Goal: Task Accomplishment & Management: Complete application form

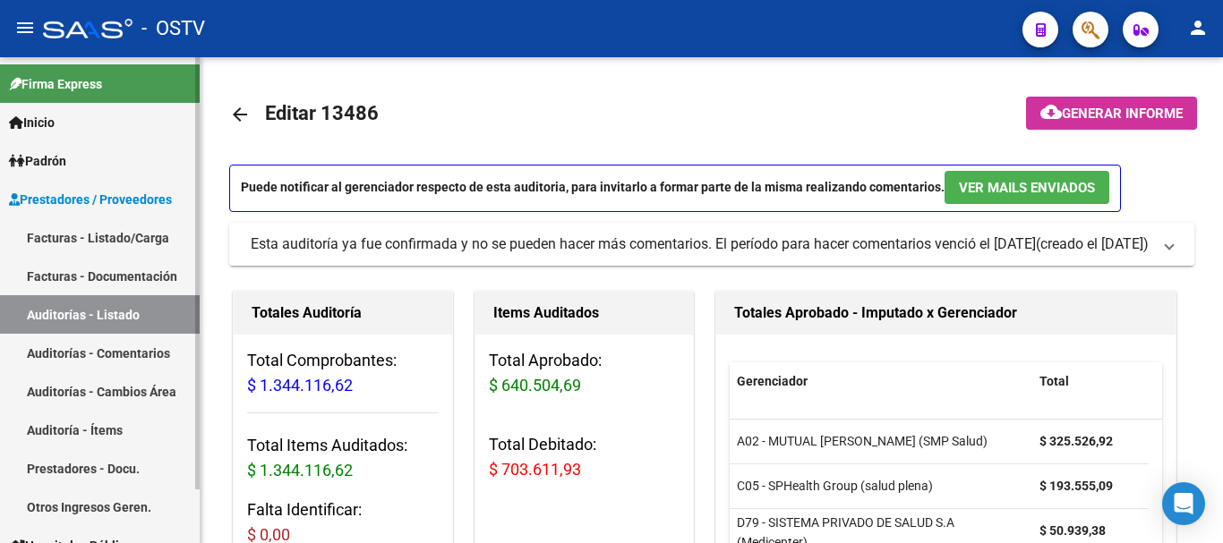
click at [92, 313] on link "Auditorías - Listado" at bounding box center [100, 314] width 200 height 38
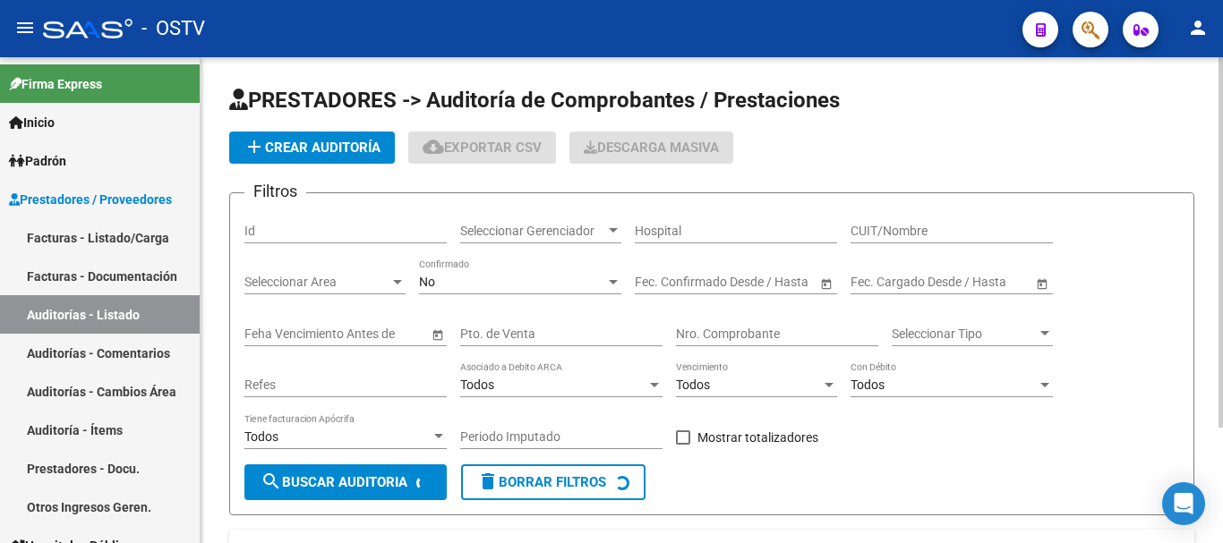
click at [334, 144] on span "add Crear Auditoría" at bounding box center [311, 148] width 137 height 16
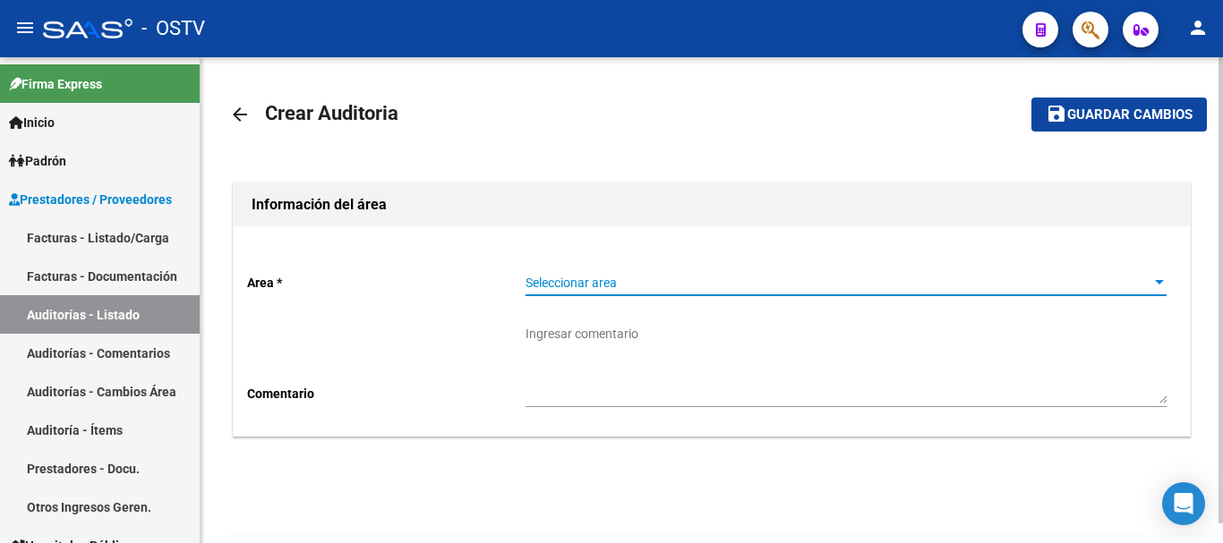
click at [613, 290] on span "Seleccionar area" at bounding box center [837, 283] width 625 height 15
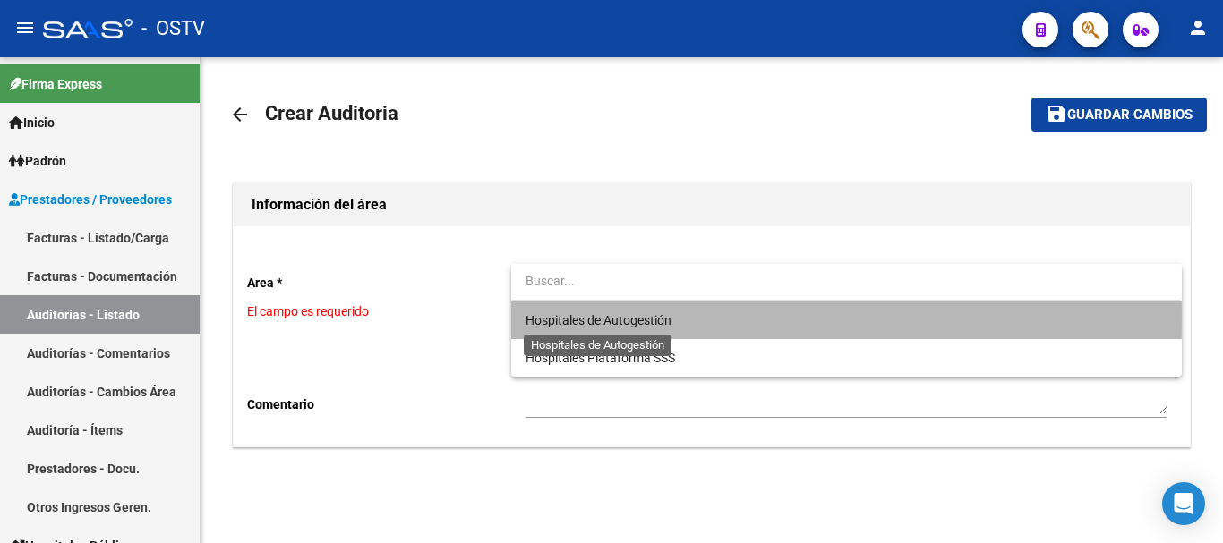
click at [587, 317] on span "Hospitales de Autogestión" at bounding box center [598, 320] width 146 height 14
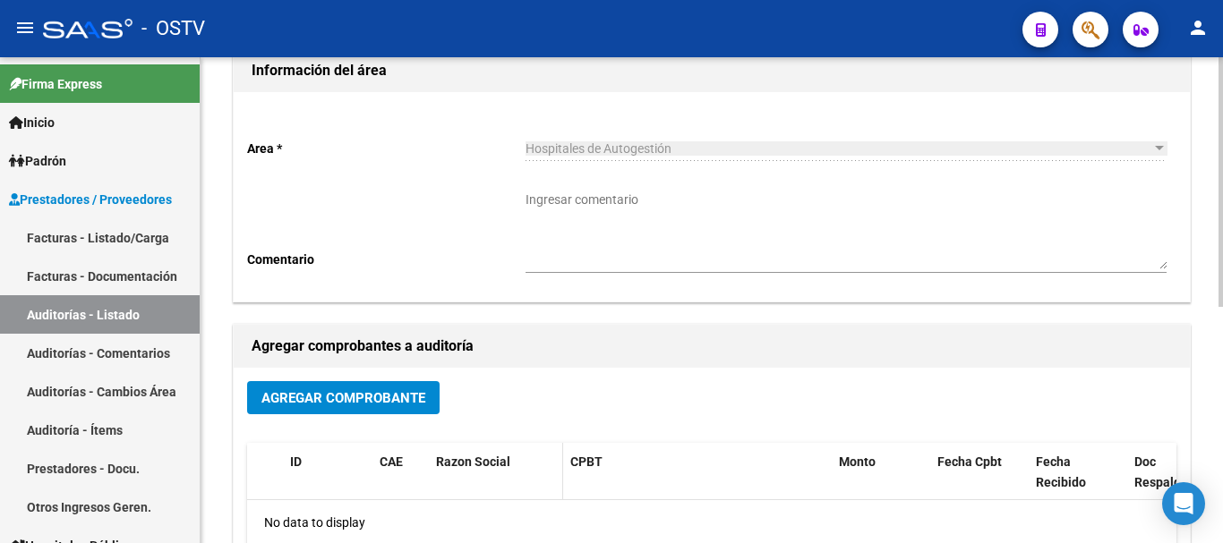
scroll to position [269, 0]
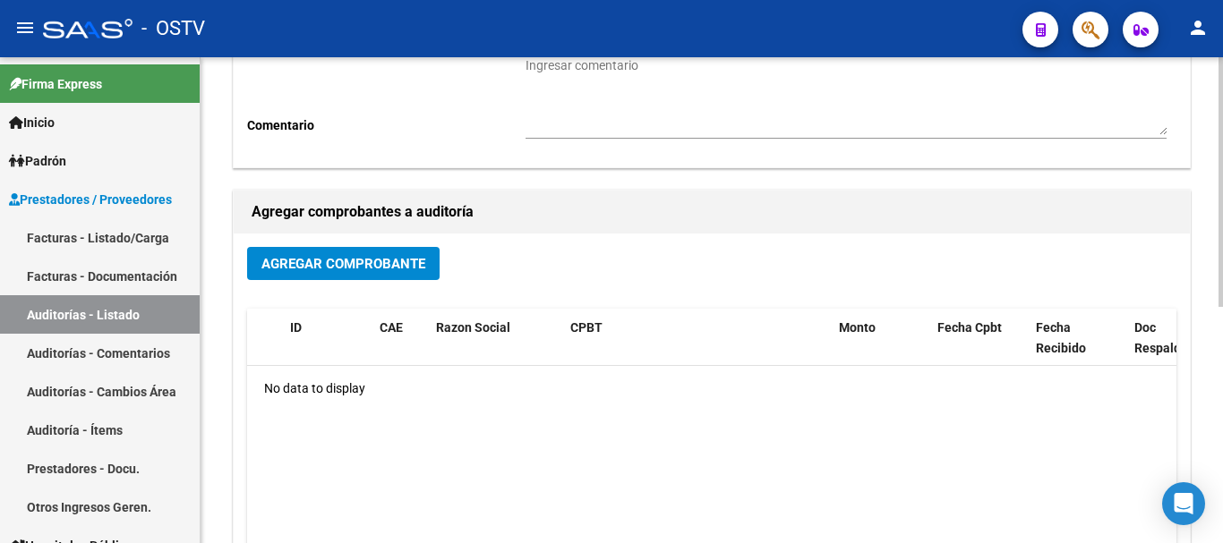
click at [379, 261] on span "Agregar Comprobante" at bounding box center [343, 264] width 164 height 16
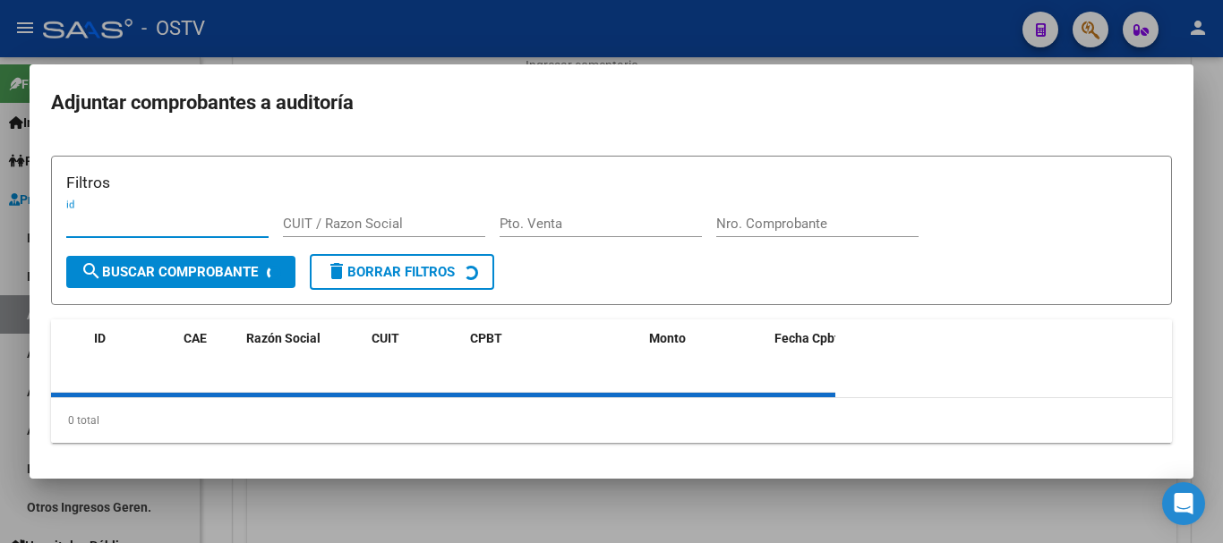
click at [785, 210] on div "Nro. Comprobante" at bounding box center [817, 223] width 202 height 27
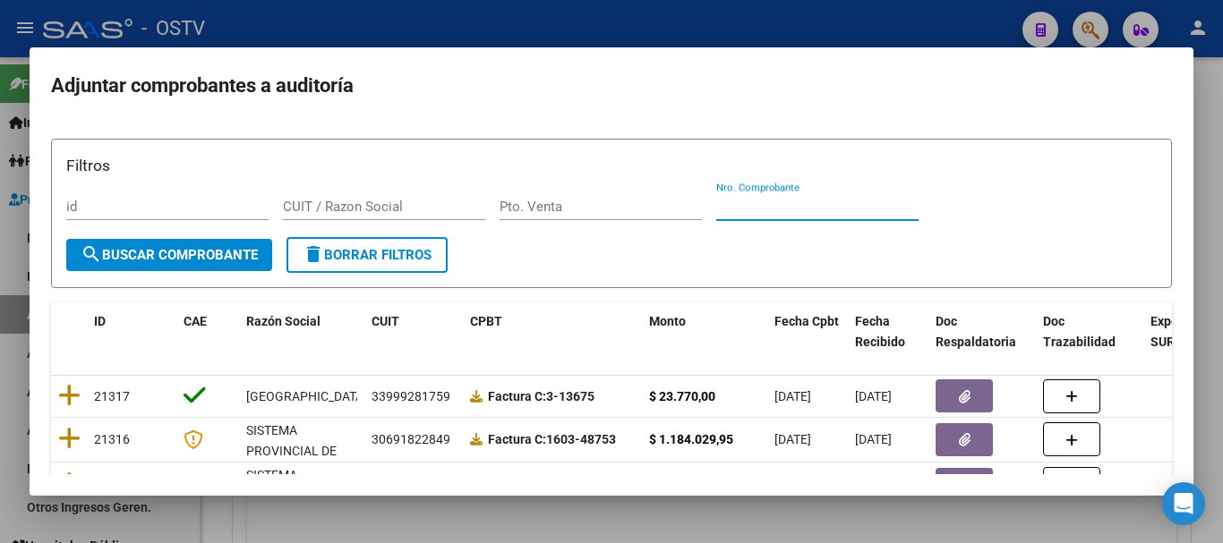
paste input "878"
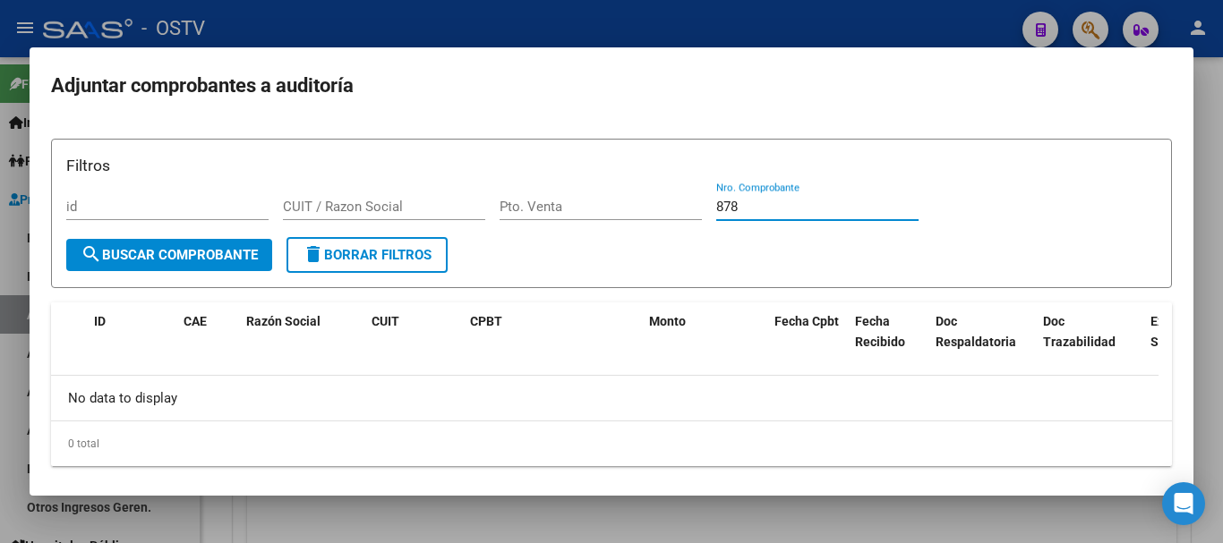
type input "878"
click at [243, 13] on div at bounding box center [611, 271] width 1223 height 543
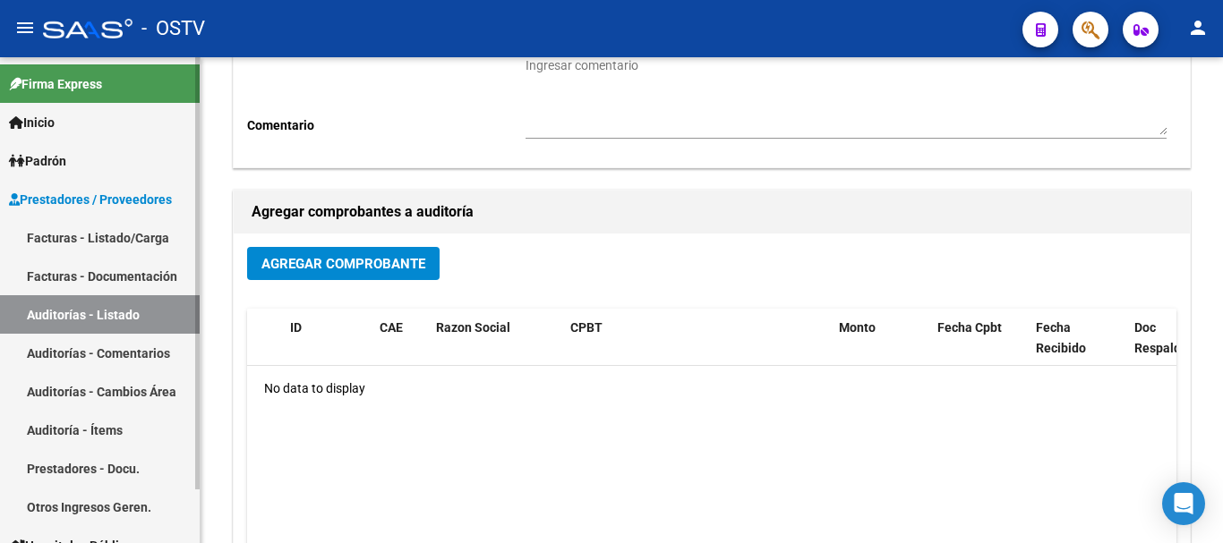
click at [137, 311] on link "Auditorías - Listado" at bounding box center [100, 314] width 200 height 38
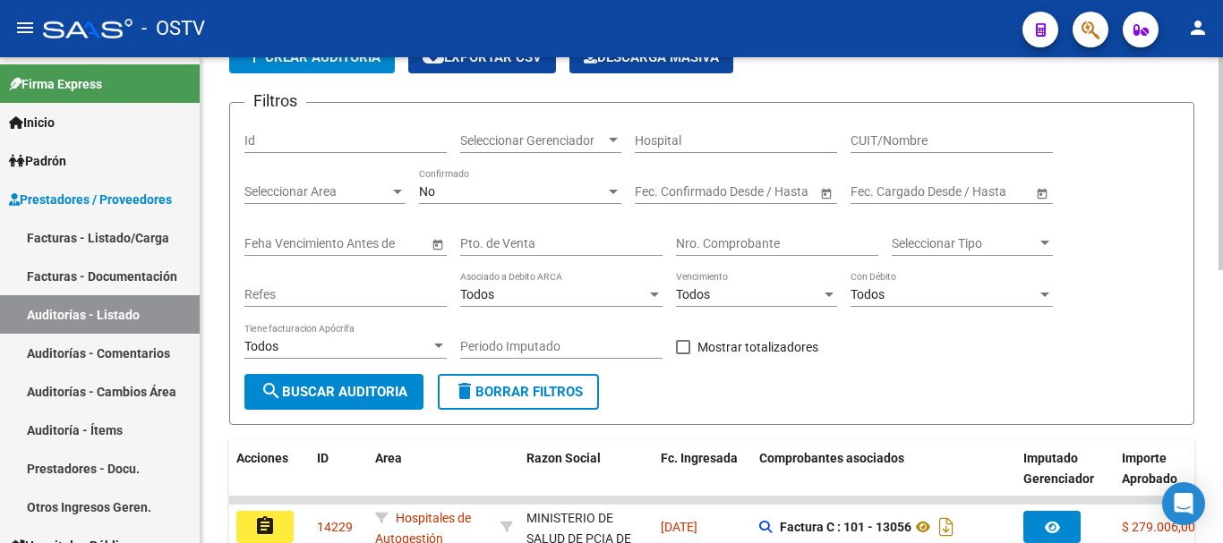
scroll to position [90, 0]
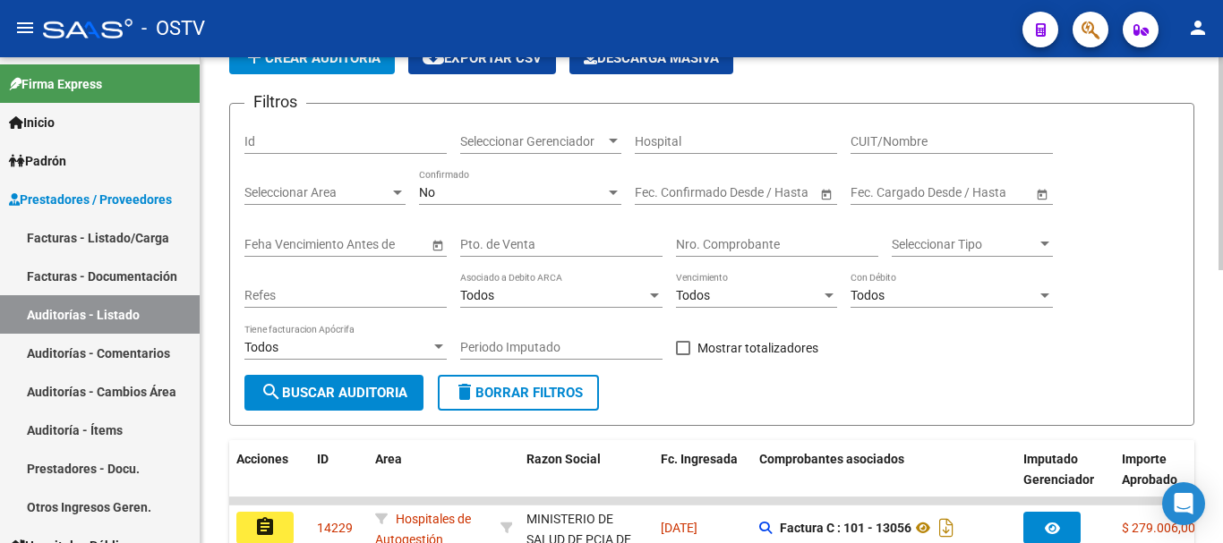
click at [738, 245] on input "Nro. Comprobante" at bounding box center [777, 244] width 202 height 15
paste input "878"
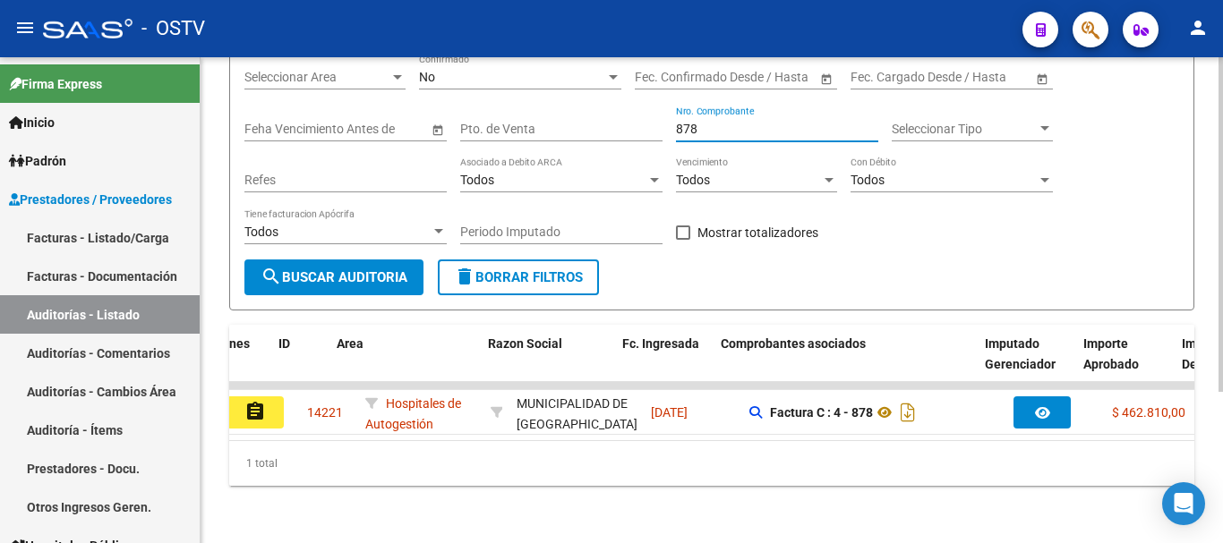
scroll to position [0, 0]
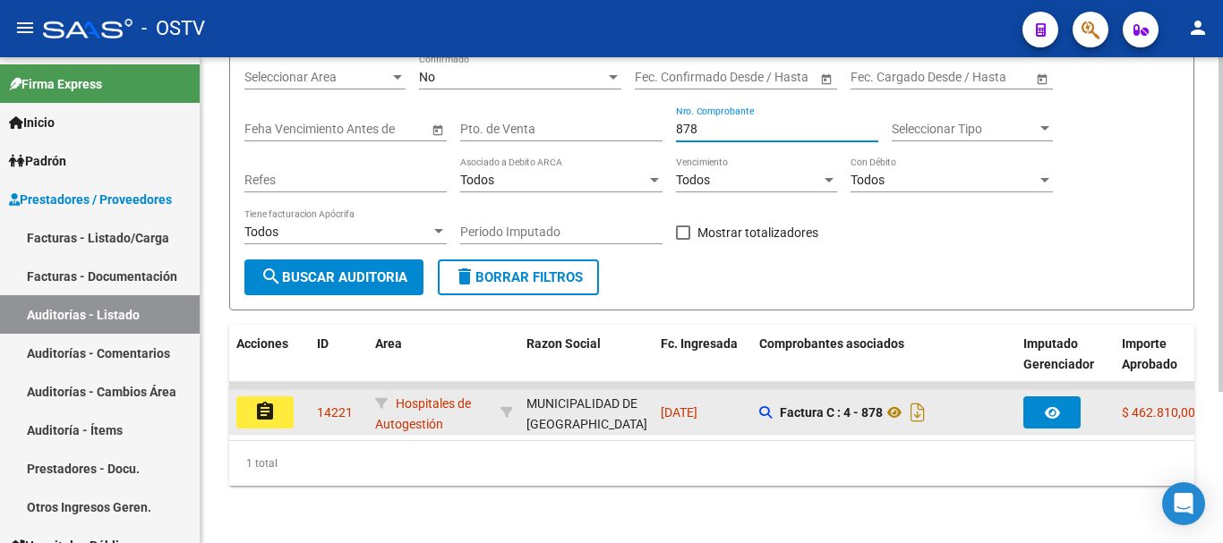
type input "878"
click at [259, 401] on mat-icon "assignment" at bounding box center [264, 411] width 21 height 21
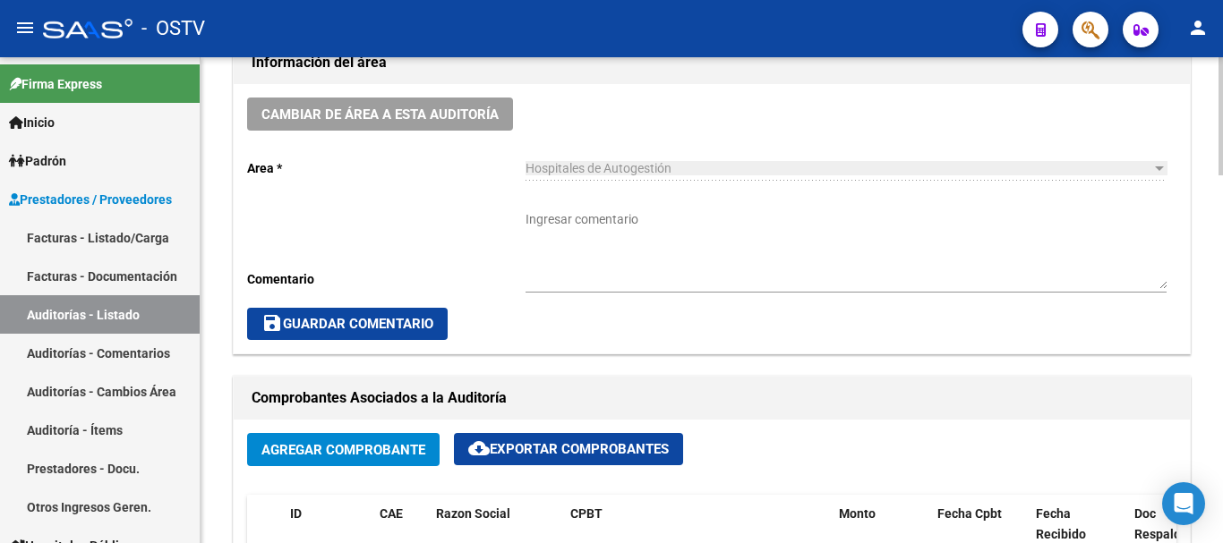
scroll to position [716, 0]
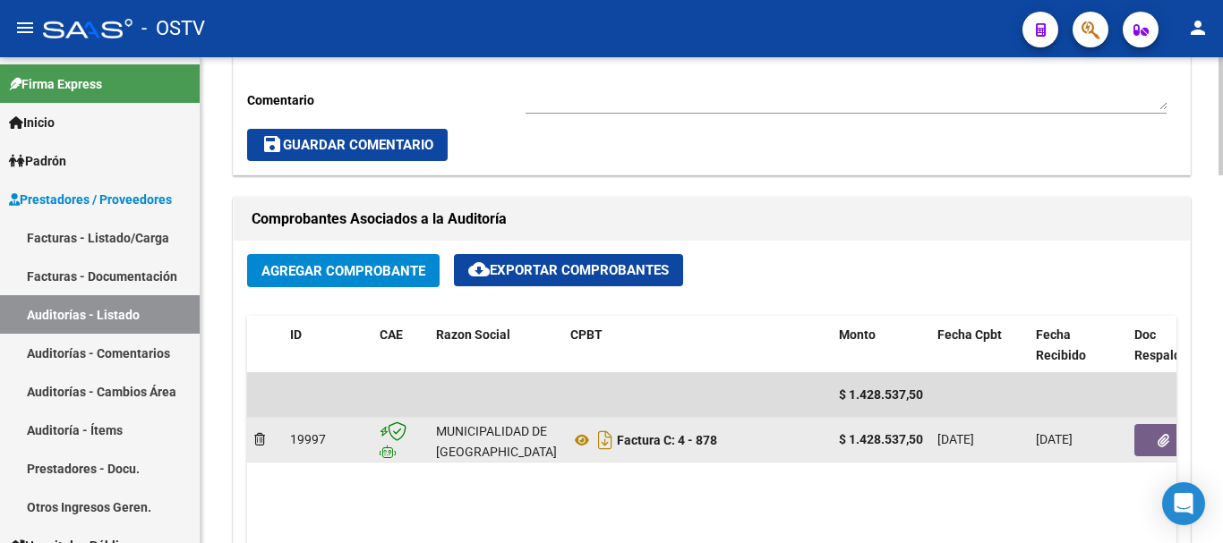
click at [1149, 449] on button "button" at bounding box center [1162, 440] width 57 height 32
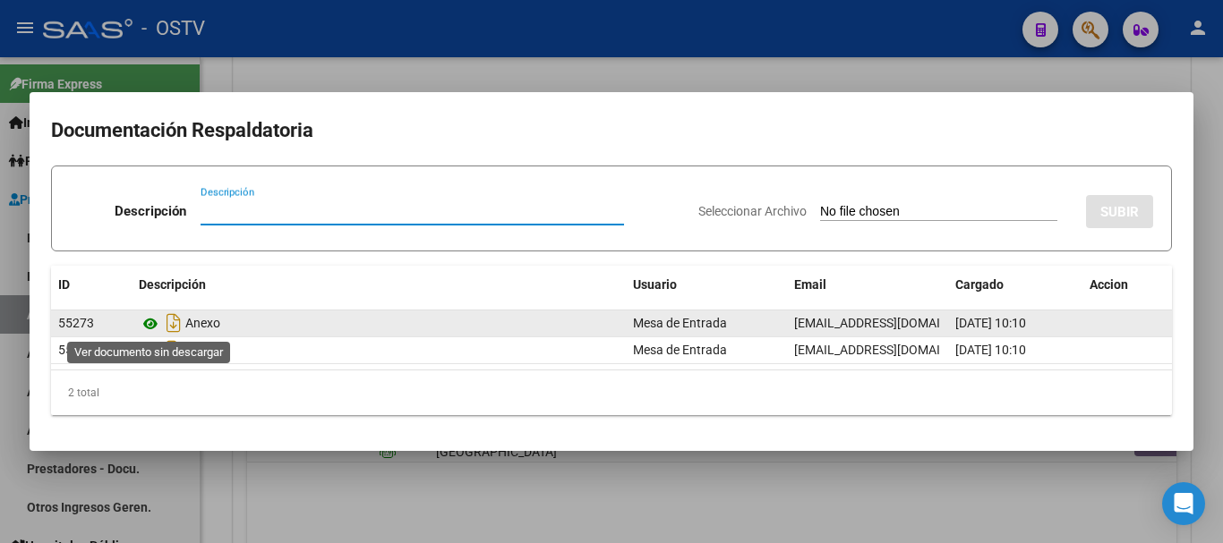
click at [159, 328] on icon at bounding box center [150, 323] width 23 height 21
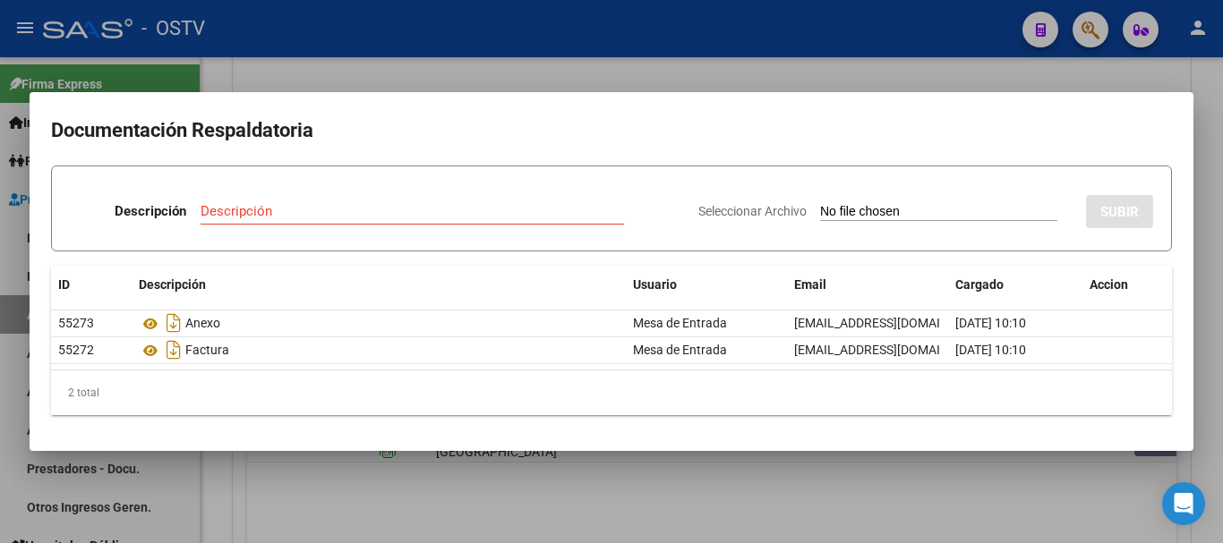
click at [453, 42] on div at bounding box center [611, 271] width 1223 height 543
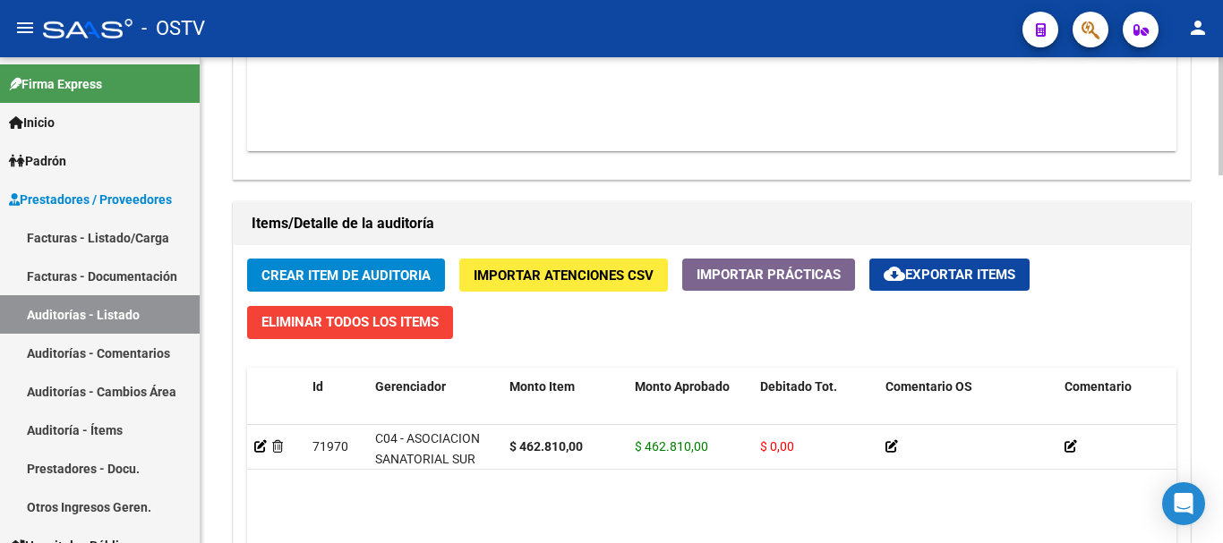
scroll to position [1164, 0]
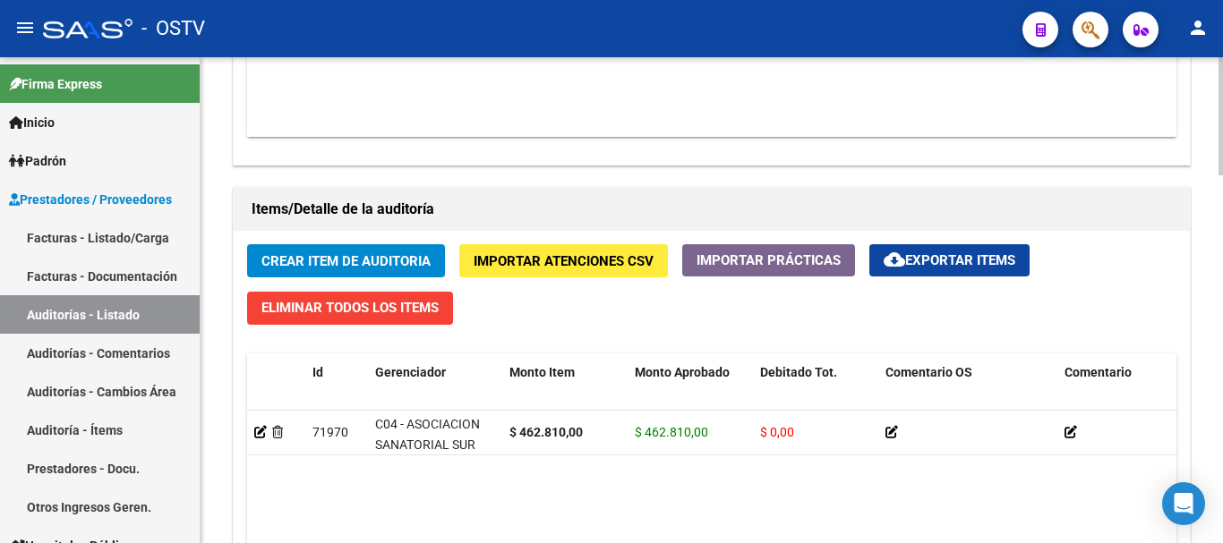
click at [388, 260] on span "Crear Item de Auditoria" at bounding box center [345, 261] width 169 height 16
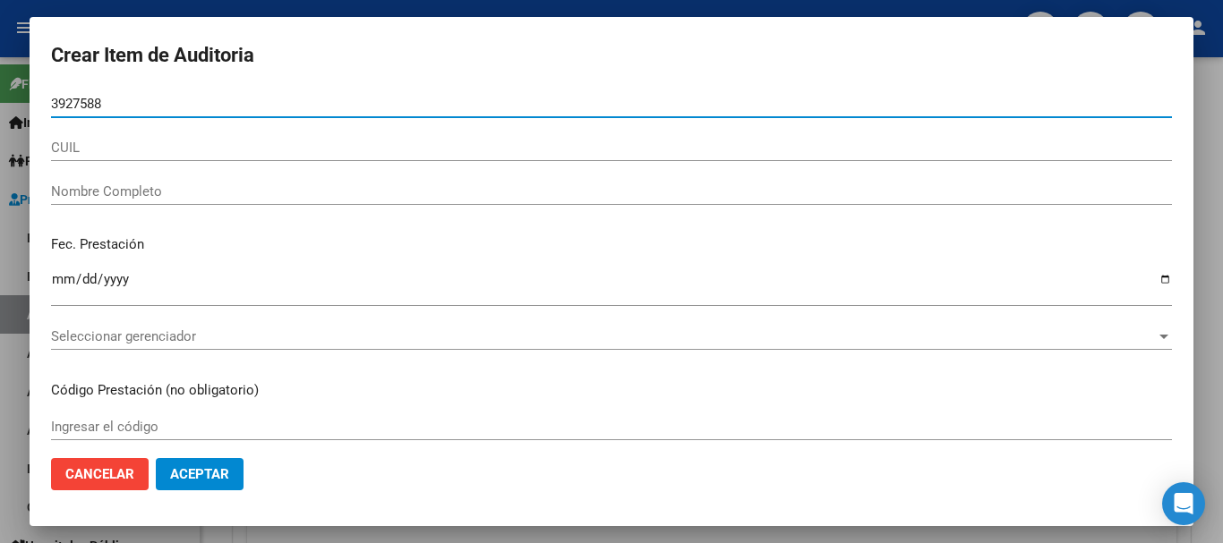
type input "39275889"
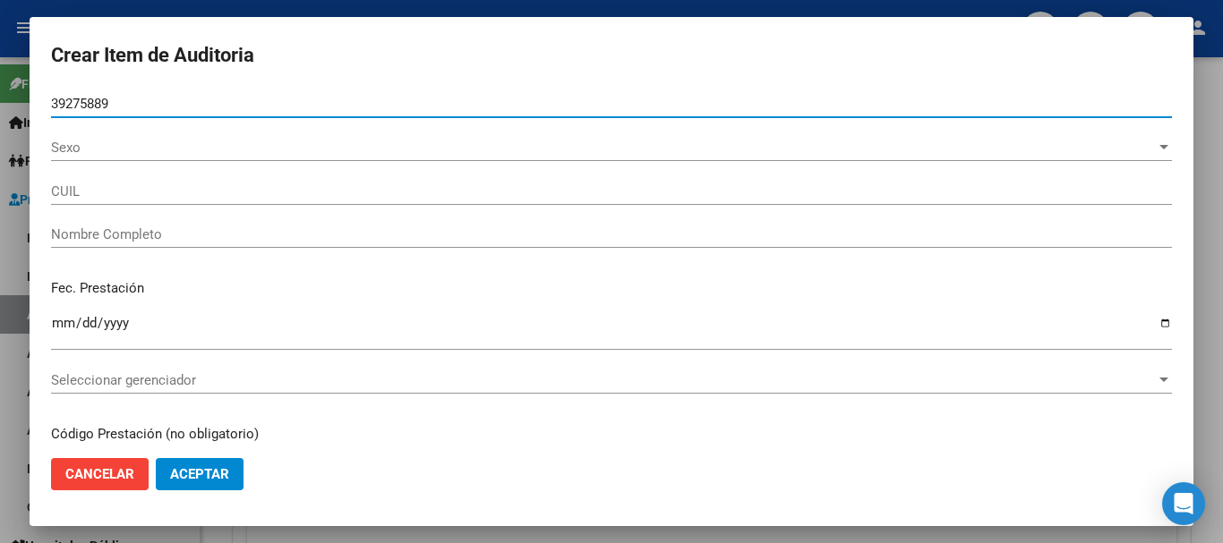
type input "27392758890"
type input "[PERSON_NAME]"
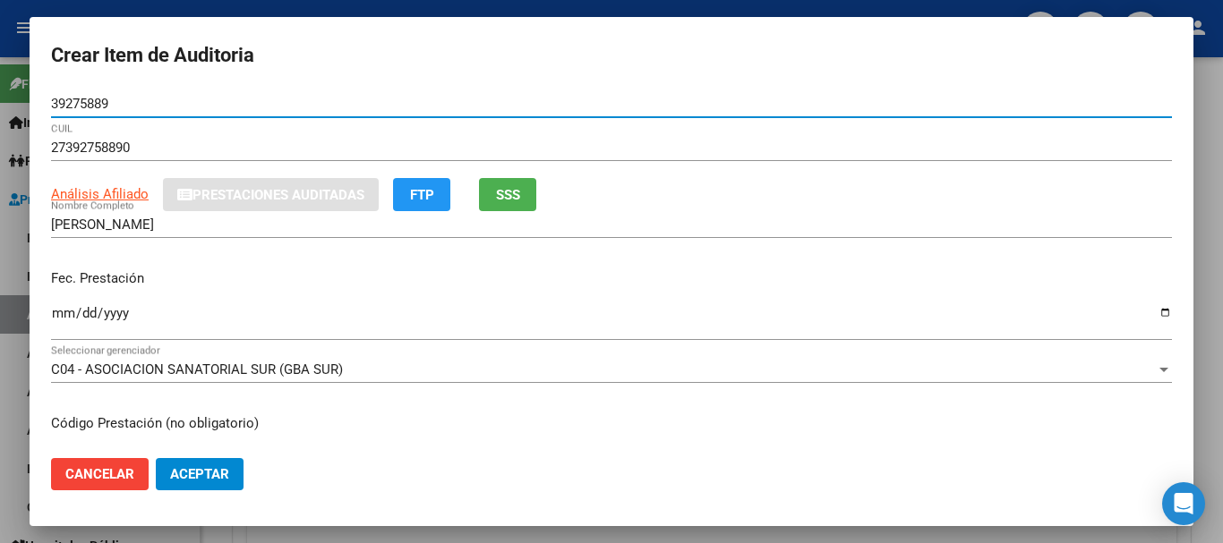
type input "39275889"
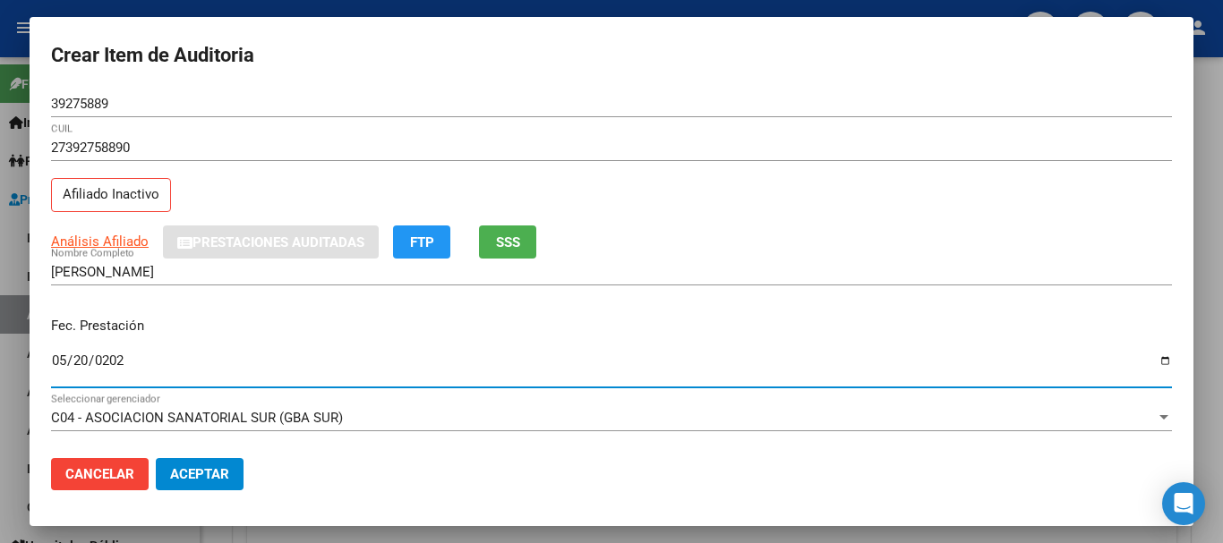
type input "[DATE]"
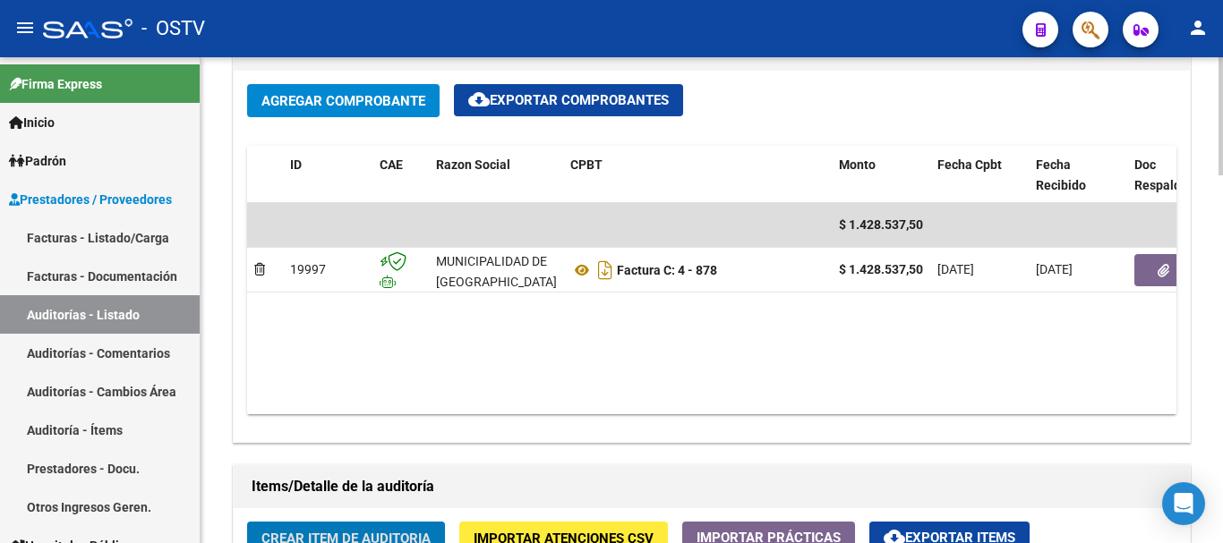
scroll to position [883, 0]
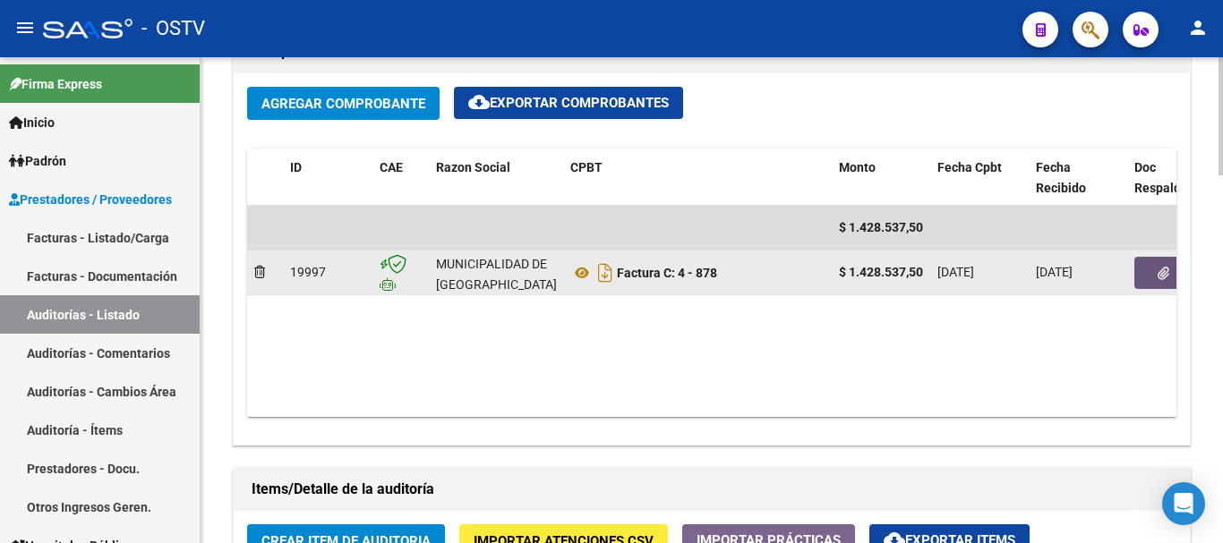
click at [1156, 286] on button "button" at bounding box center [1162, 273] width 57 height 32
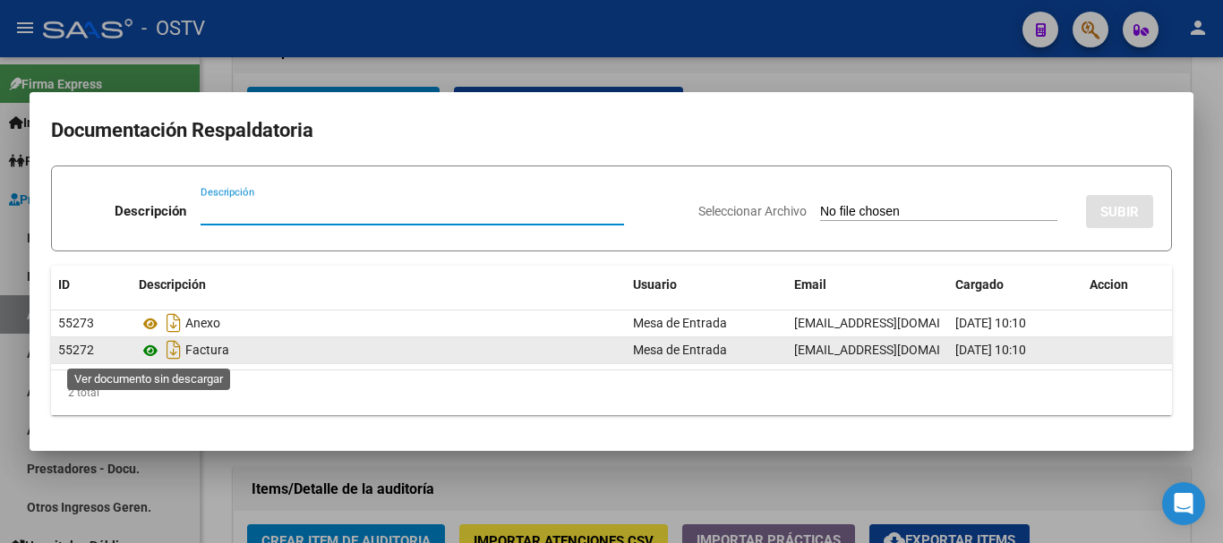
click at [151, 354] on icon at bounding box center [150, 350] width 23 height 21
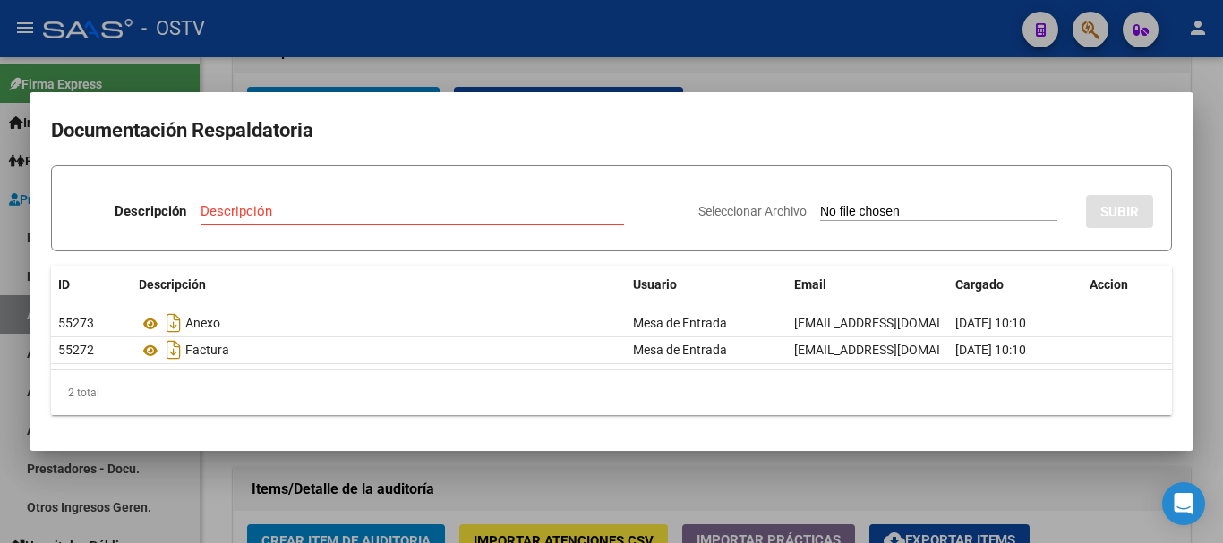
click at [751, 67] on div at bounding box center [611, 271] width 1223 height 543
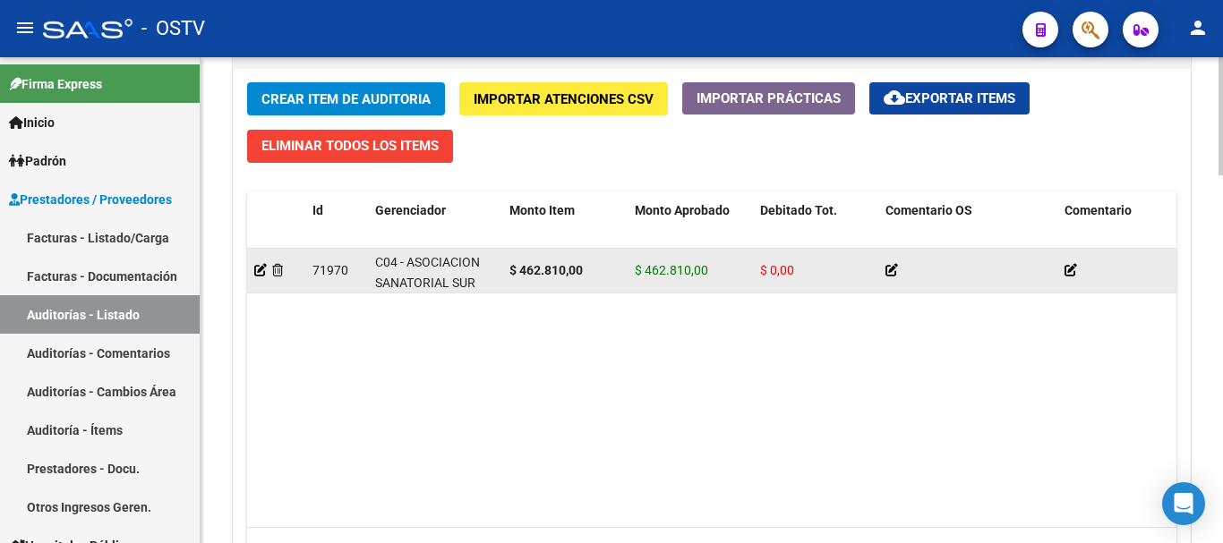
scroll to position [1331, 0]
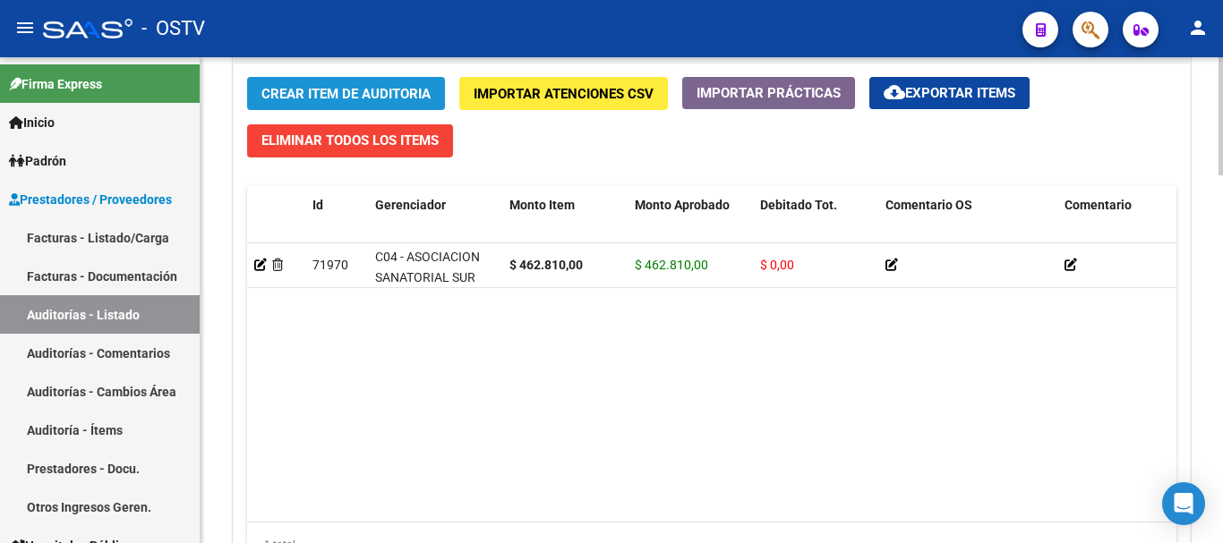
click at [363, 84] on button "Crear Item de Auditoria" at bounding box center [346, 93] width 198 height 33
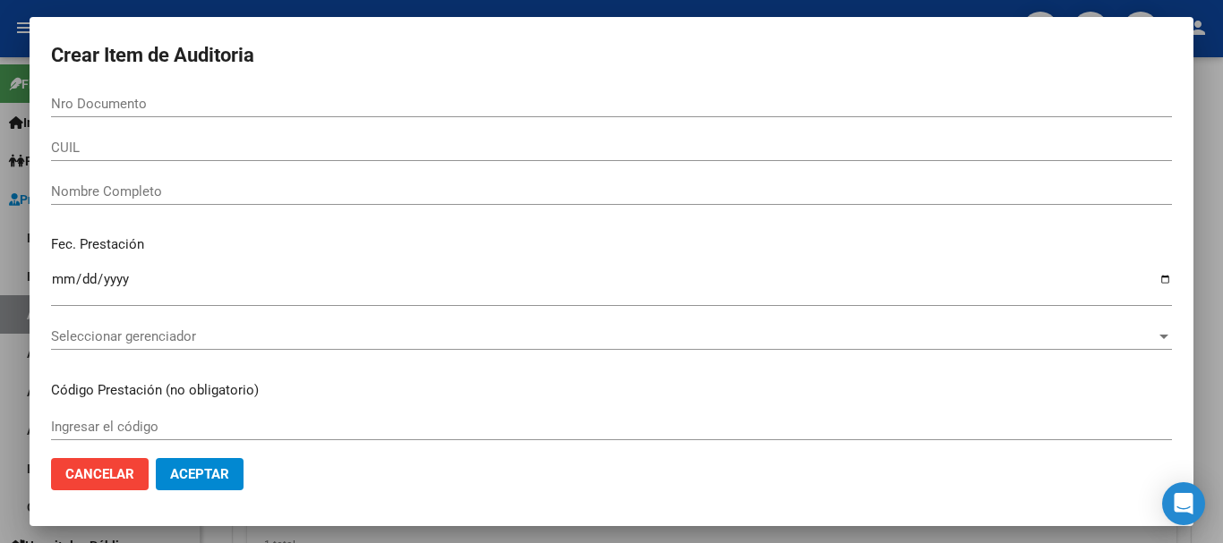
type input "2"
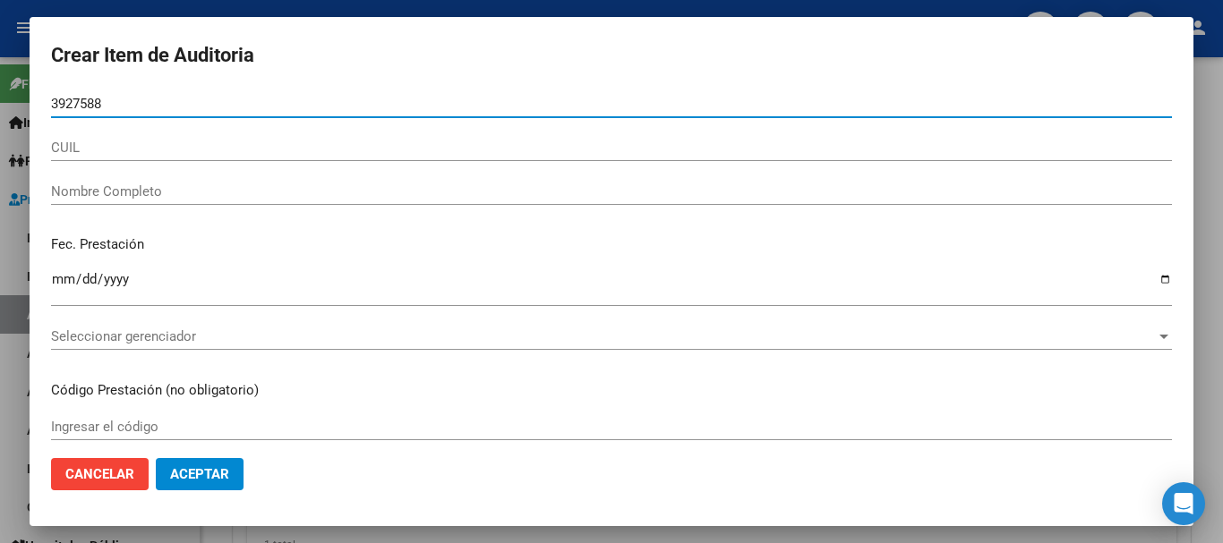
type input "39275889"
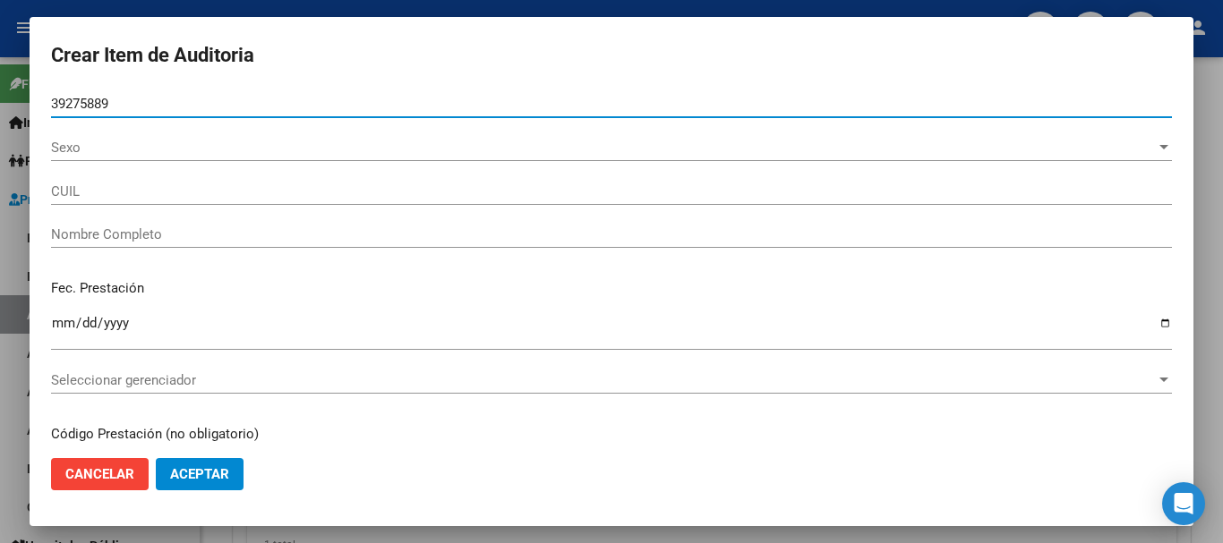
type input "27392758890"
type input "[PERSON_NAME]"
type input "39275889"
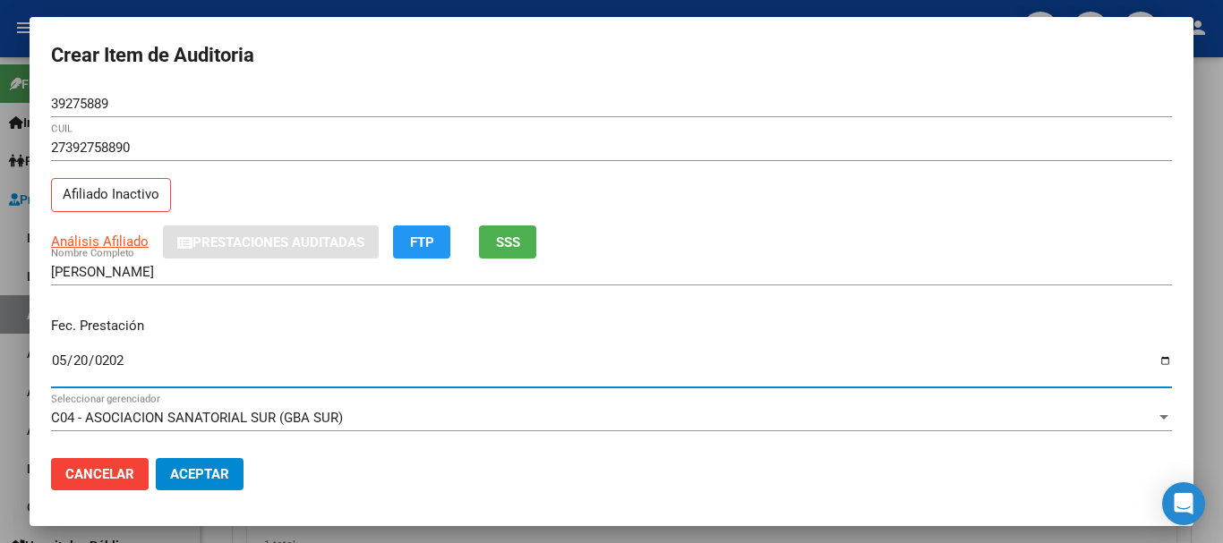
type input "[DATE]"
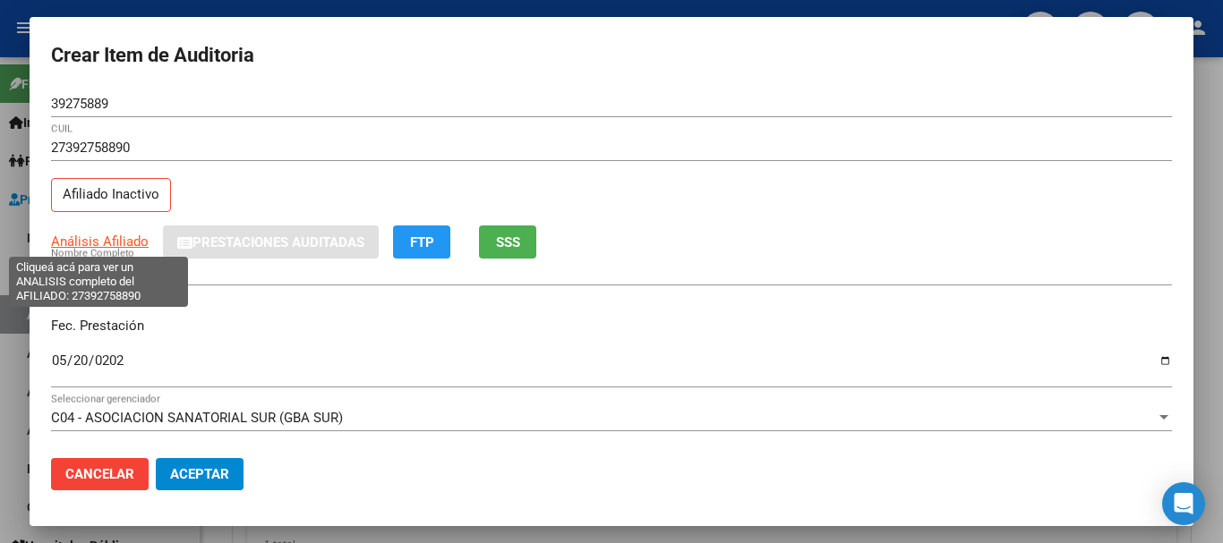
click at [132, 249] on span "Análisis Afiliado" at bounding box center [100, 242] width 98 height 16
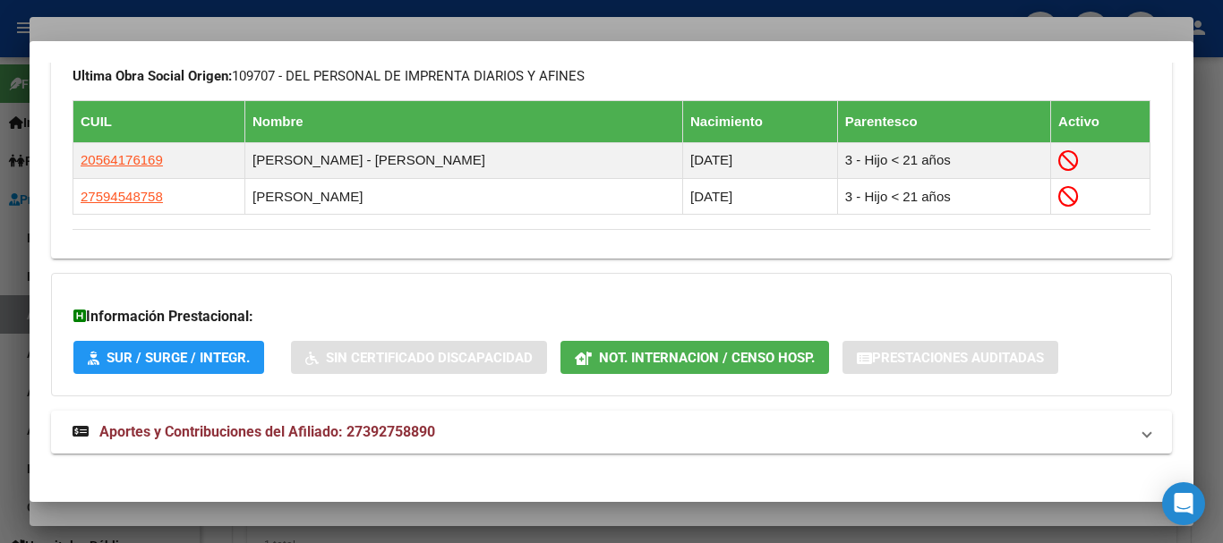
scroll to position [1037, 0]
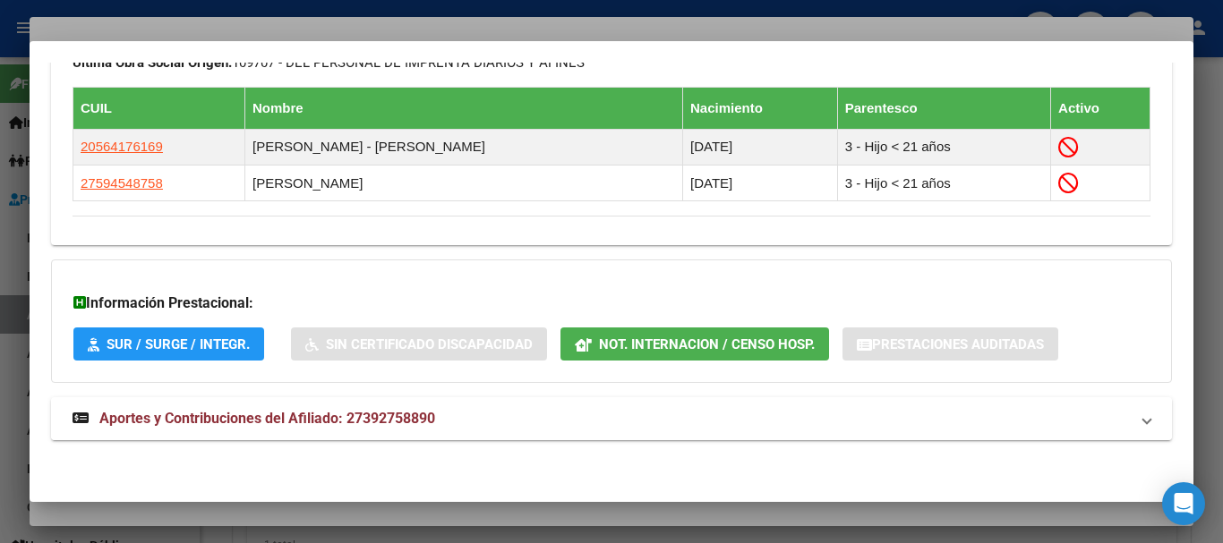
click at [426, 418] on span "Aportes y Contribuciones del Afiliado: 27392758890" at bounding box center [267, 418] width 336 height 17
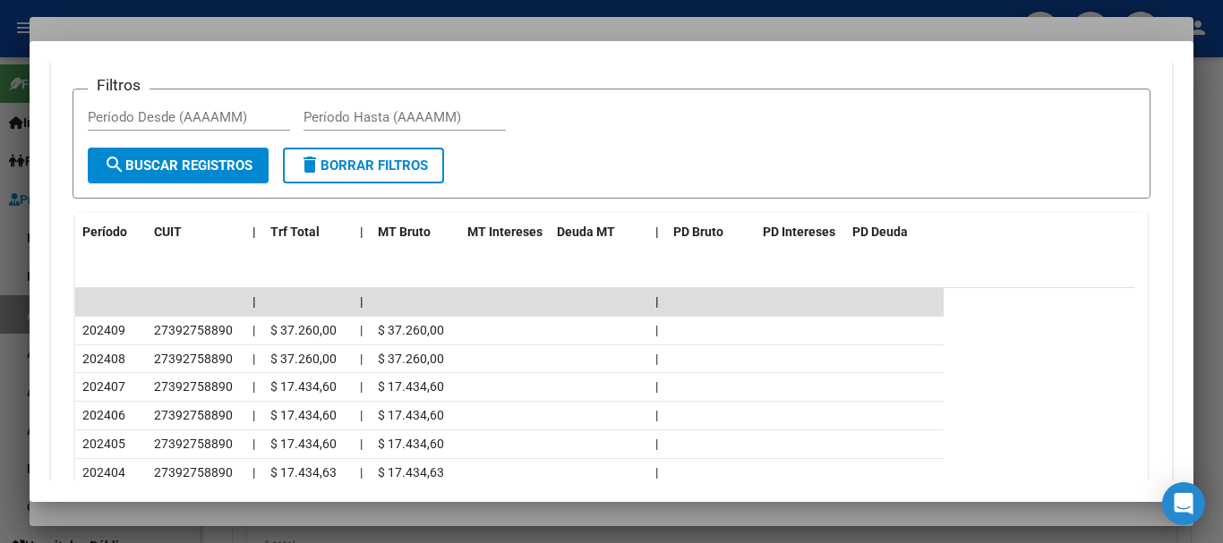
scroll to position [1617, 0]
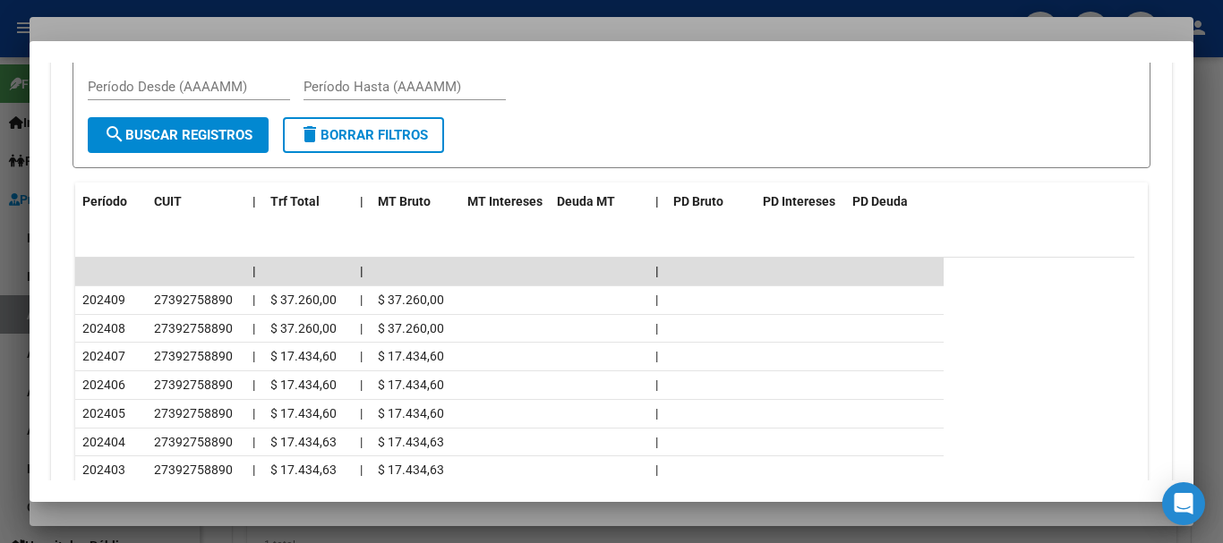
click at [312, 31] on div at bounding box center [611, 271] width 1223 height 543
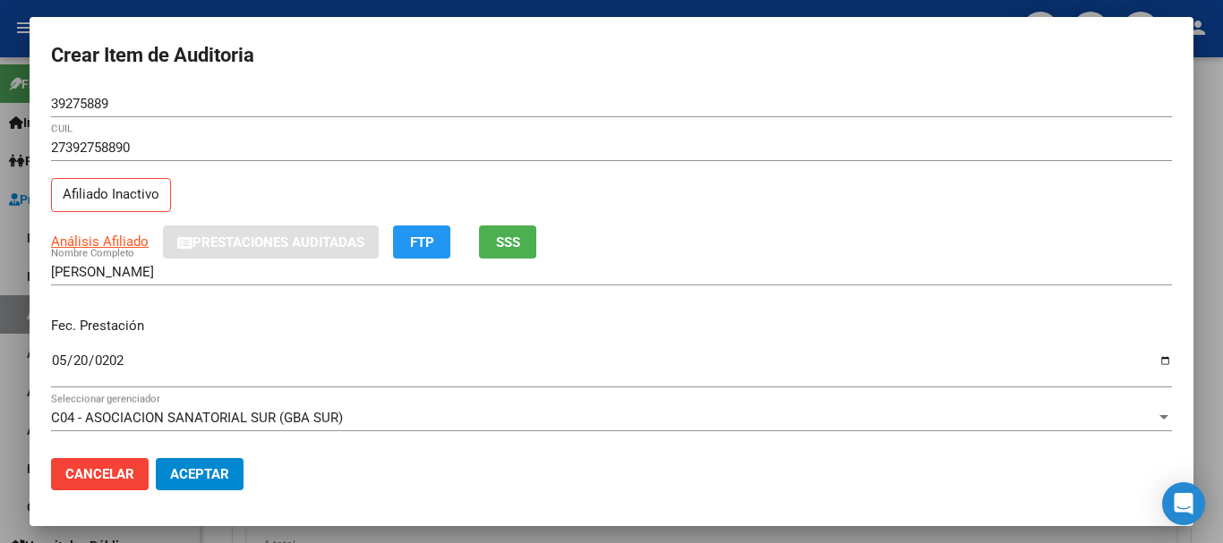
drag, startPoint x: 841, startPoint y: 263, endPoint x: 850, endPoint y: 300, distance: 37.8
click at [843, 268] on div "[PERSON_NAME] Nombre Completo" at bounding box center [611, 272] width 1121 height 27
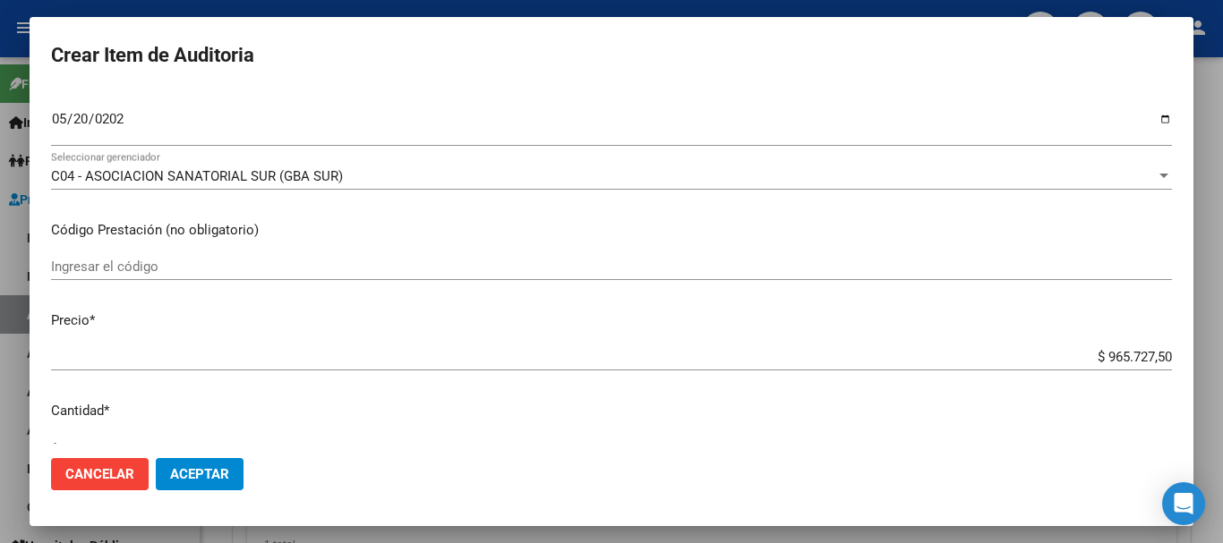
type input "$ 0,01"
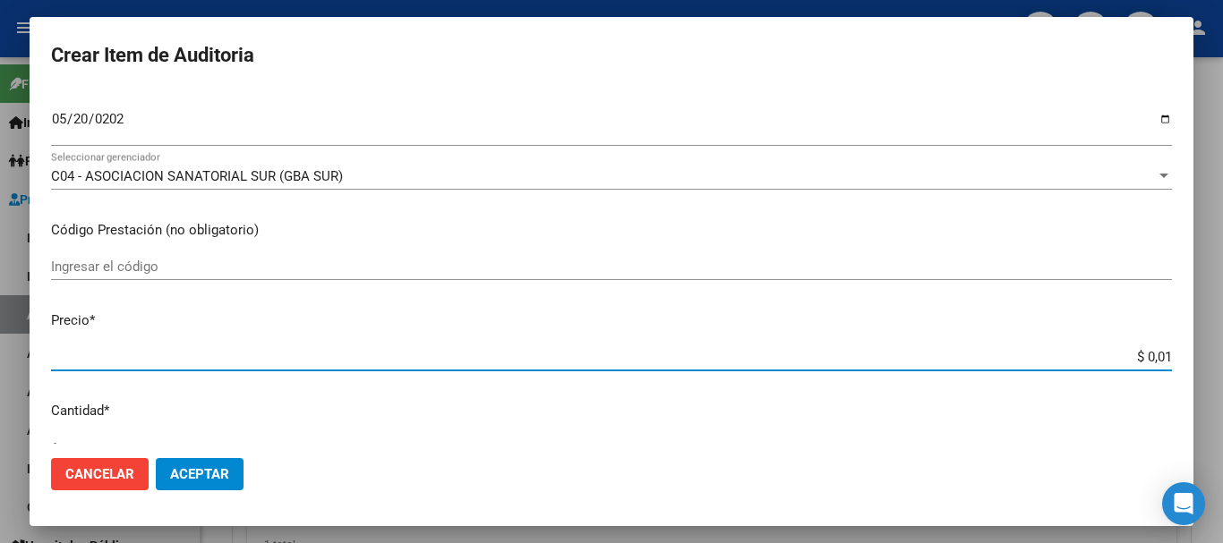
type input "$ 0,11"
type input "$ 1,16"
type input "$ 11,64"
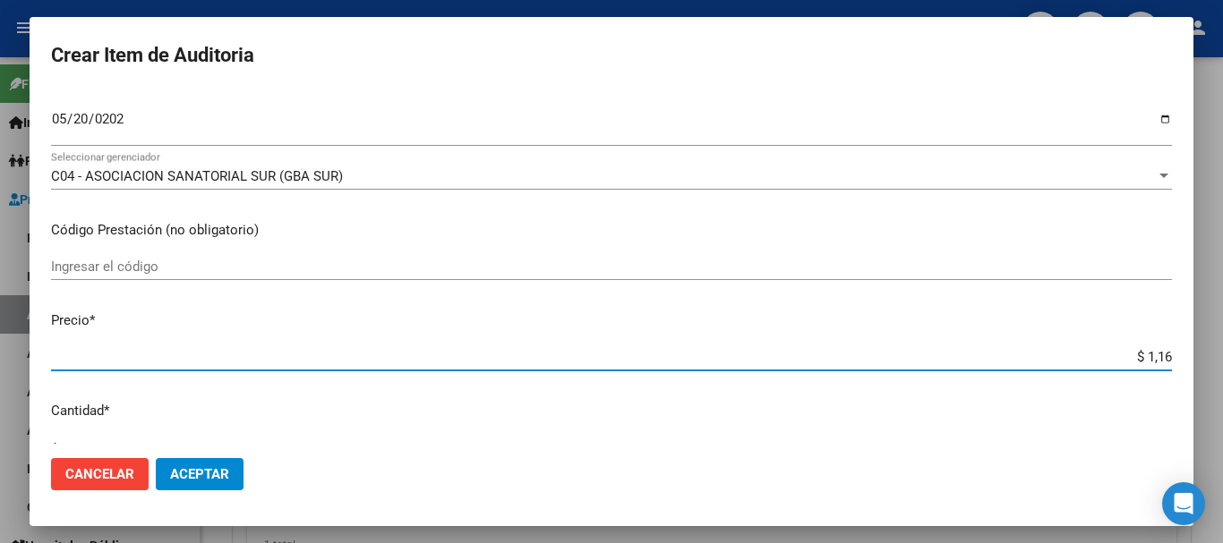
type input "$ 11,64"
type input "$ 116,46"
type input "$ 1.164,62"
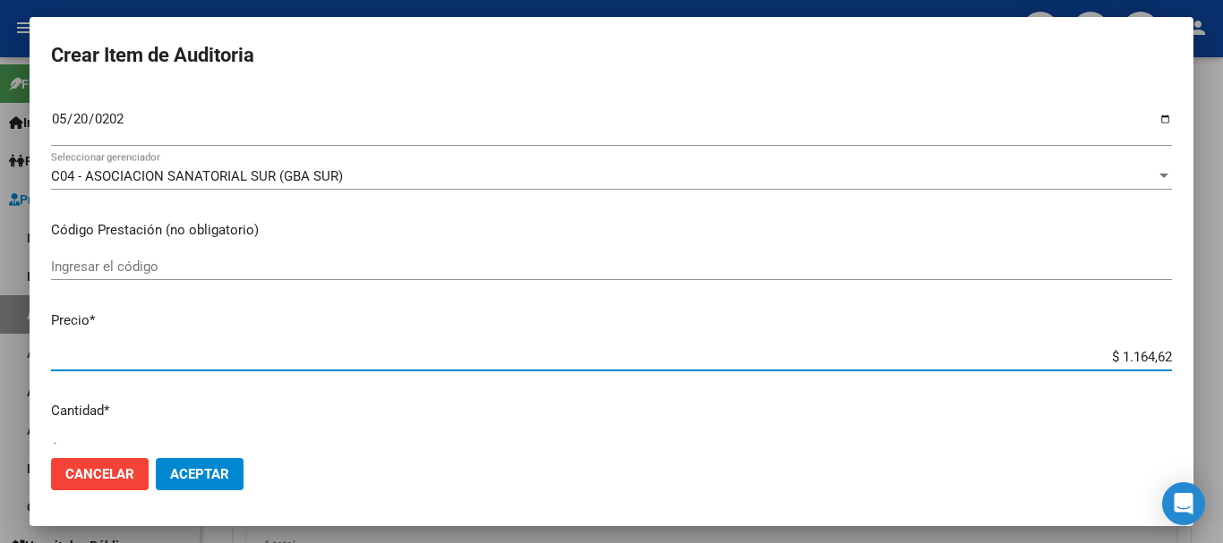
type input "$ 11.646,20"
type input "$ 116.462,00"
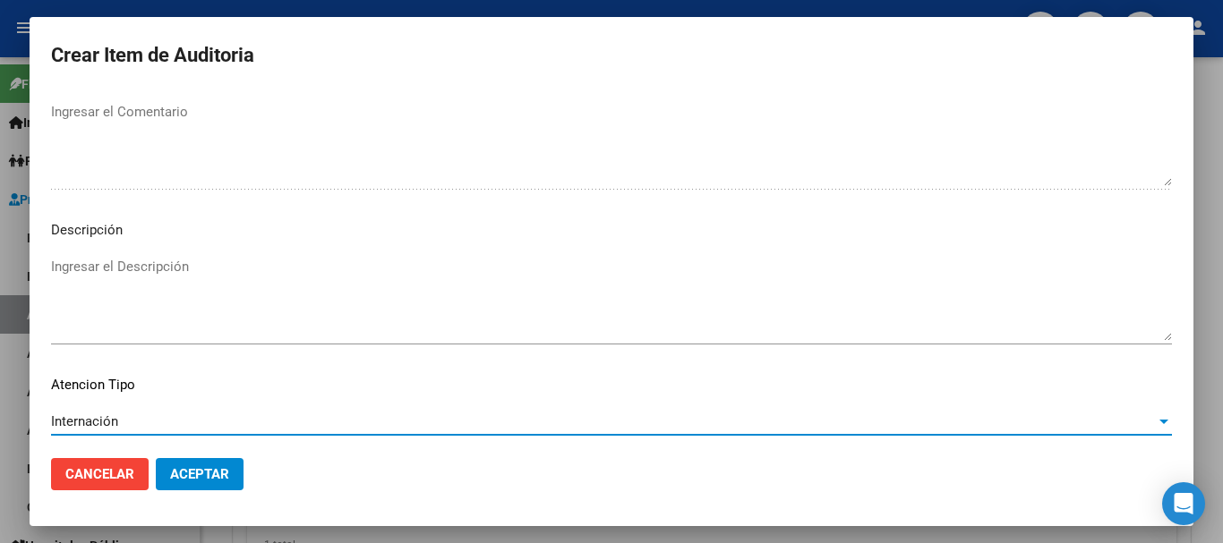
scroll to position [1259, 0]
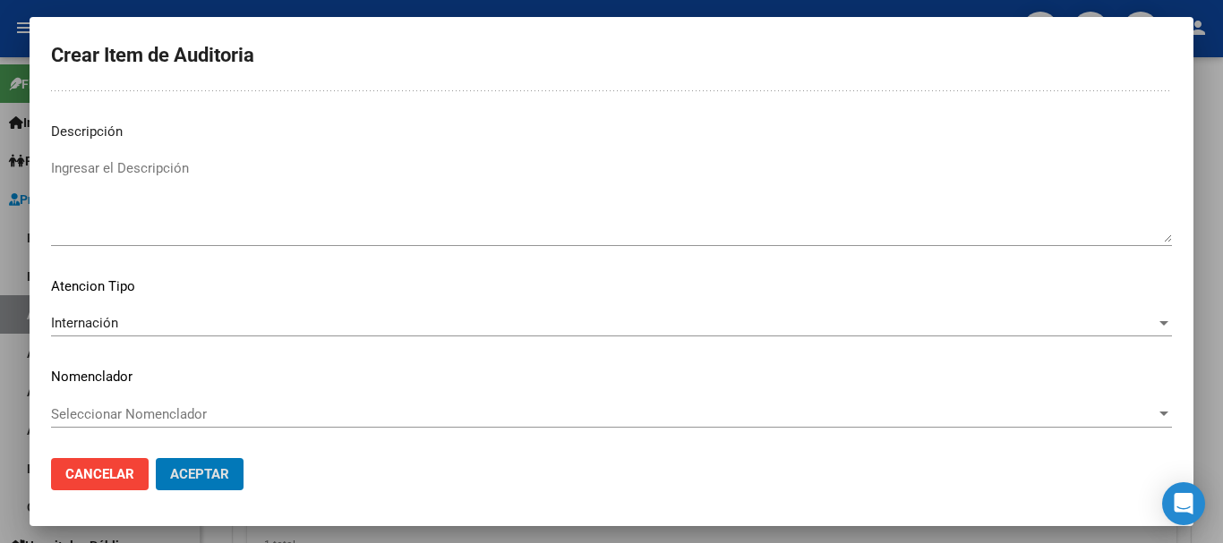
click at [156, 458] on button "Aceptar" at bounding box center [200, 474] width 88 height 32
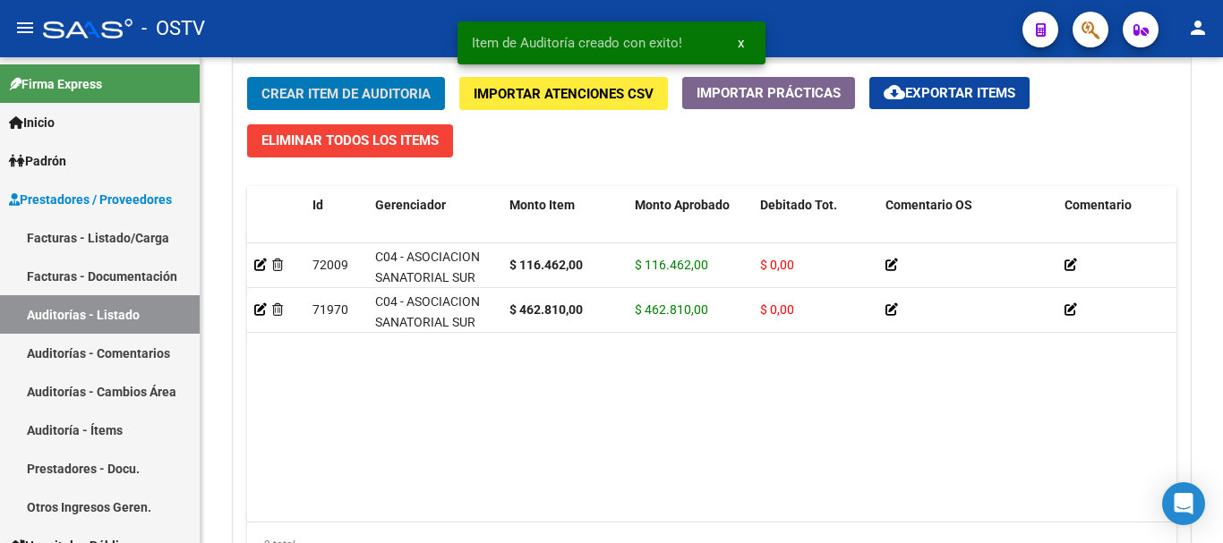
click at [247, 77] on button "Crear Item de Auditoria" at bounding box center [346, 93] width 198 height 33
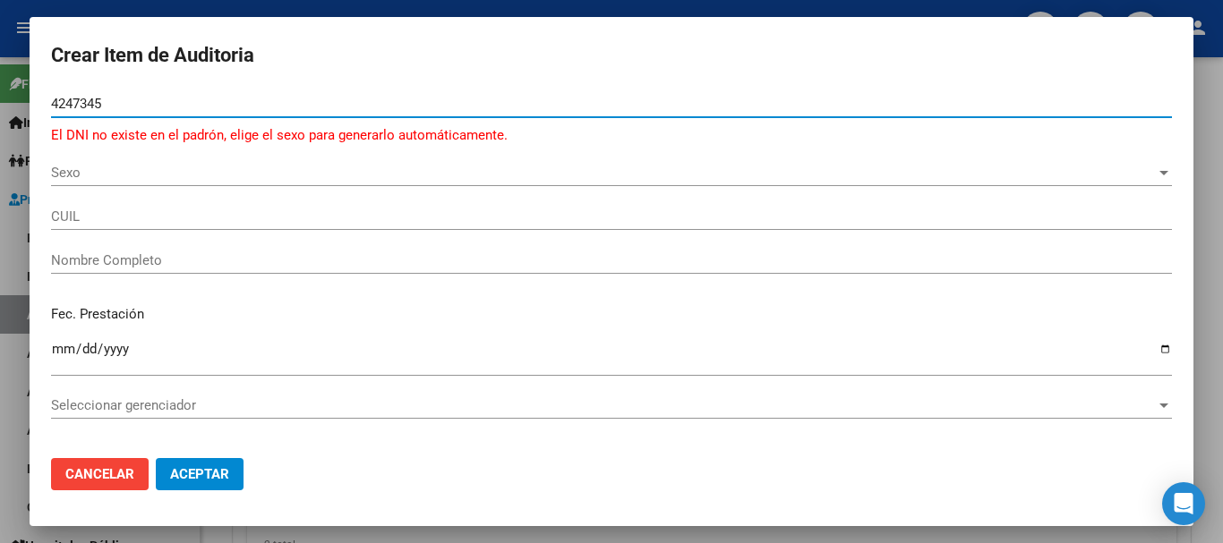
type input "42473458"
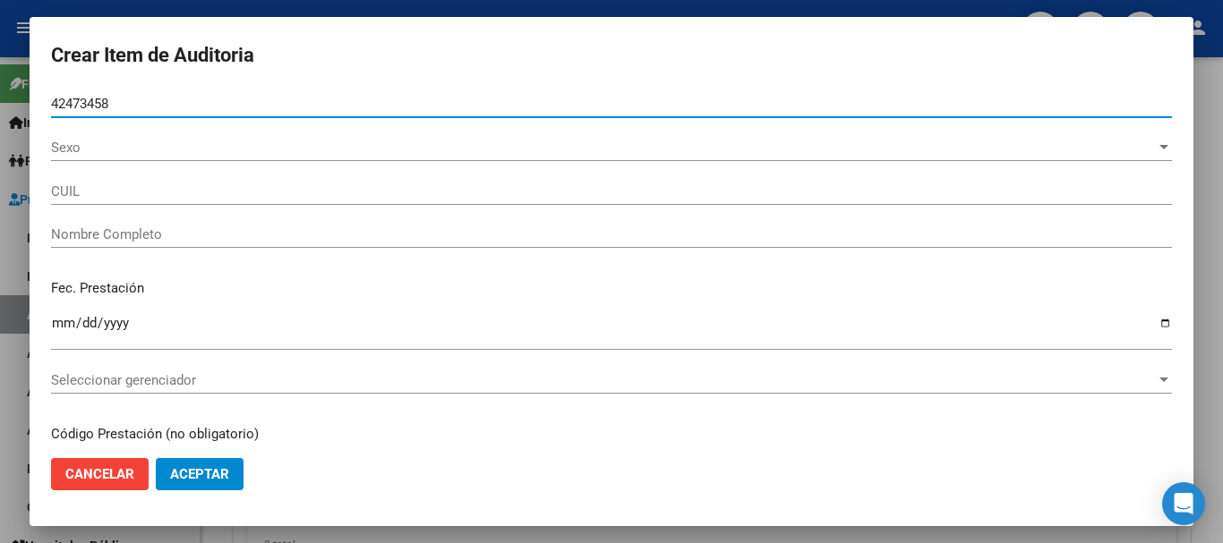
type input "27424734581"
type input "[PERSON_NAME] NAARA"
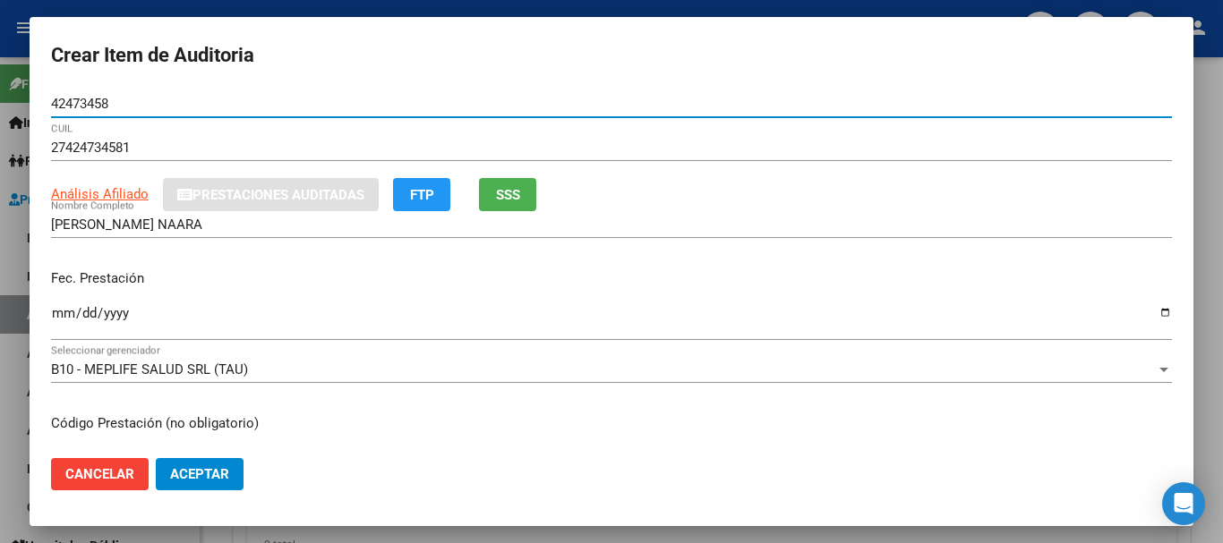
type input "42473458"
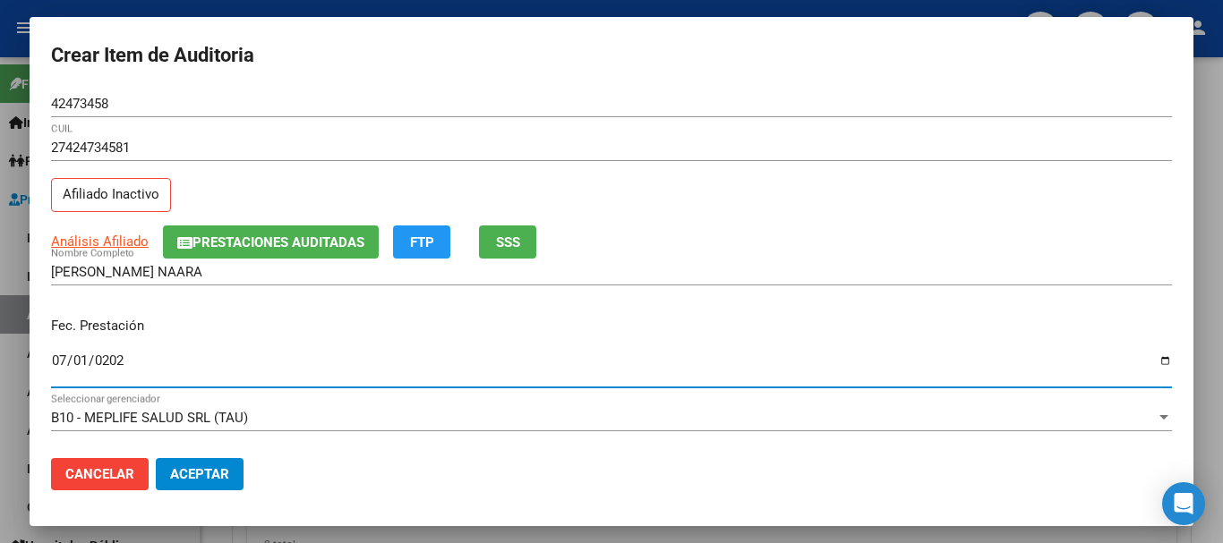
type input "[DATE]"
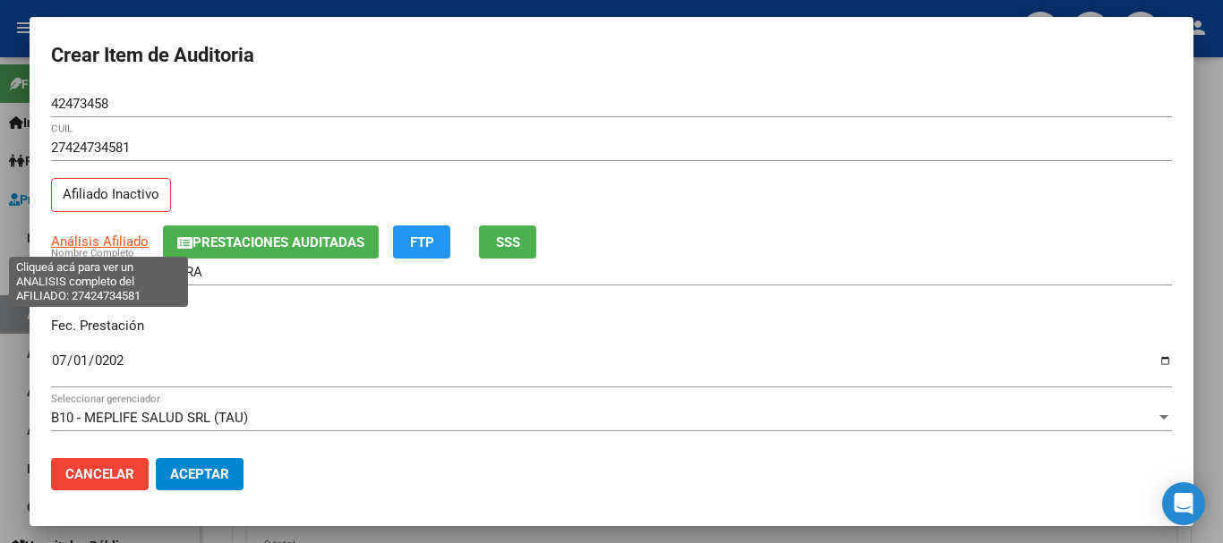
click at [98, 241] on span "Análisis Afiliado" at bounding box center [100, 242] width 98 height 16
type textarea "27424734581"
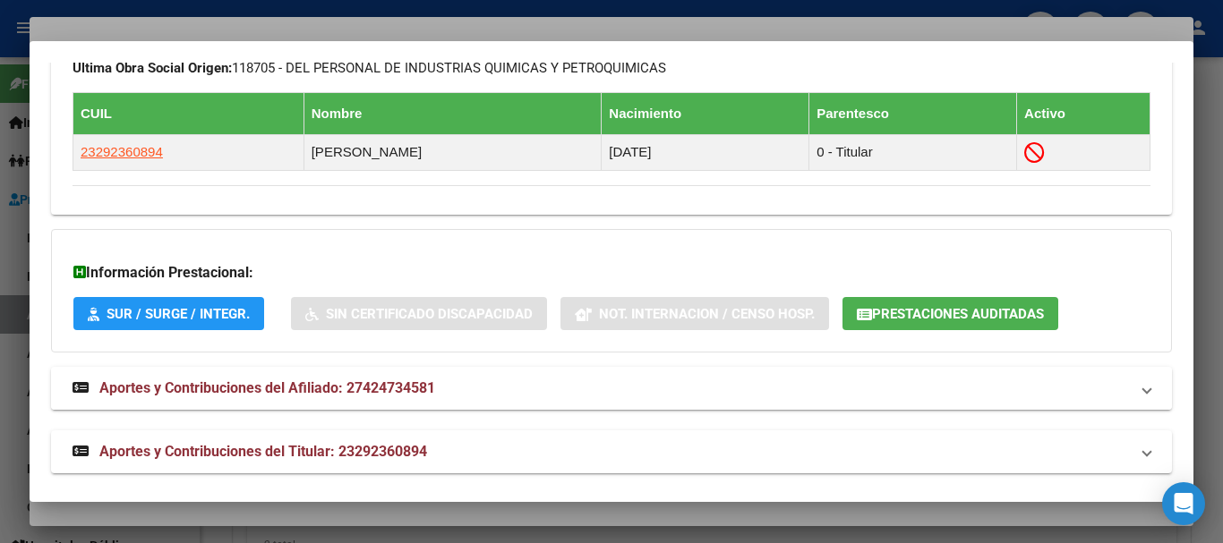
scroll to position [1063, 0]
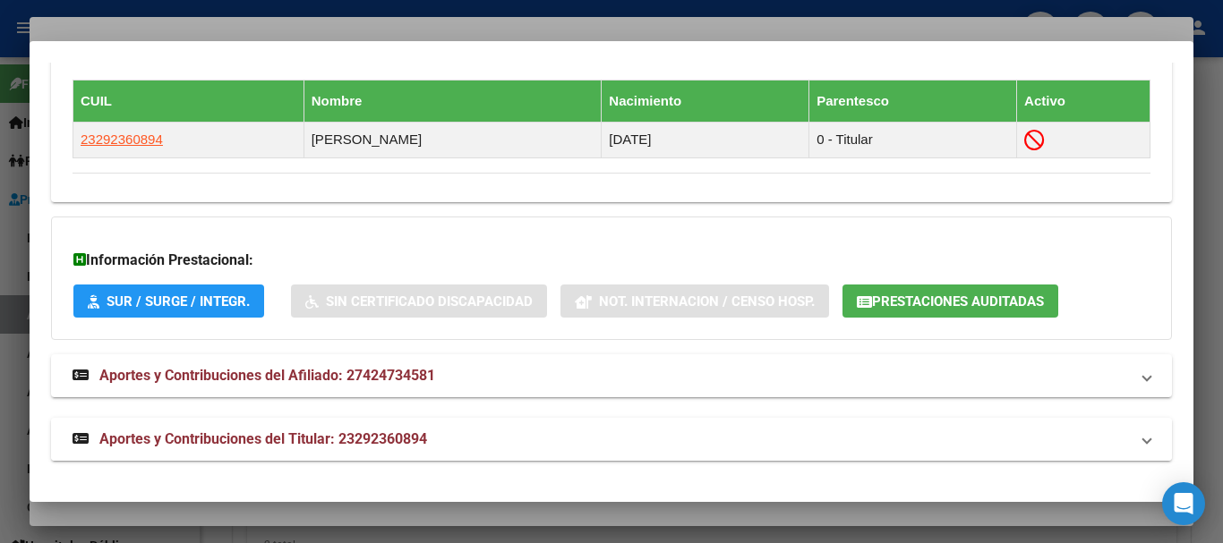
click at [401, 431] on span "Aportes y Contribuciones del Titular: 23292360894" at bounding box center [263, 439] width 328 height 17
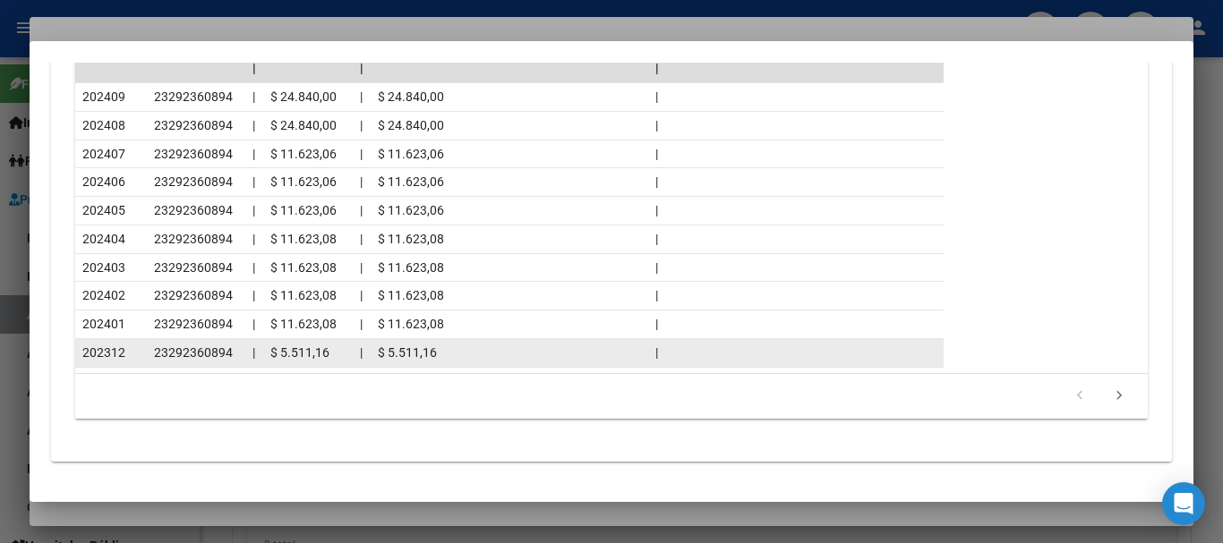
scroll to position [1867, 0]
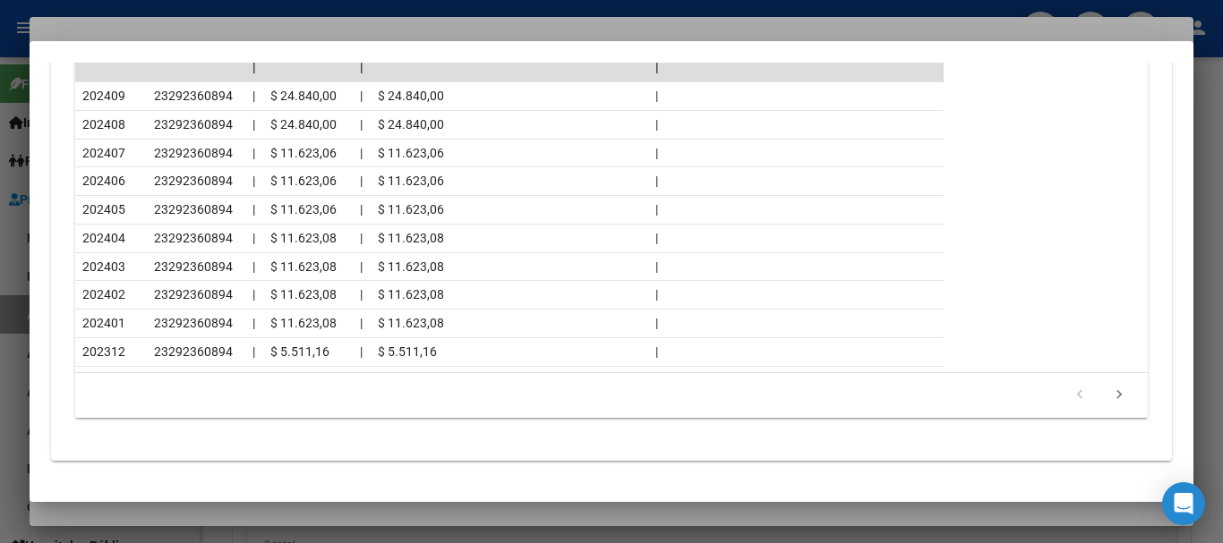
click at [147, 32] on div at bounding box center [611, 271] width 1223 height 543
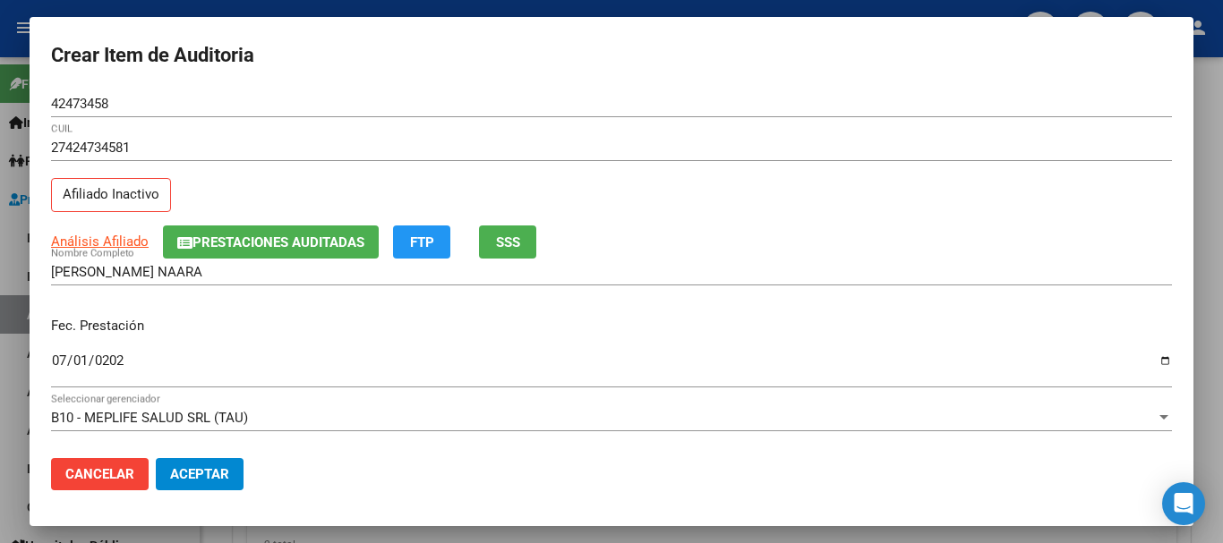
click at [638, 206] on div "27424734581 CUIL Afiliado Inactivo" at bounding box center [611, 179] width 1121 height 91
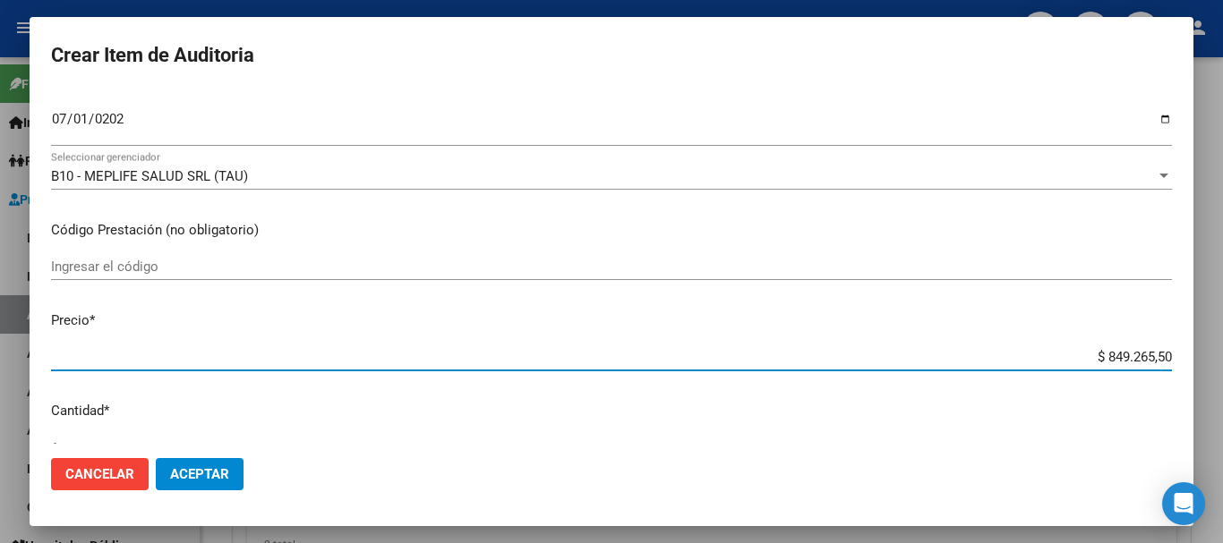
type input "$ 0,05"
type input "$ 0,54"
type input "$ 5,40"
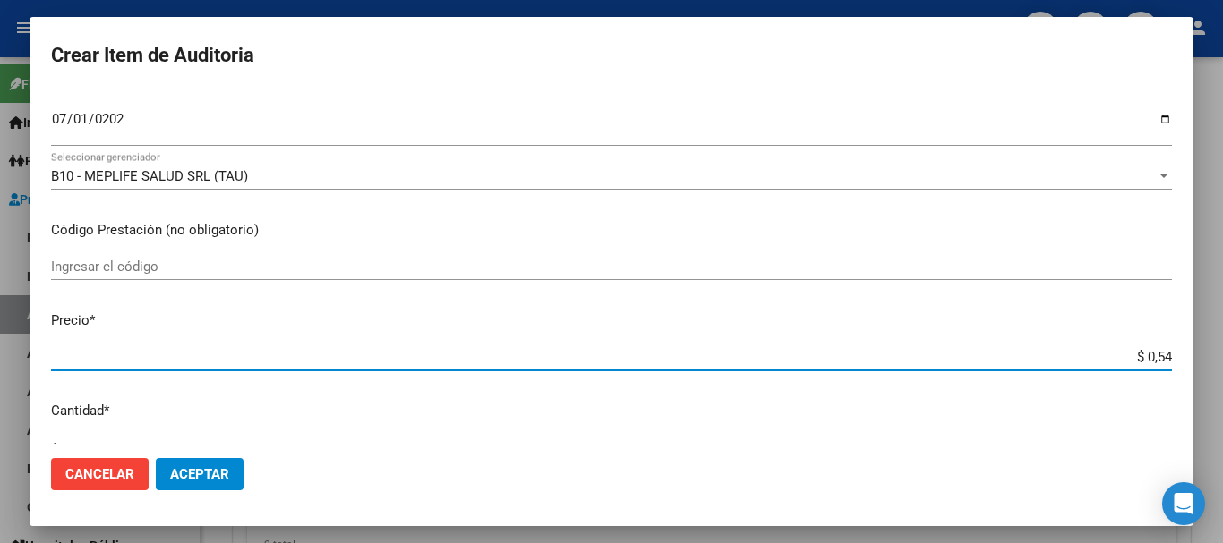
type input "$ 5,40"
type input "$ 54,07"
type input "$ 540,72"
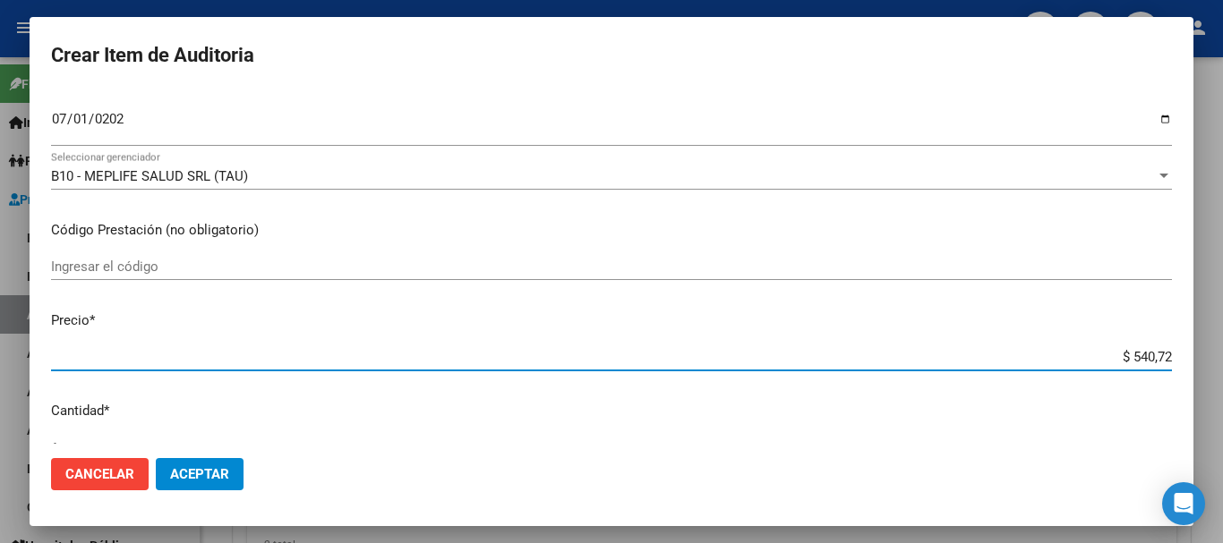
type input "$ 5.407,25"
type input "$ 54.072,55"
type input "$ 540.725,50"
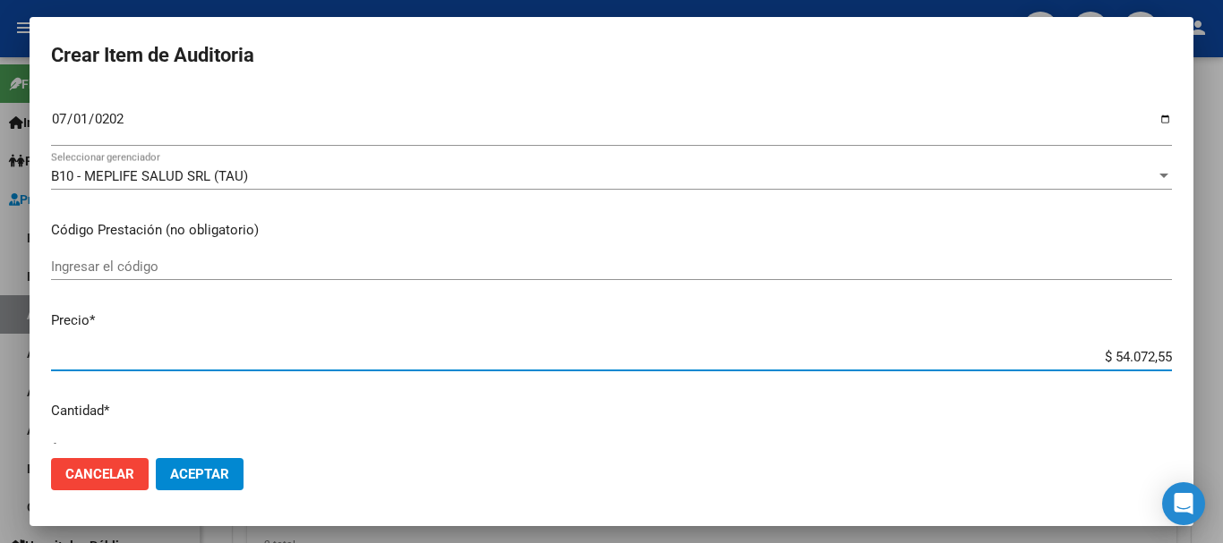
type input "$ 540.725,50"
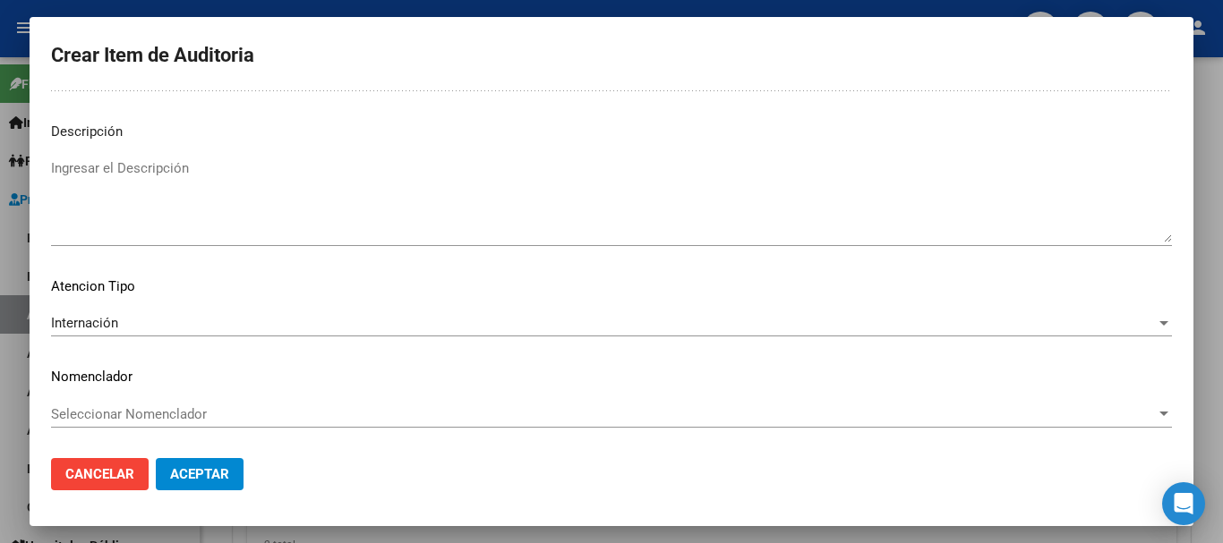
scroll to position [0, 0]
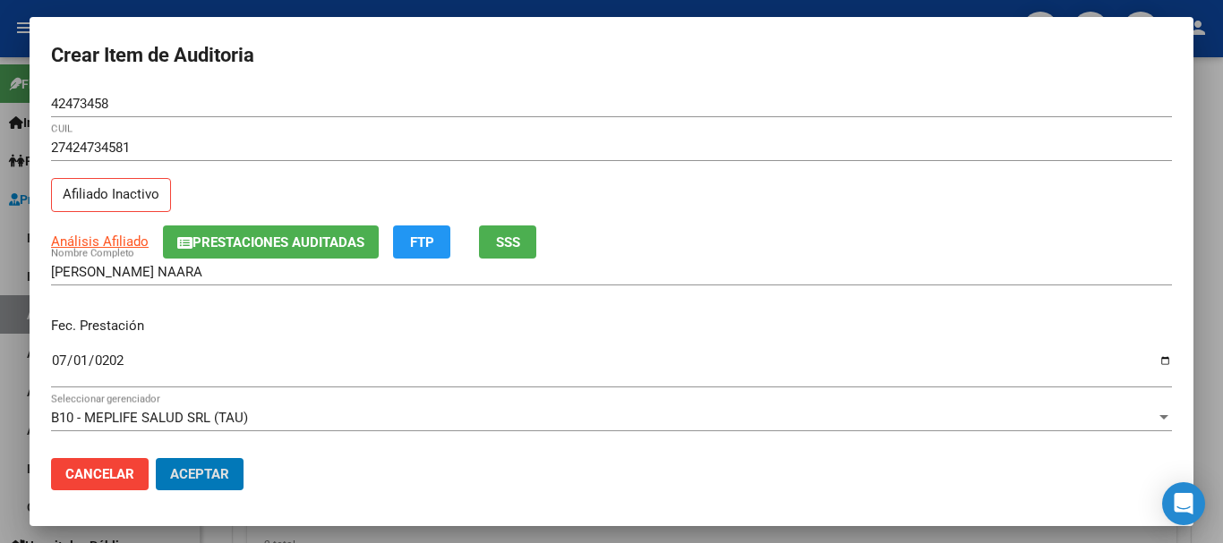
click at [156, 458] on button "Aceptar" at bounding box center [200, 474] width 88 height 32
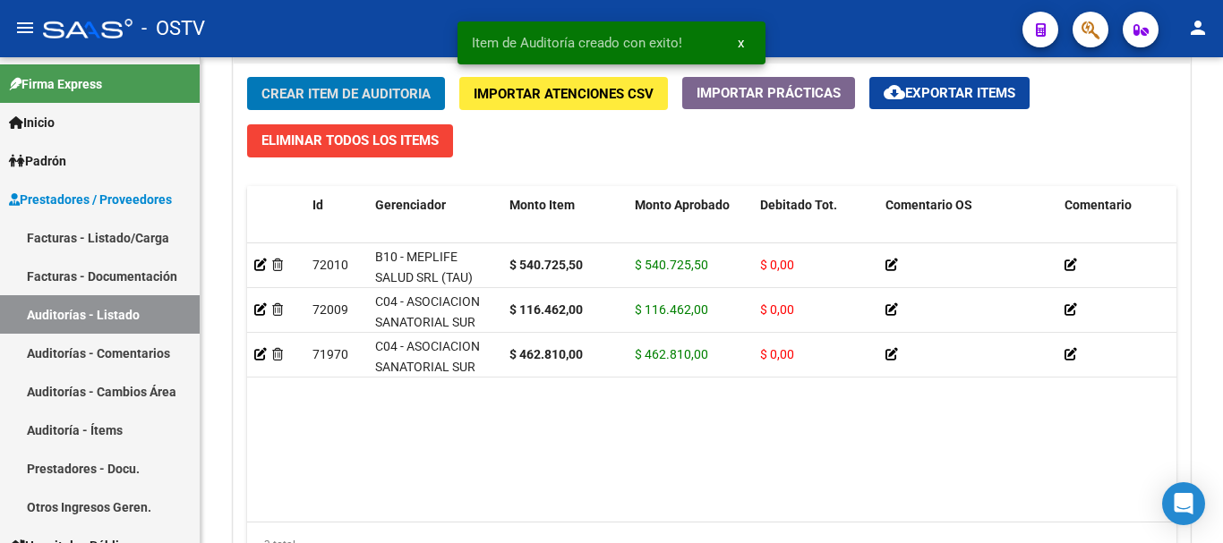
click at [247, 77] on button "Crear Item de Auditoria" at bounding box center [346, 93] width 198 height 33
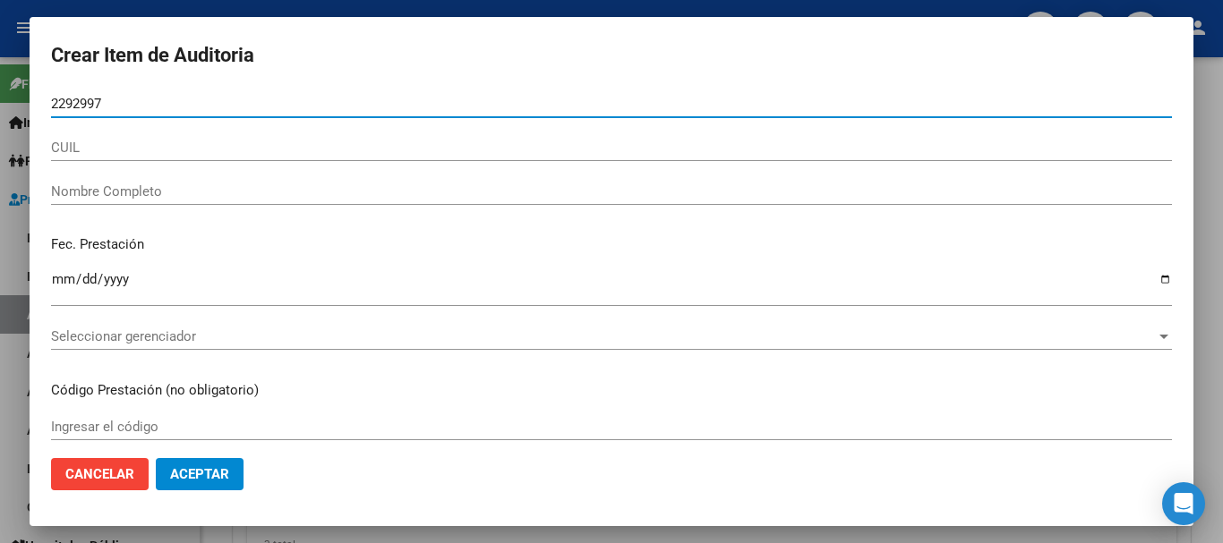
type input "22929974"
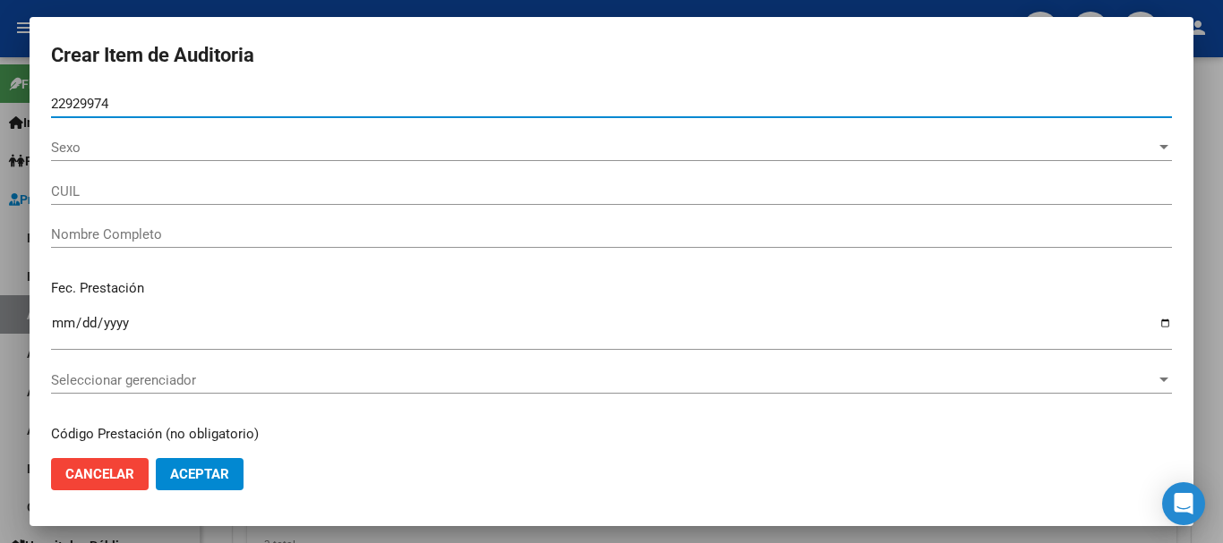
type input "20229299744"
type input "[PERSON_NAME]"
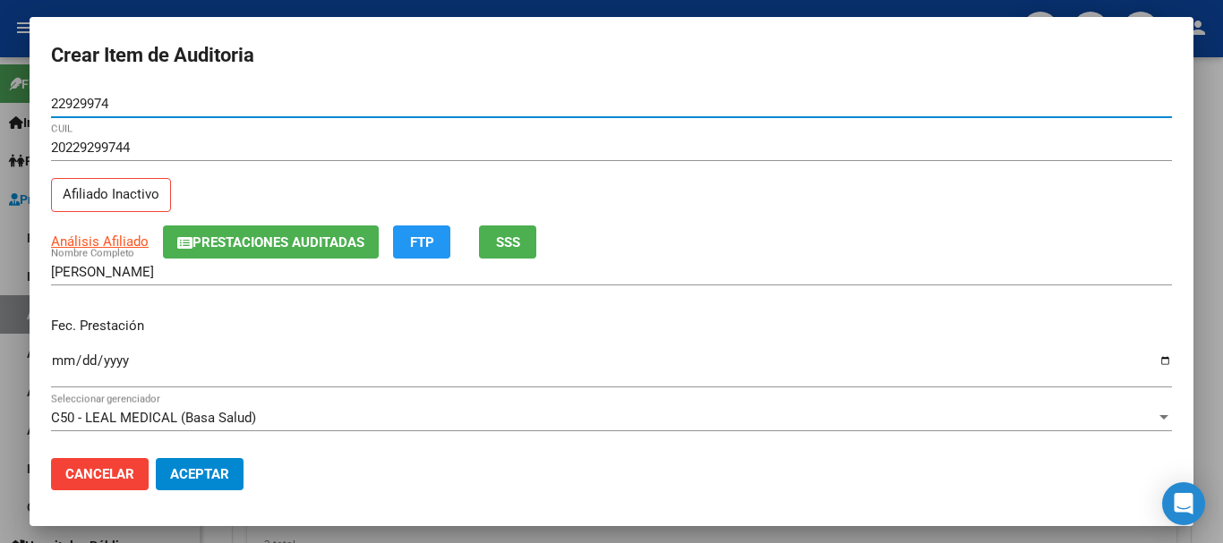
type input "22929974"
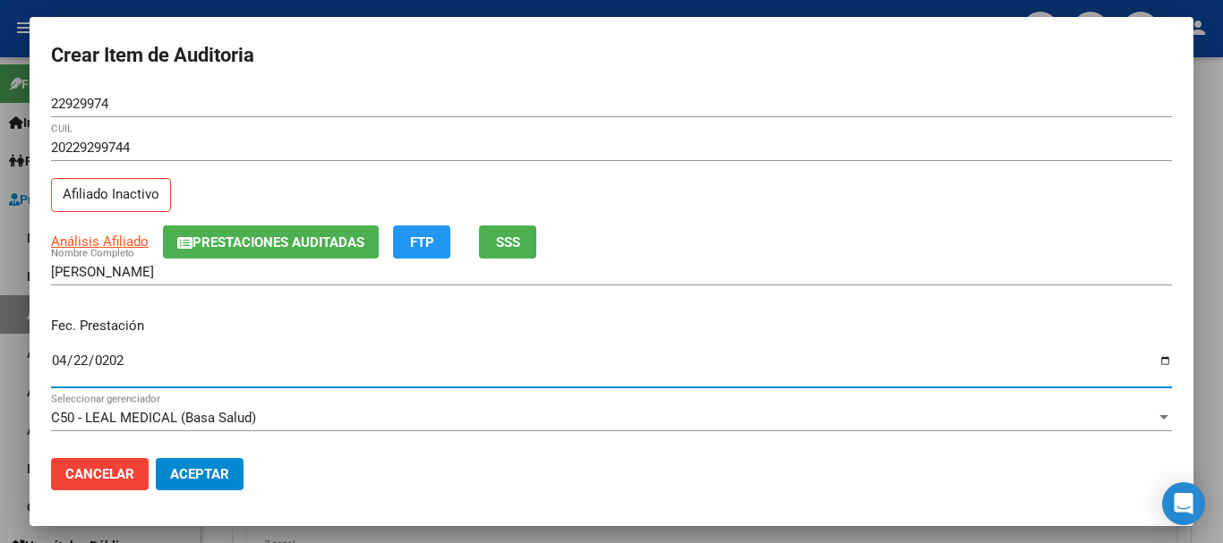
type input "[DATE]"
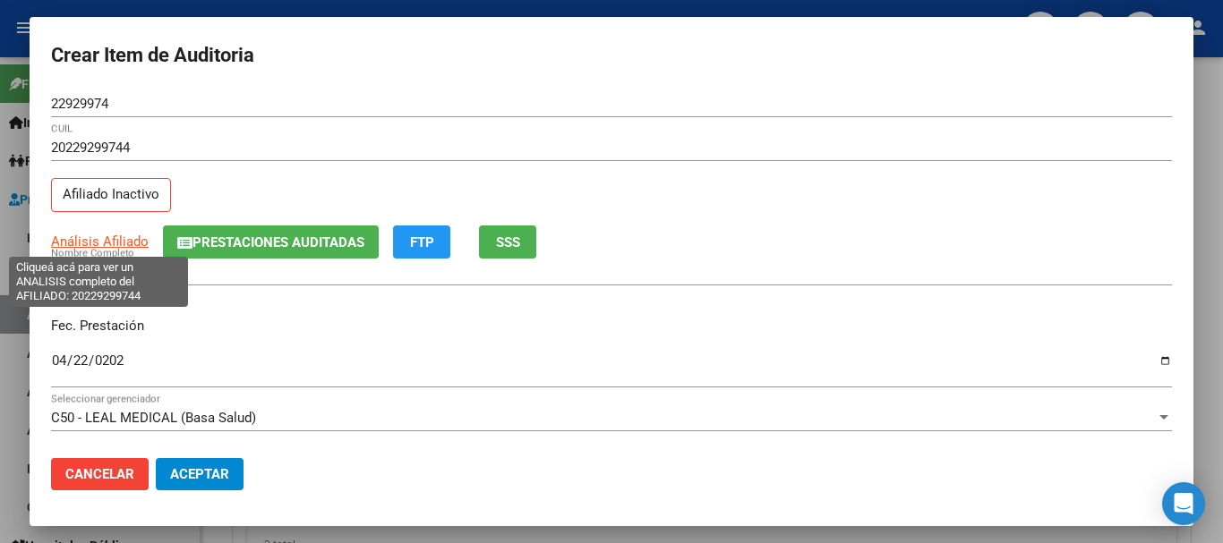
click at [93, 237] on span "Análisis Afiliado" at bounding box center [100, 242] width 98 height 16
type textarea "20229299744"
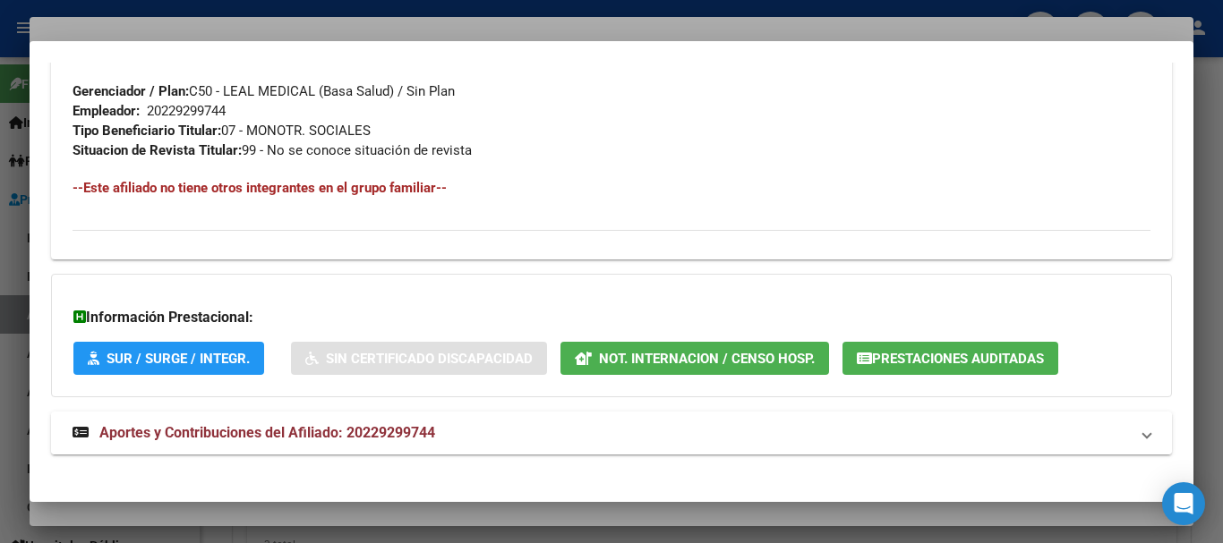
scroll to position [943, 0]
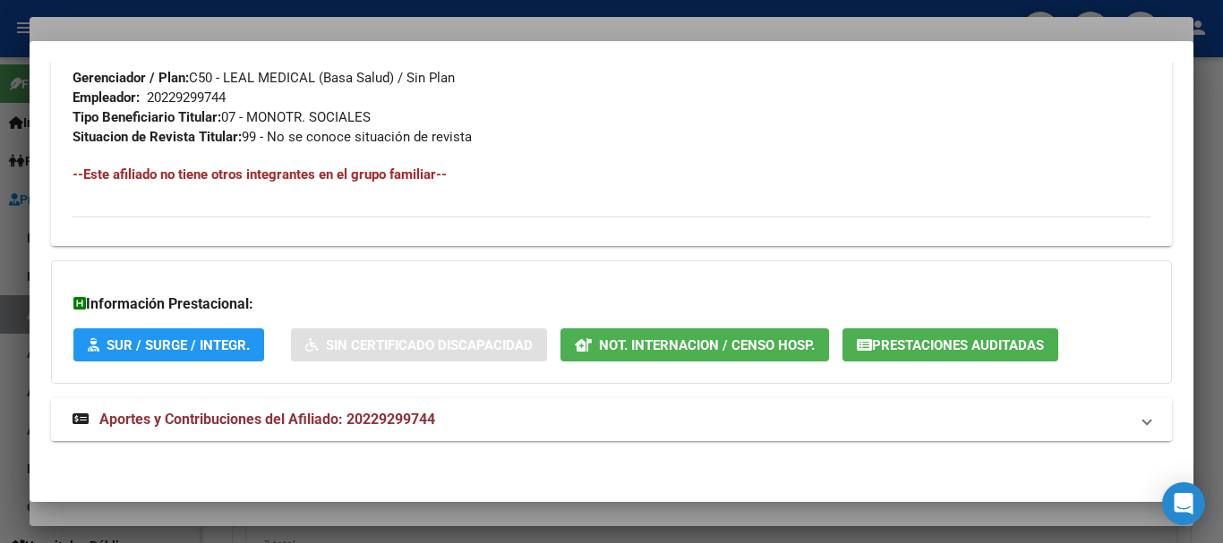
click at [469, 422] on mat-panel-title "Aportes y Contribuciones del Afiliado: 20229299744" at bounding box center [601, 419] width 1056 height 21
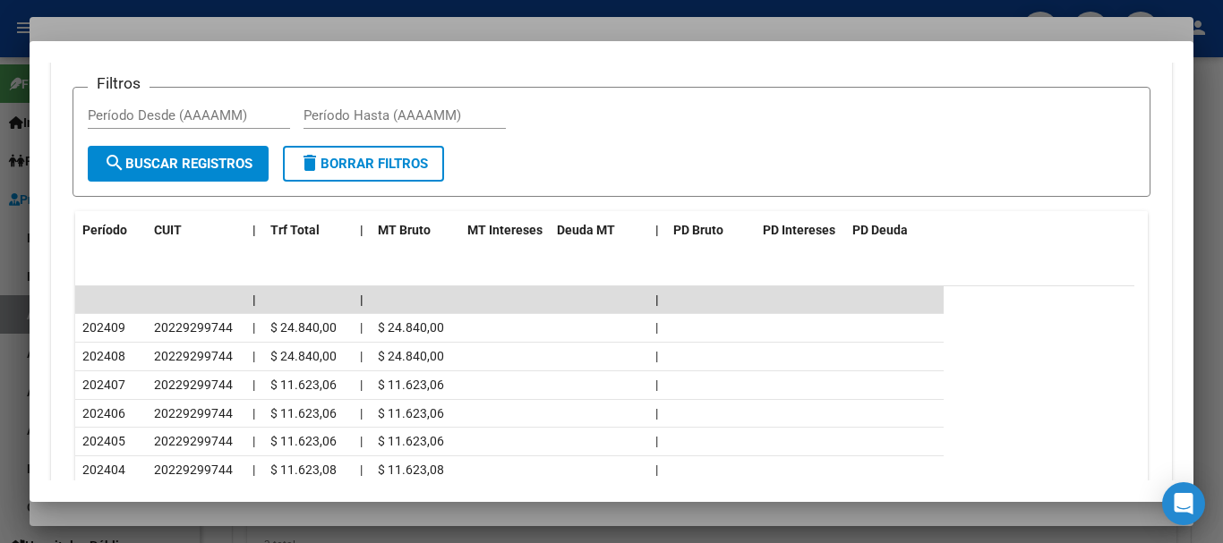
scroll to position [1642, 0]
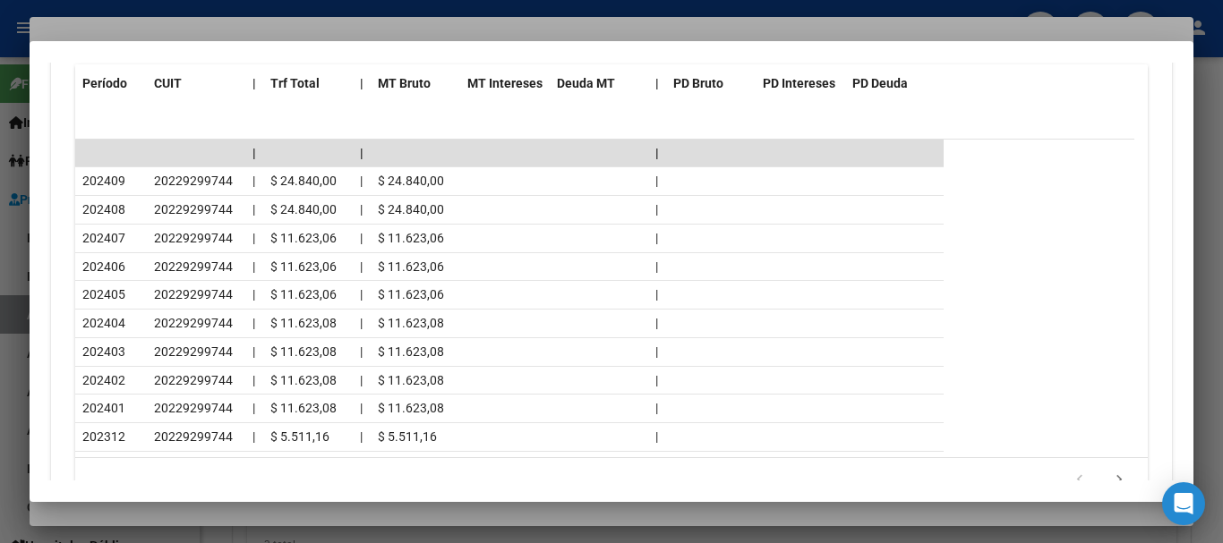
click at [243, 27] on div at bounding box center [611, 271] width 1223 height 543
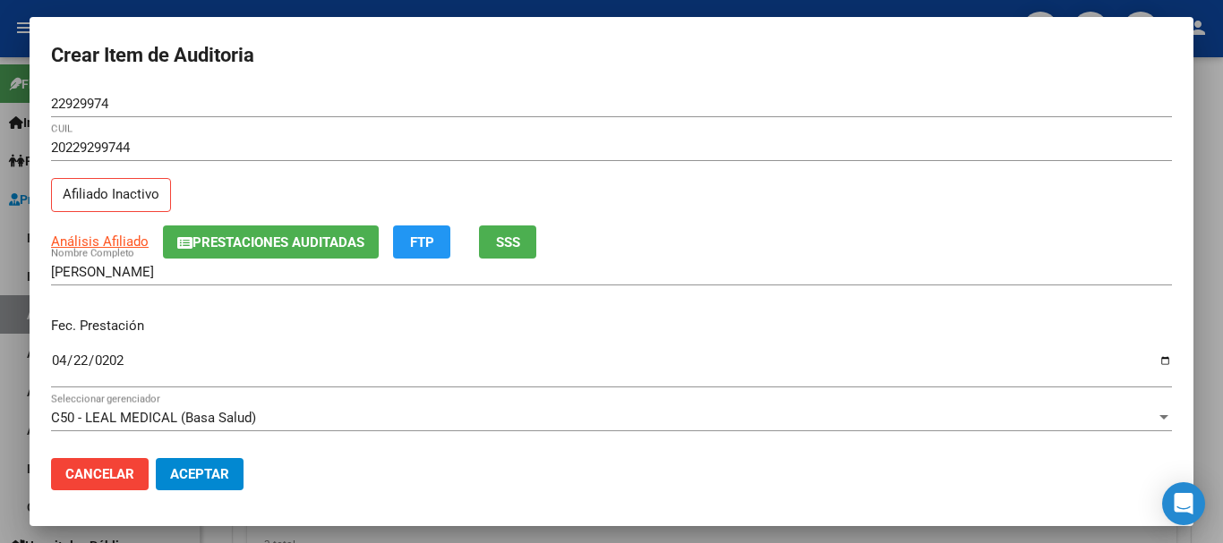
drag, startPoint x: 640, startPoint y: 238, endPoint x: 642, endPoint y: 248, distance: 10.0
click at [642, 241] on div "Análisis Afiliado Prestaciones Auditadas FTP SSS" at bounding box center [611, 242] width 1121 height 33
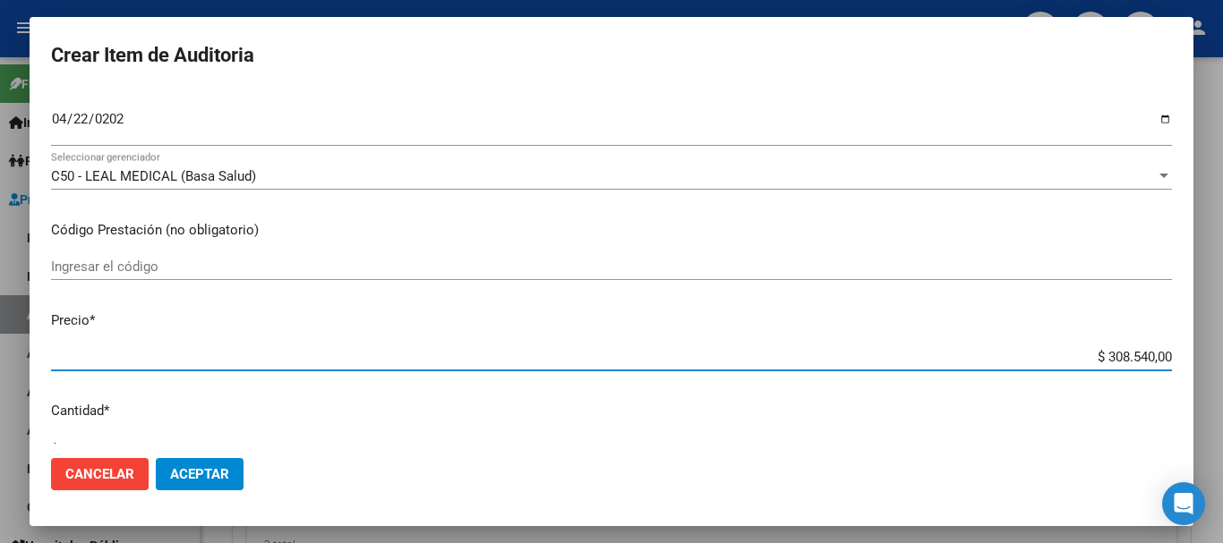
type input "$ 0,03"
type input "$ 0,30"
type input "$ 3,08"
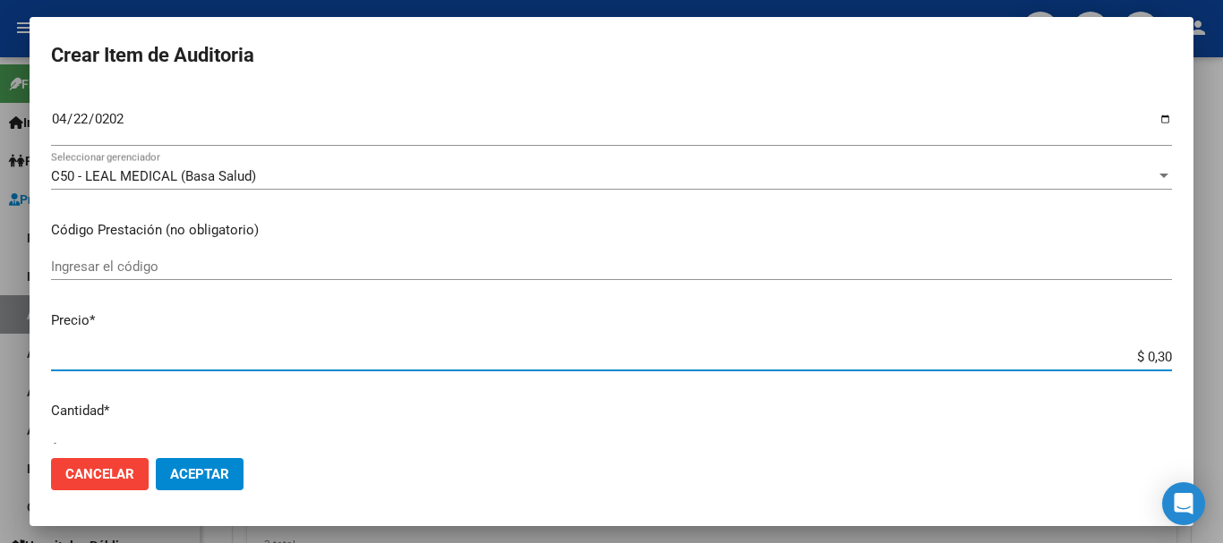
type input "$ 3,08"
type input "$ 30,85"
type input "$ 308,54"
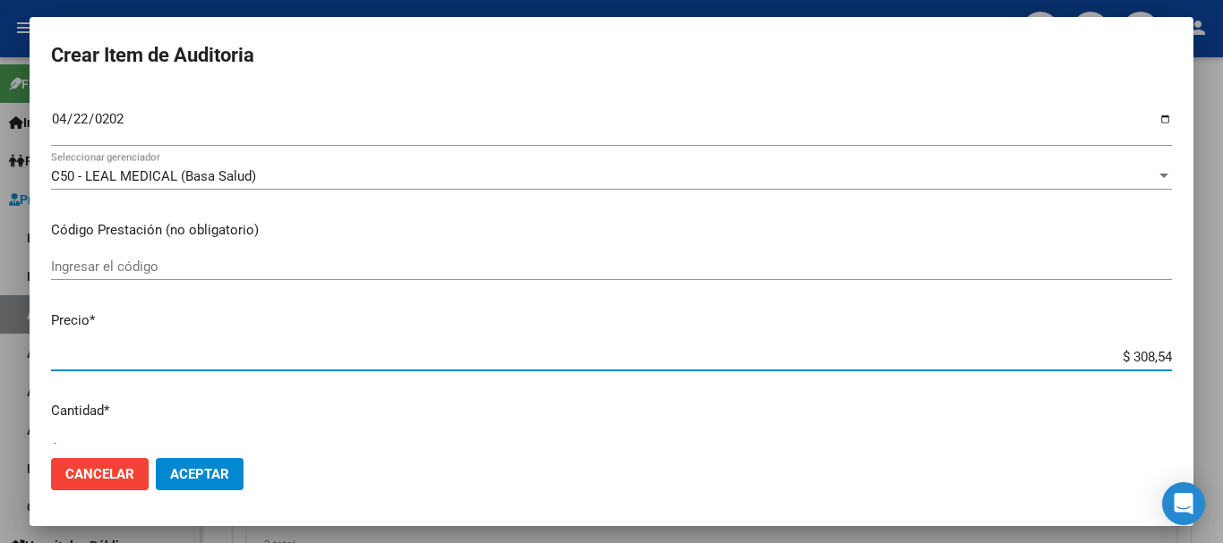
type input "$ 3.085,40"
type input "$ 30.854,00"
type input "$ 308.540,00"
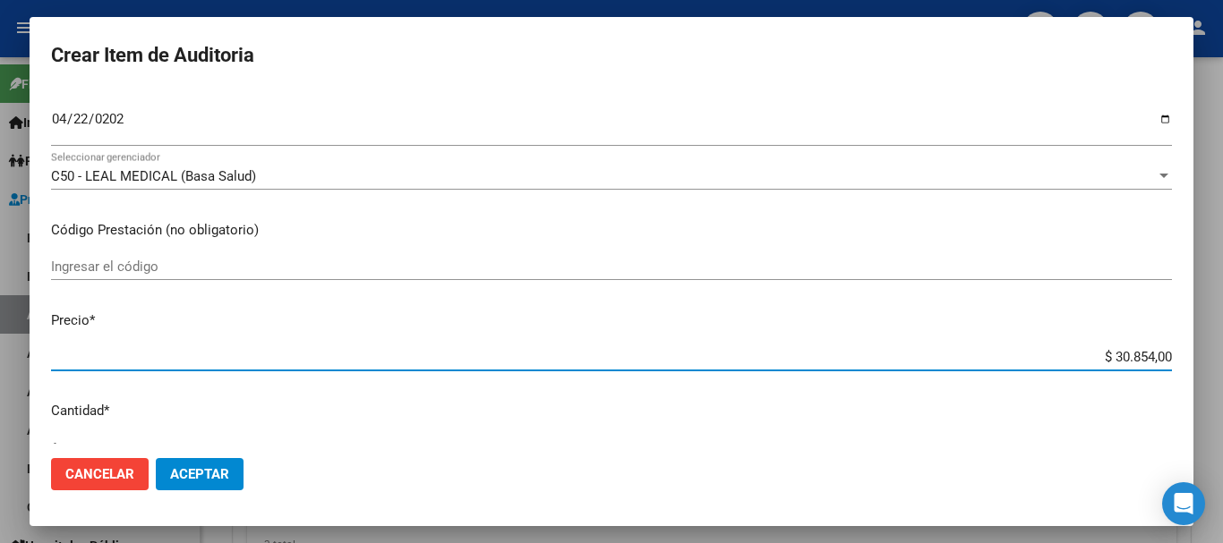
type input "$ 308.540,00"
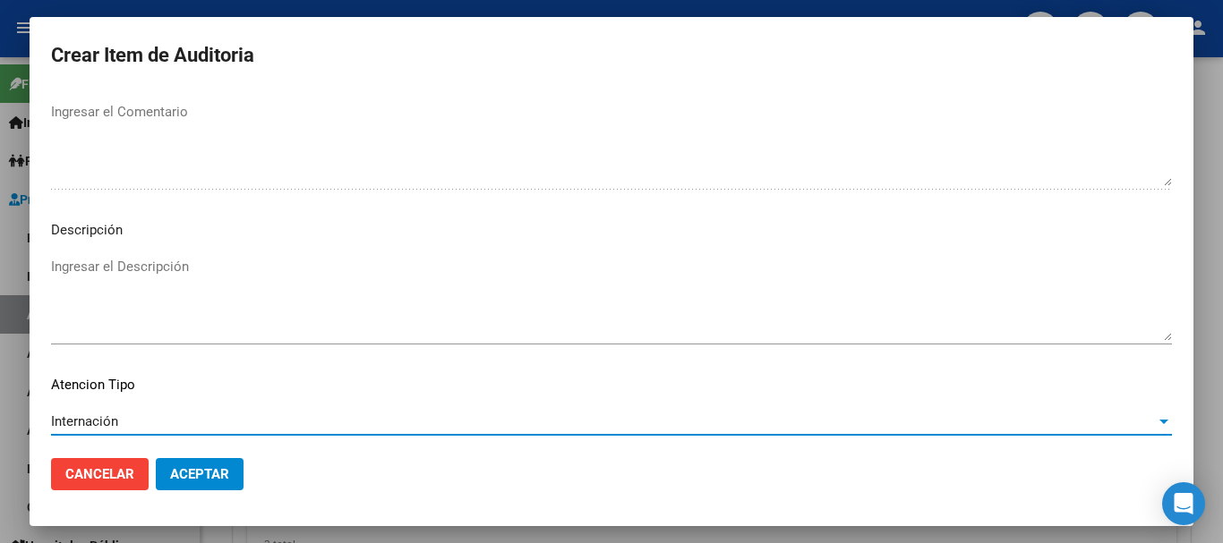
scroll to position [1259, 0]
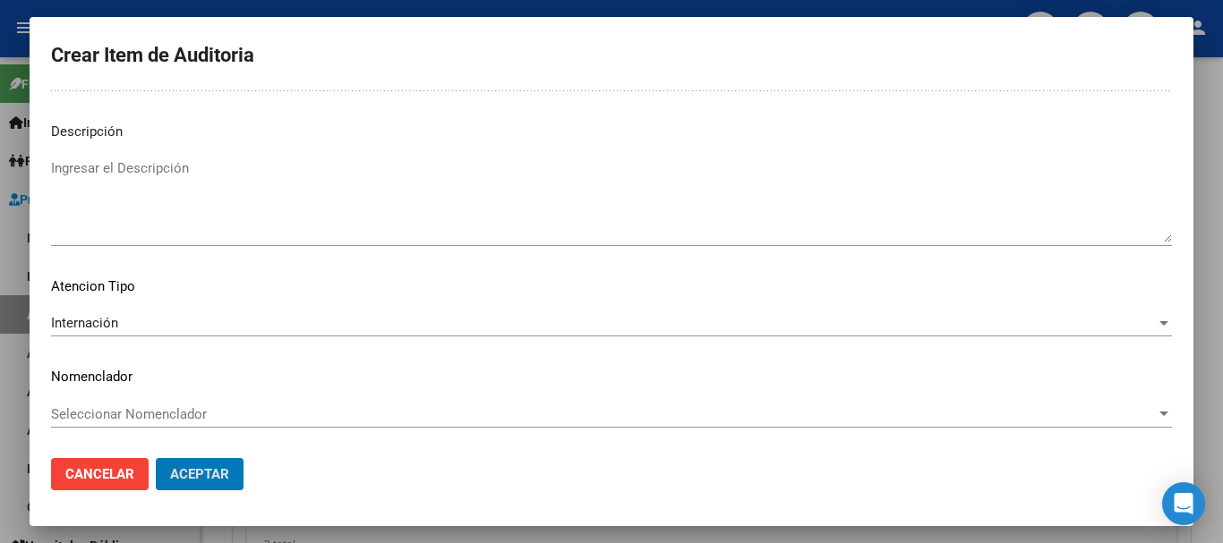
click at [156, 458] on button "Aceptar" at bounding box center [200, 474] width 88 height 32
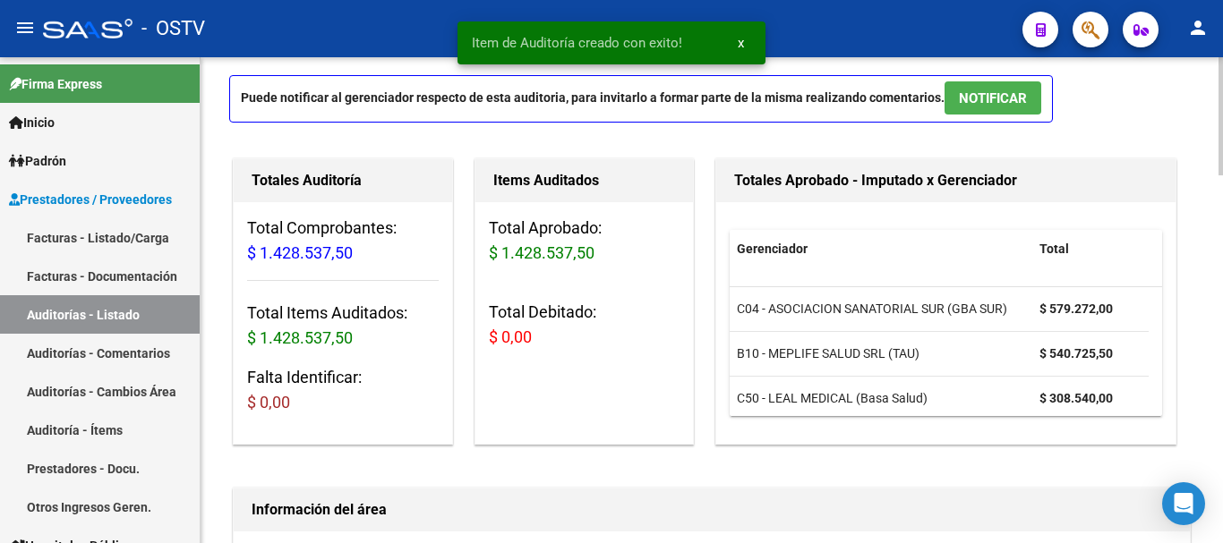
scroll to position [78, 0]
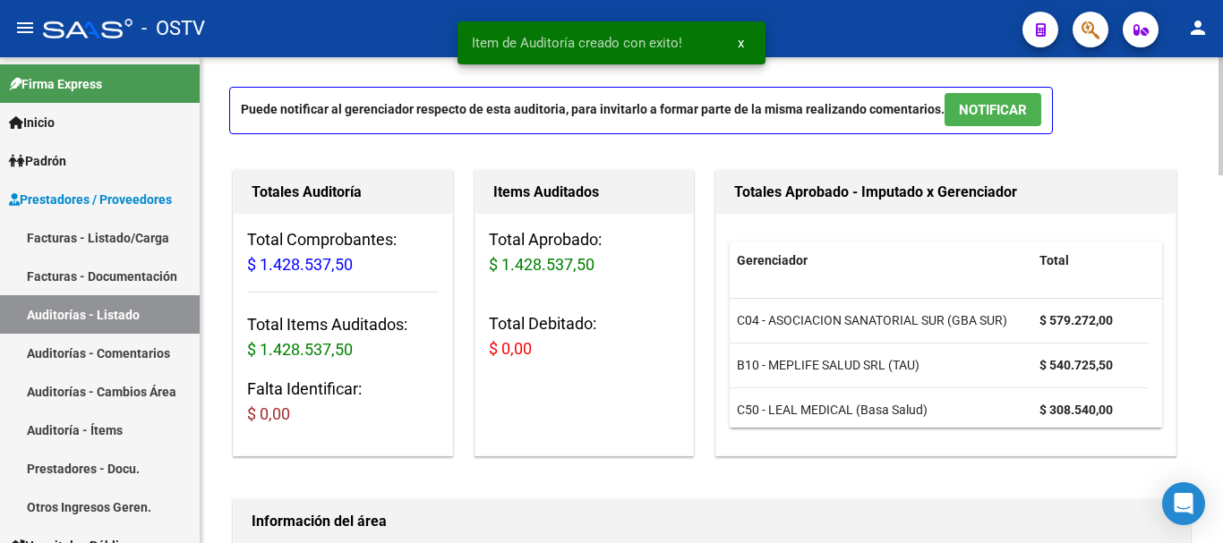
click at [994, 120] on button "NOTIFICAR" at bounding box center [992, 109] width 97 height 33
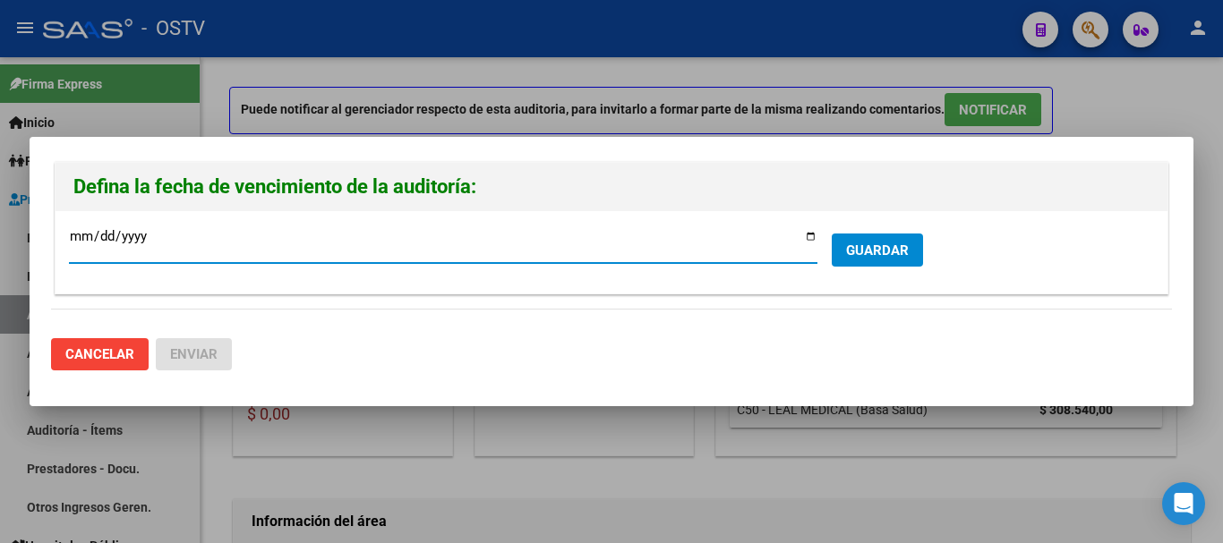
click at [903, 234] on button "GUARDAR" at bounding box center [877, 250] width 91 height 33
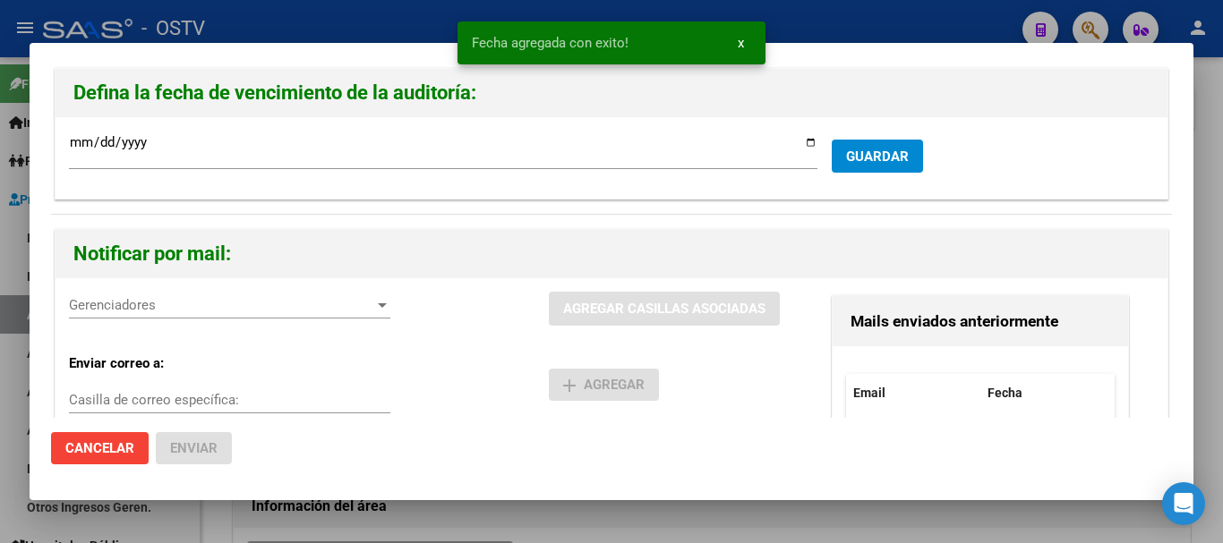
click at [269, 315] on div "Gerenciadores Gerenciadores" at bounding box center [229, 305] width 321 height 27
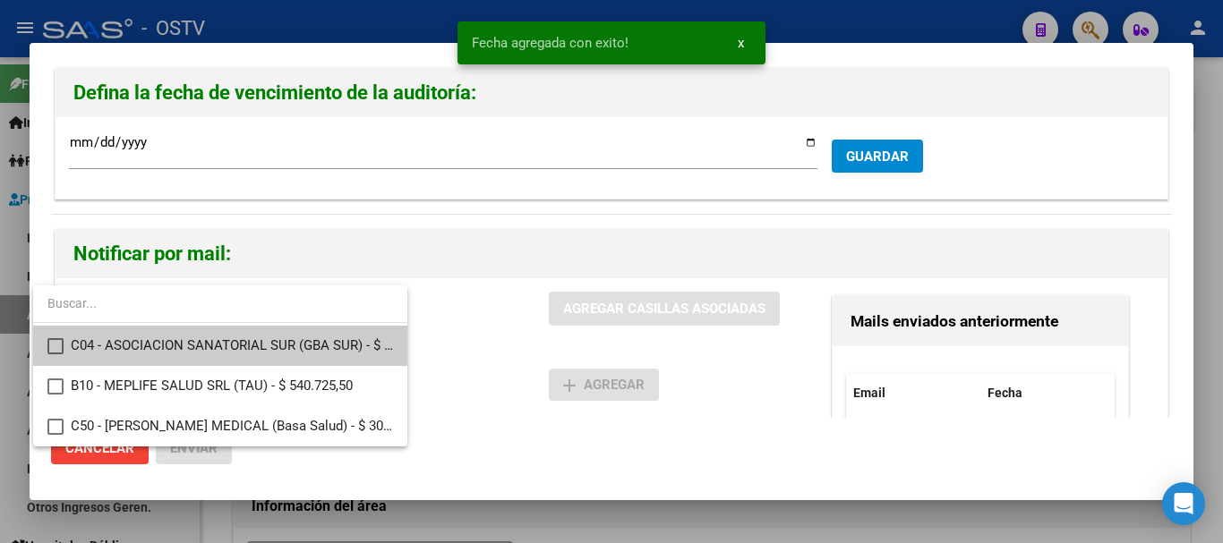
click at [274, 339] on span "C04 - ASOCIACION SANATORIAL SUR (GBA SUR) - $ 579.272,00" at bounding box center [232, 346] width 322 height 40
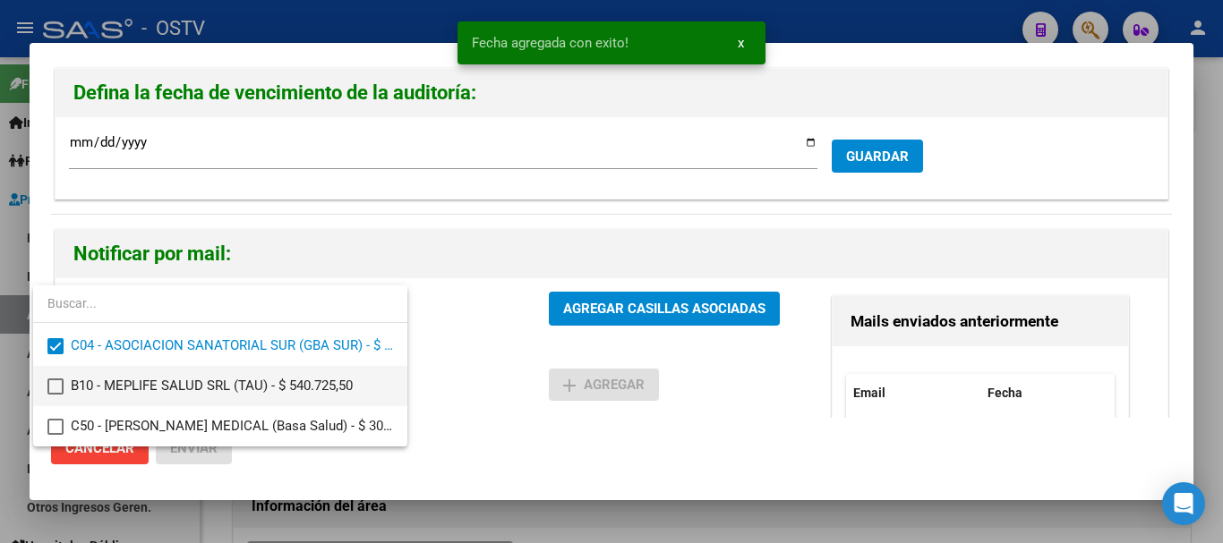
drag, startPoint x: 263, startPoint y: 371, endPoint x: 263, endPoint y: 383, distance: 12.5
click at [264, 374] on span "B10 - MEPLIFE SALUD SRL (TAU) - $ 540.725,50" at bounding box center [232, 386] width 322 height 40
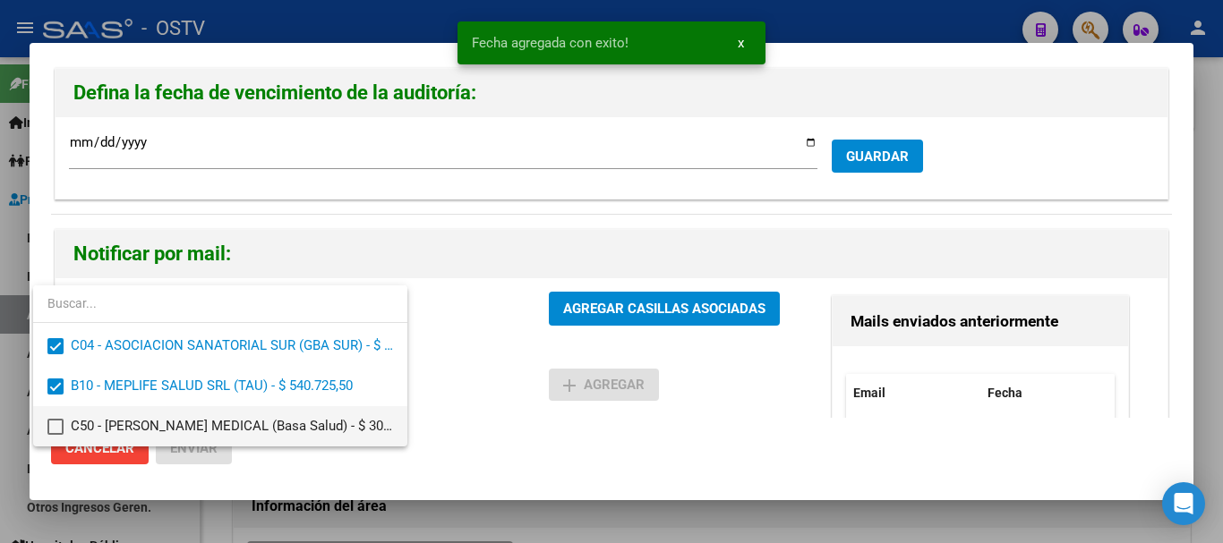
click at [252, 426] on span "C50 - [PERSON_NAME] MEDICAL (Basa Salud) - $ 308.540,00" at bounding box center [232, 426] width 322 height 40
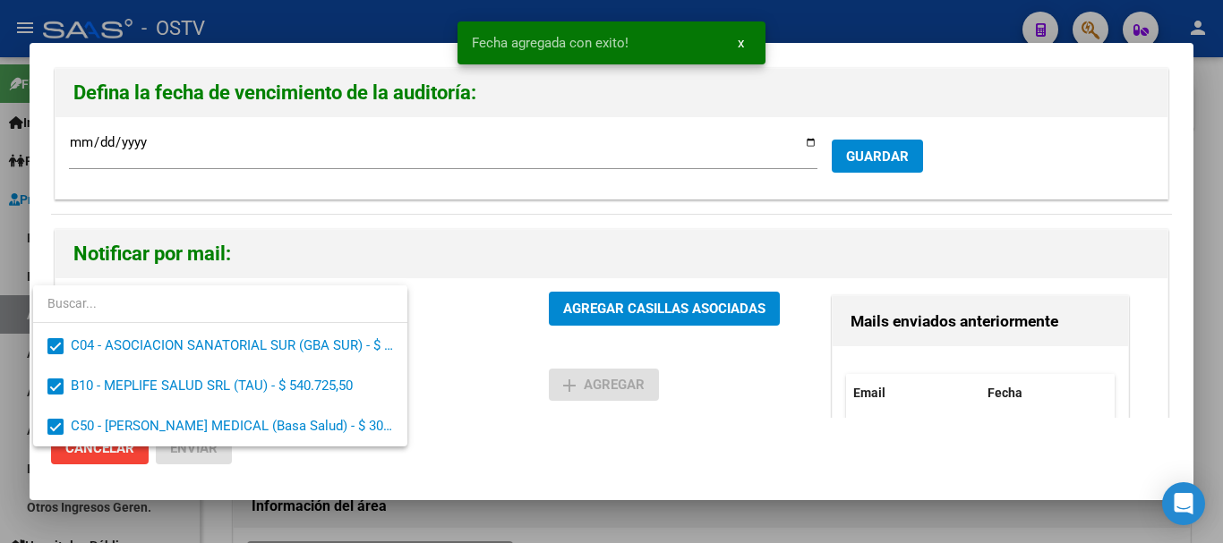
drag, startPoint x: 568, startPoint y: 314, endPoint x: 592, endPoint y: 299, distance: 27.8
click at [570, 314] on div at bounding box center [611, 271] width 1223 height 543
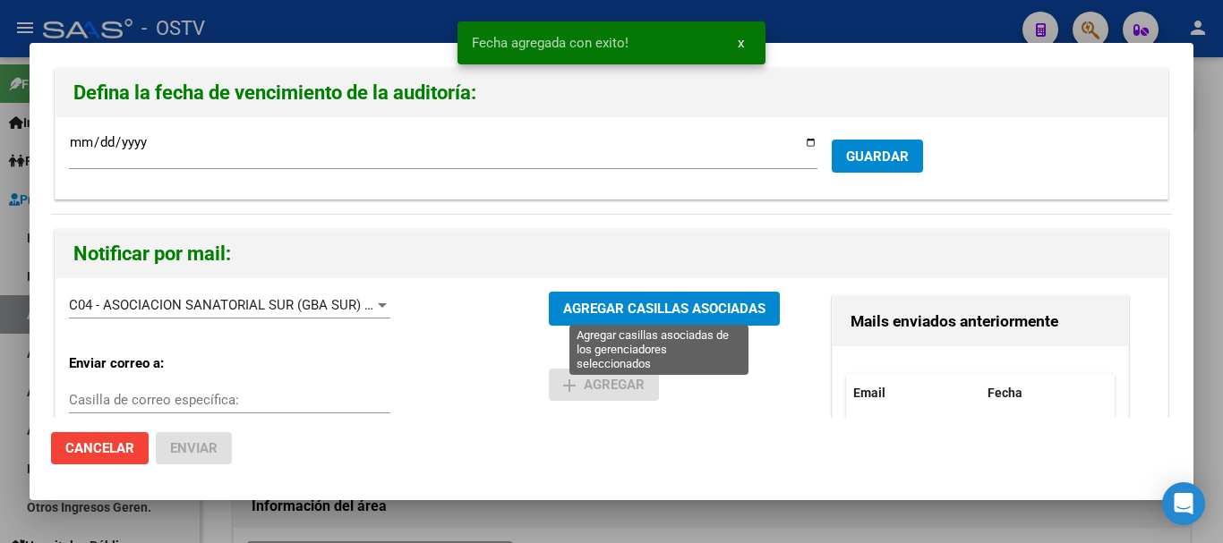
click at [594, 309] on span "AGREGAR CASILLAS ASOCIADAS" at bounding box center [664, 310] width 202 height 16
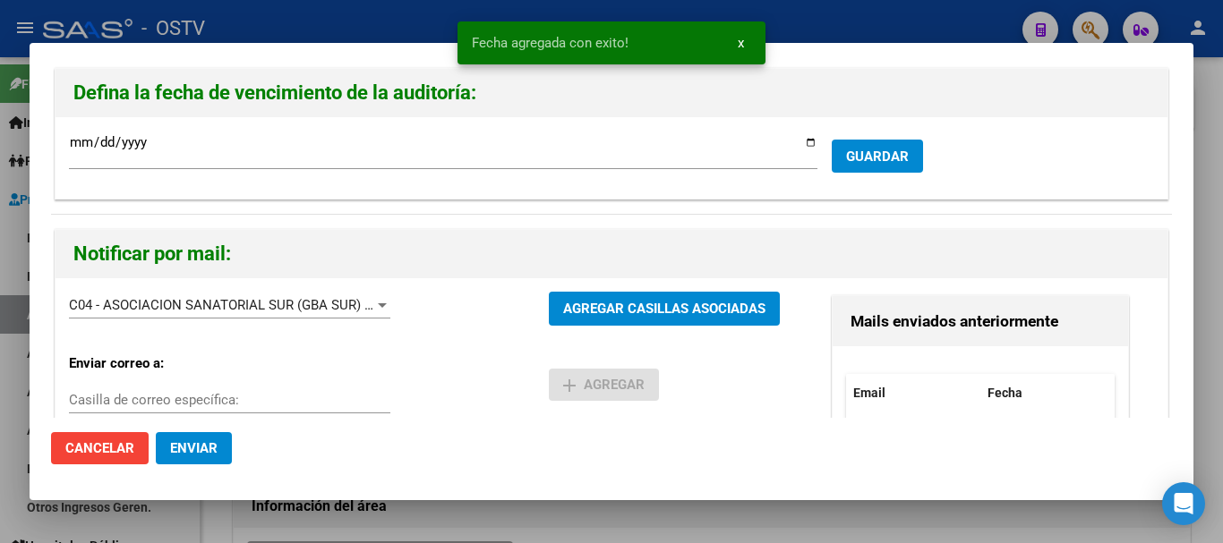
click at [200, 451] on span "Enviar" at bounding box center [193, 448] width 47 height 16
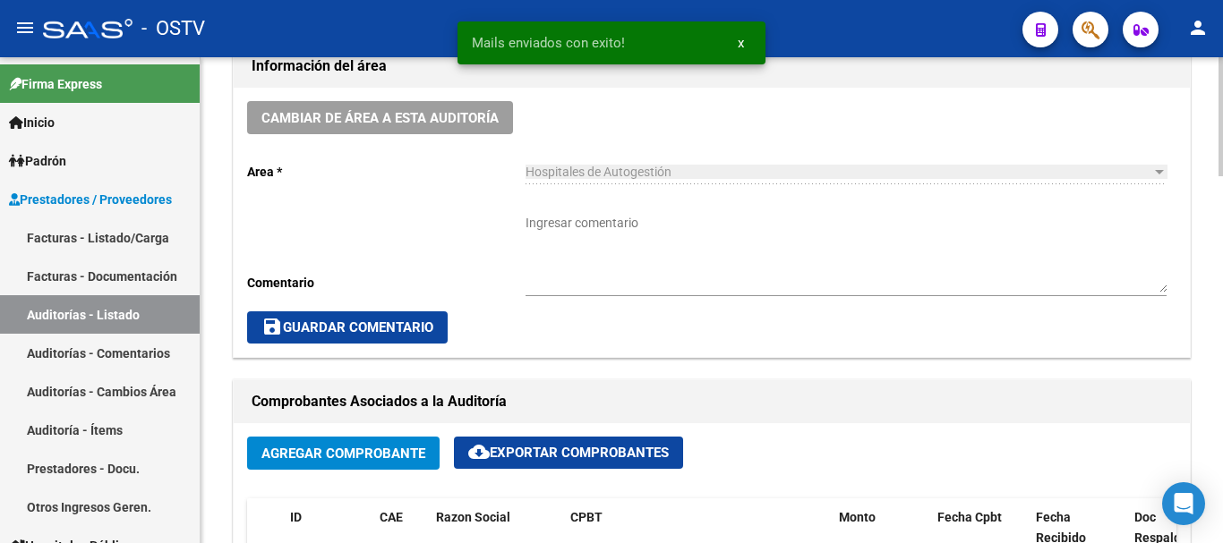
scroll to position [525, 0]
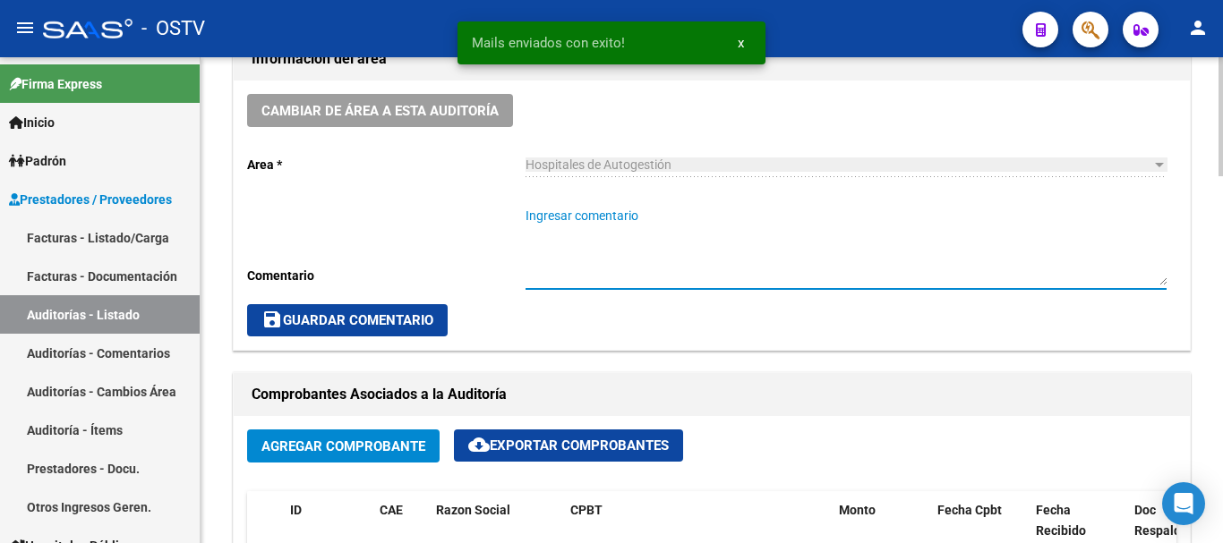
click at [617, 226] on textarea "Ingresar comentario" at bounding box center [845, 246] width 641 height 79
type textarea "c"
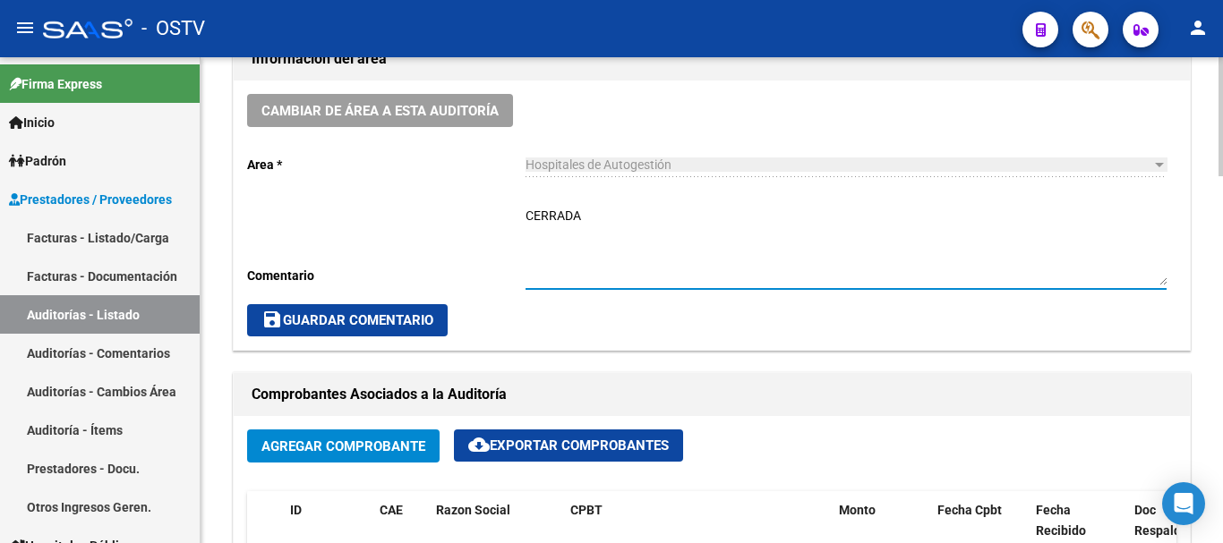
type textarea "CERRADA"
click at [360, 319] on span "save Guardar Comentario" at bounding box center [347, 320] width 172 height 16
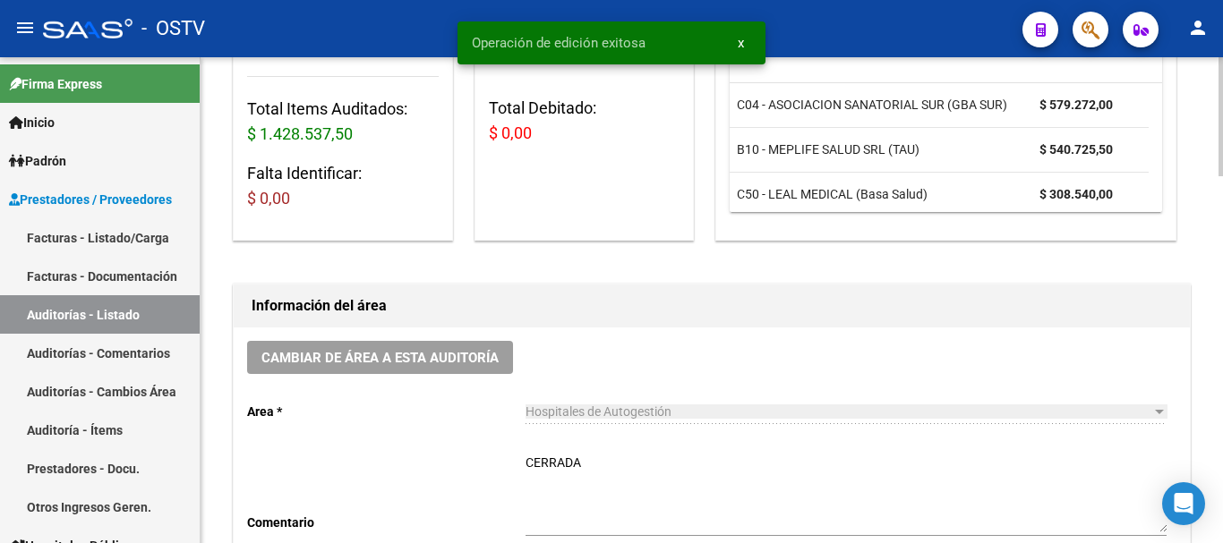
scroll to position [0, 0]
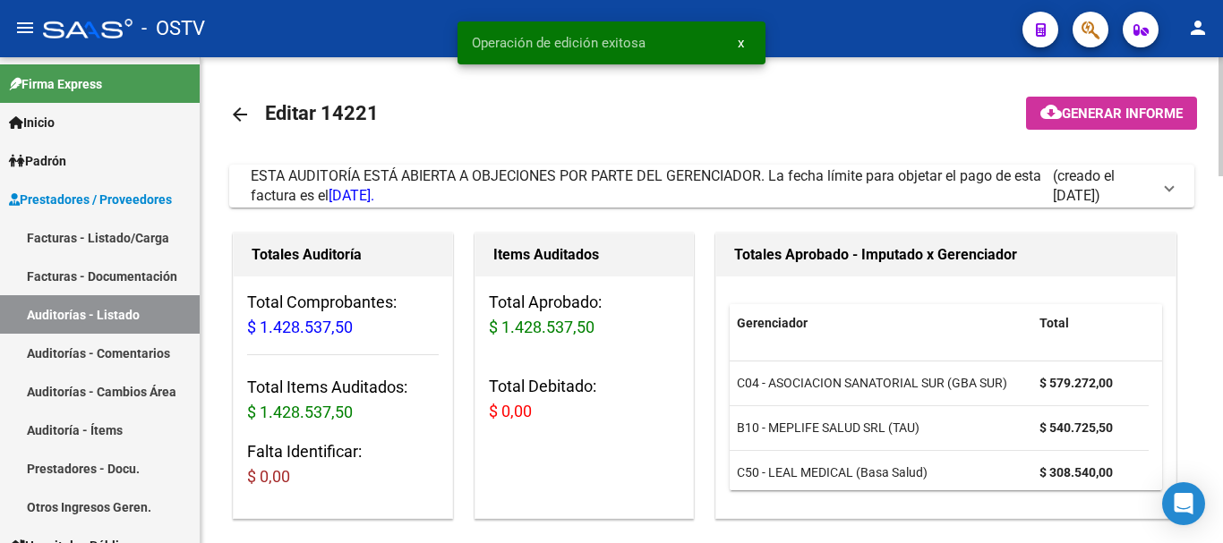
click at [249, 115] on mat-icon "arrow_back" at bounding box center [239, 114] width 21 height 21
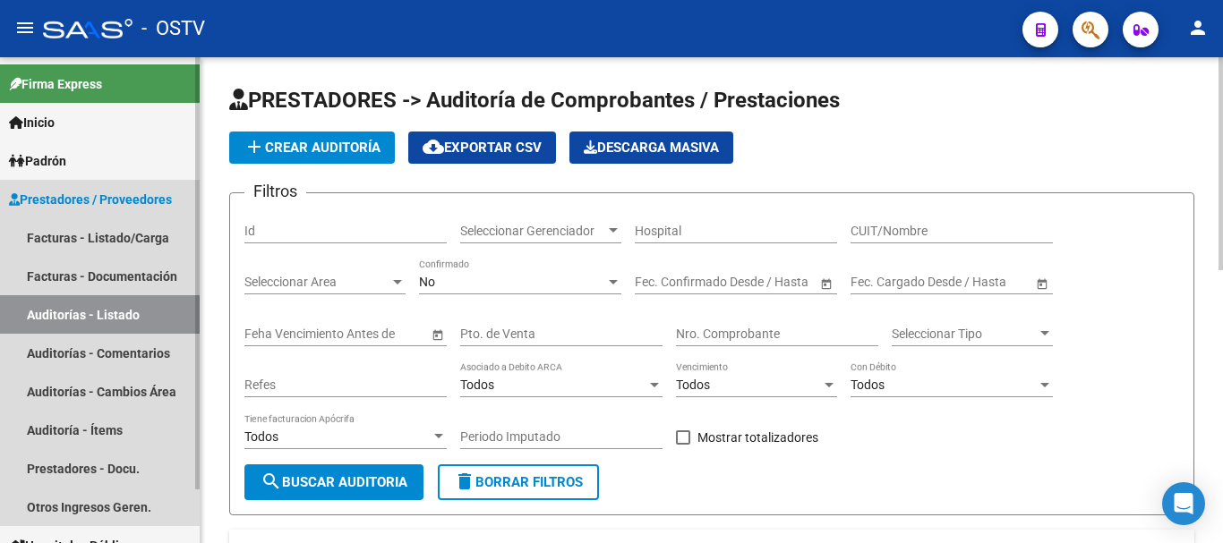
click at [110, 308] on link "Auditorías - Listado" at bounding box center [100, 314] width 200 height 38
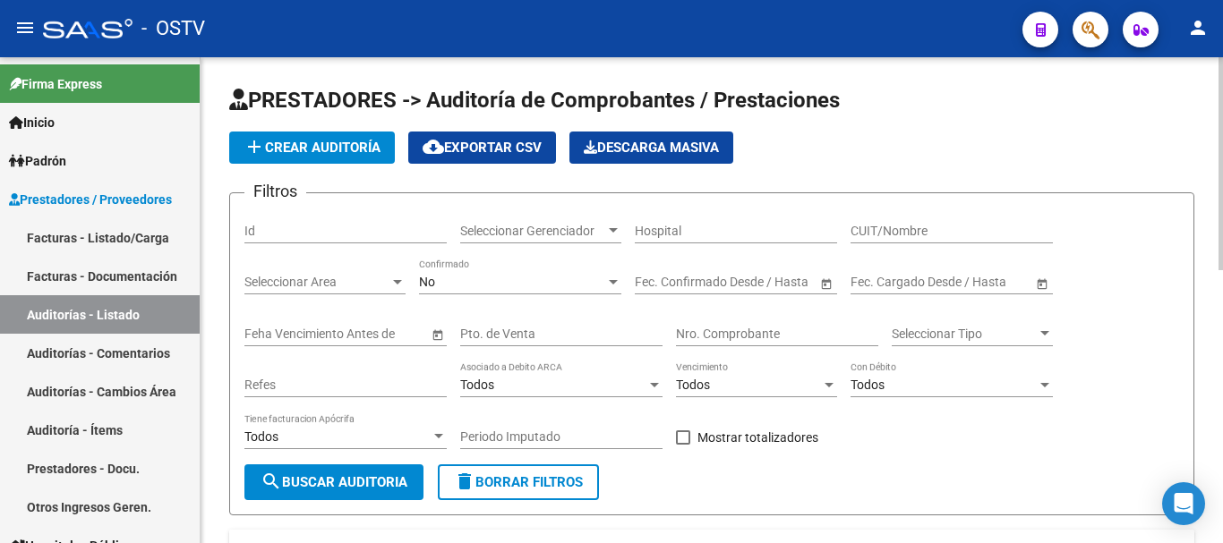
click at [312, 148] on span "add Crear Auditoría" at bounding box center [311, 148] width 137 height 16
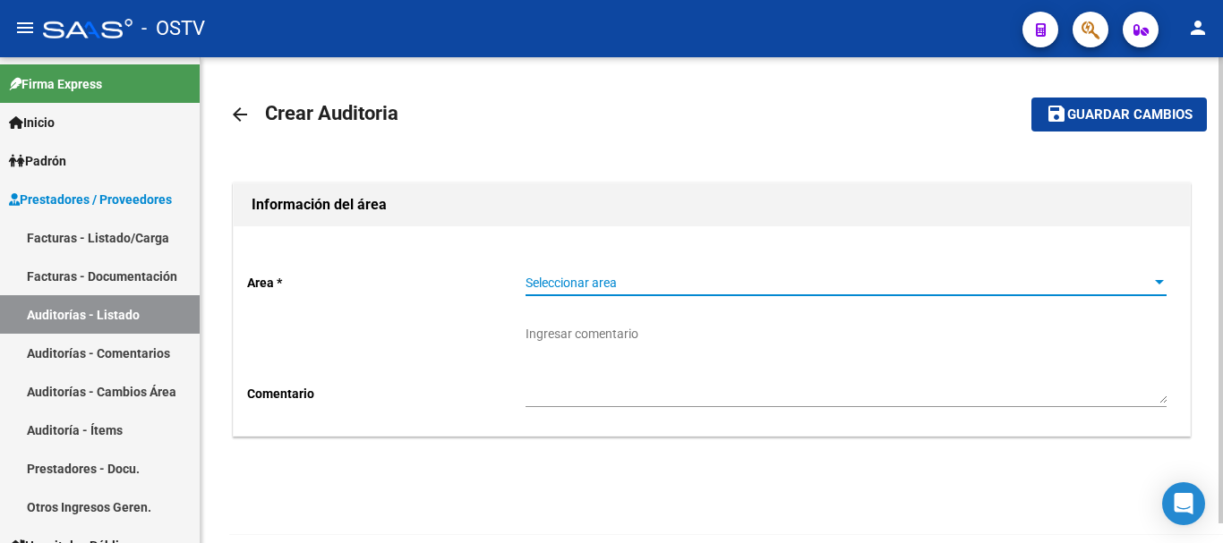
click at [575, 278] on span "Seleccionar area" at bounding box center [837, 283] width 625 height 15
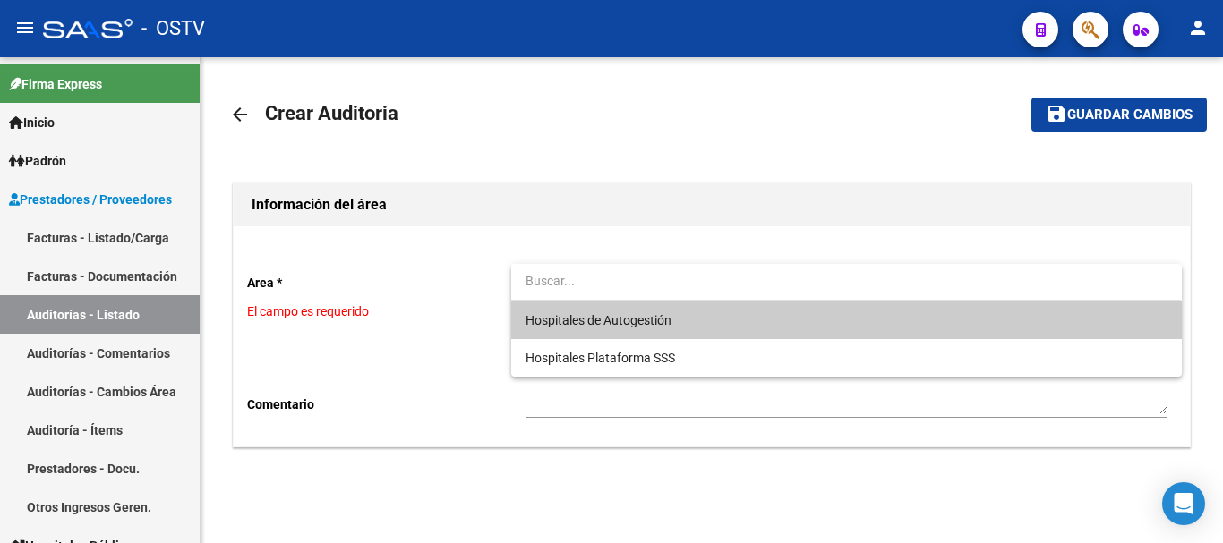
click at [581, 311] on span "Hospitales de Autogestión" at bounding box center [845, 321] width 641 height 38
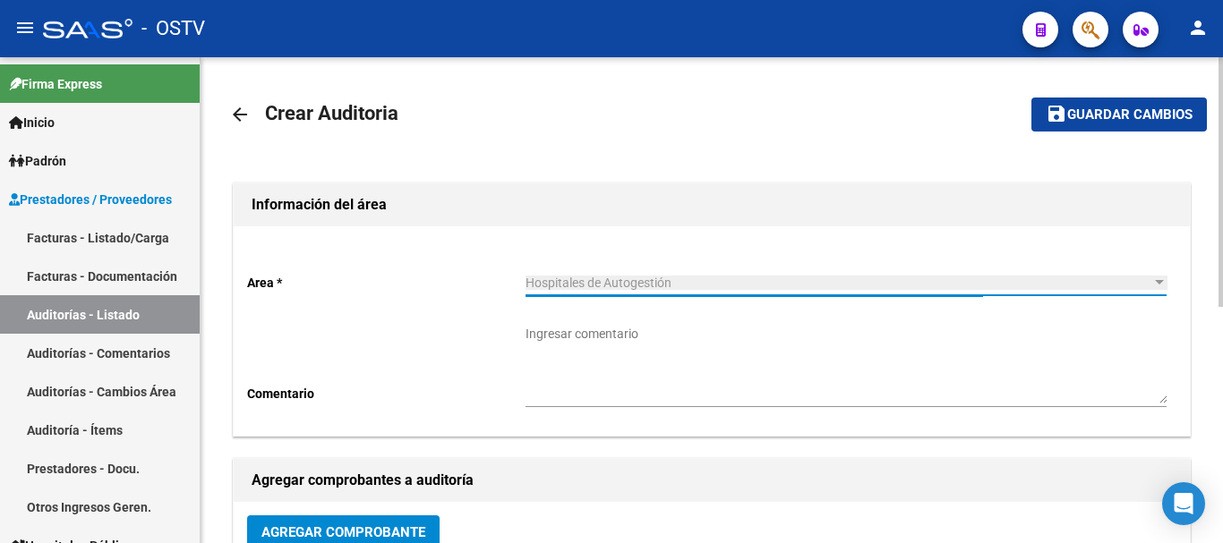
scroll to position [90, 0]
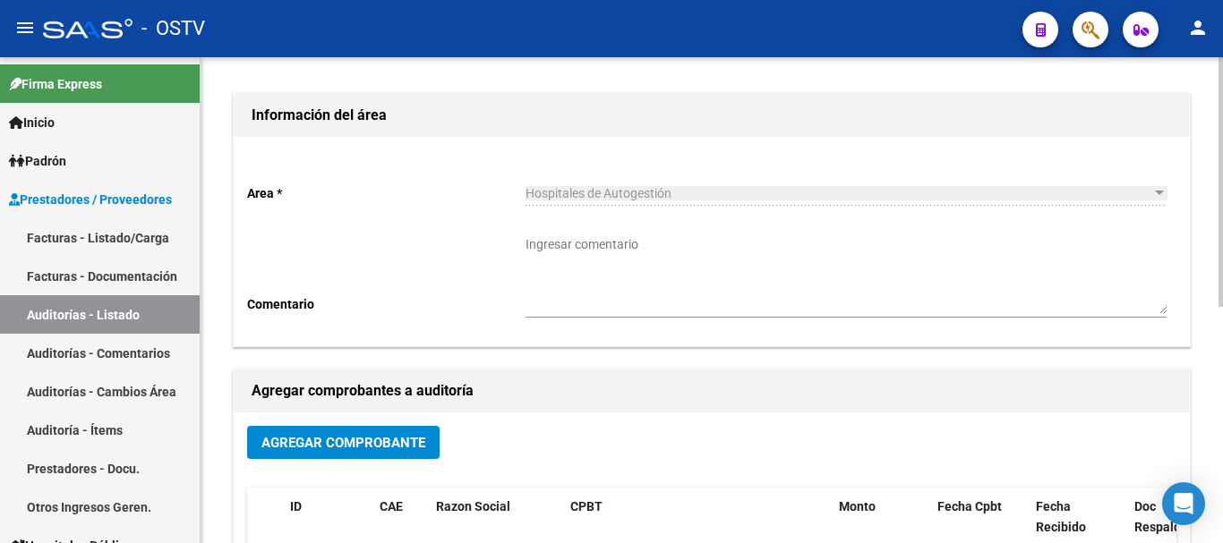
click at [326, 433] on button "Agregar Comprobante" at bounding box center [343, 442] width 192 height 33
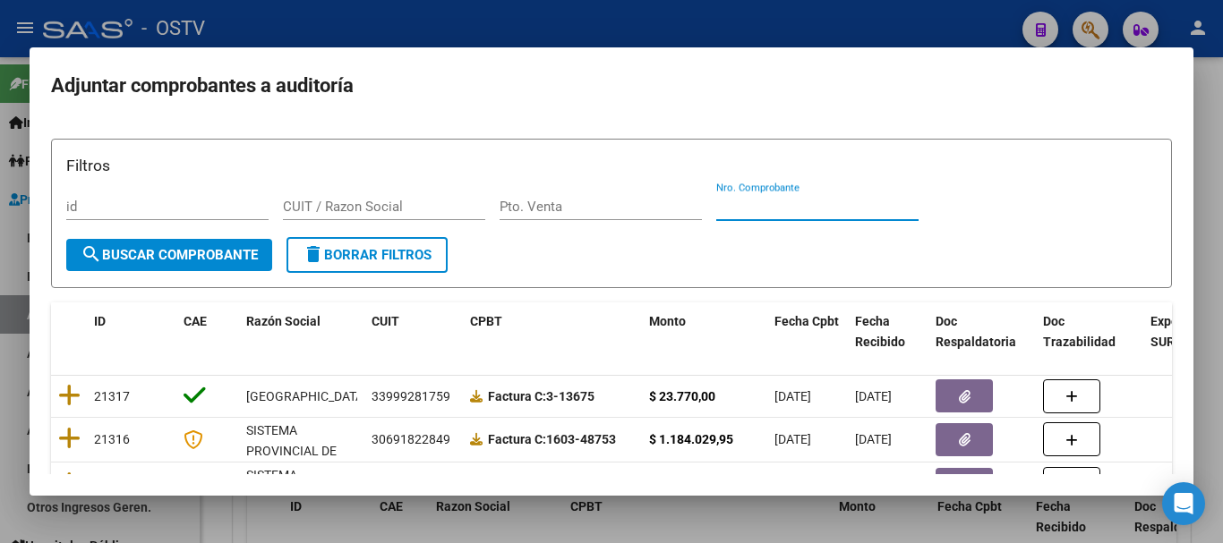
click at [763, 201] on input "Nro. Comprobante" at bounding box center [817, 207] width 202 height 16
paste input "41787"
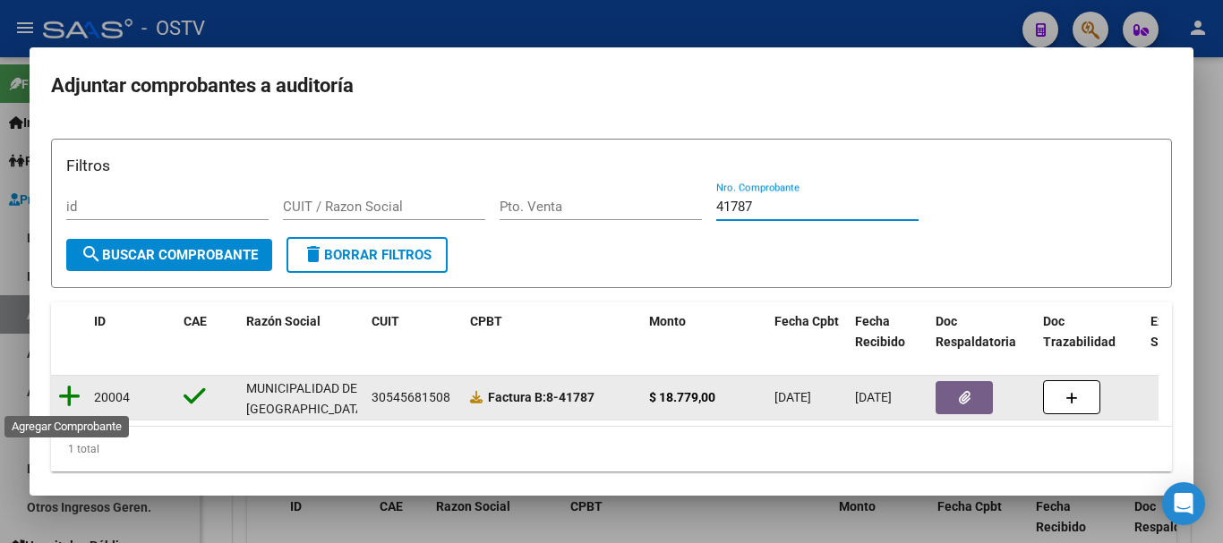
type input "41787"
click at [73, 399] on icon at bounding box center [69, 396] width 22 height 25
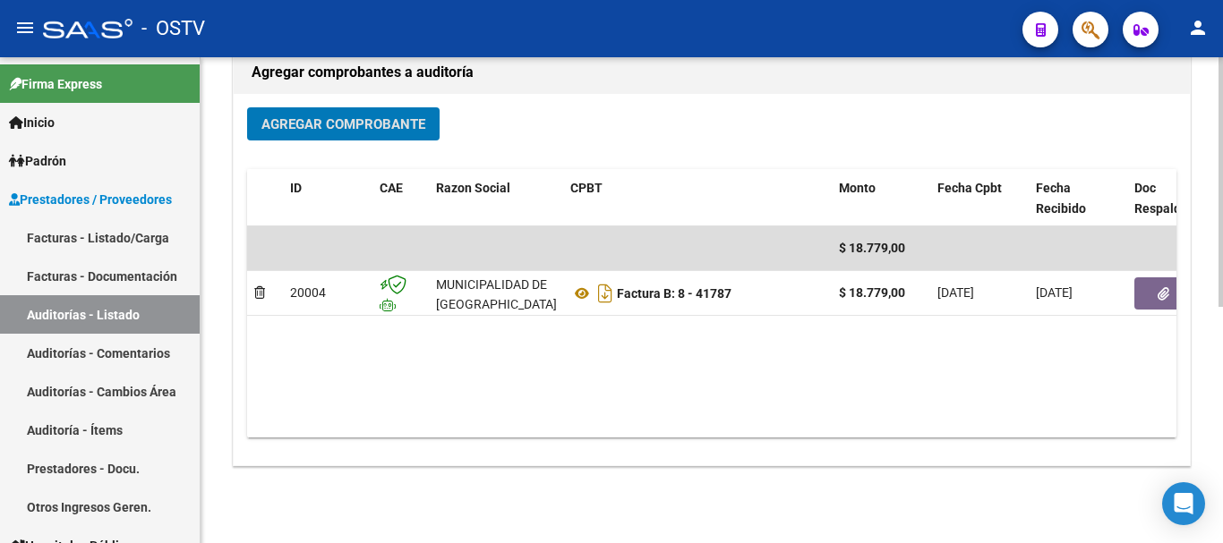
scroll to position [458, 0]
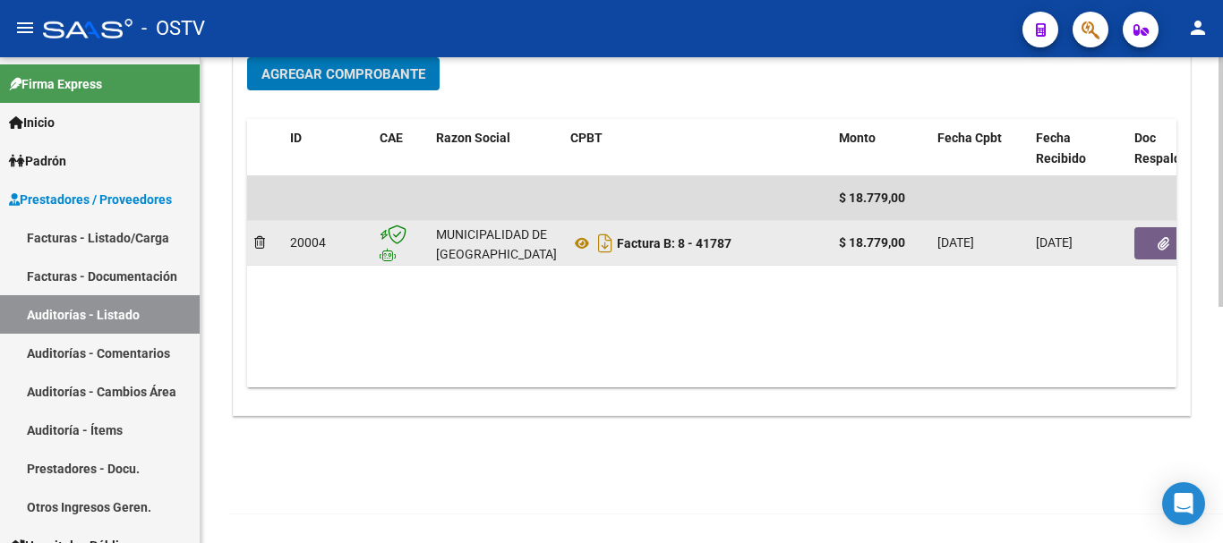
click at [1151, 242] on button "button" at bounding box center [1162, 243] width 57 height 32
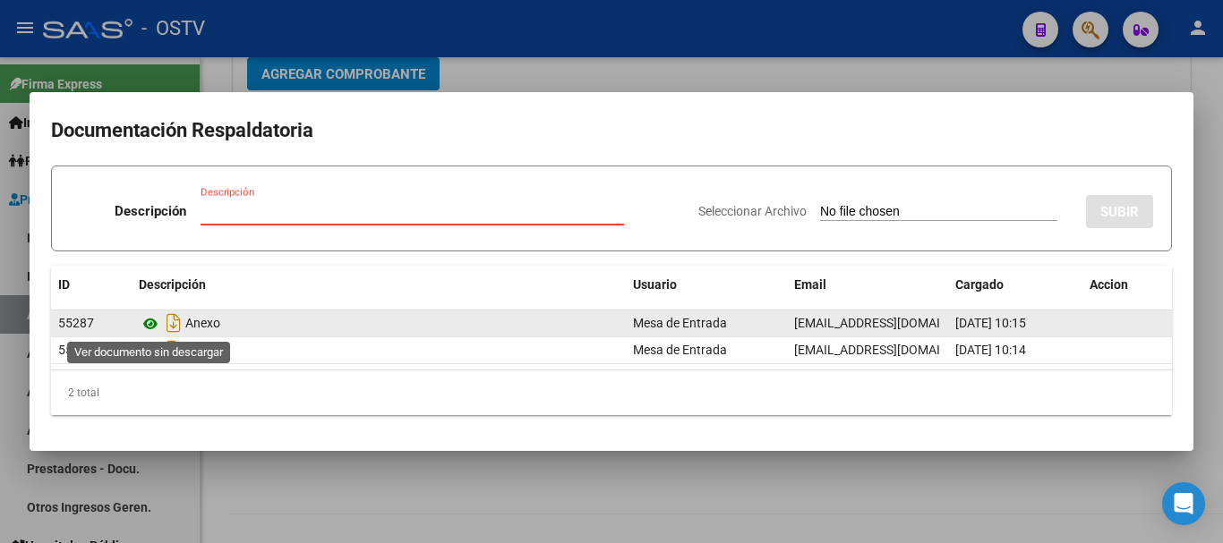
click at [152, 322] on icon at bounding box center [150, 323] width 23 height 21
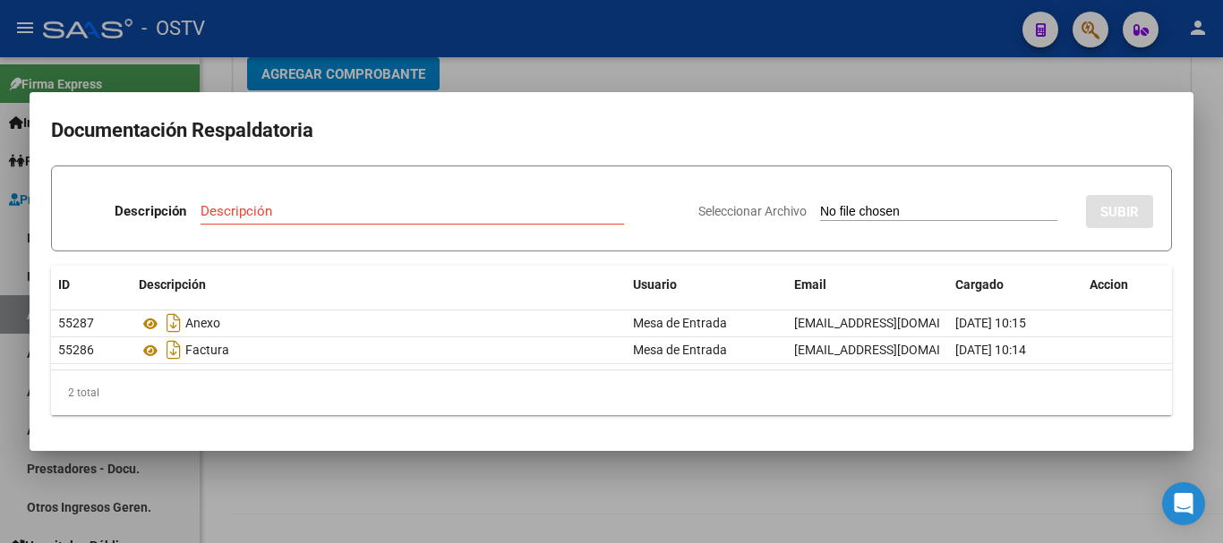
click at [802, 77] on div at bounding box center [611, 271] width 1223 height 543
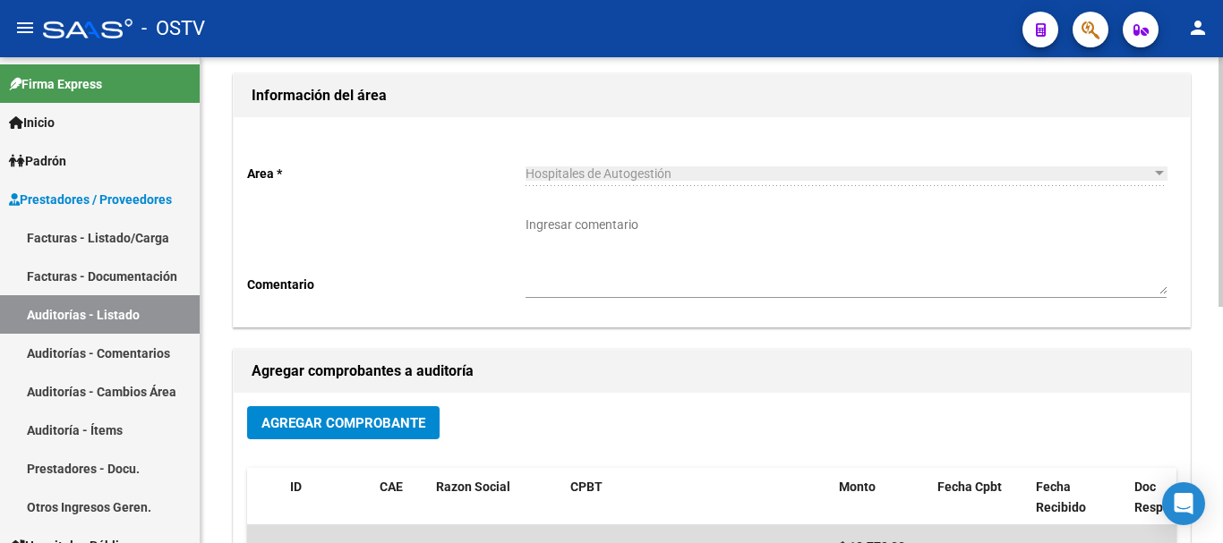
scroll to position [0, 0]
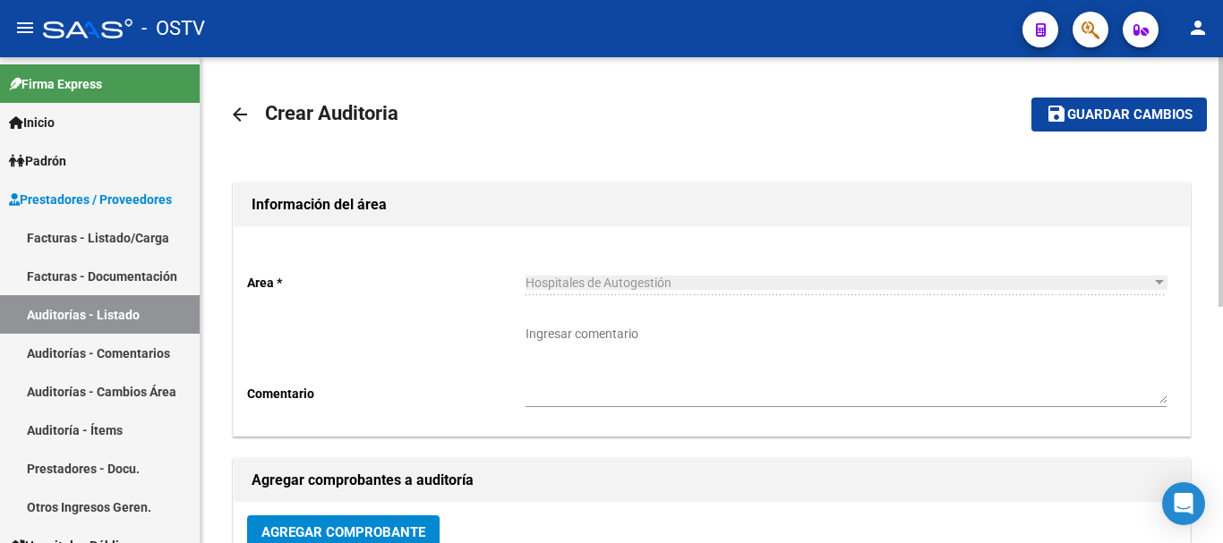
click at [1082, 122] on span "Guardar cambios" at bounding box center [1129, 115] width 125 height 16
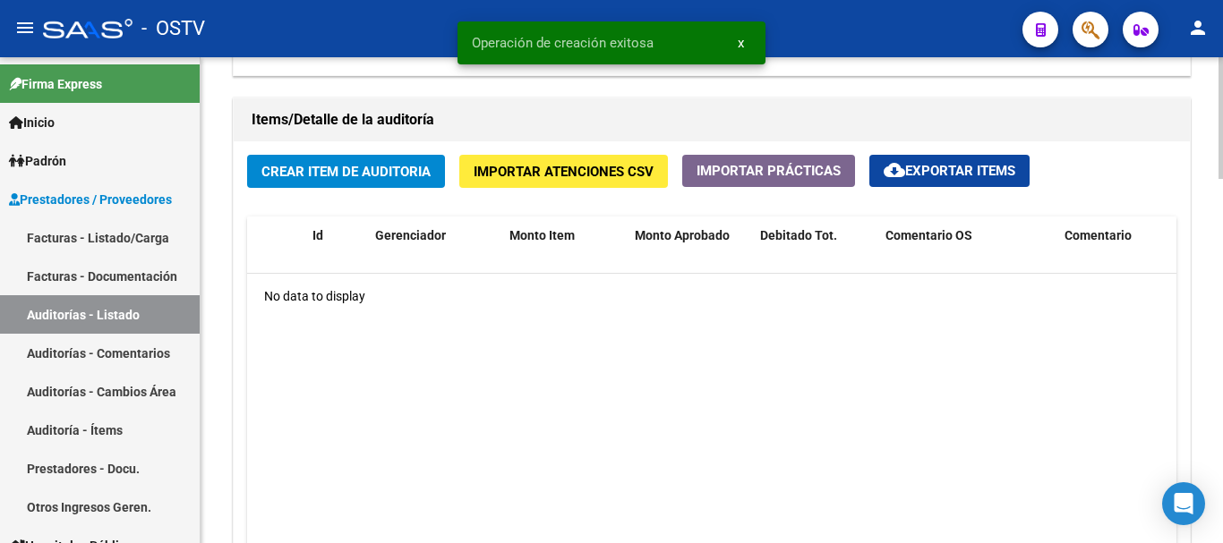
scroll to position [1253, 0]
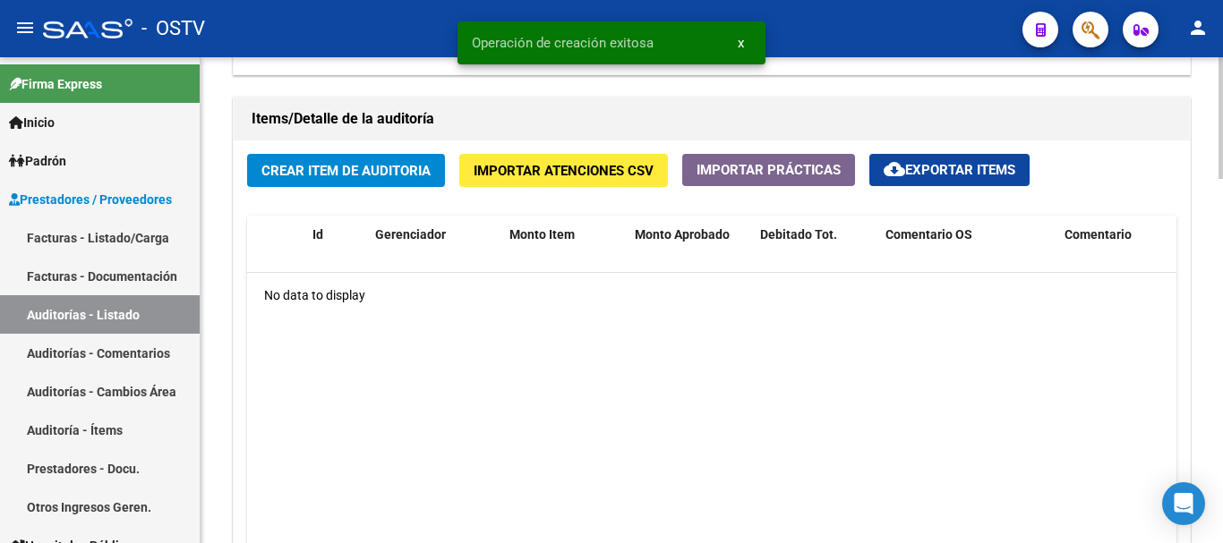
click at [354, 167] on span "Crear Item de Auditoria" at bounding box center [345, 171] width 169 height 16
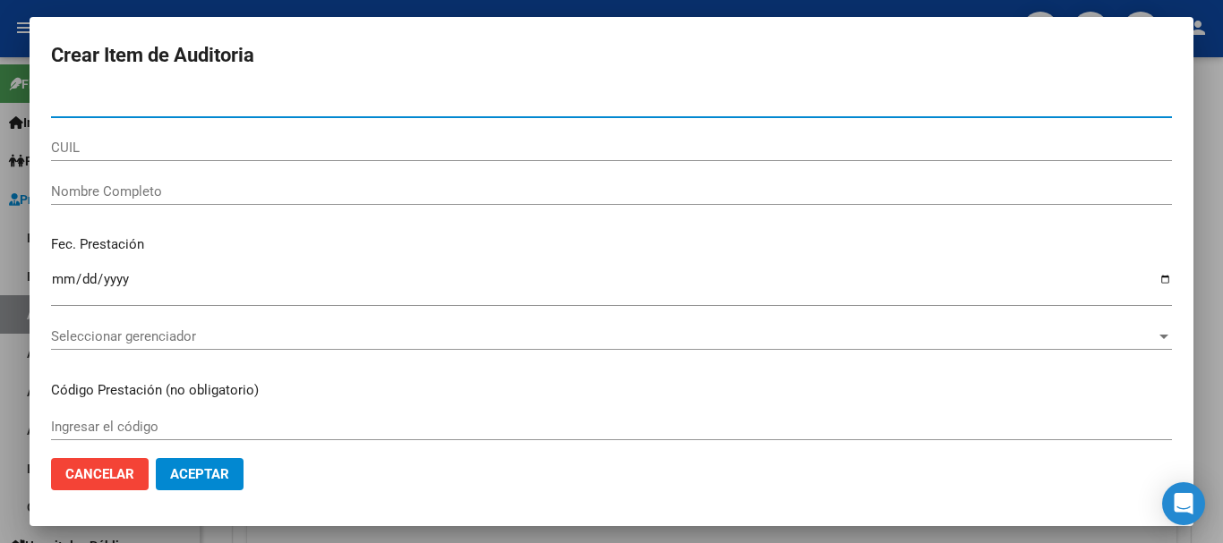
type input "17874495"
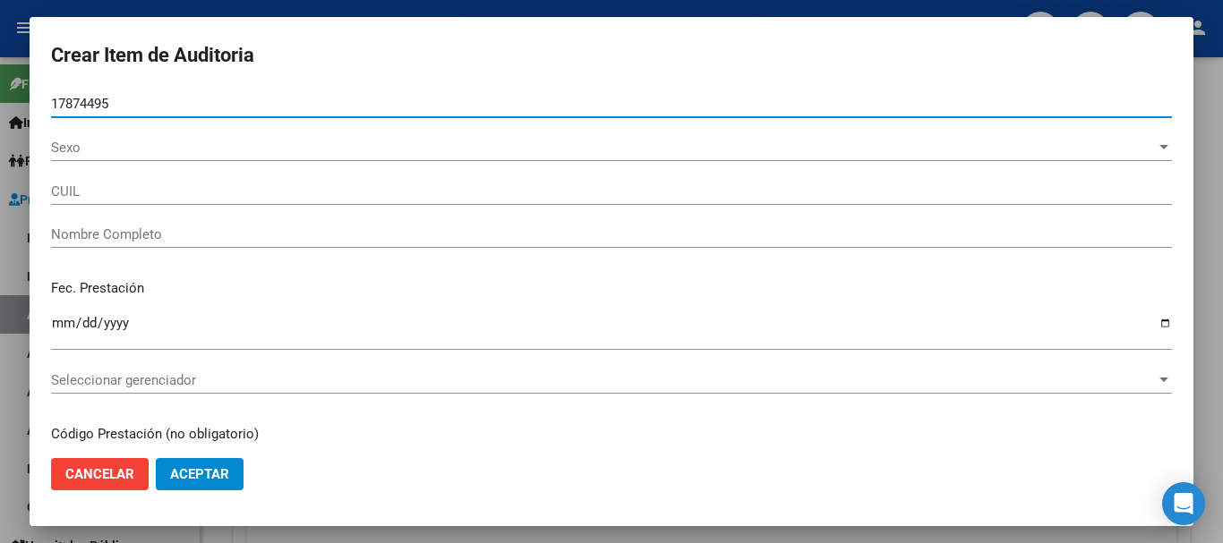
type input "20178744950"
type input "[PERSON_NAME] [PERSON_NAME]"
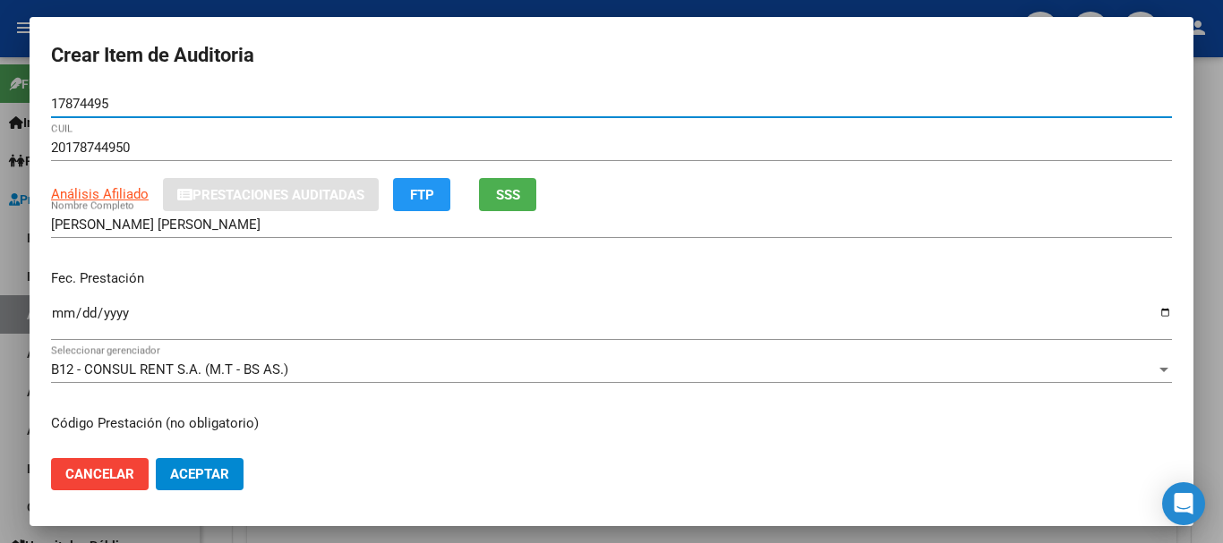
type input "17874495"
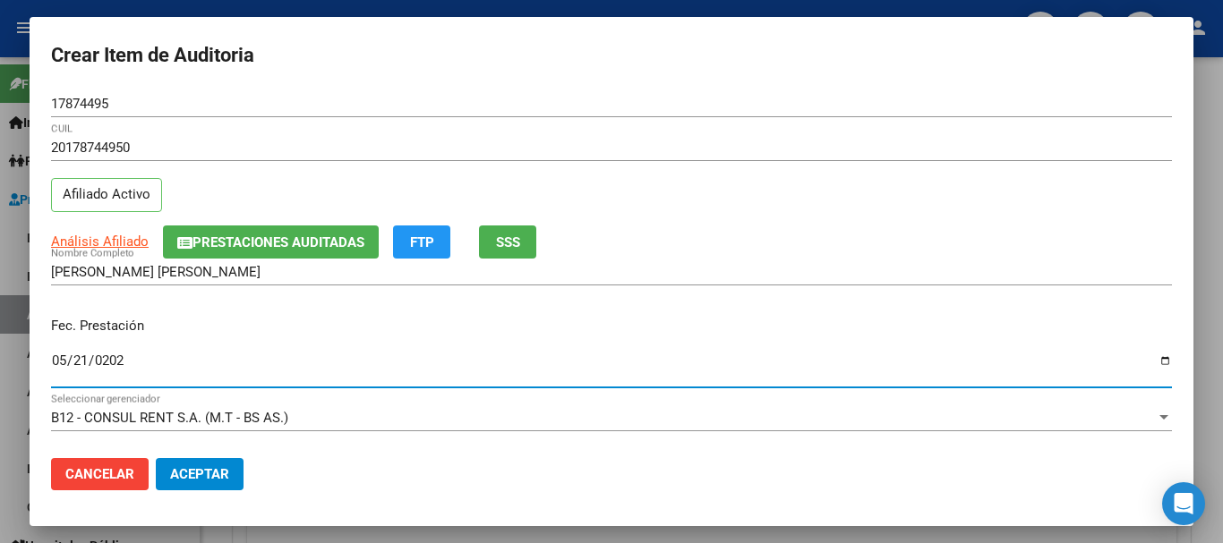
type input "[DATE]"
click at [104, 247] on span "Análisis Afiliado" at bounding box center [100, 242] width 98 height 16
type textarea "20178744950"
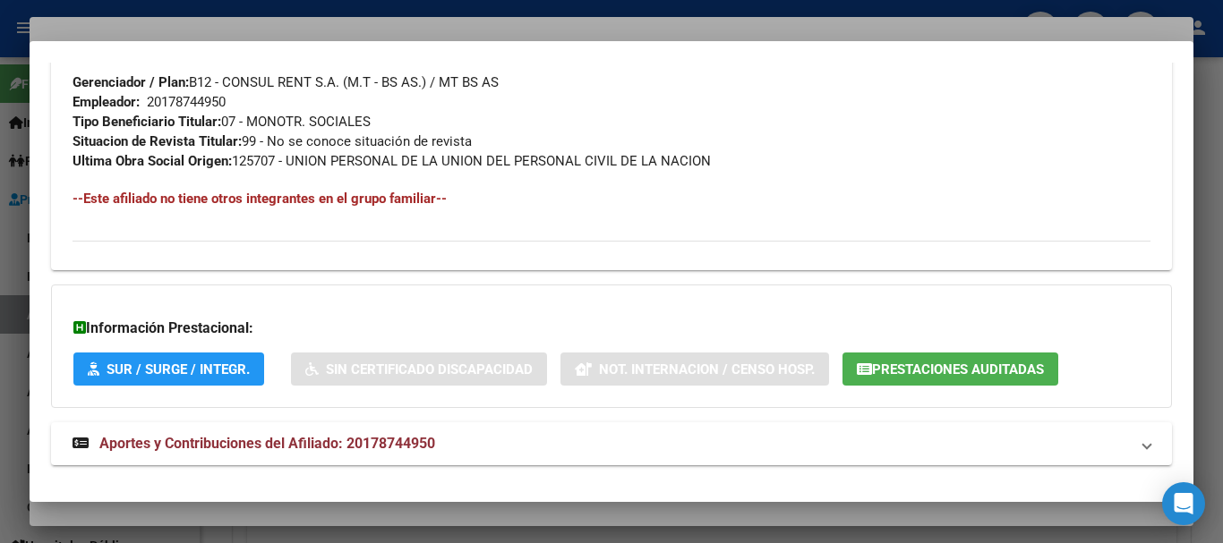
scroll to position [923, 0]
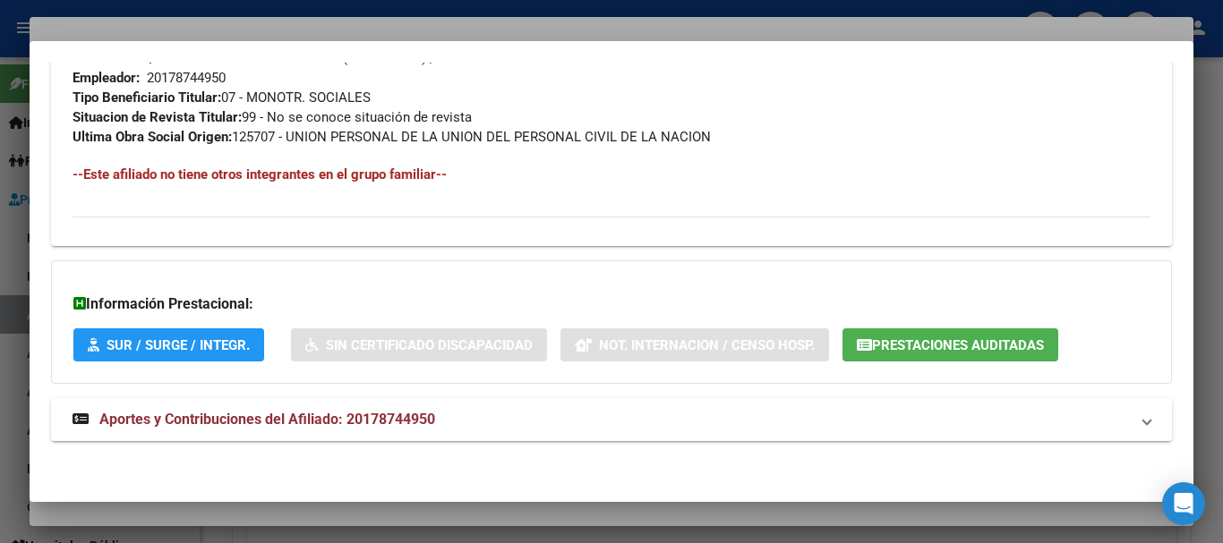
click at [418, 413] on span "Aportes y Contribuciones del Afiliado: 20178744950" at bounding box center [267, 419] width 336 height 17
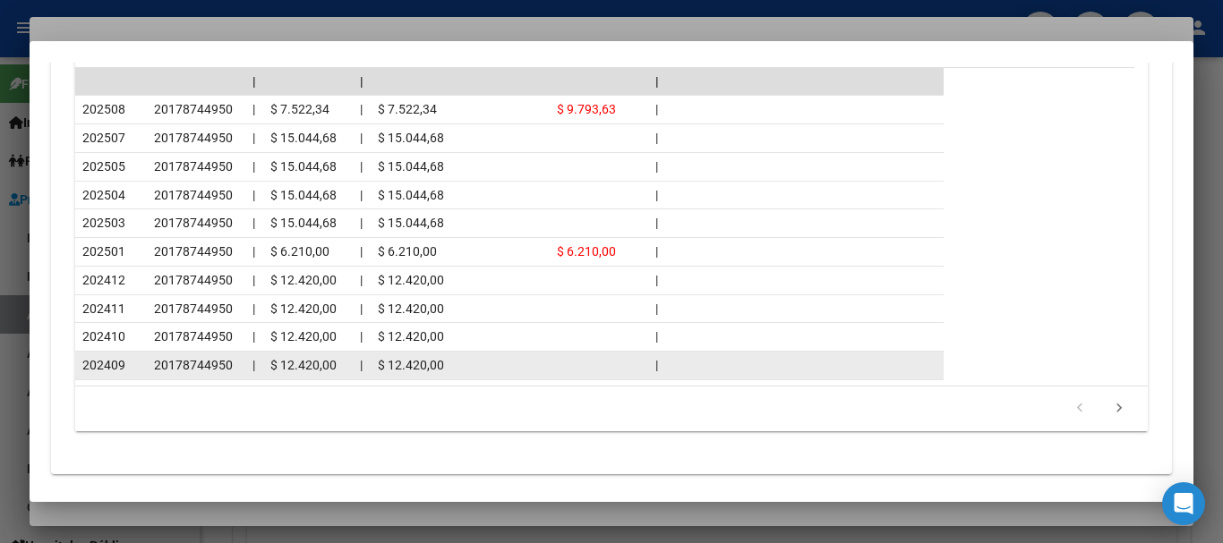
scroll to position [1727, 0]
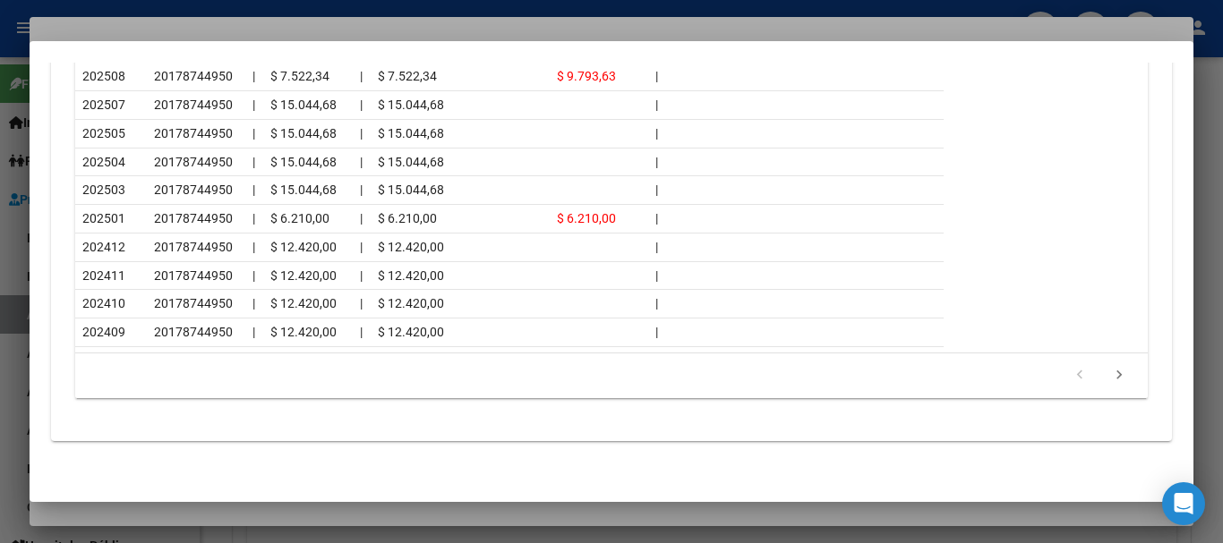
click at [148, 25] on div at bounding box center [611, 271] width 1223 height 543
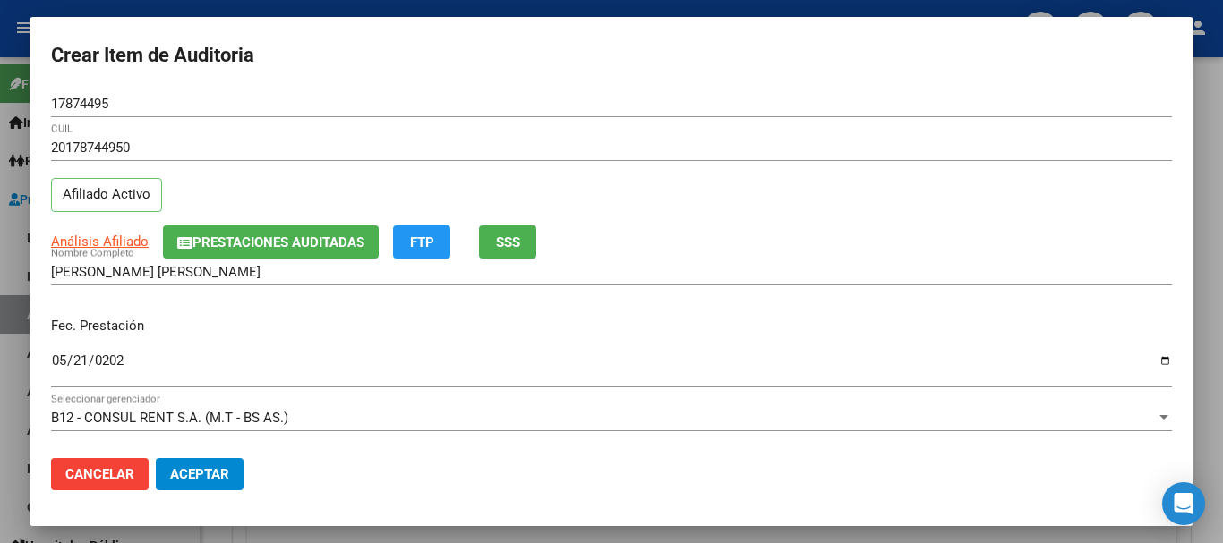
click at [705, 272] on input "[PERSON_NAME] [PERSON_NAME]" at bounding box center [611, 272] width 1121 height 16
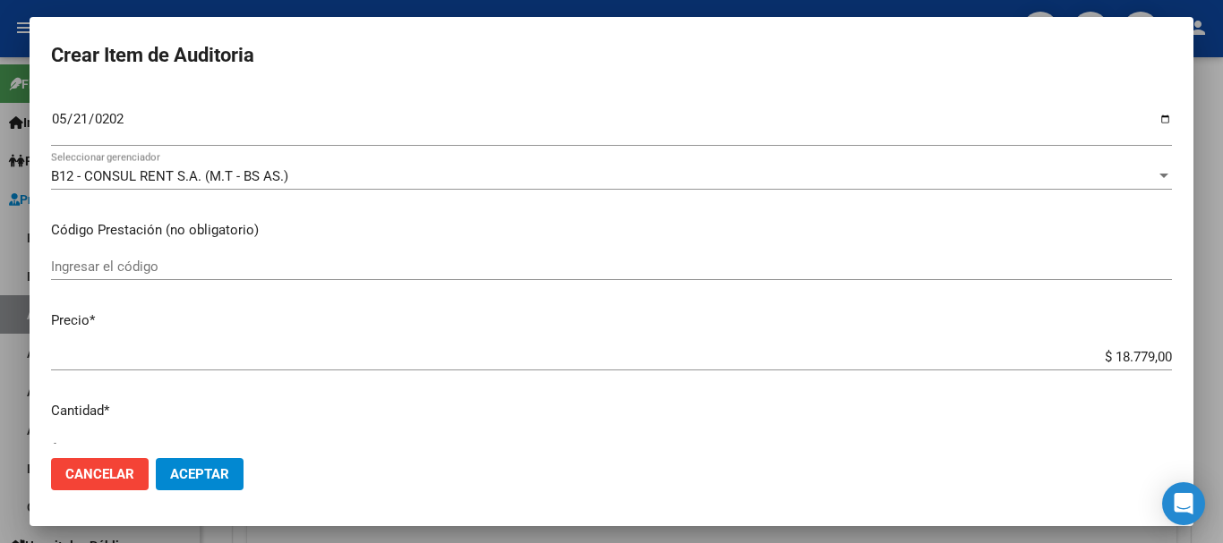
type input "$ 0,01"
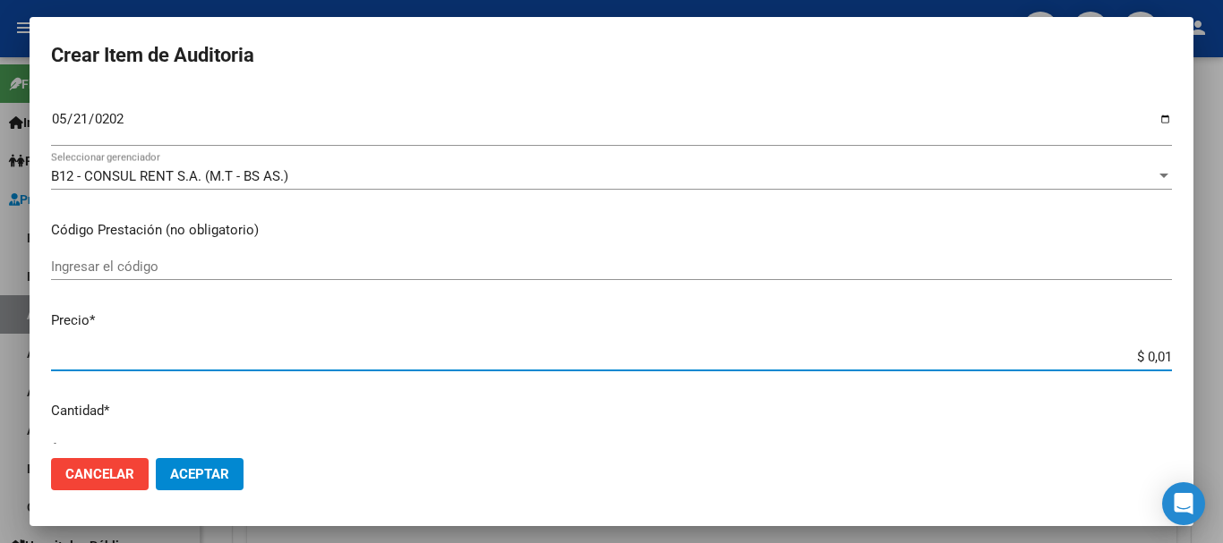
type input "$ 0,15"
type input "$ 1,52"
type input "$ 15,20"
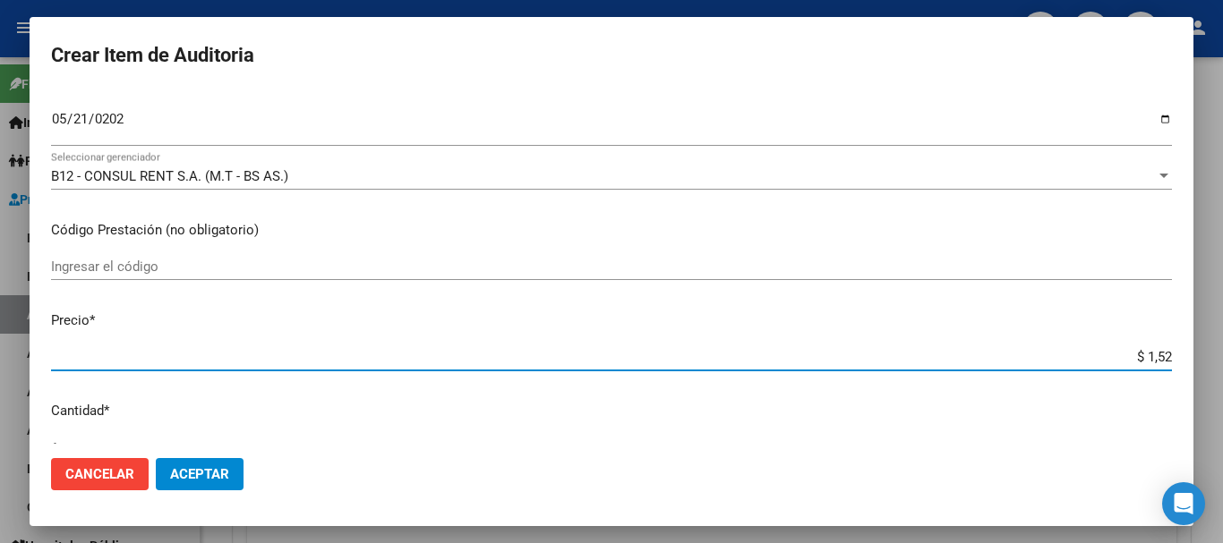
type input "$ 15,20"
type input "$ 152,00"
type input "$ 1.520,00"
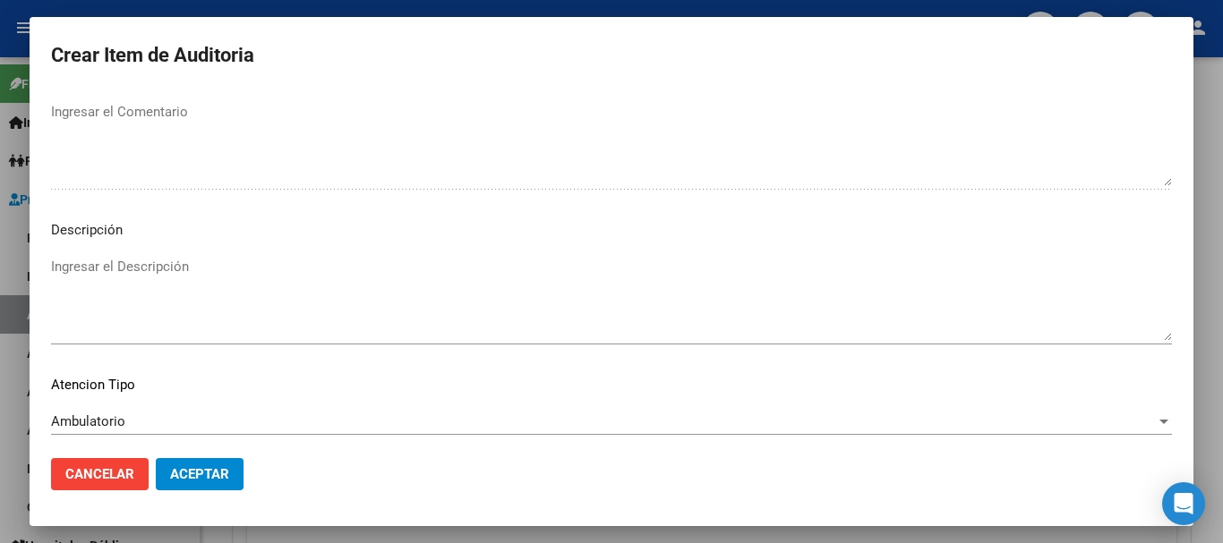
scroll to position [1259, 0]
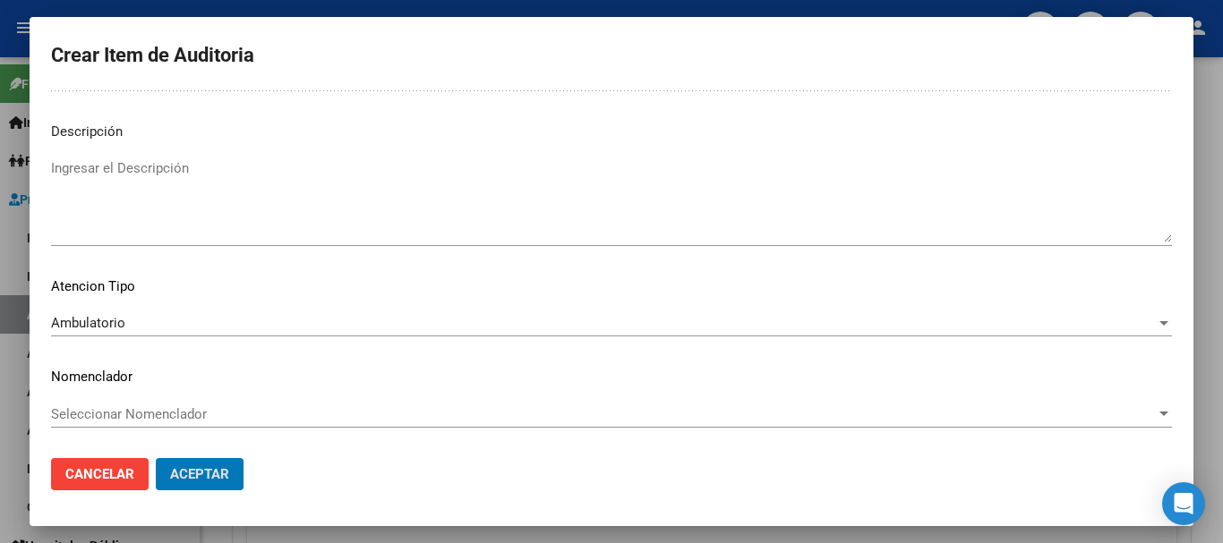
click at [156, 458] on button "Aceptar" at bounding box center [200, 474] width 88 height 32
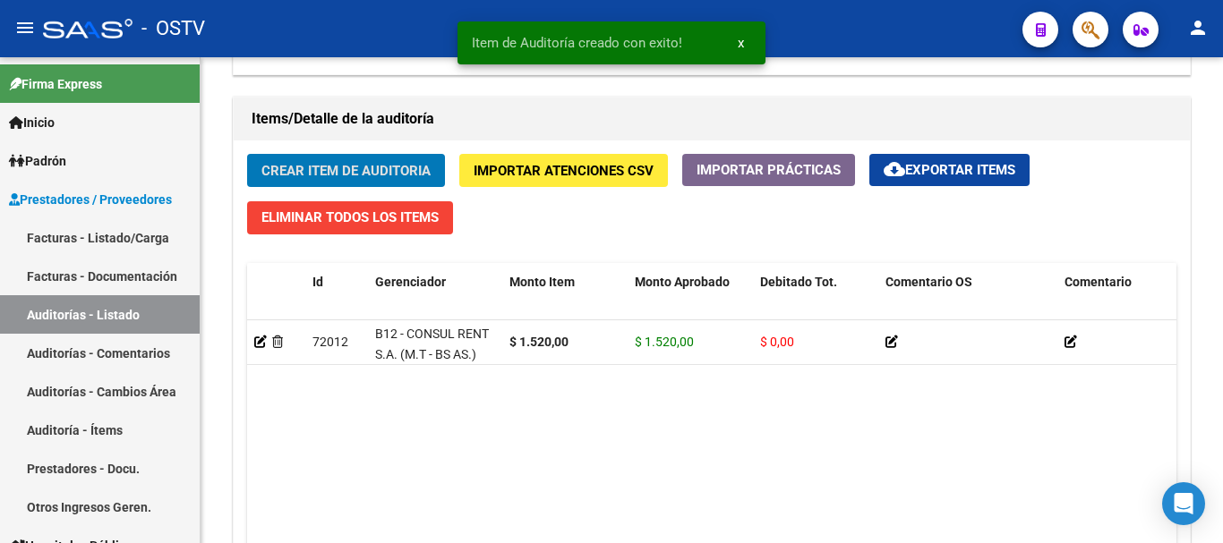
click at [247, 154] on button "Crear Item de Auditoria" at bounding box center [346, 170] width 198 height 33
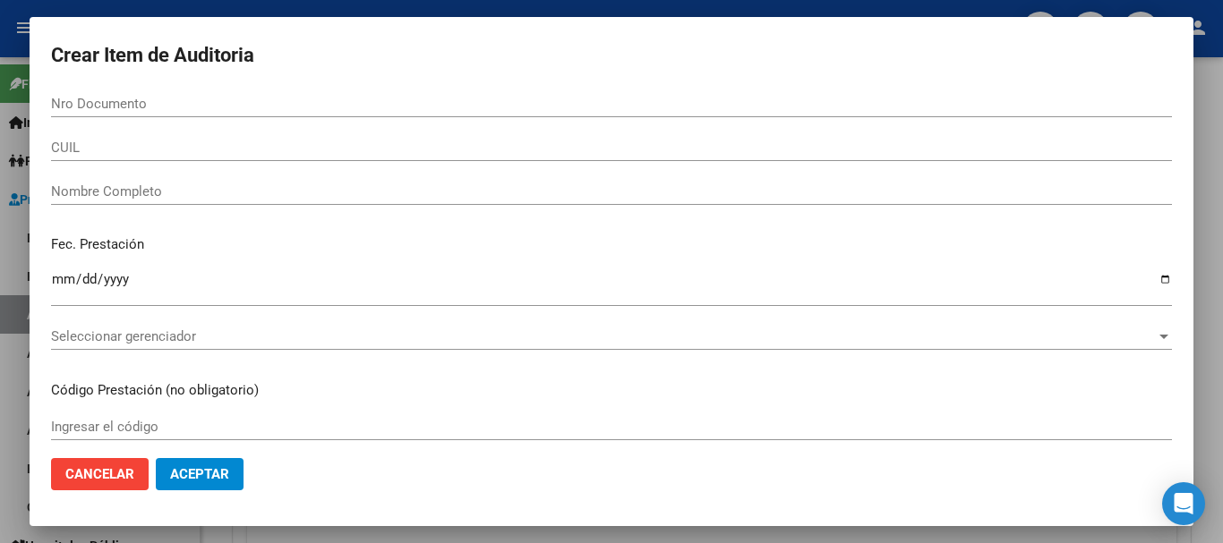
scroll to position [1254, 0]
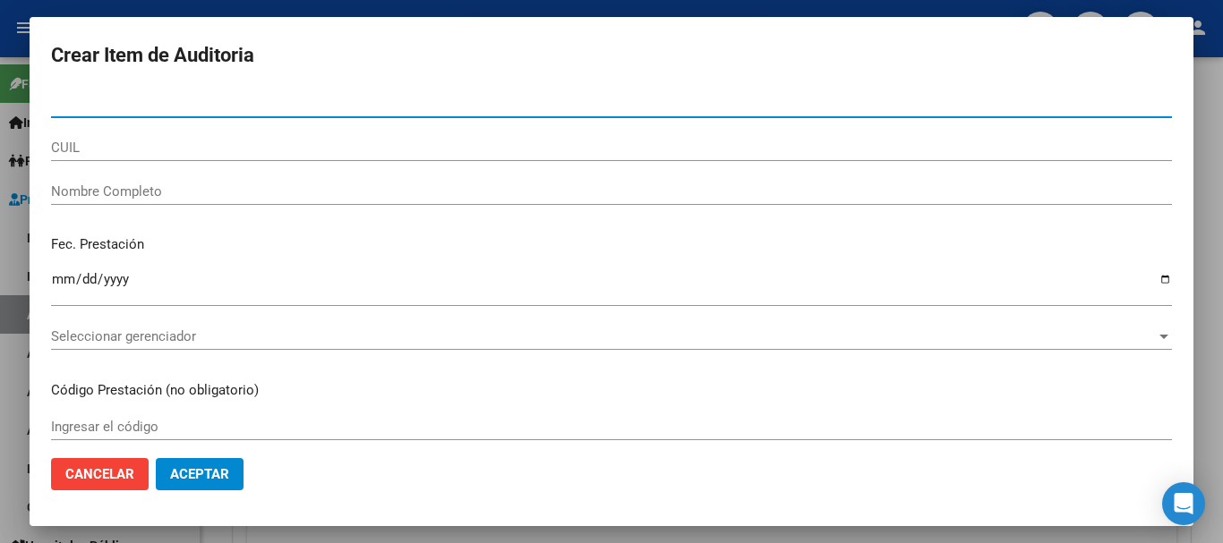
paste input "30492838"
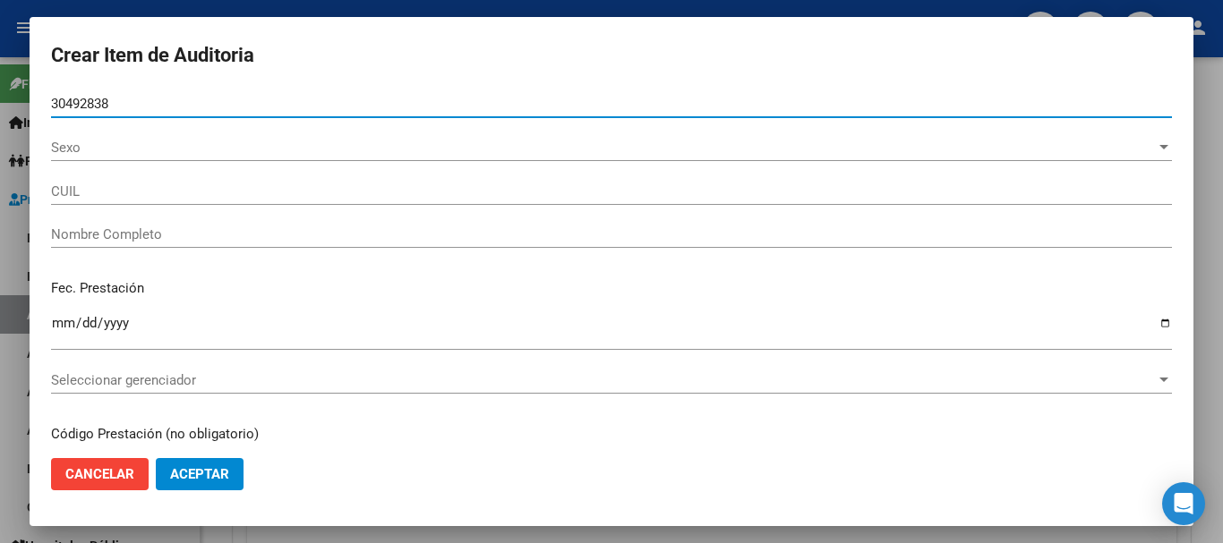
type input "30492838"
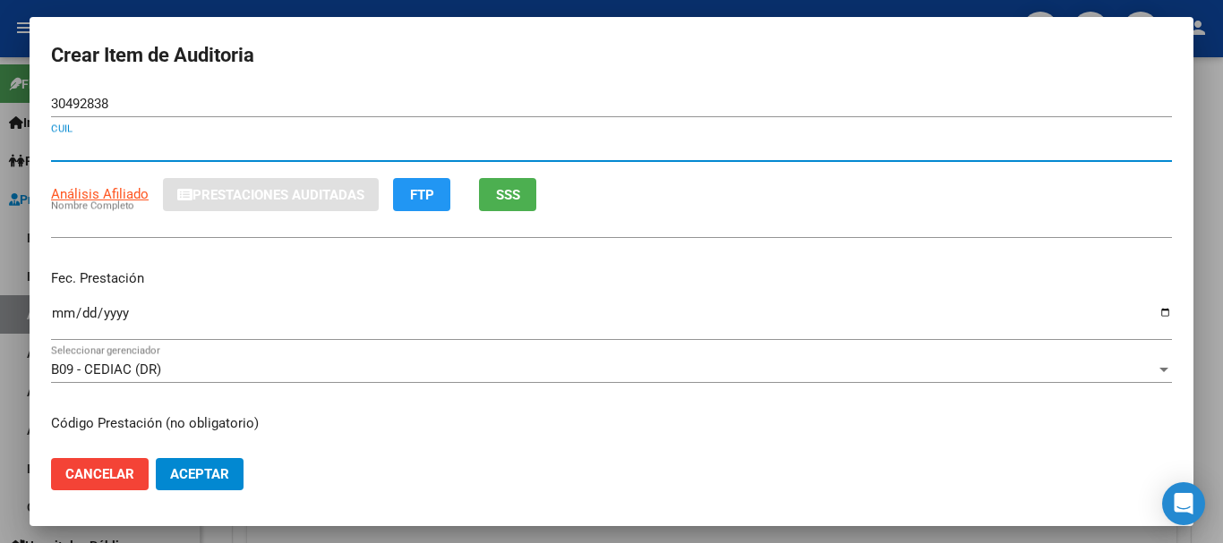
type input "27304928382"
type input "CASCO [PERSON_NAME]"
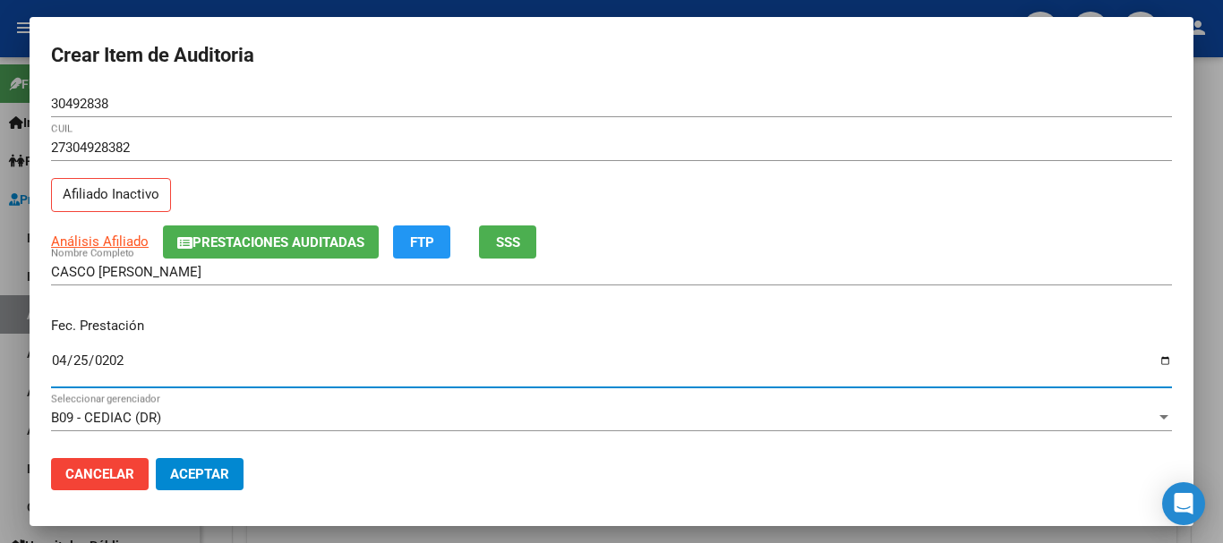
type input "[DATE]"
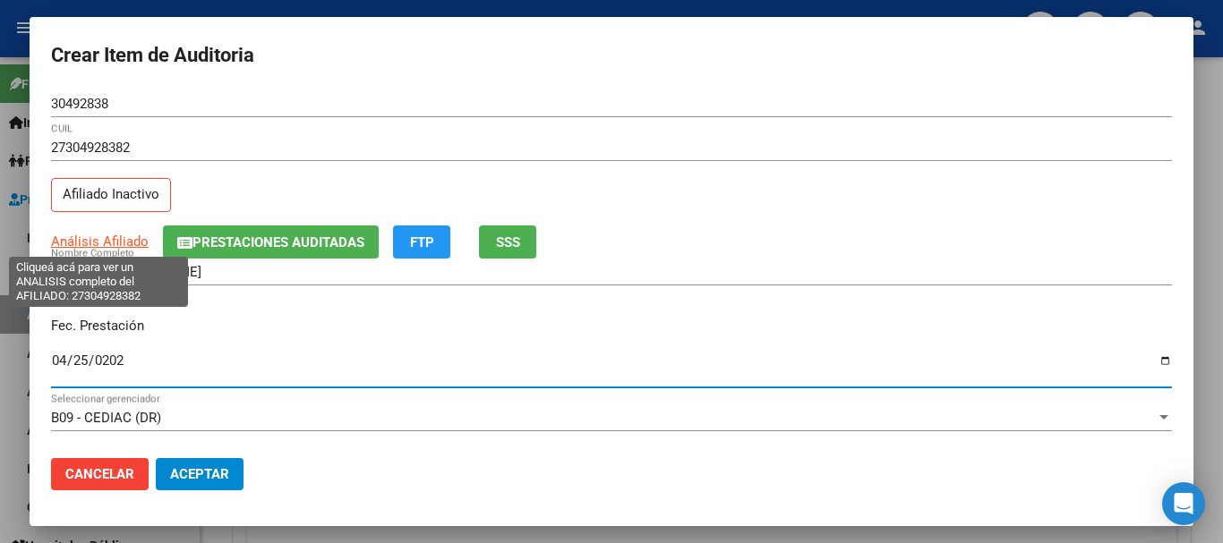
click at [84, 239] on span "Análisis Afiliado" at bounding box center [100, 242] width 98 height 16
type textarea "27304928382"
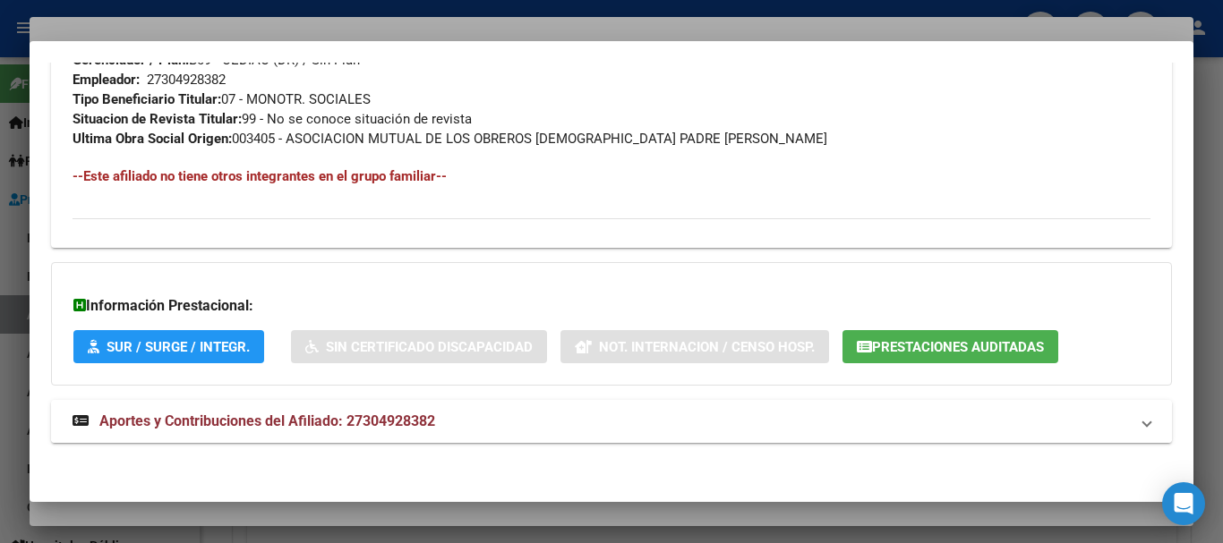
scroll to position [962, 0]
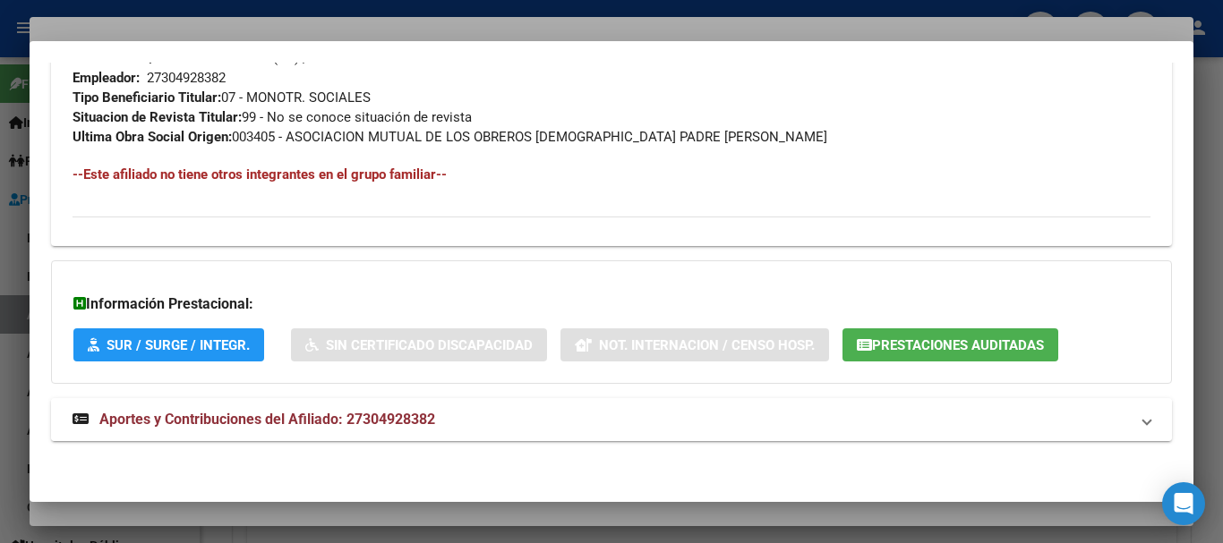
drag, startPoint x: 362, startPoint y: 428, endPoint x: 402, endPoint y: 397, distance: 51.0
click at [362, 427] on strong "Aportes y Contribuciones del Afiliado: 27304928382" at bounding box center [254, 419] width 363 height 21
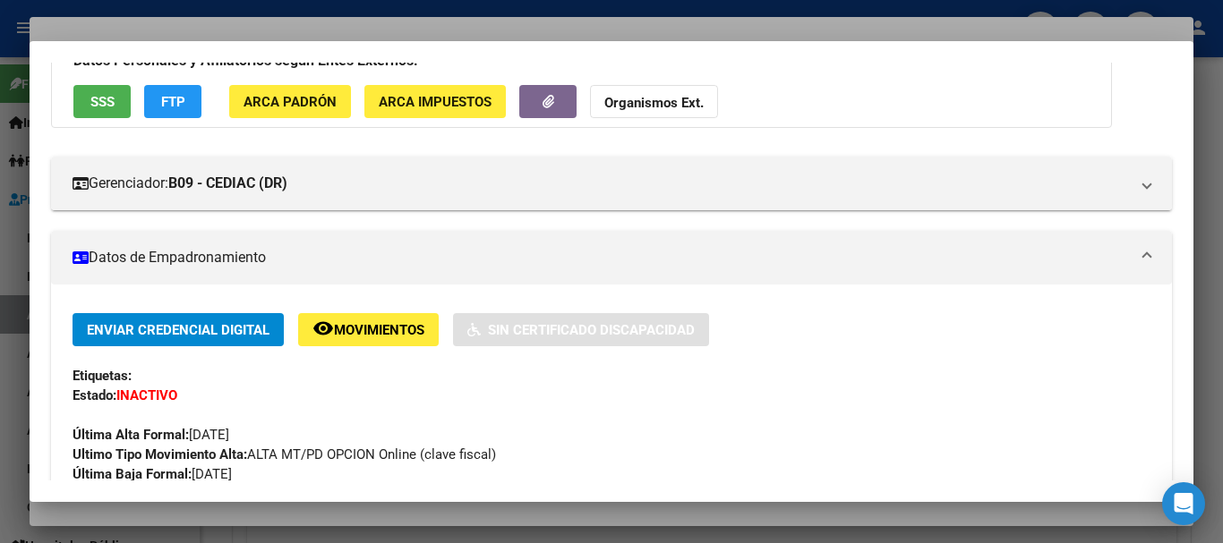
scroll to position [110, 0]
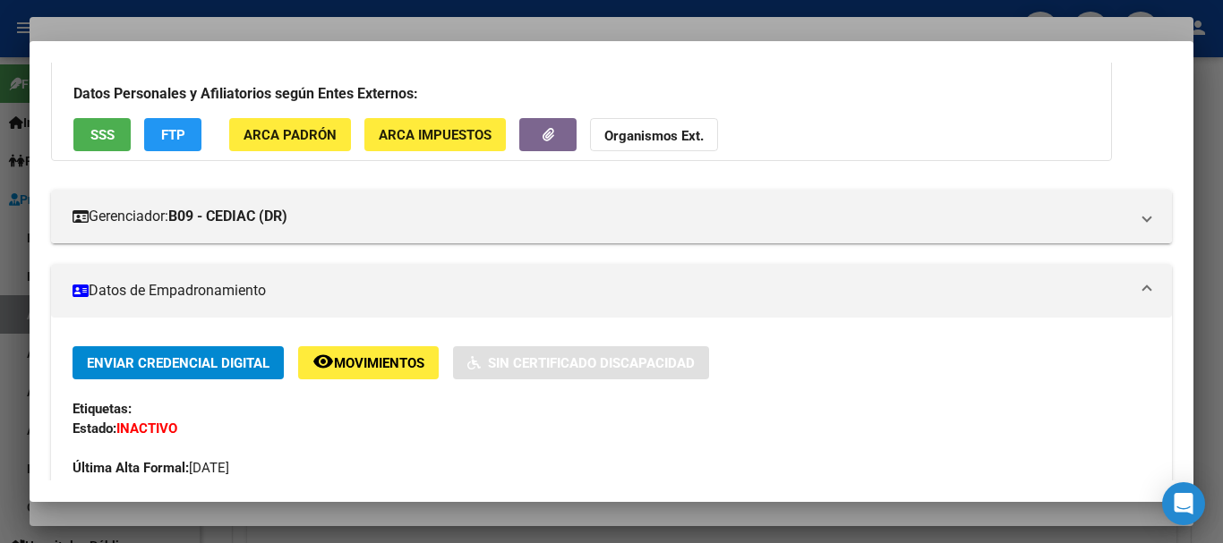
click at [681, 135] on strong "Organismos Ext." at bounding box center [653, 136] width 99 height 16
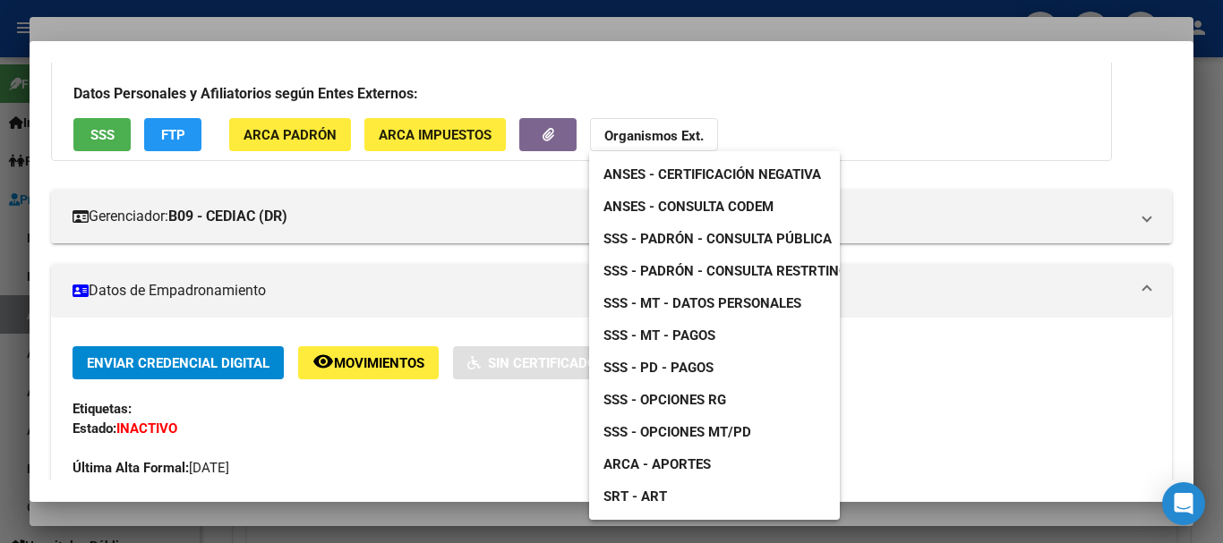
click at [701, 294] on link "SSS - MT - Datos Personales" at bounding box center [702, 303] width 226 height 32
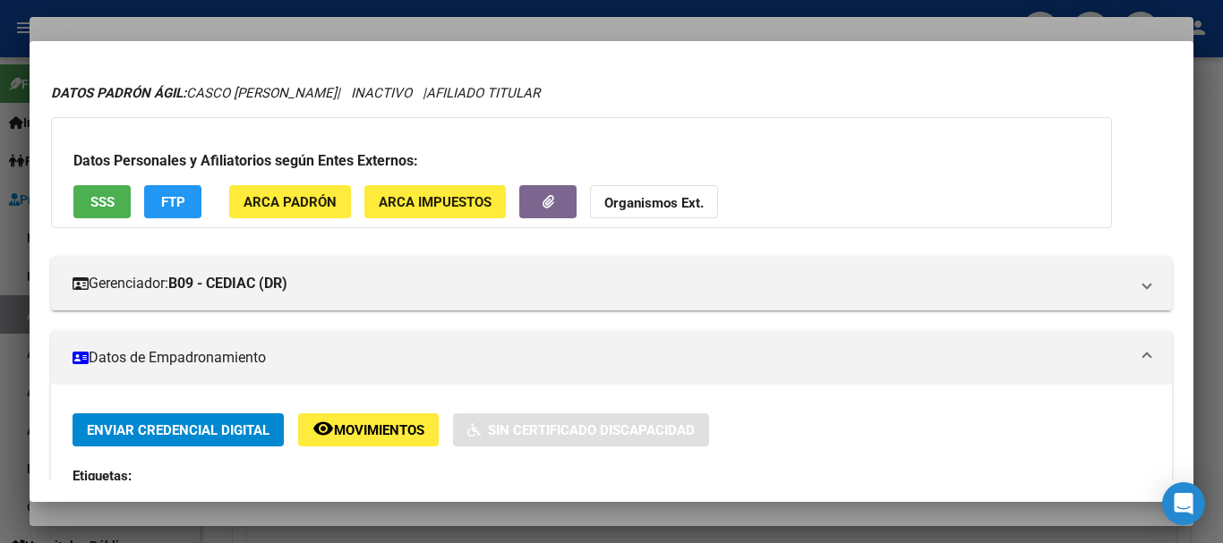
scroll to position [21, 0]
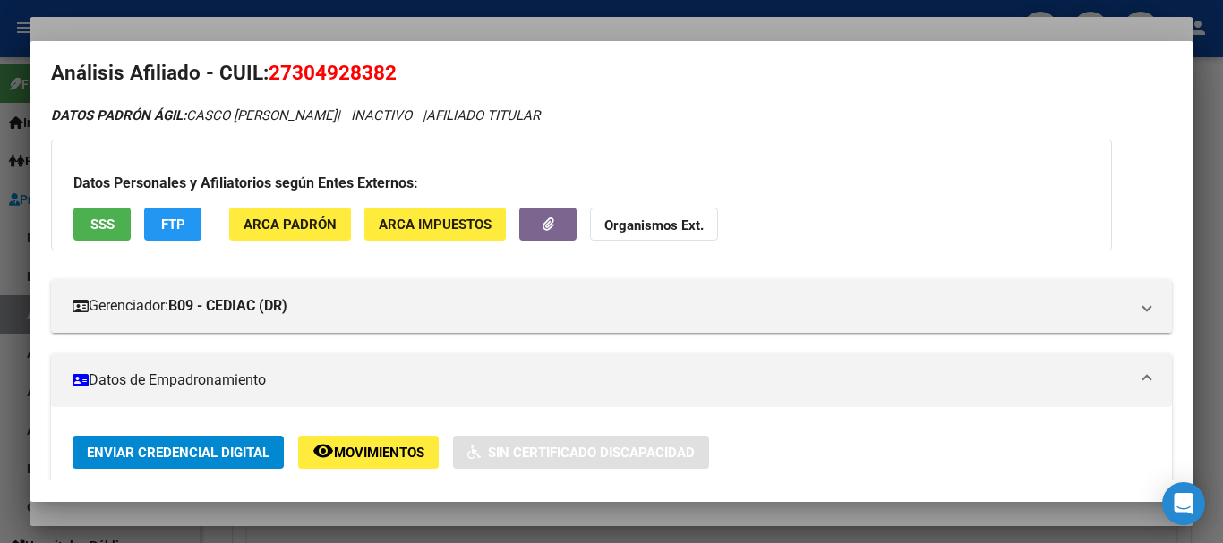
click at [632, 221] on strong "Organismos Ext." at bounding box center [653, 226] width 99 height 16
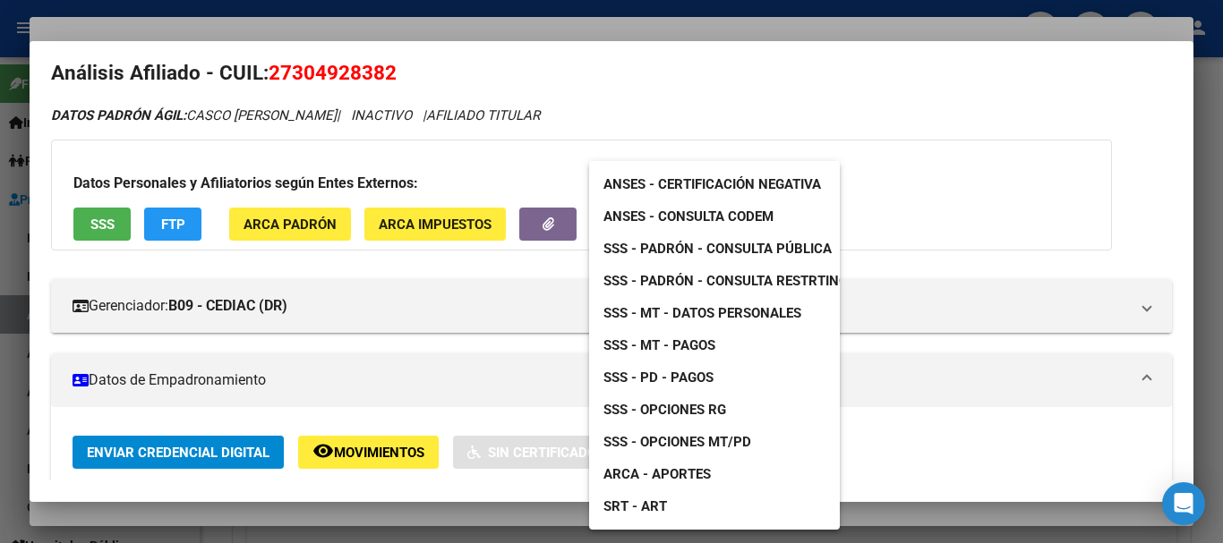
click at [776, 240] on link "SSS - Padrón - Consulta Pública" at bounding box center [717, 249] width 257 height 32
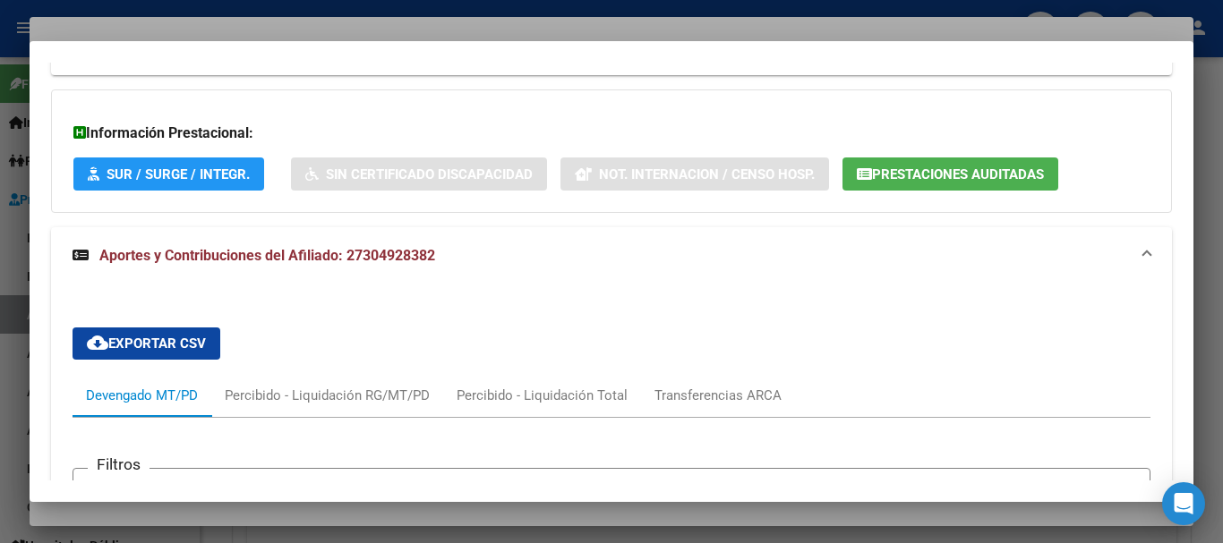
scroll to position [1005, 0]
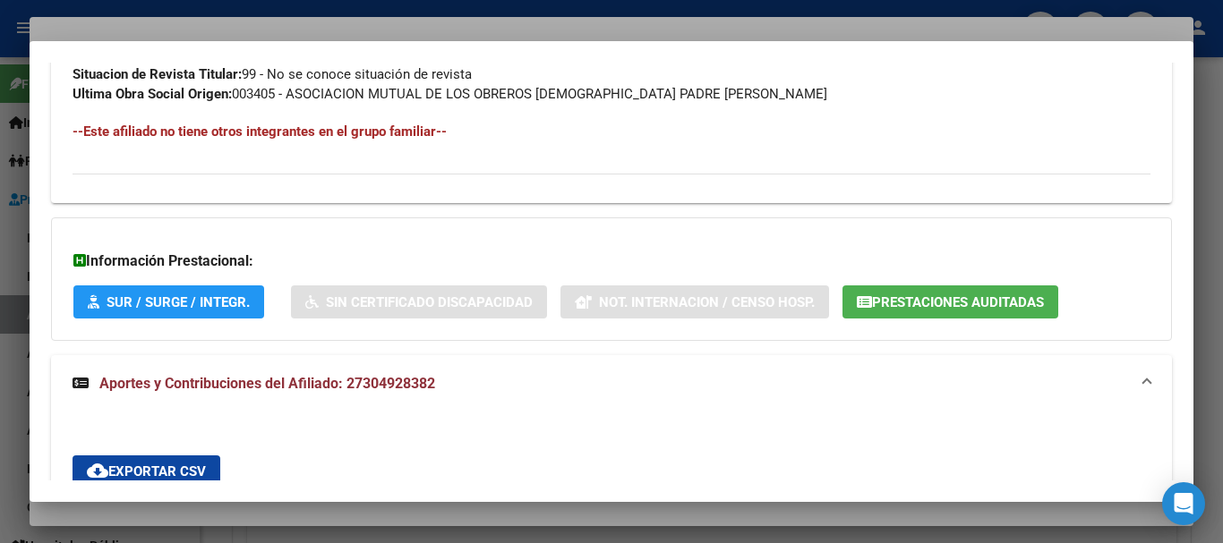
click at [913, 306] on span "Prestaciones Auditadas" at bounding box center [958, 302] width 172 height 16
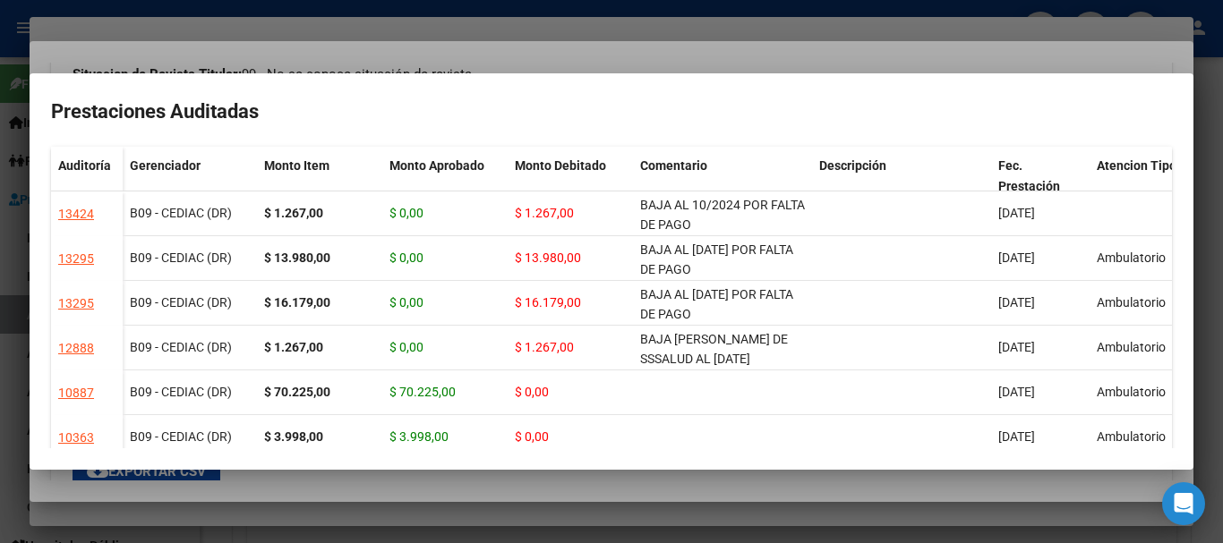
click at [605, 39] on div at bounding box center [611, 271] width 1223 height 543
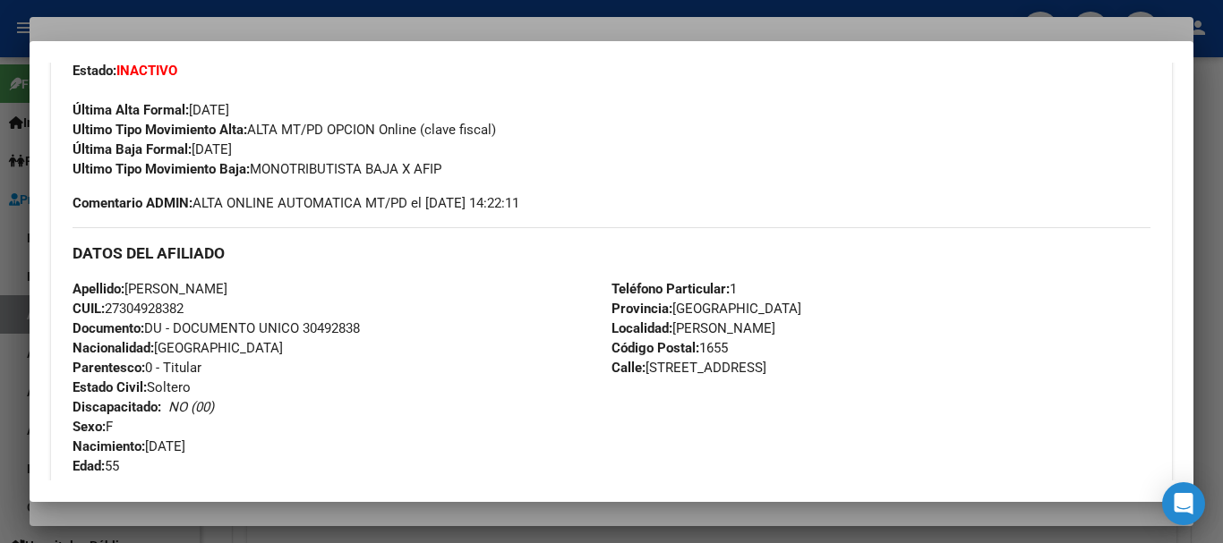
scroll to position [0, 0]
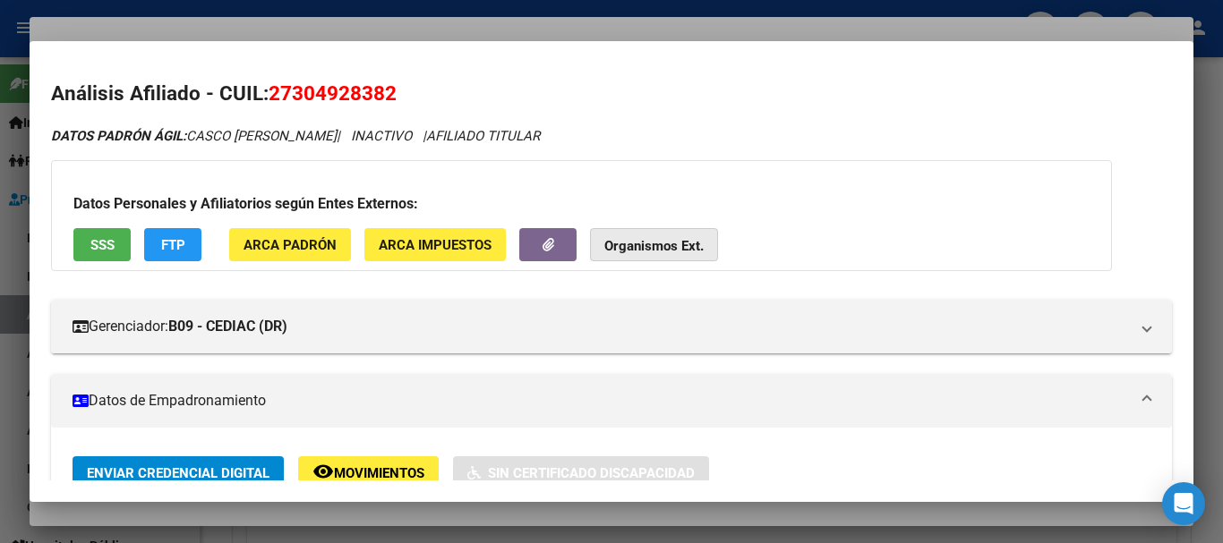
click at [627, 233] on button "Organismos Ext." at bounding box center [654, 244] width 128 height 33
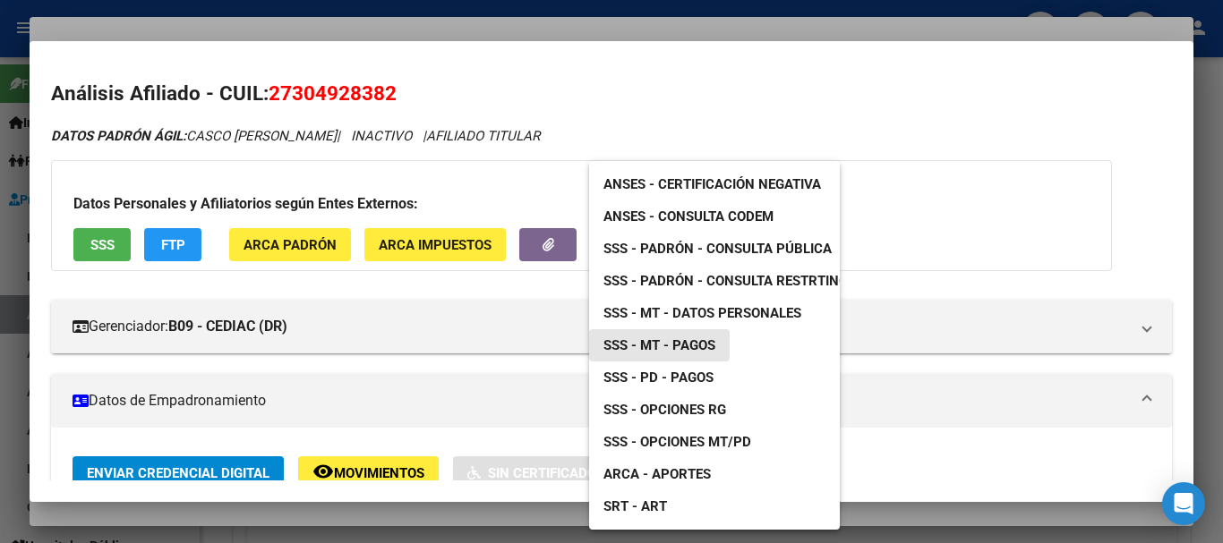
click at [691, 346] on span "SSS - MT - Pagos" at bounding box center [659, 345] width 112 height 16
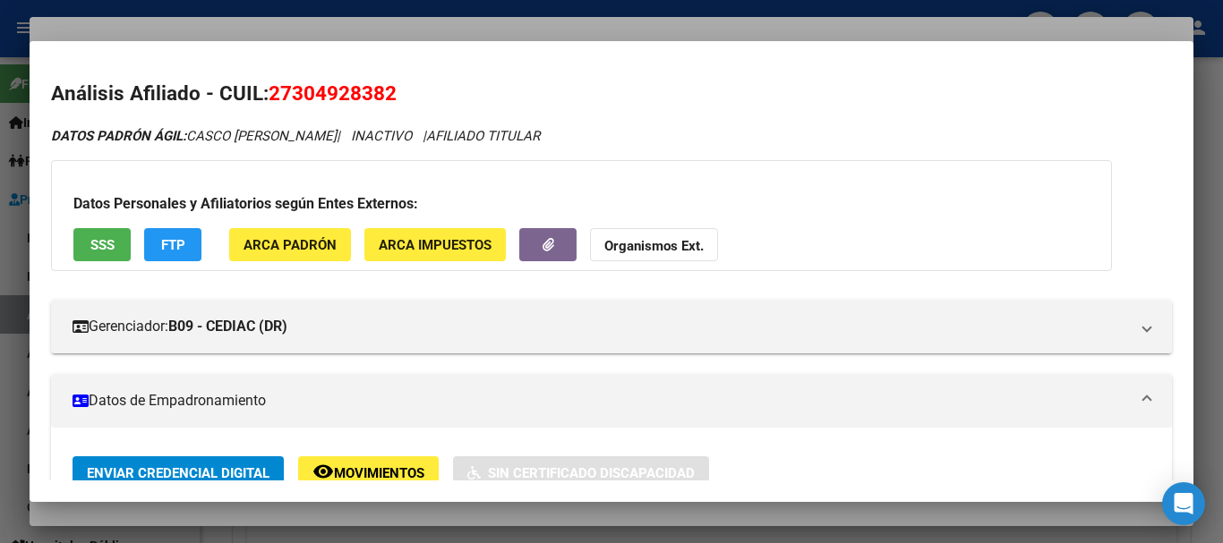
click at [455, 28] on div at bounding box center [611, 271] width 1223 height 543
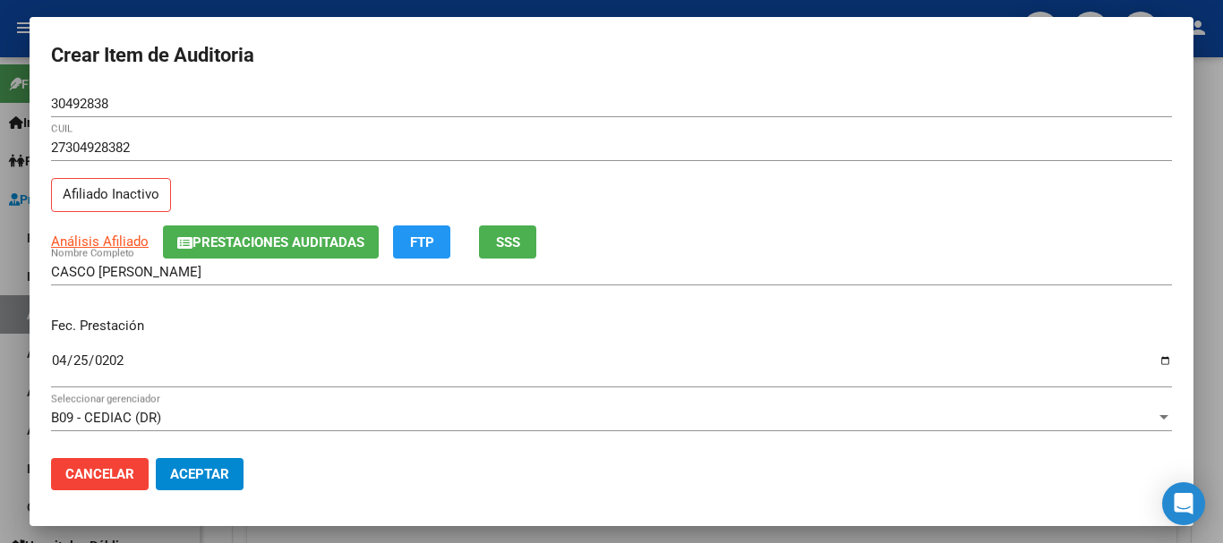
click at [644, 86] on form "Crear Item de Auditoria 30492838 Nro Documento 27304928382 CUIL Afiliado Inacti…" at bounding box center [611, 271] width 1121 height 466
click at [298, 242] on span "Prestaciones Auditadas" at bounding box center [278, 243] width 172 height 16
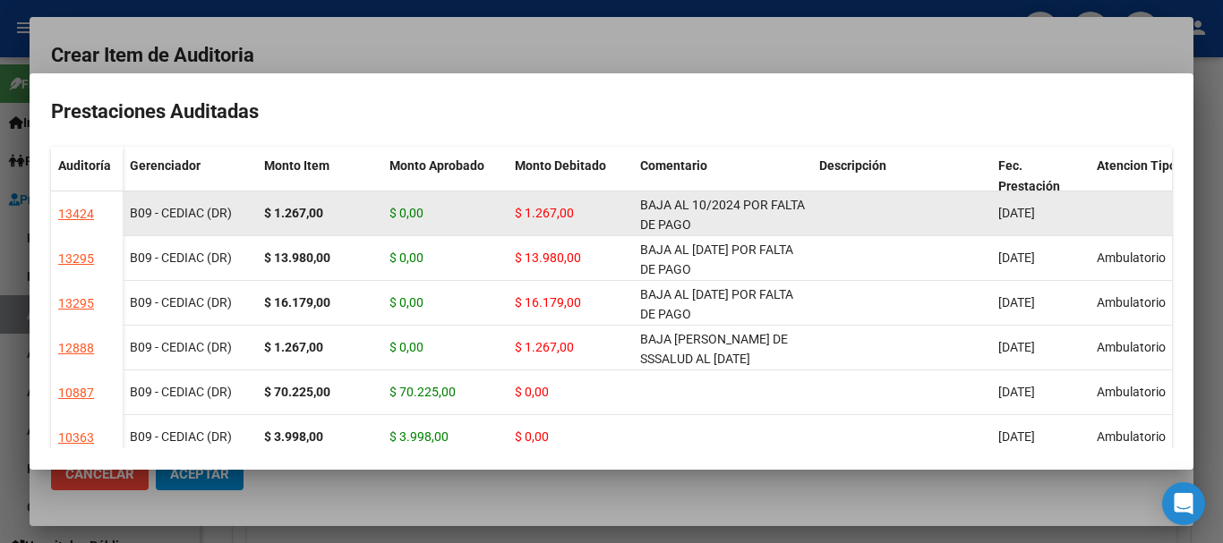
click at [761, 223] on div "BAJA AL 10/2024 POR FALTA DE PAGO CORRESPONDIENTE PARA CONTAR CON COBERTURA" at bounding box center [722, 214] width 165 height 38
copy span "BAJA AL 10/2024 POR FALTA DE PAGO CORRESPONDIENTE PARA CONTAR CON COBERTURA"
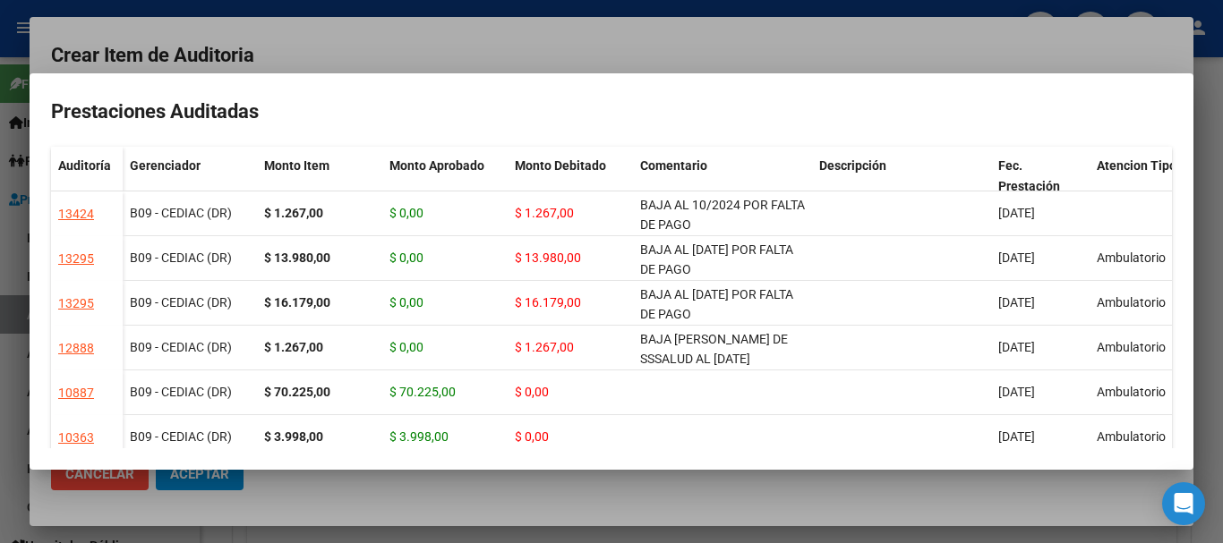
click at [692, 49] on div at bounding box center [611, 271] width 1223 height 543
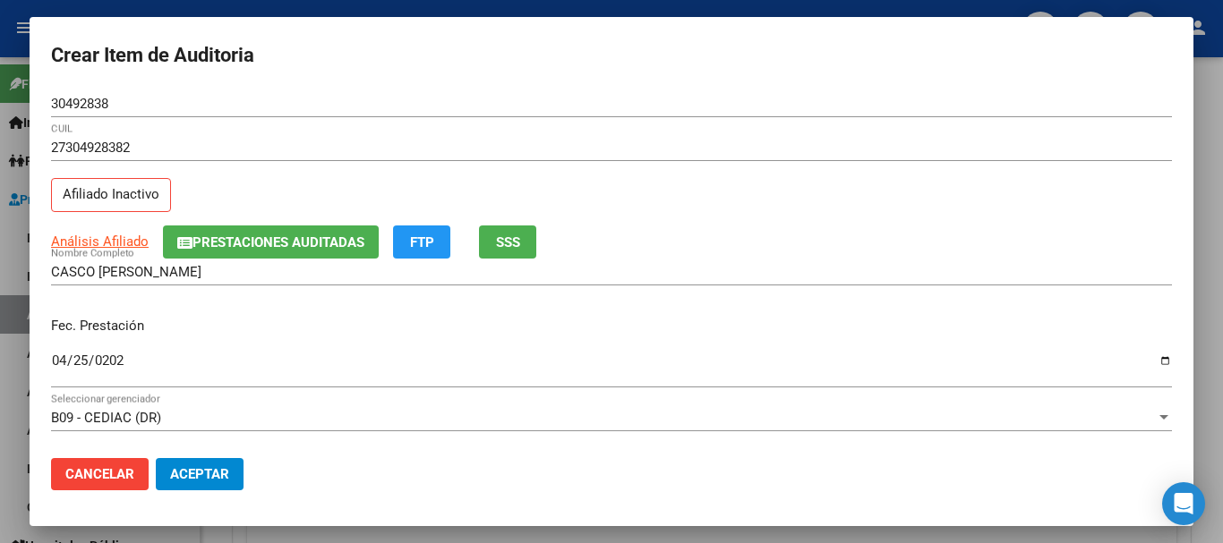
click at [713, 212] on div "27304928382 CUIL Afiliado Inactivo" at bounding box center [611, 179] width 1121 height 91
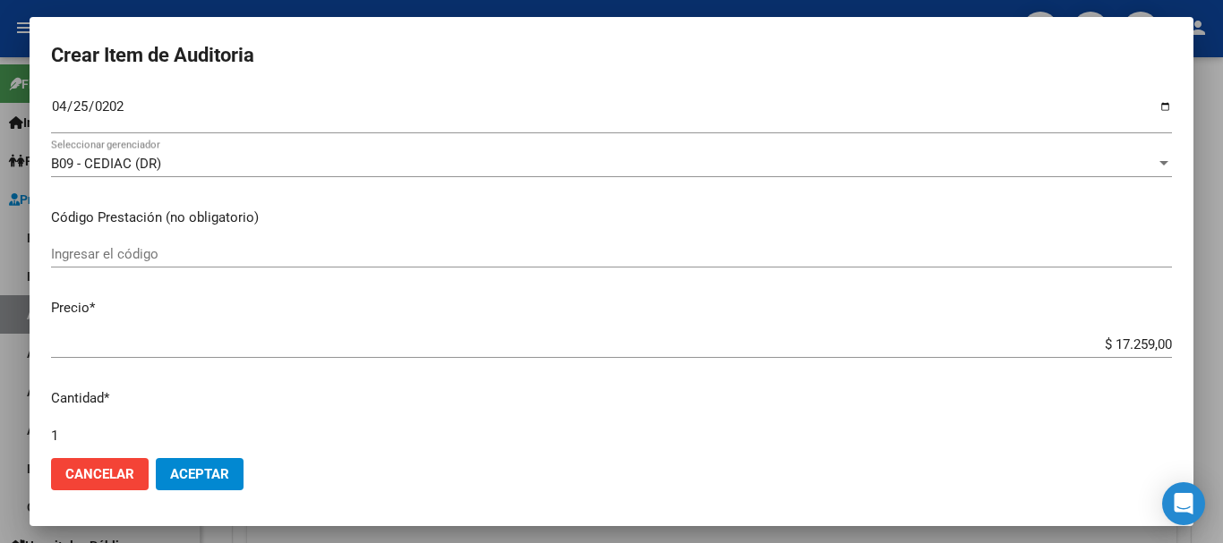
scroll to position [604, 0]
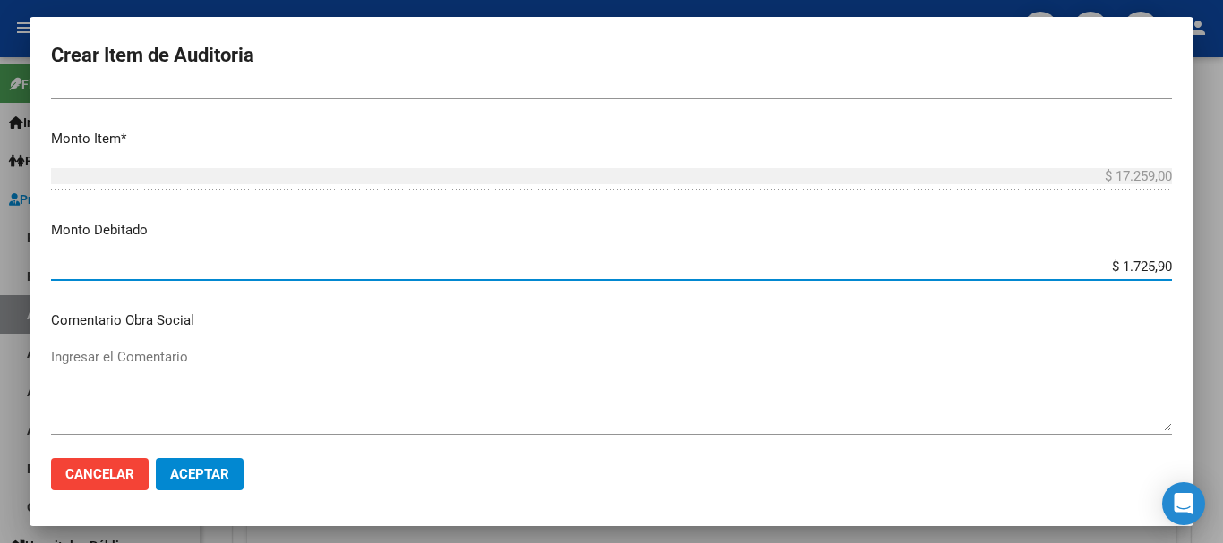
type input "$ 17.259,00"
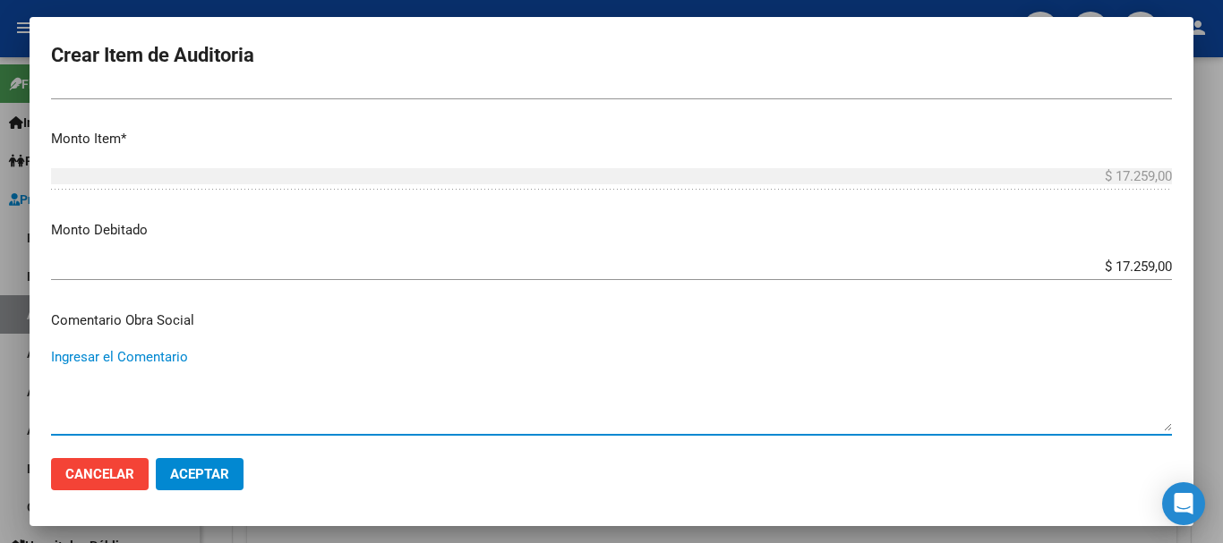
scroll to position [849, 0]
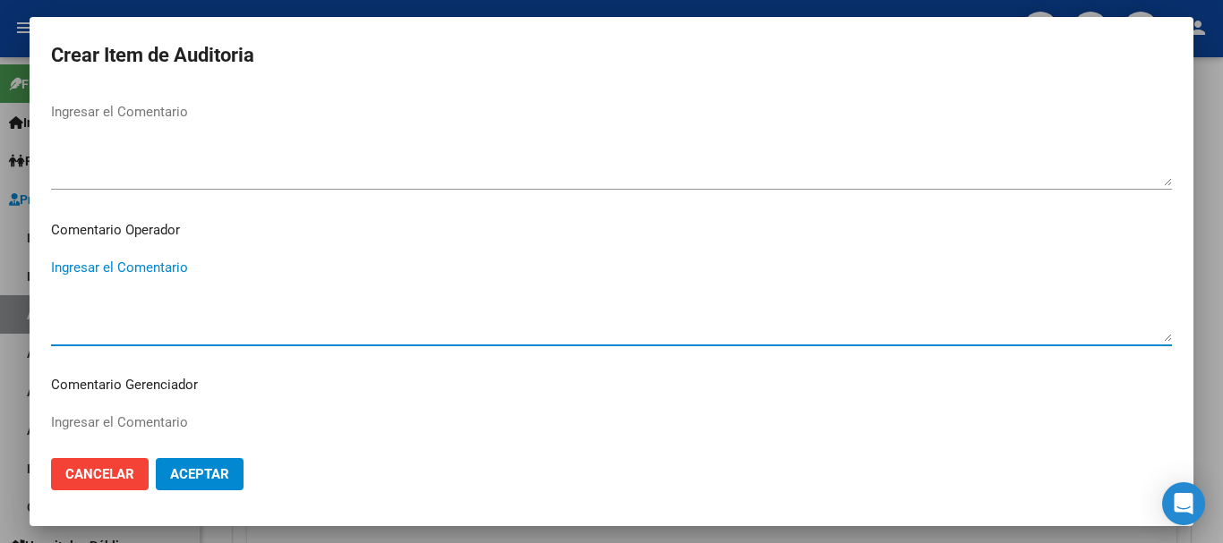
paste textarea "BAJA AL 10/2024 POR FALTA DE PAGO CORRESPONDIENTE PARA CONTAR CON COBERTURA"
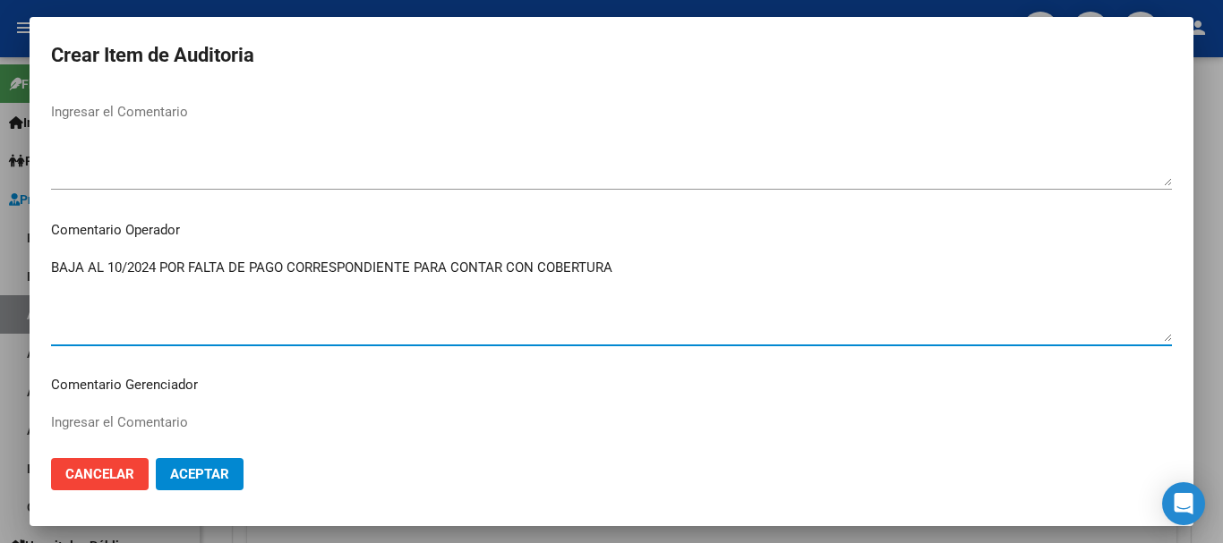
type textarea "BAJA AL 10/2024 POR FALTA DE PAGO CORRESPONDIENTE PARA CONTAR CON COBERTURA"
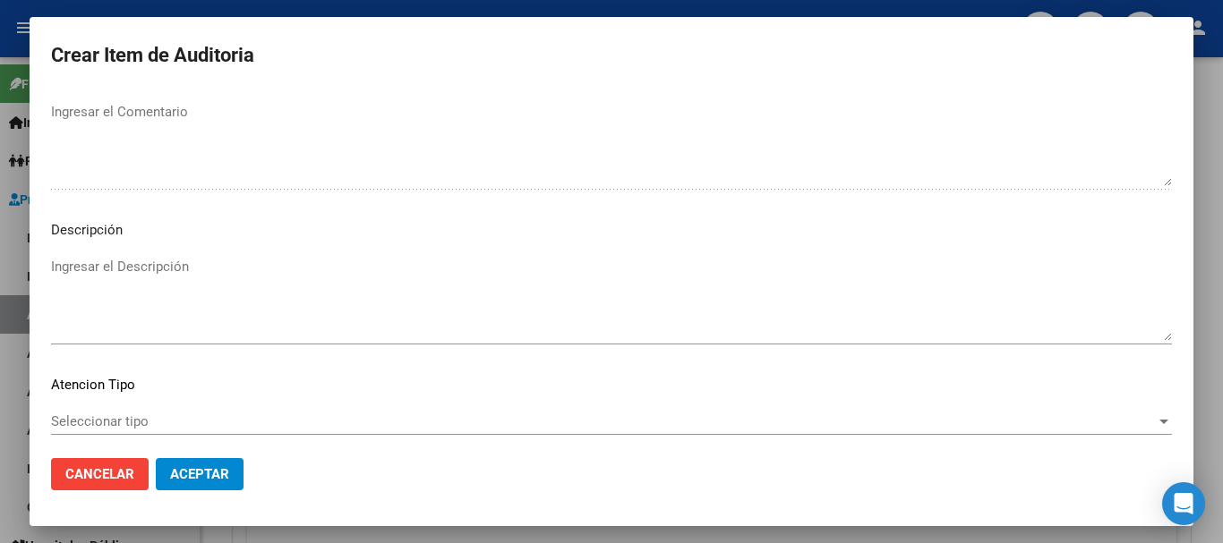
scroll to position [1259, 0]
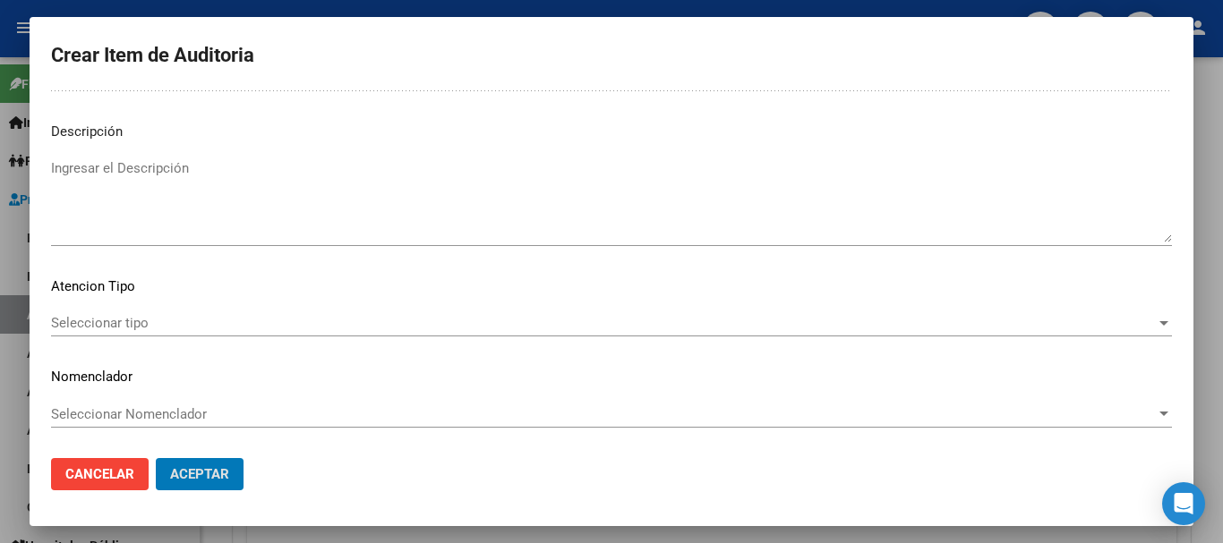
click at [156, 458] on button "Aceptar" at bounding box center [200, 474] width 88 height 32
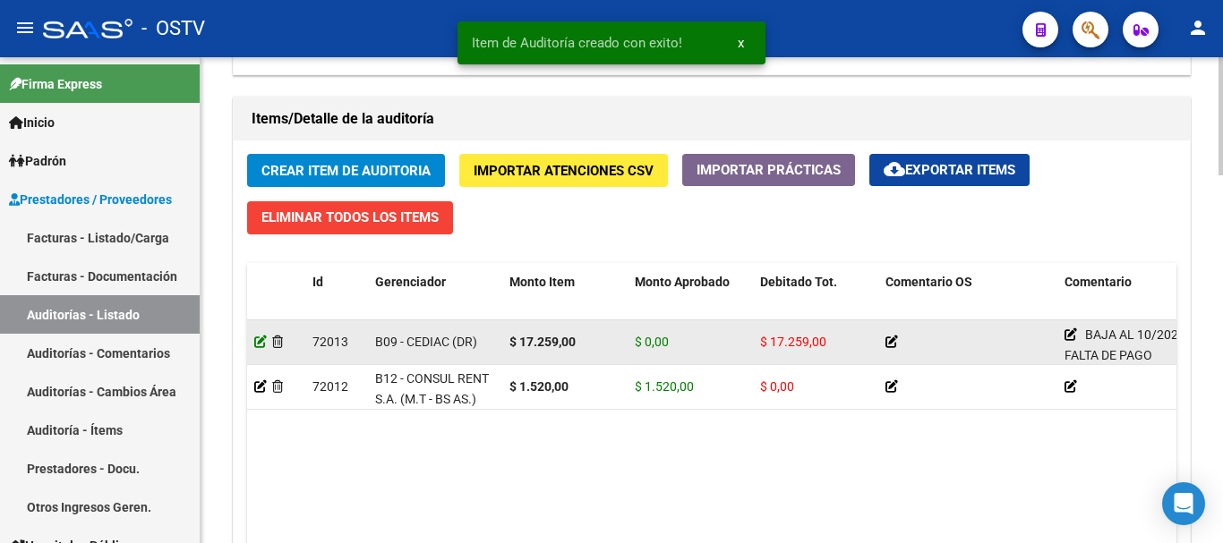
click at [259, 338] on icon at bounding box center [260, 342] width 13 height 13
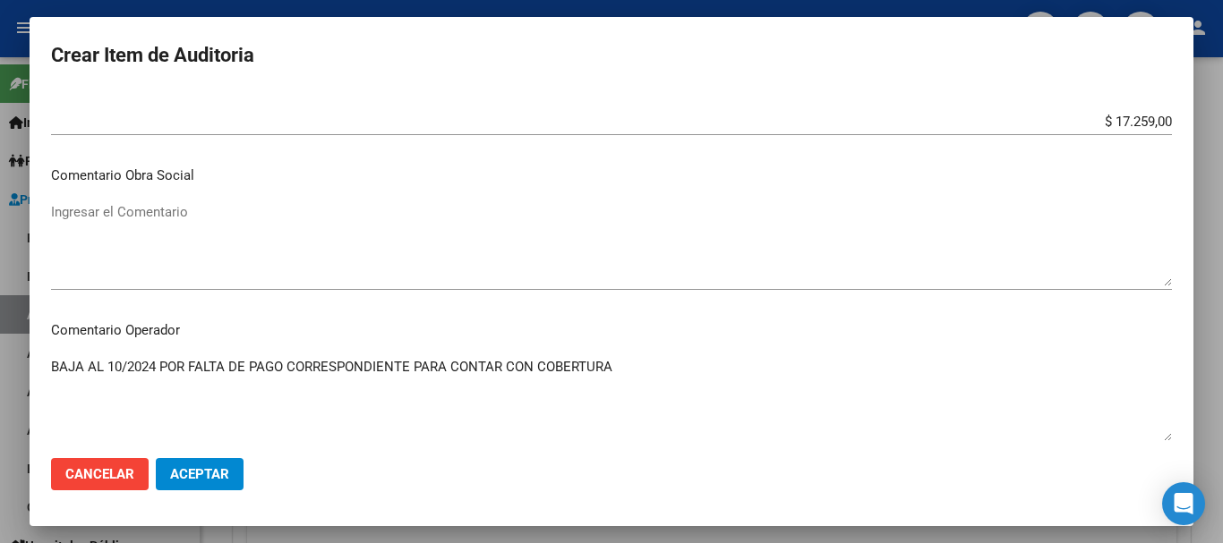
scroll to position [1225, 0]
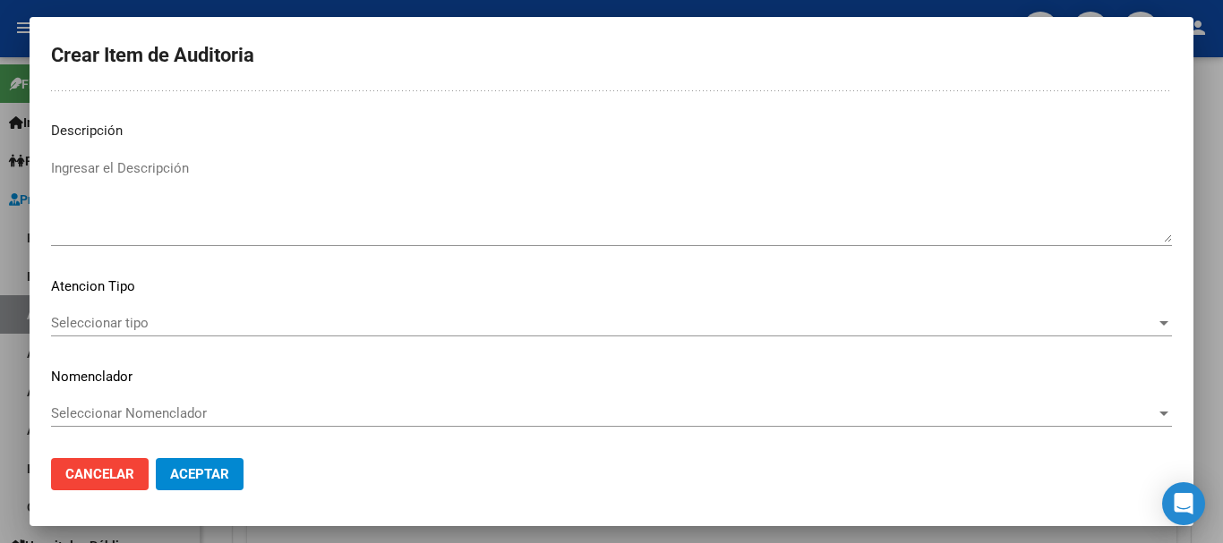
click at [203, 314] on div "Seleccionar tipo Seleccionar tipo" at bounding box center [611, 323] width 1121 height 27
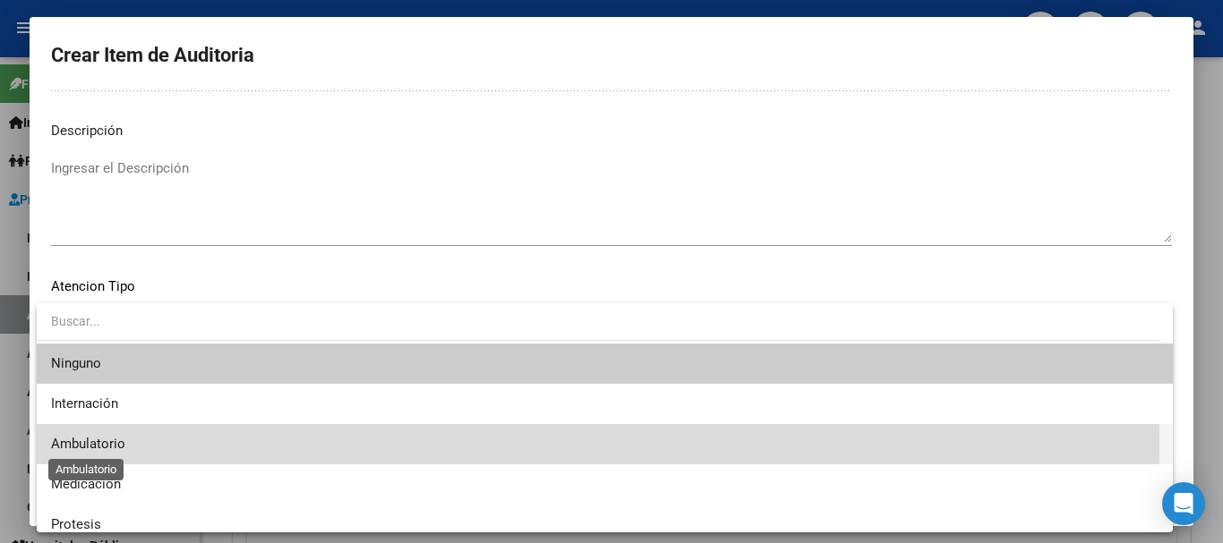
click at [106, 443] on span "Ambulatorio" at bounding box center [88, 444] width 74 height 16
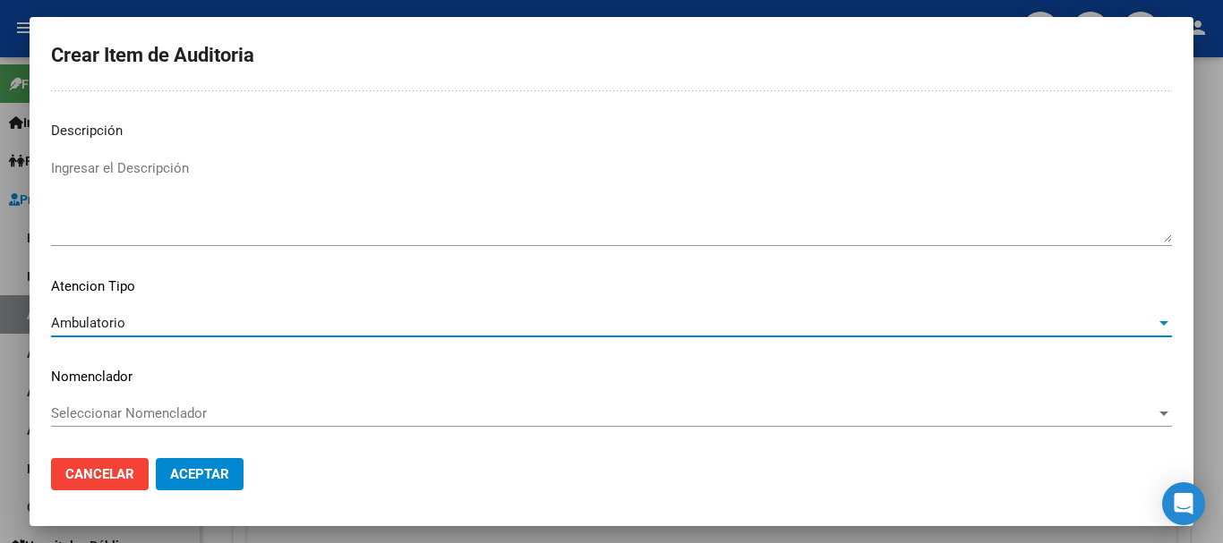
click at [215, 485] on button "Aceptar" at bounding box center [200, 474] width 88 height 32
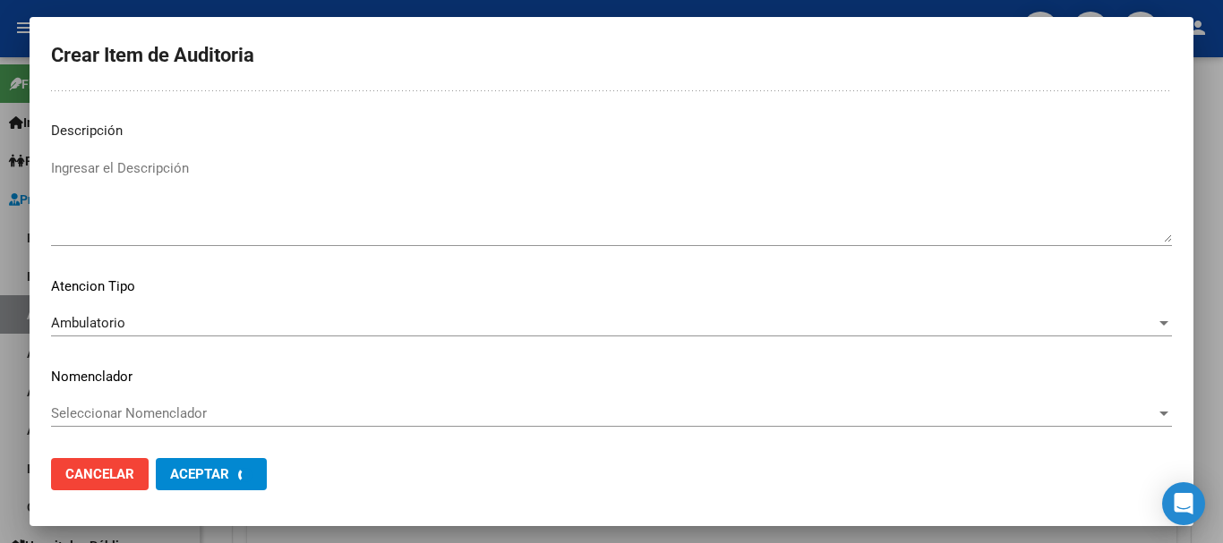
scroll to position [0, 0]
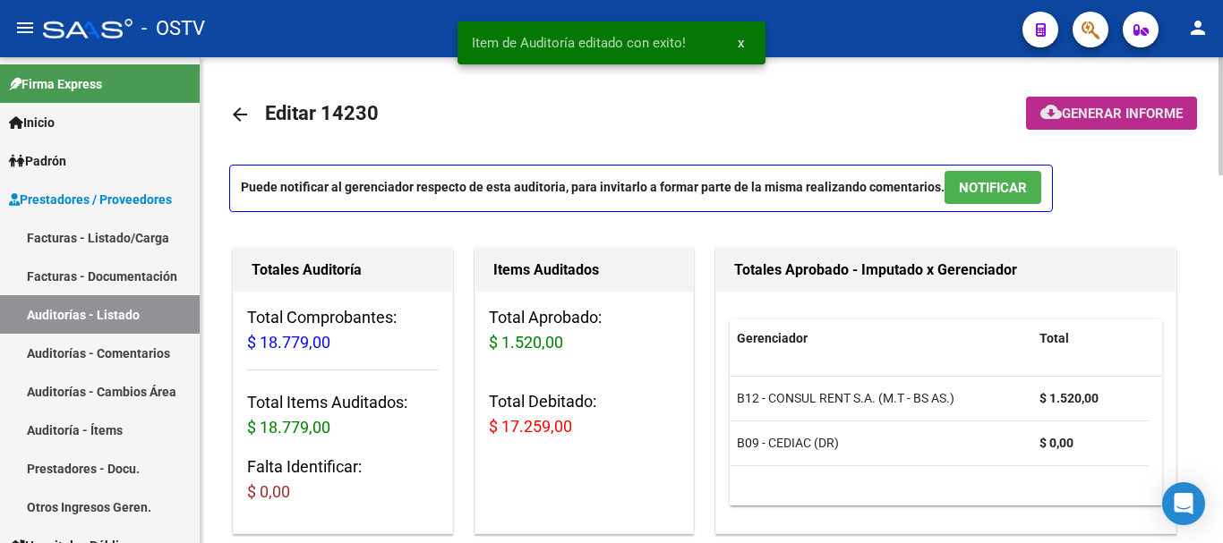
click at [1078, 109] on span "Generar informe" at bounding box center [1122, 114] width 121 height 16
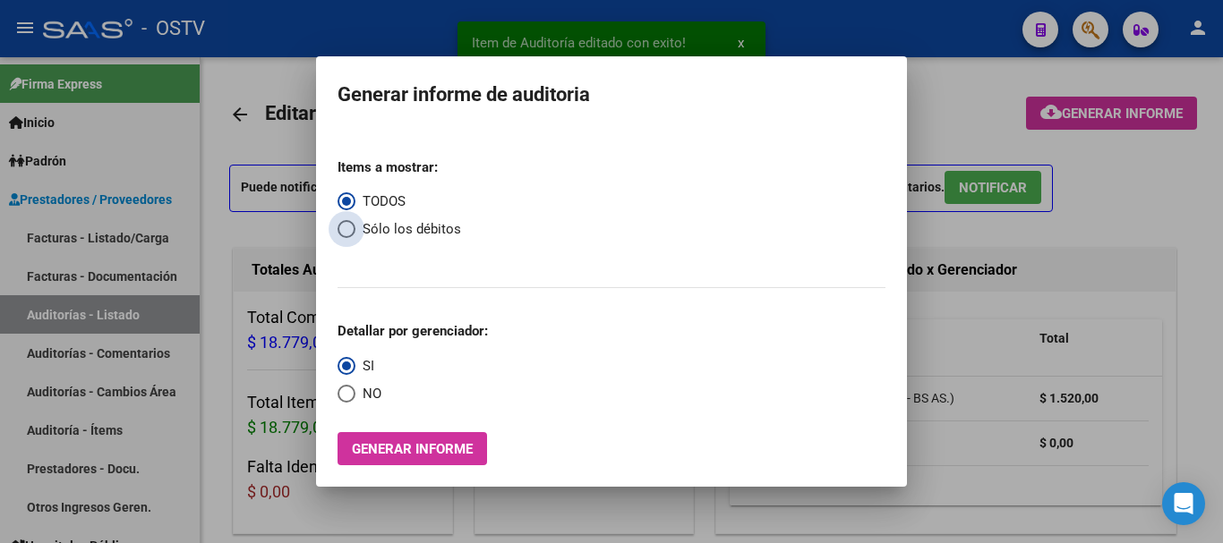
click at [347, 233] on span "Select an option" at bounding box center [346, 229] width 18 height 18
click at [347, 233] on input "Sólo los débitos" at bounding box center [346, 229] width 18 height 18
radio input "true"
click at [346, 392] on span "Select an option" at bounding box center [346, 394] width 18 height 18
click at [346, 392] on input "NO" at bounding box center [346, 394] width 18 height 18
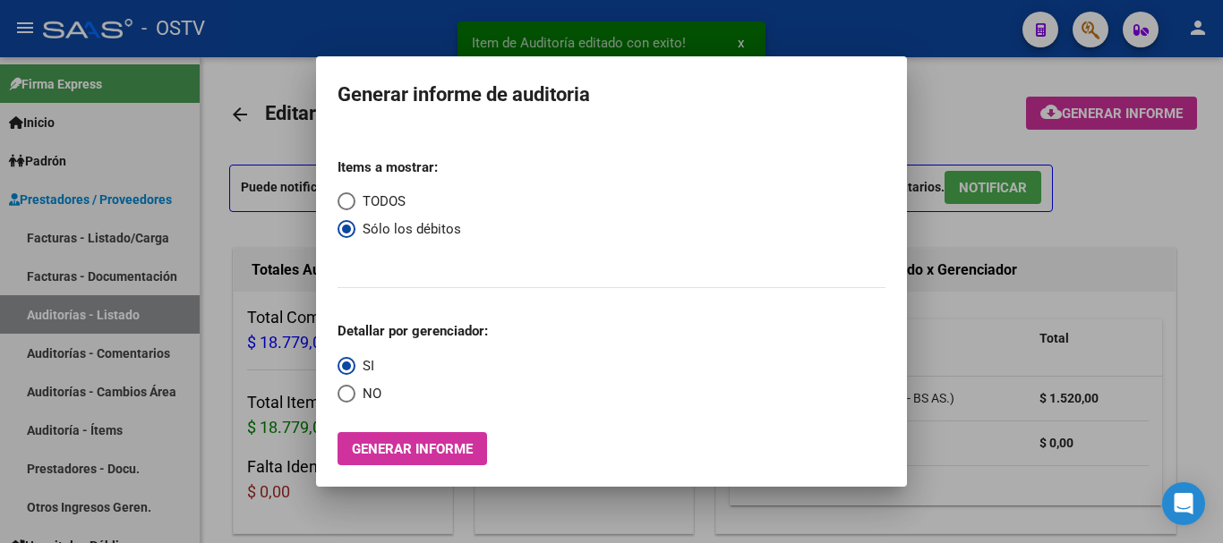
radio input "true"
click at [384, 445] on span "Generar informe" at bounding box center [412, 449] width 121 height 16
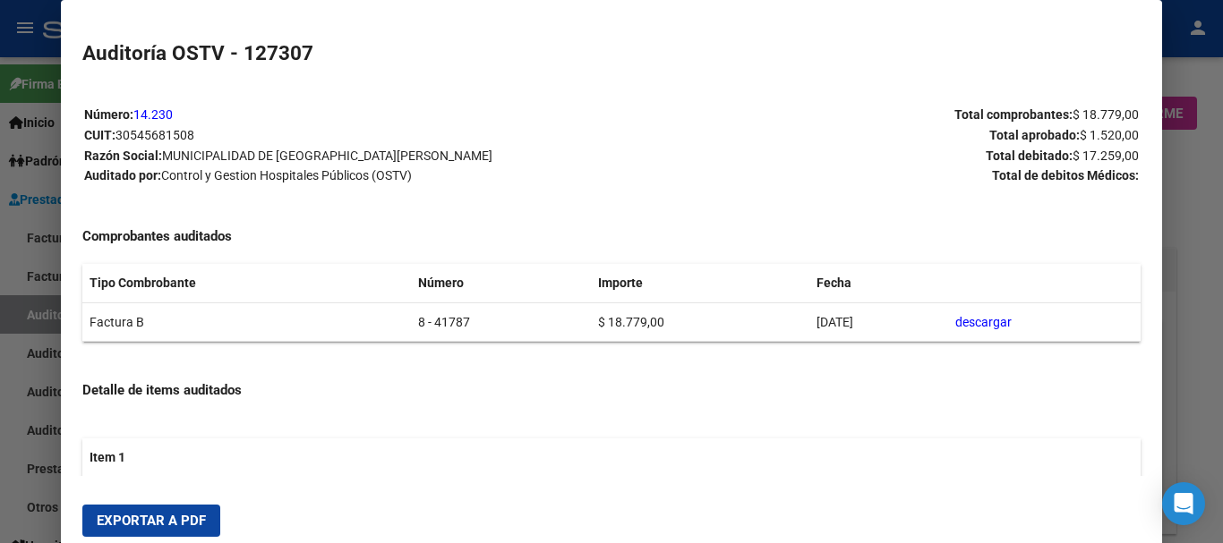
click at [202, 515] on span "Exportar a PDF" at bounding box center [151, 521] width 109 height 16
click at [1218, 378] on div at bounding box center [611, 271] width 1223 height 543
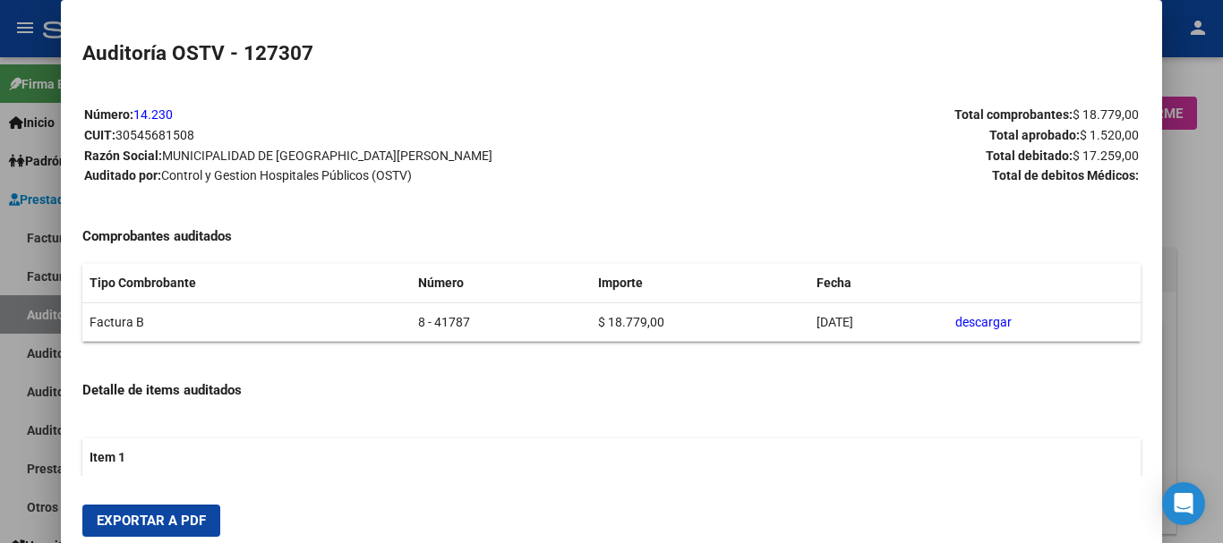
click at [1218, 373] on div at bounding box center [611, 271] width 1223 height 543
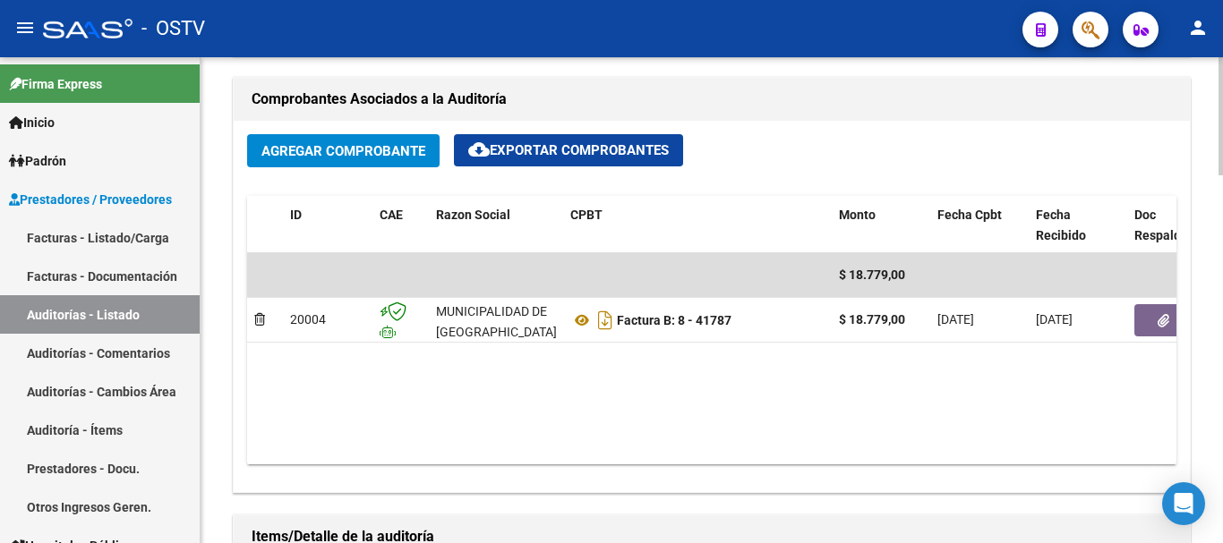
scroll to position [895, 0]
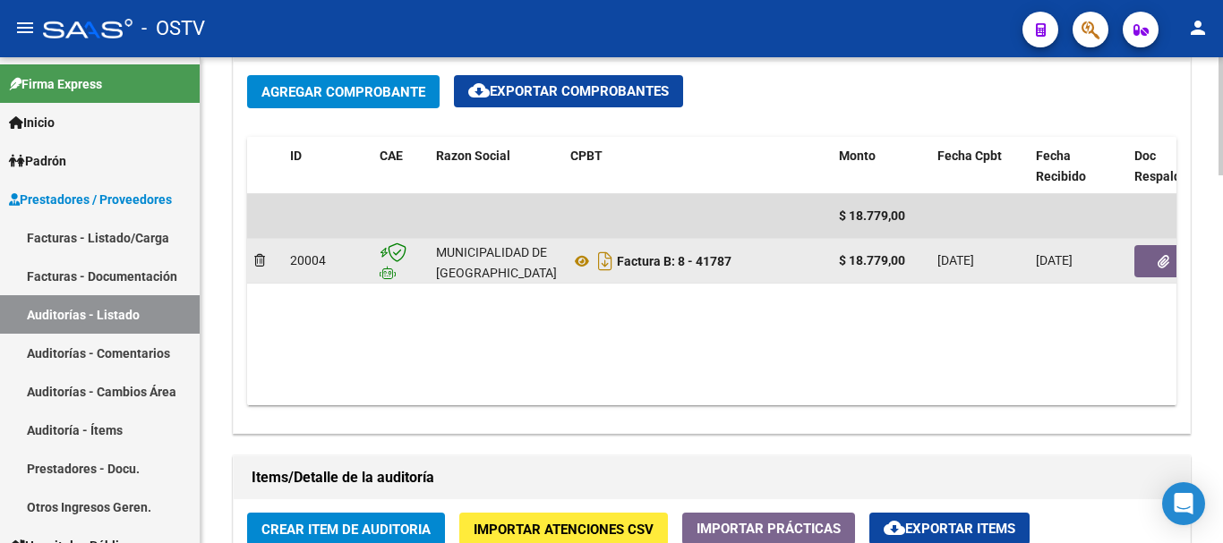
click at [1156, 256] on button "button" at bounding box center [1162, 261] width 57 height 32
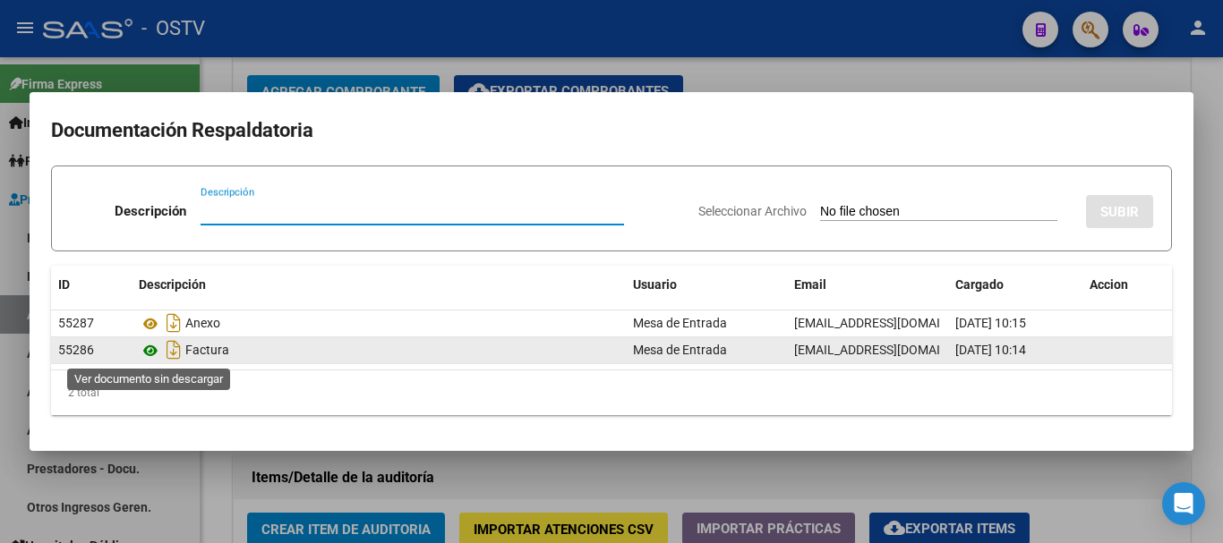
click at [149, 352] on icon at bounding box center [150, 350] width 23 height 21
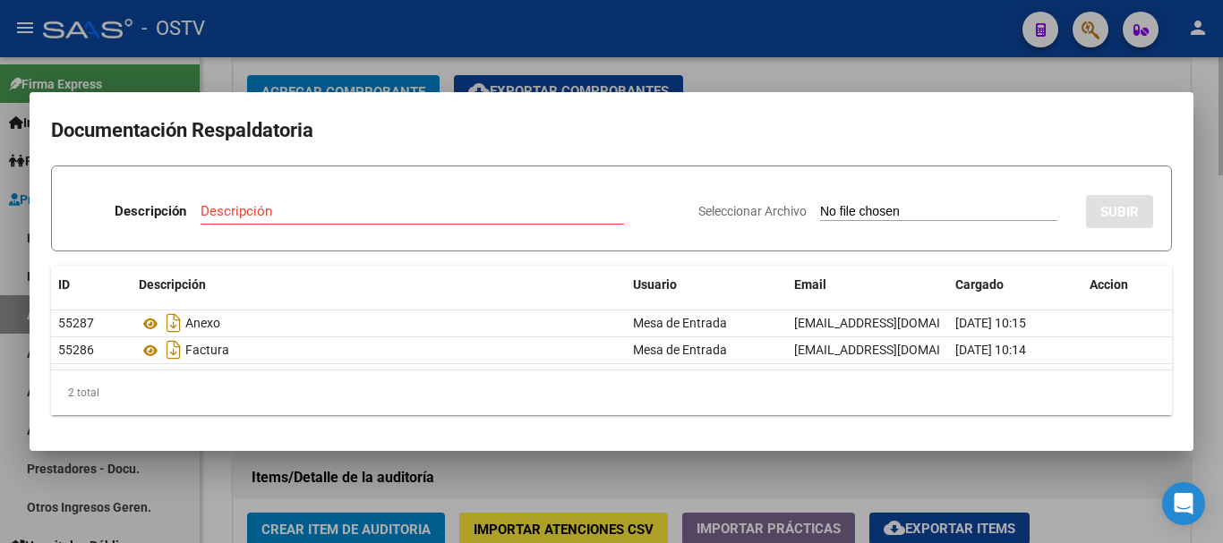
drag, startPoint x: 784, startPoint y: 82, endPoint x: 822, endPoint y: 67, distance: 40.6
click at [785, 81] on div at bounding box center [611, 271] width 1223 height 543
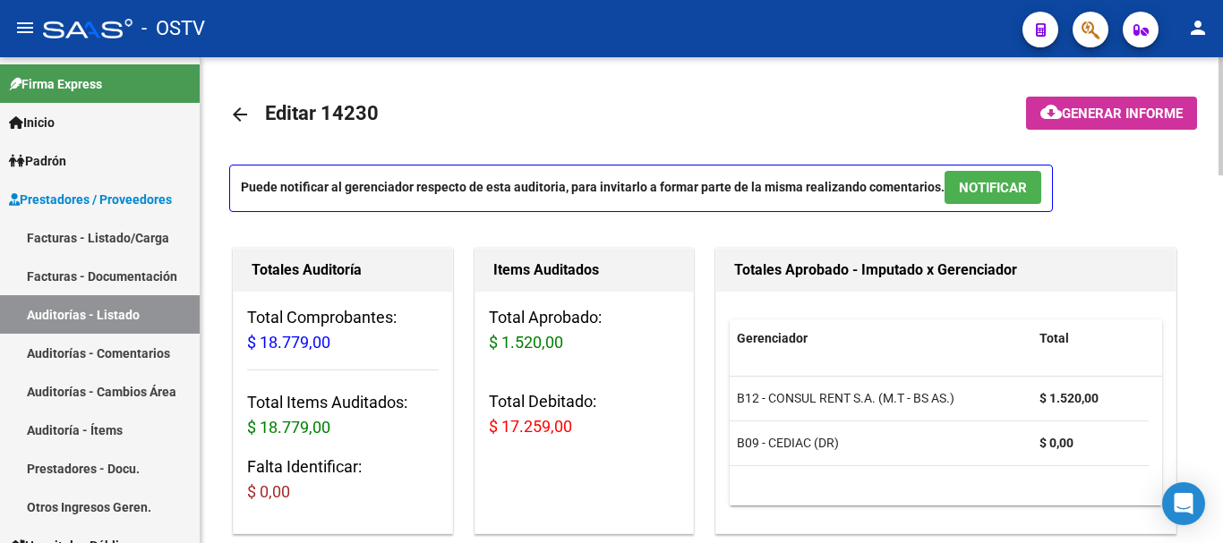
scroll to position [716, 0]
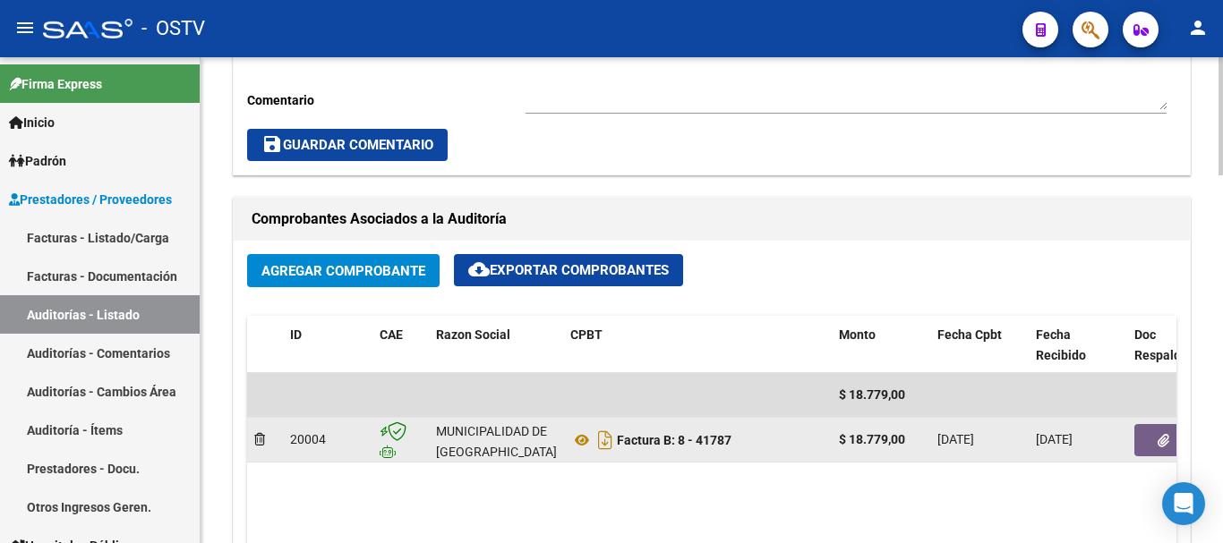
click at [1172, 441] on button "button" at bounding box center [1162, 440] width 57 height 32
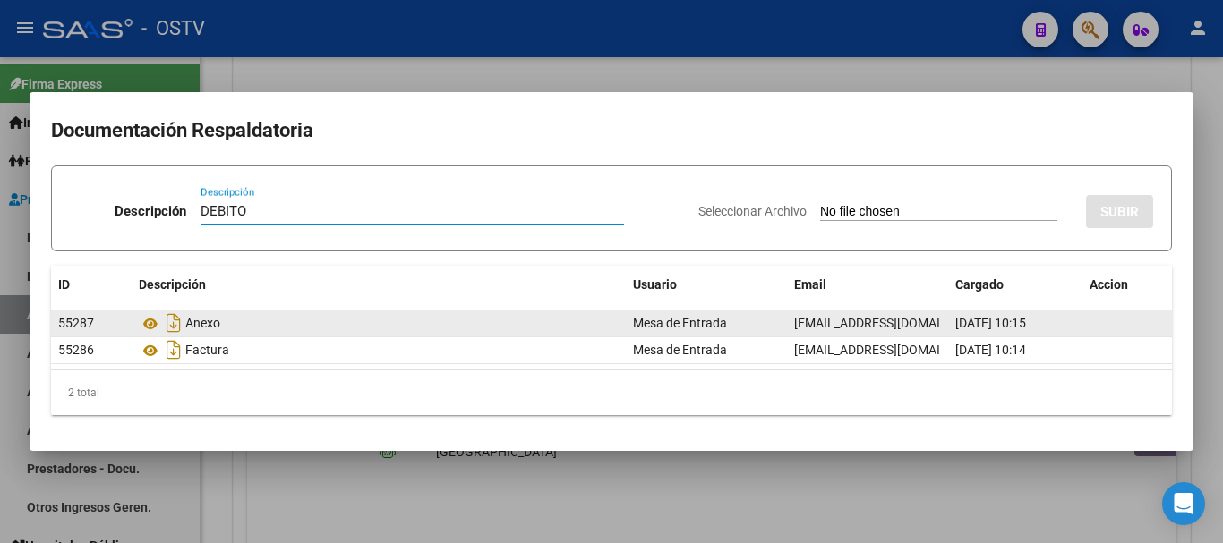
type input "DEBITO"
click at [820, 204] on input "Seleccionar Archivo" at bounding box center [938, 212] width 237 height 17
type input "C:\fakepath\DEBITO FC 8-41787.pdf"
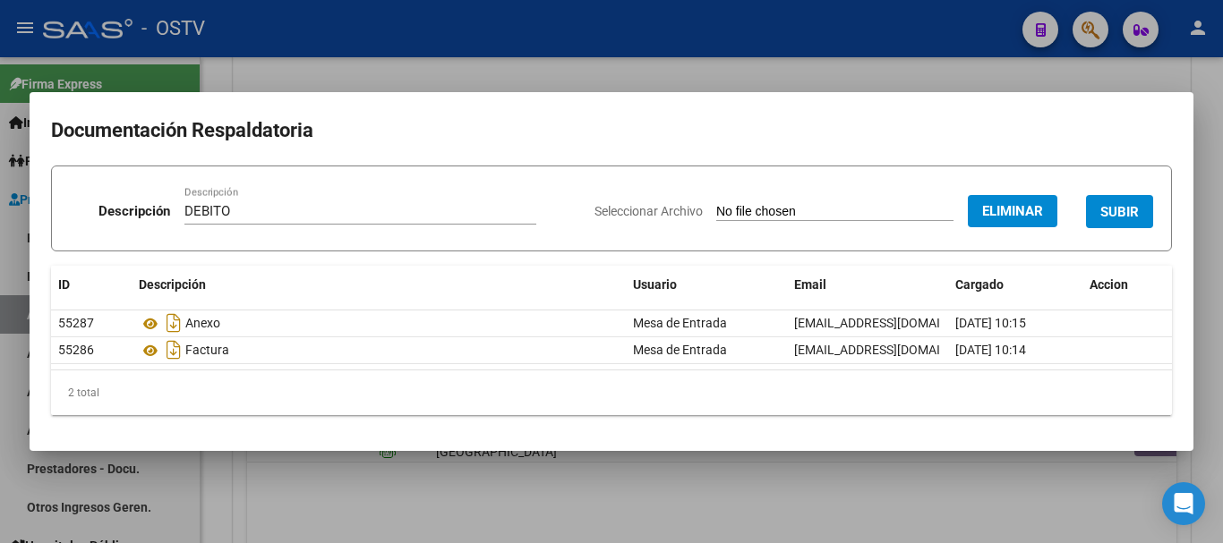
click at [1139, 211] on button "SUBIR" at bounding box center [1119, 211] width 67 height 33
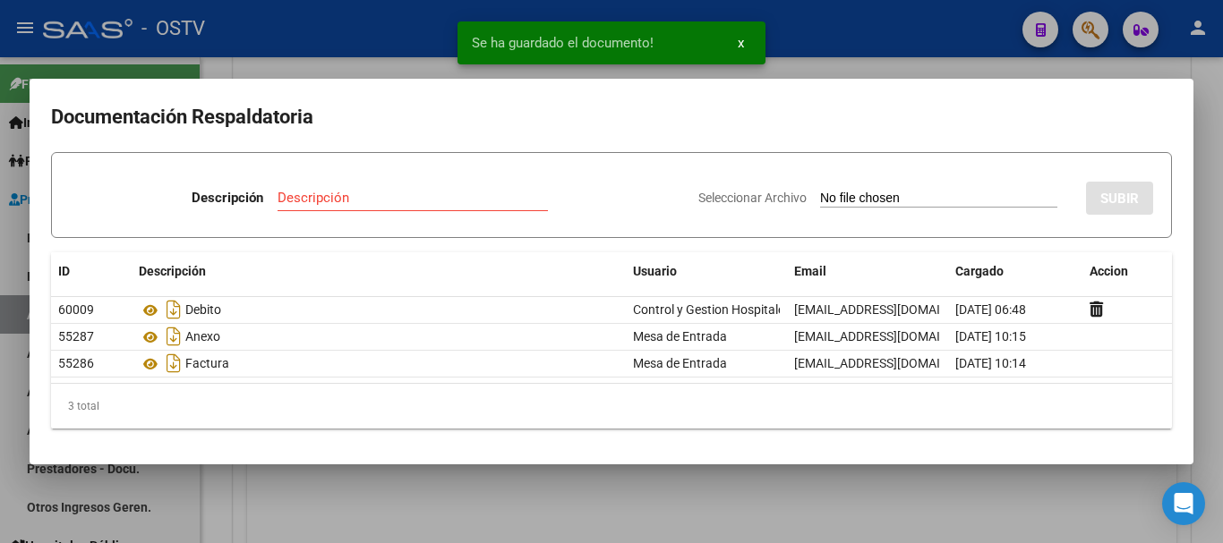
click at [1222, 349] on div at bounding box center [611, 271] width 1223 height 543
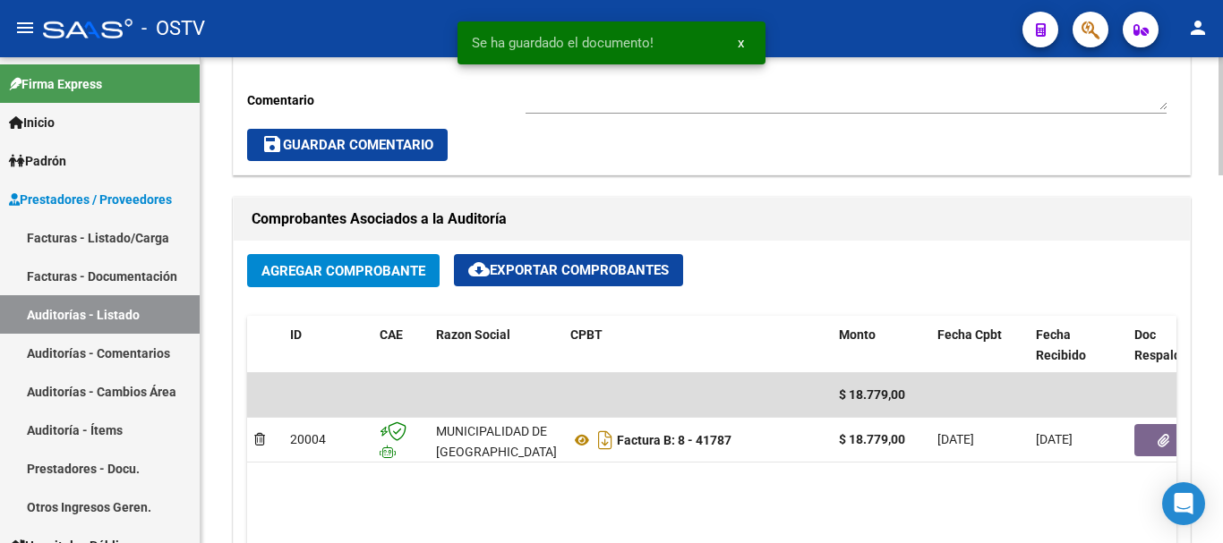
click at [1222, 347] on div at bounding box center [1220, 291] width 4 height 118
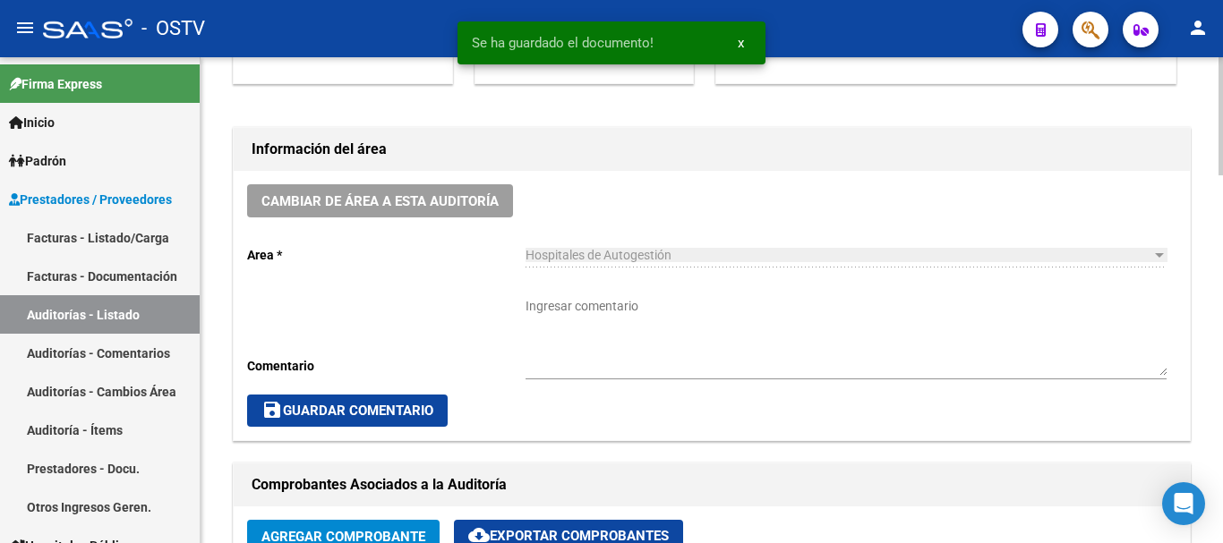
scroll to position [448, 0]
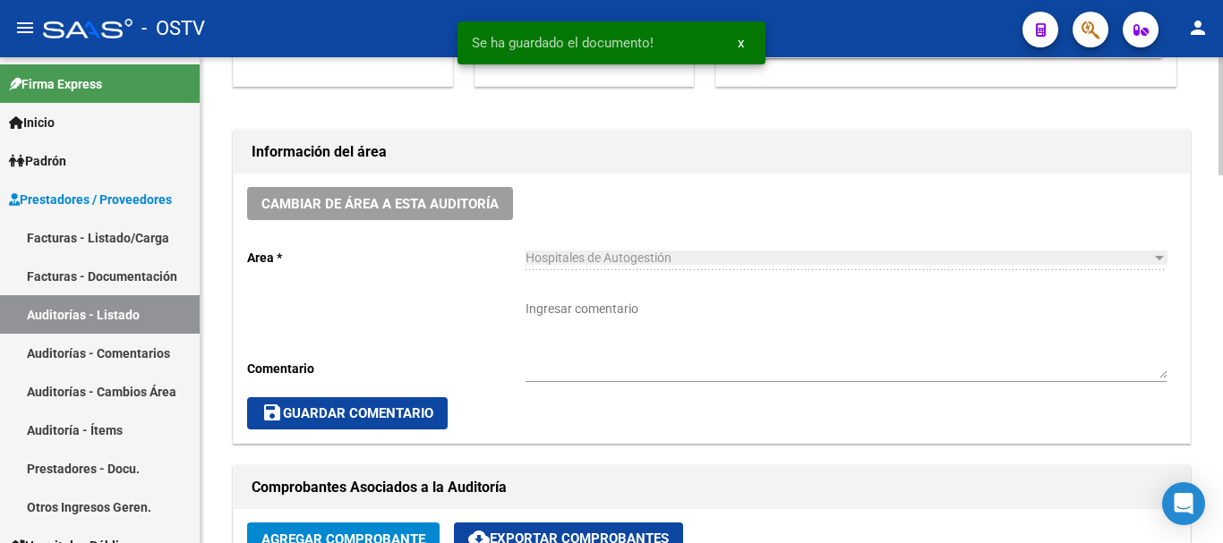
drag, startPoint x: 648, startPoint y: 313, endPoint x: 638, endPoint y: 319, distance: 11.2
click at [648, 315] on textarea "Ingresar comentario" at bounding box center [845, 339] width 641 height 79
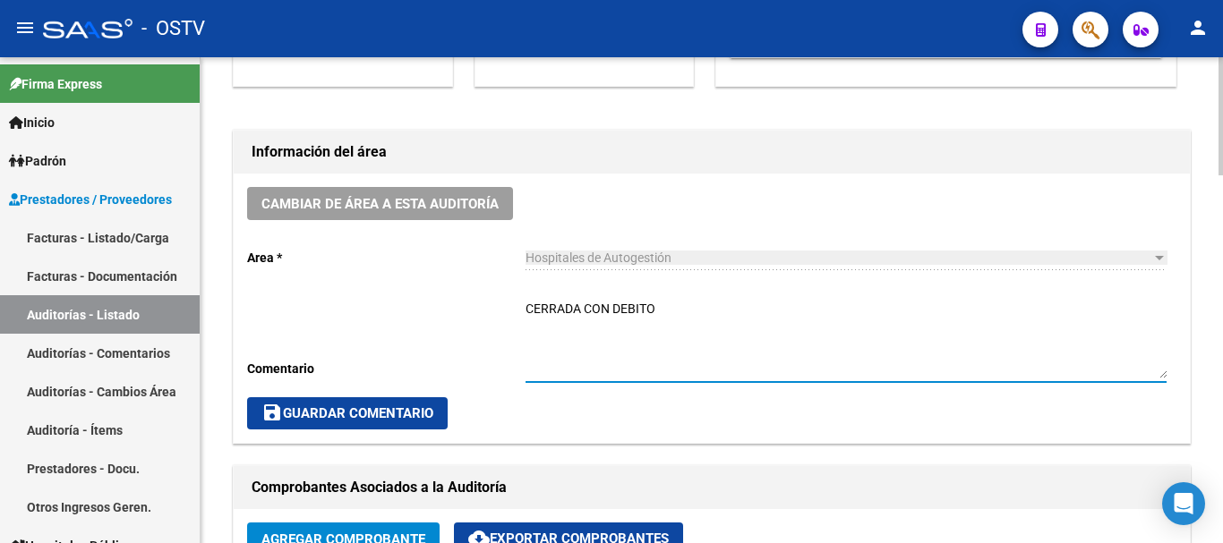
type textarea "CERRADA CON DEBITO"
click at [364, 415] on span "save Guardar Comentario" at bounding box center [347, 413] width 172 height 16
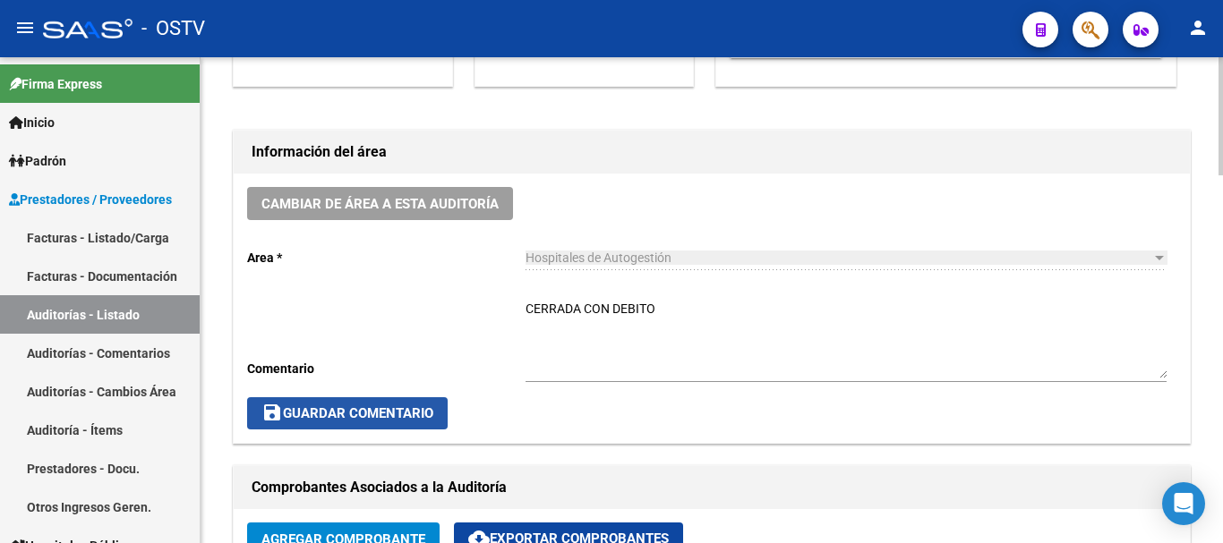
click at [392, 407] on span "save Guardar Comentario" at bounding box center [347, 413] width 172 height 16
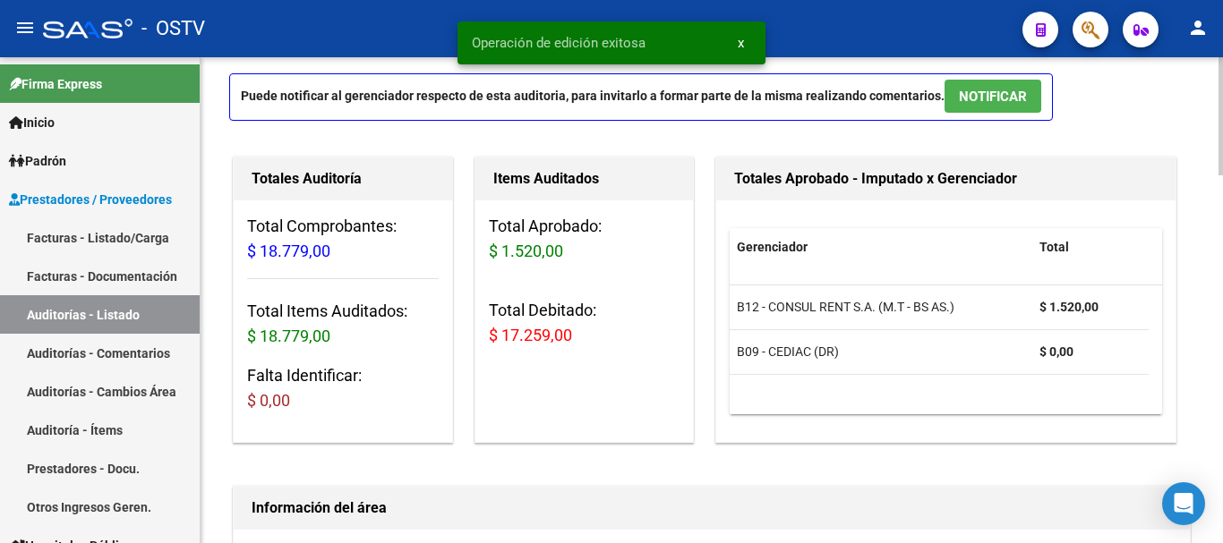
scroll to position [0, 0]
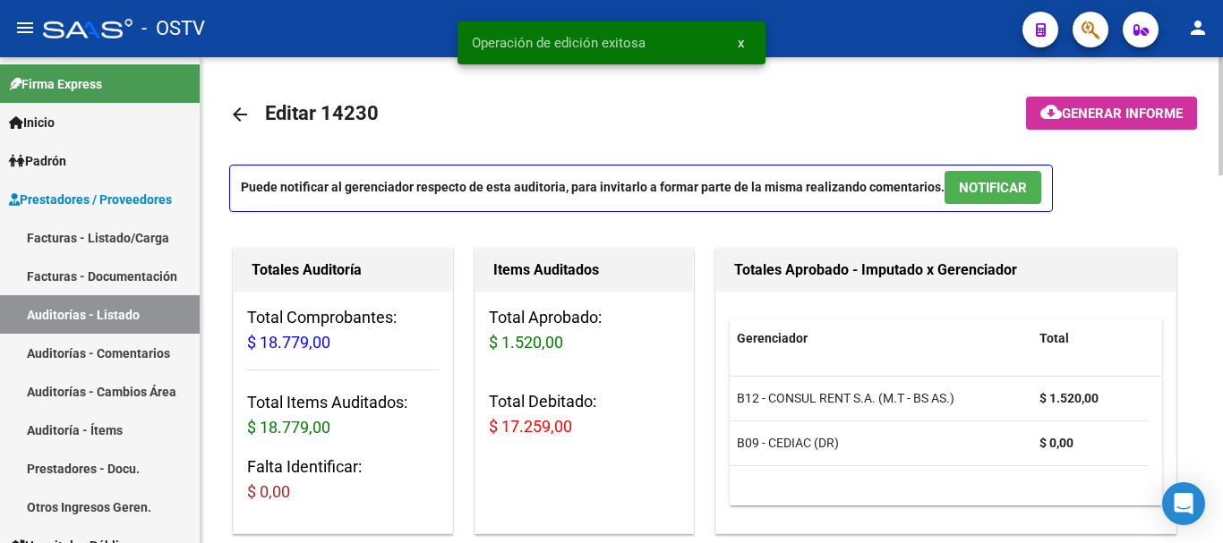
click at [243, 102] on link "arrow_back" at bounding box center [247, 114] width 36 height 42
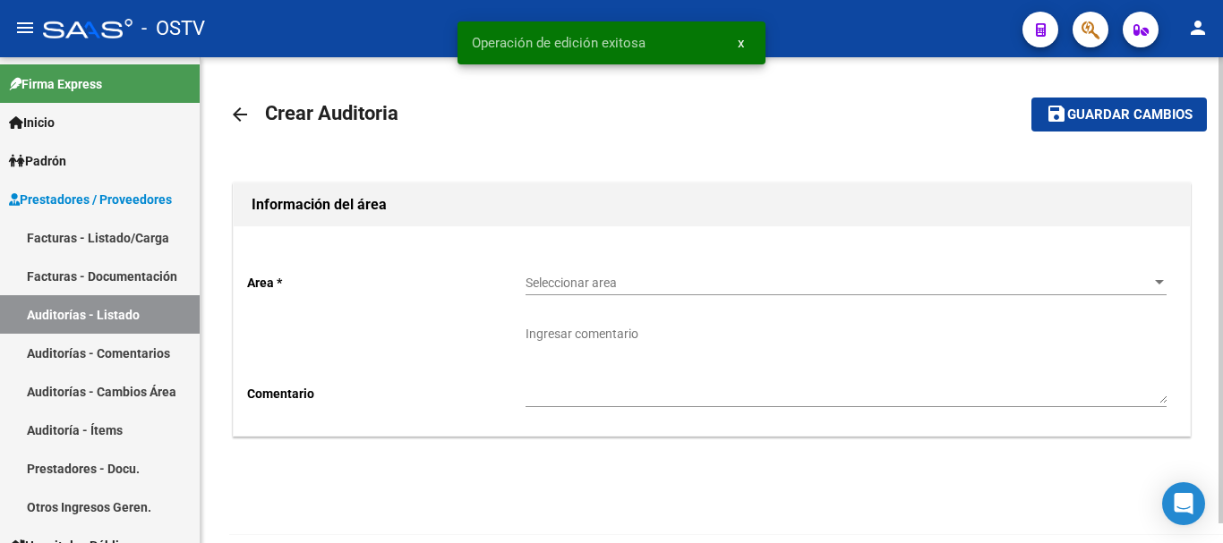
click at [550, 303] on div "Seleccionar area Seleccionar area" at bounding box center [845, 285] width 641 height 51
click at [557, 286] on span "Seleccionar area" at bounding box center [837, 283] width 625 height 15
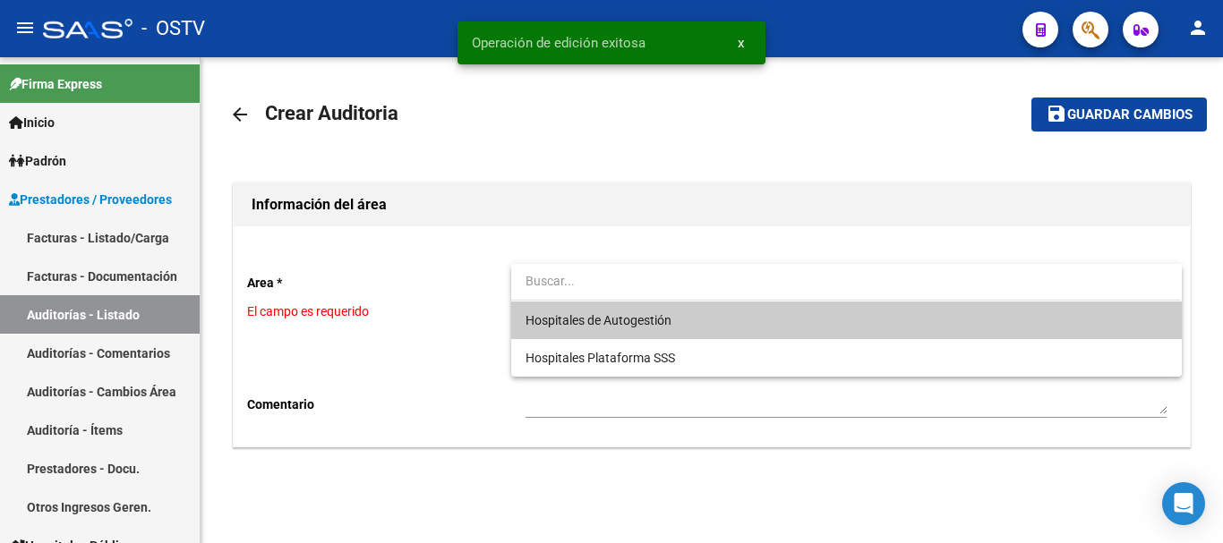
click at [610, 326] on span "Hospitales de Autogestión" at bounding box center [598, 320] width 146 height 14
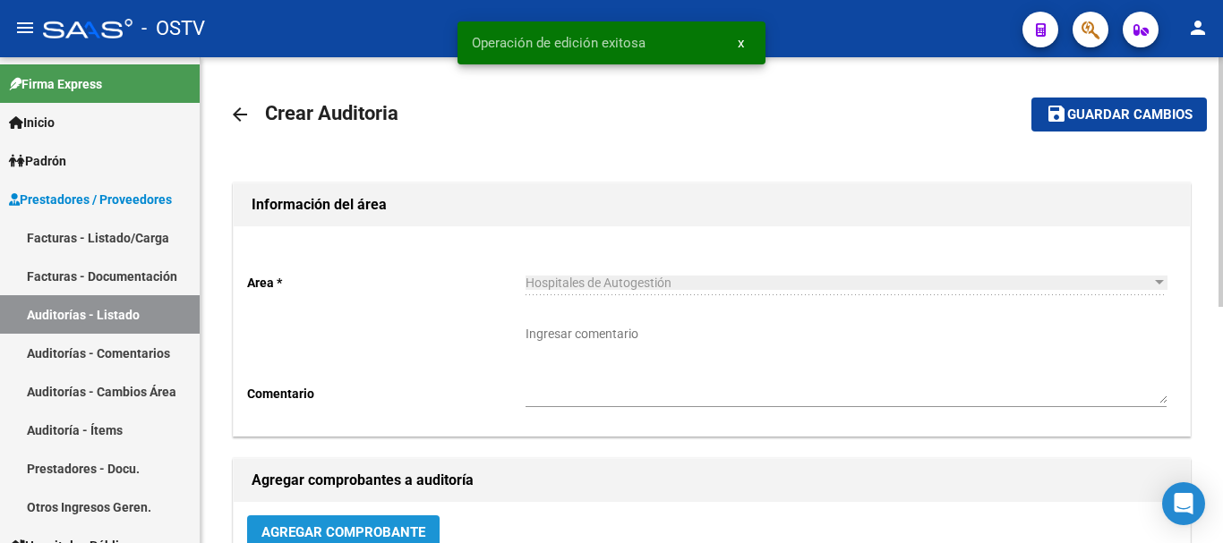
click at [395, 537] on span "Agregar Comprobante" at bounding box center [343, 533] width 164 height 16
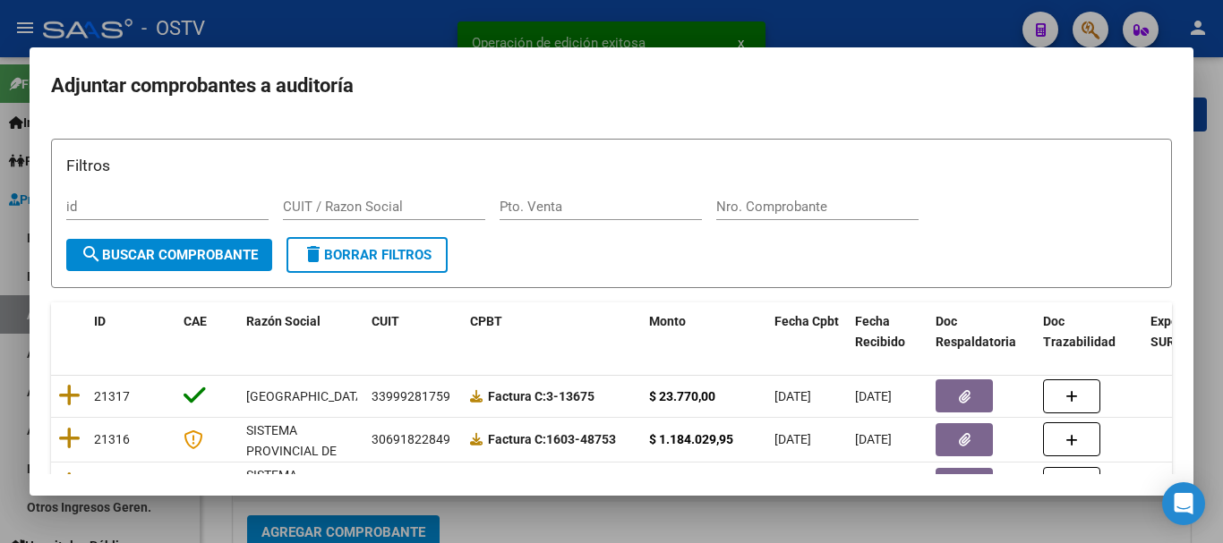
drag, startPoint x: 833, startPoint y: 216, endPoint x: 836, endPoint y: 206, distance: 10.2
click at [836, 206] on div "Nro. Comprobante" at bounding box center [817, 206] width 202 height 27
paste input "41786"
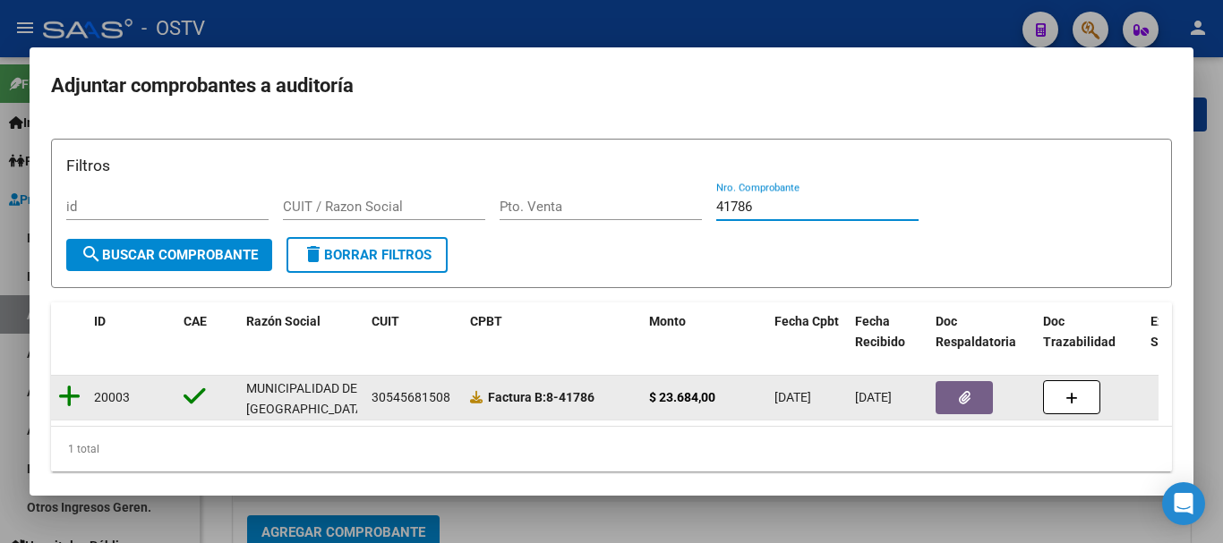
type input "41786"
click at [71, 395] on icon at bounding box center [69, 396] width 22 height 25
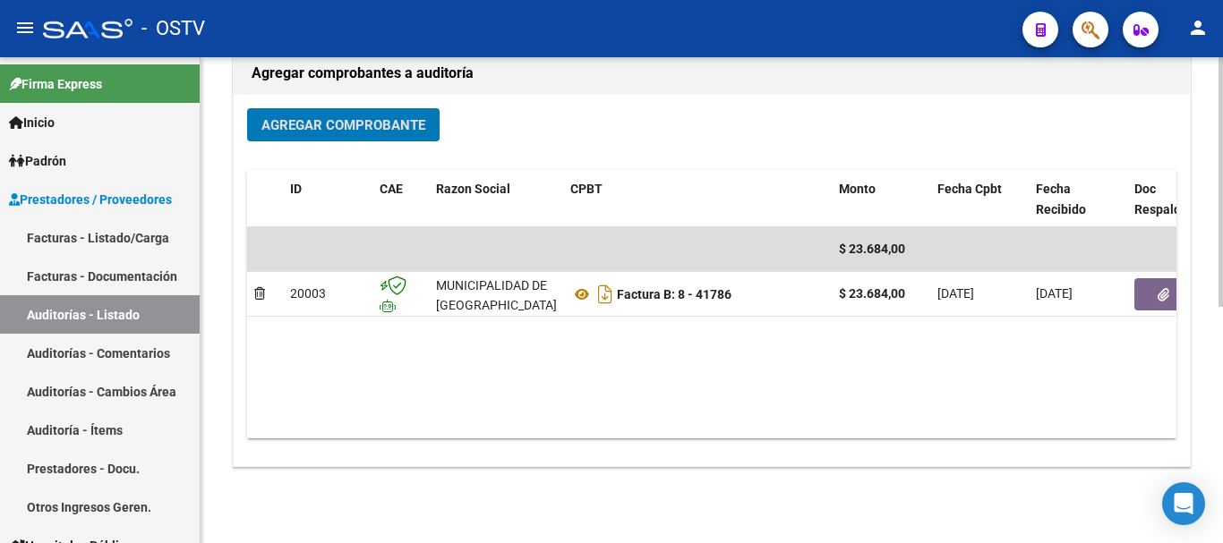
scroll to position [453, 0]
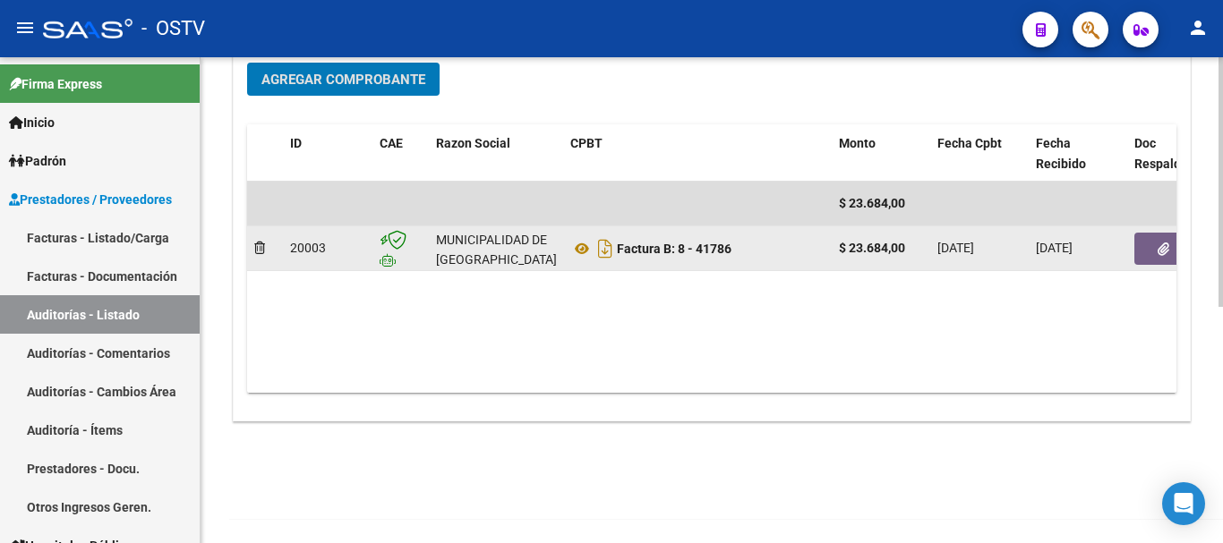
click at [1154, 253] on button "button" at bounding box center [1162, 249] width 57 height 32
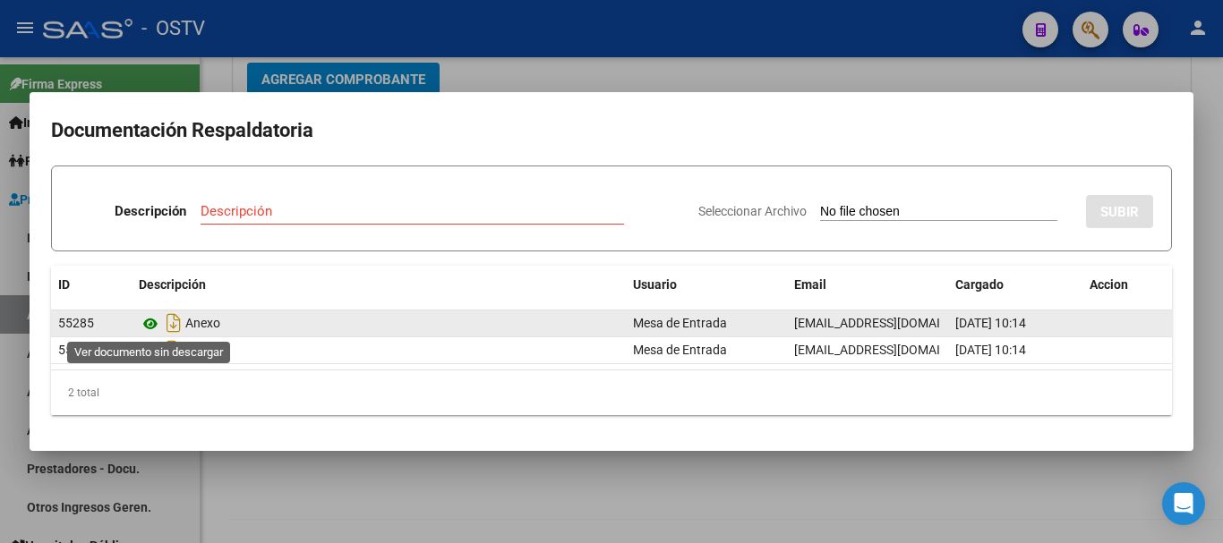
click at [145, 324] on icon at bounding box center [150, 323] width 23 height 21
click at [152, 328] on icon at bounding box center [150, 323] width 23 height 21
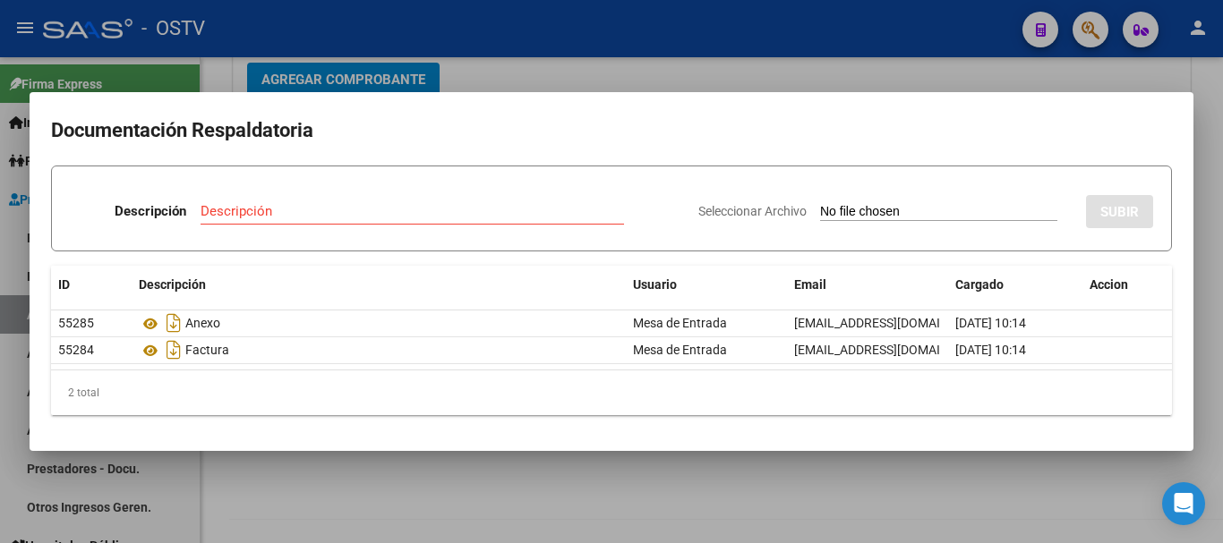
click at [608, 57] on div at bounding box center [611, 271] width 1223 height 543
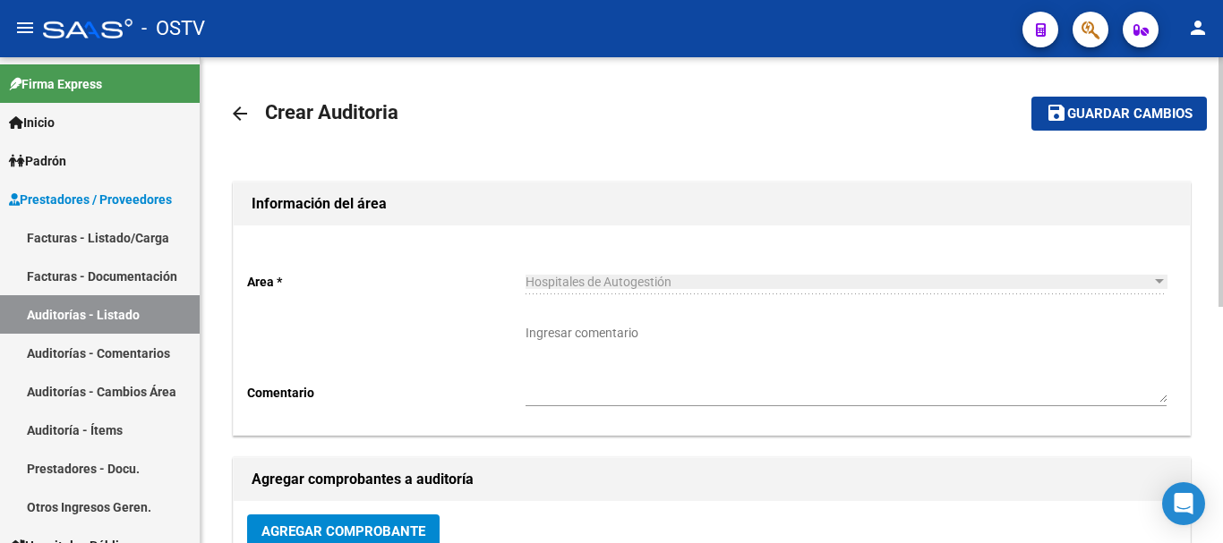
scroll to position [0, 0]
click at [1117, 109] on span "Guardar cambios" at bounding box center [1129, 115] width 125 height 16
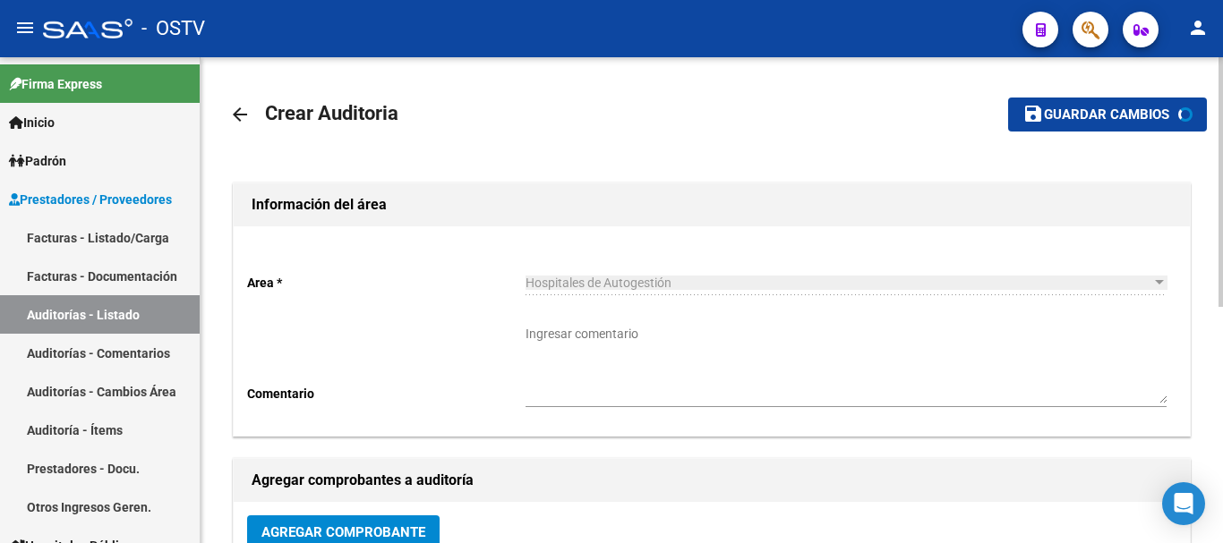
scroll to position [106, 0]
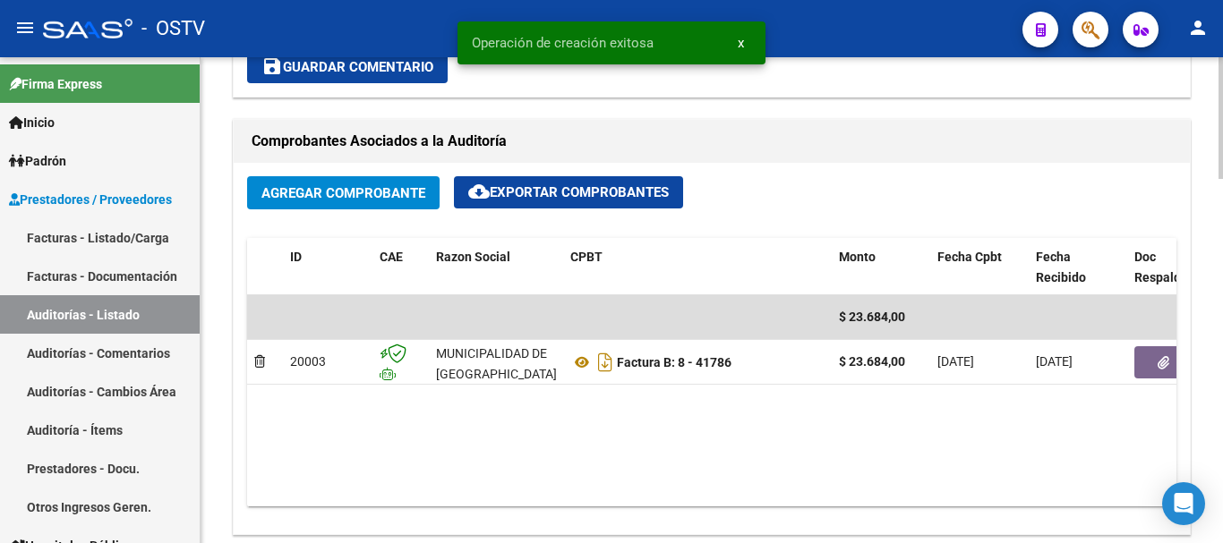
scroll to position [806, 0]
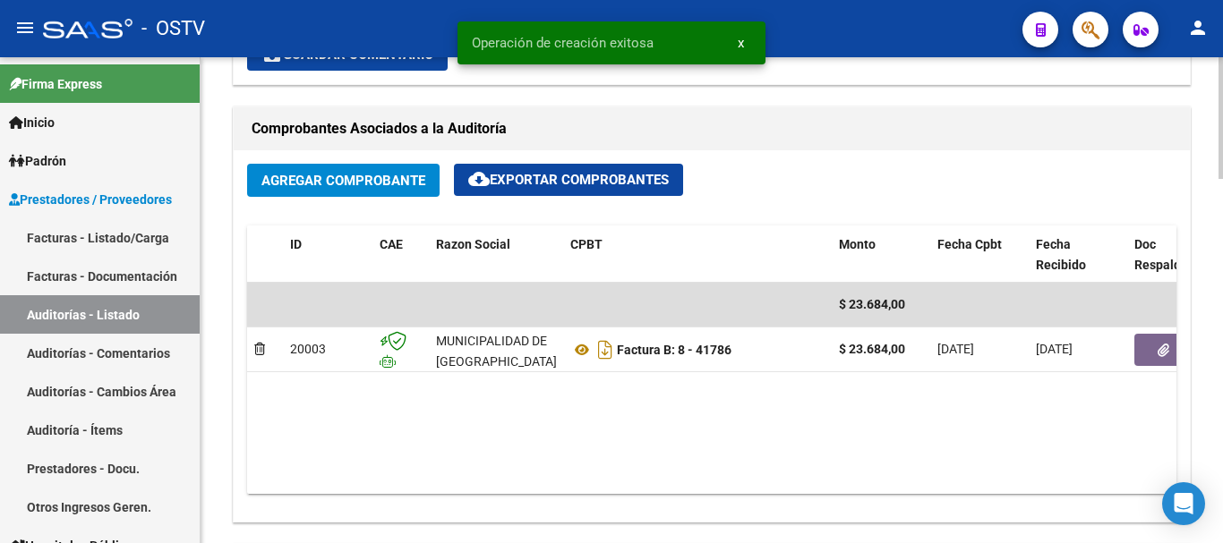
click at [369, 183] on span "Agregar Comprobante" at bounding box center [343, 181] width 164 height 16
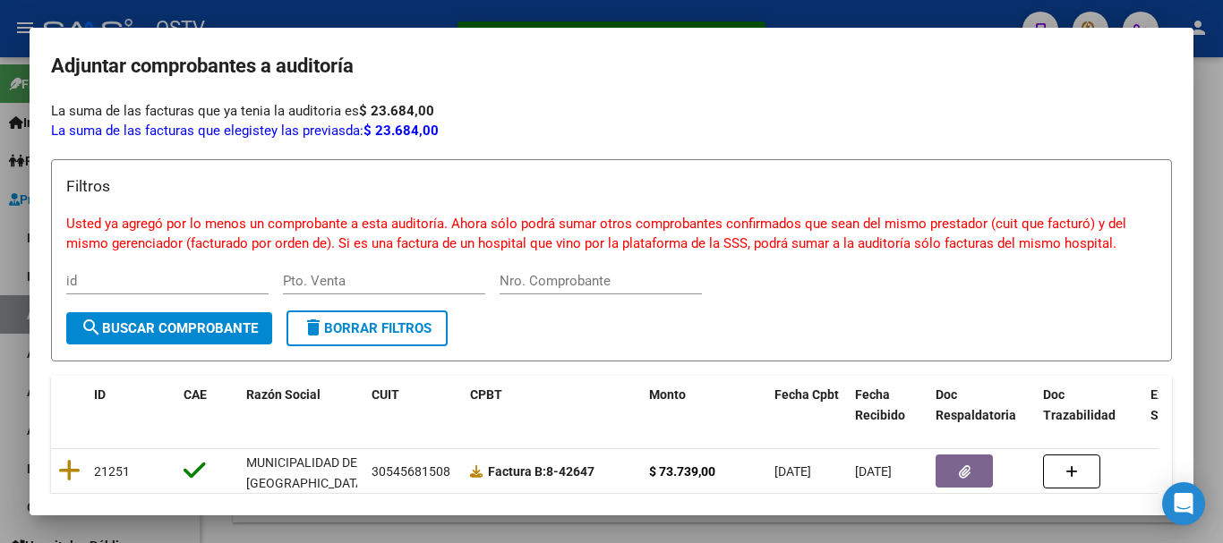
click at [539, 14] on div at bounding box center [611, 271] width 1223 height 543
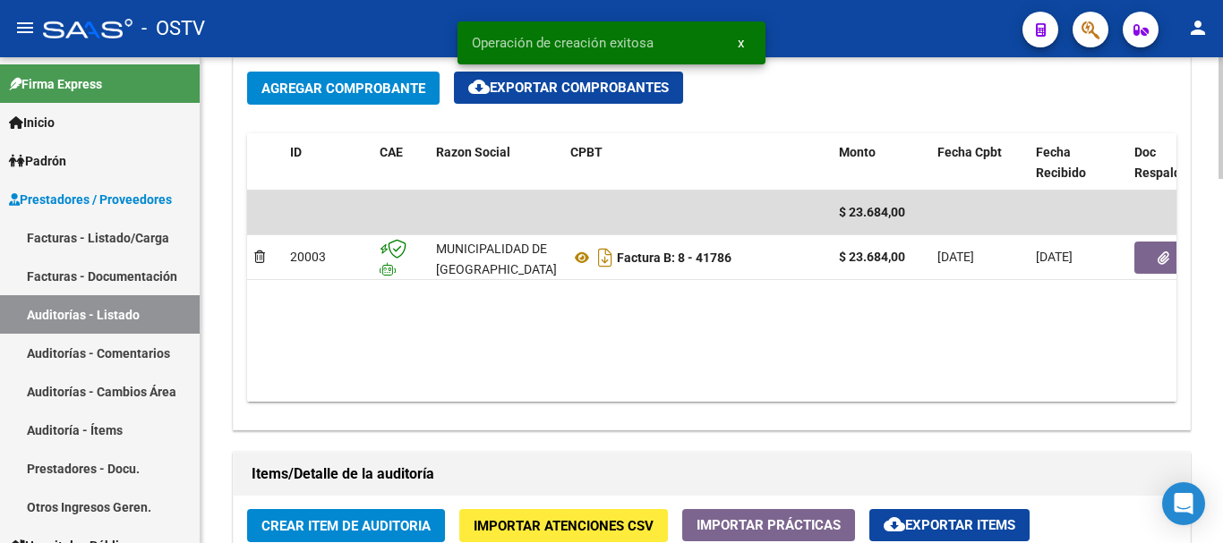
scroll to position [1074, 0]
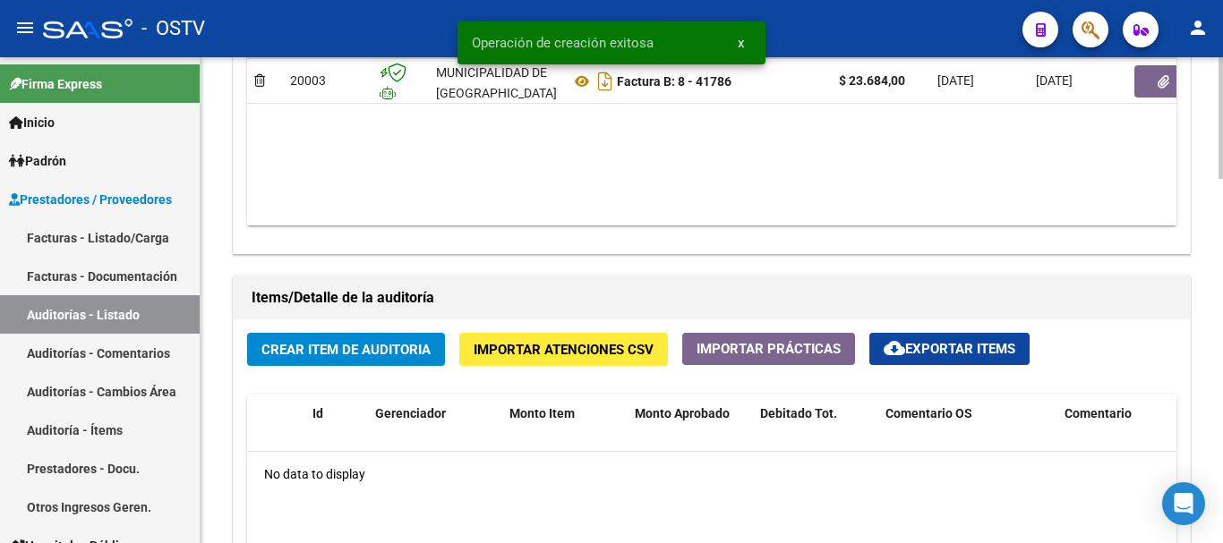
click at [368, 343] on span "Crear Item de Auditoria" at bounding box center [345, 350] width 169 height 16
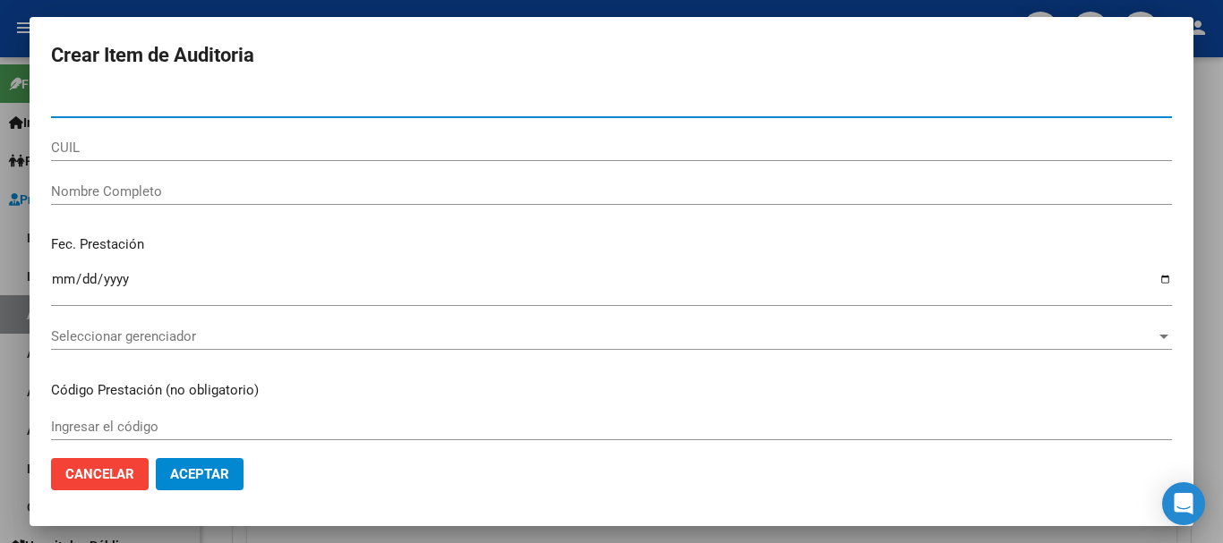
paste input "40741988"
type input "40741988"
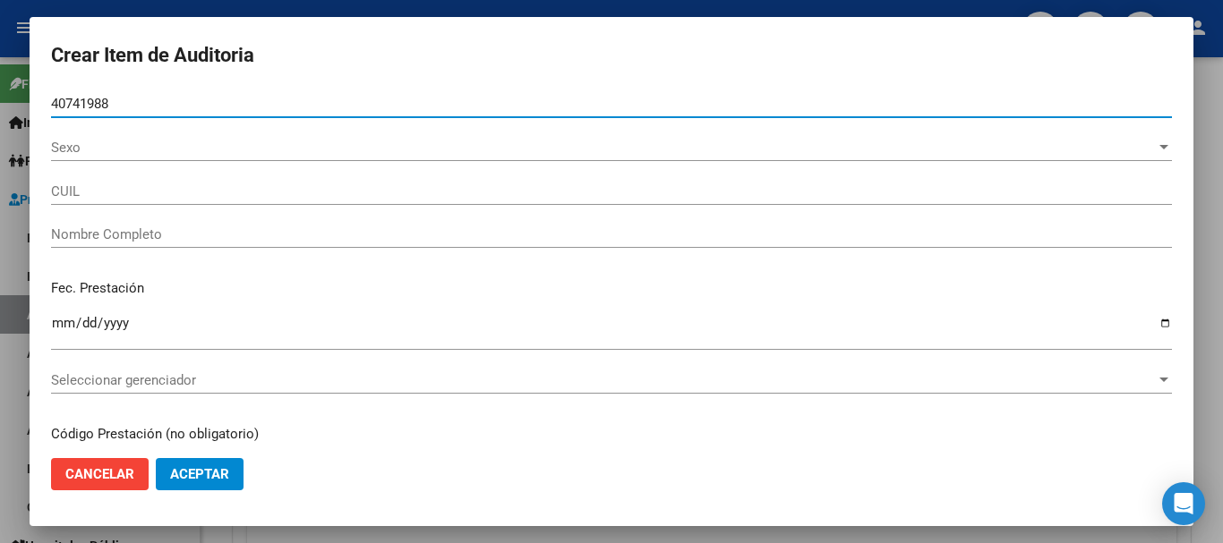
type input "20407419880"
type input "[PERSON_NAME] -"
type input "40741988"
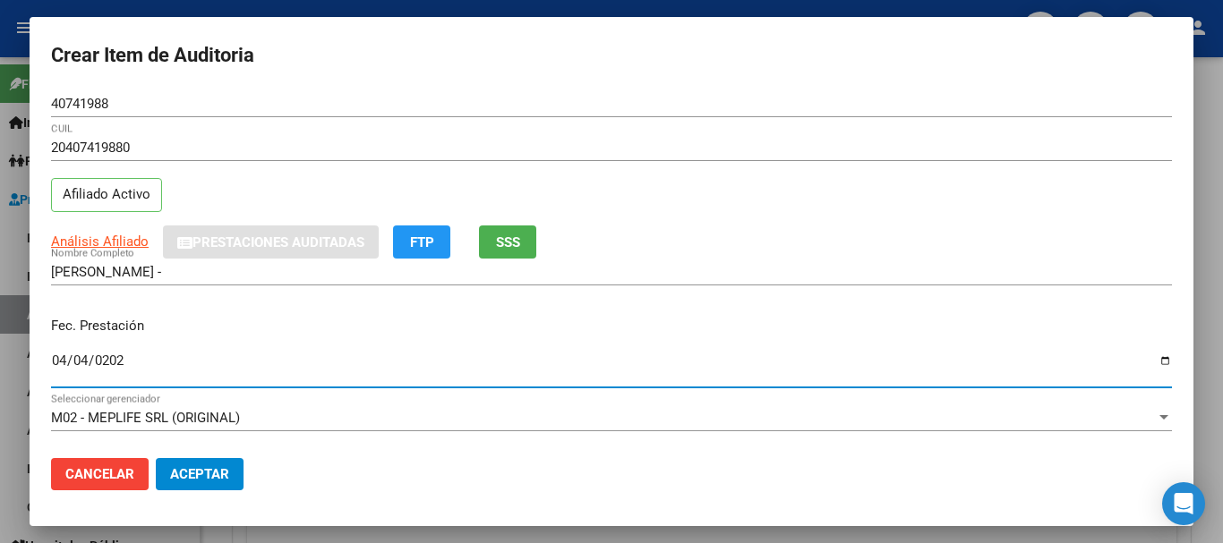
type input "[DATE]"
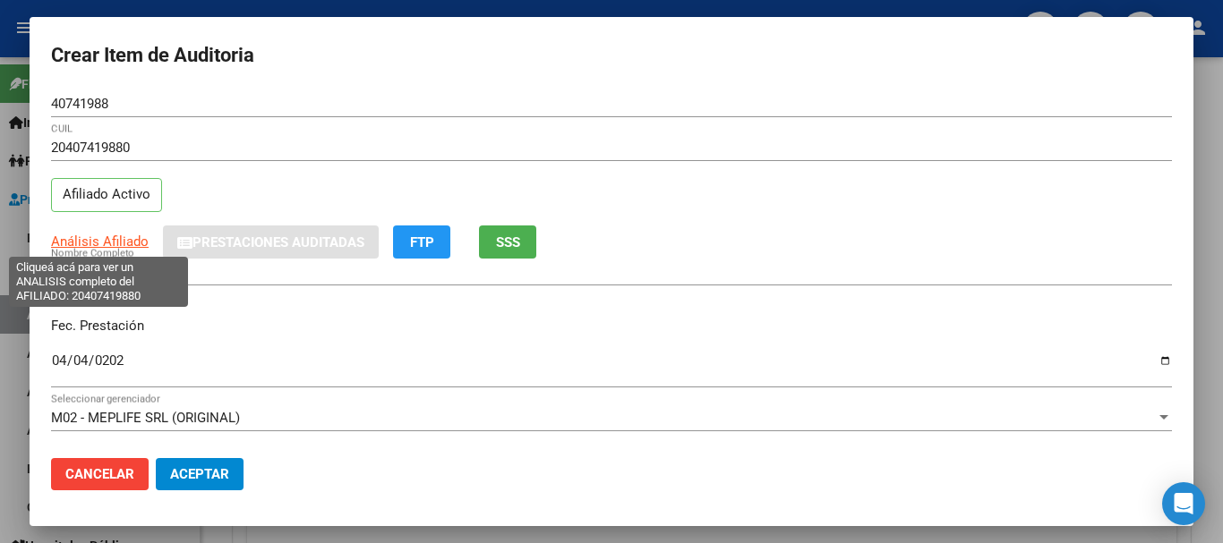
click at [78, 240] on span "Análisis Afiliado" at bounding box center [100, 242] width 98 height 16
type textarea "20407419880"
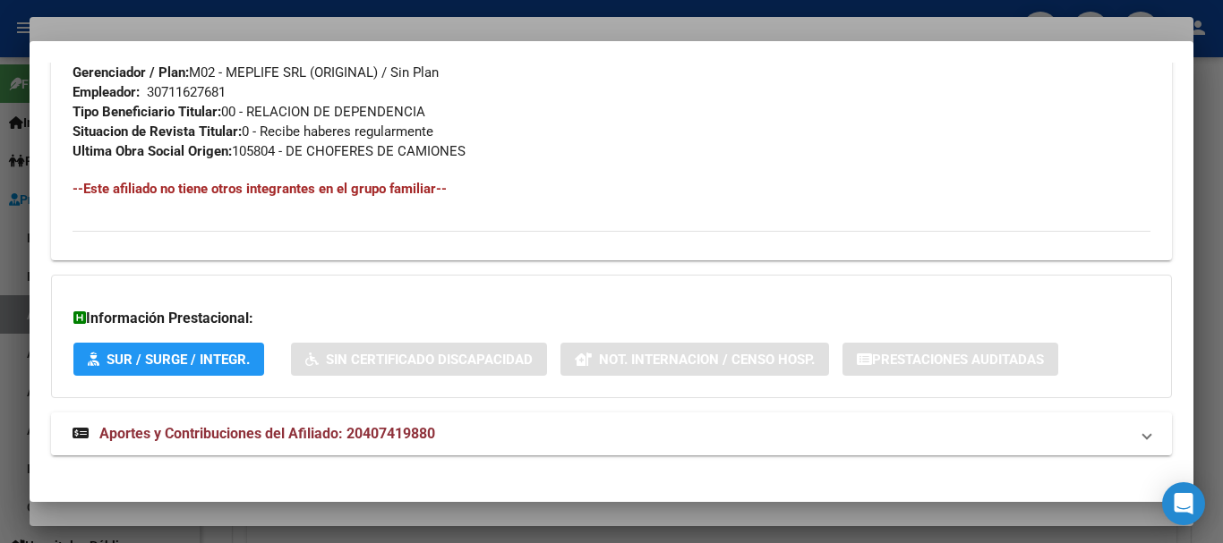
scroll to position [923, 0]
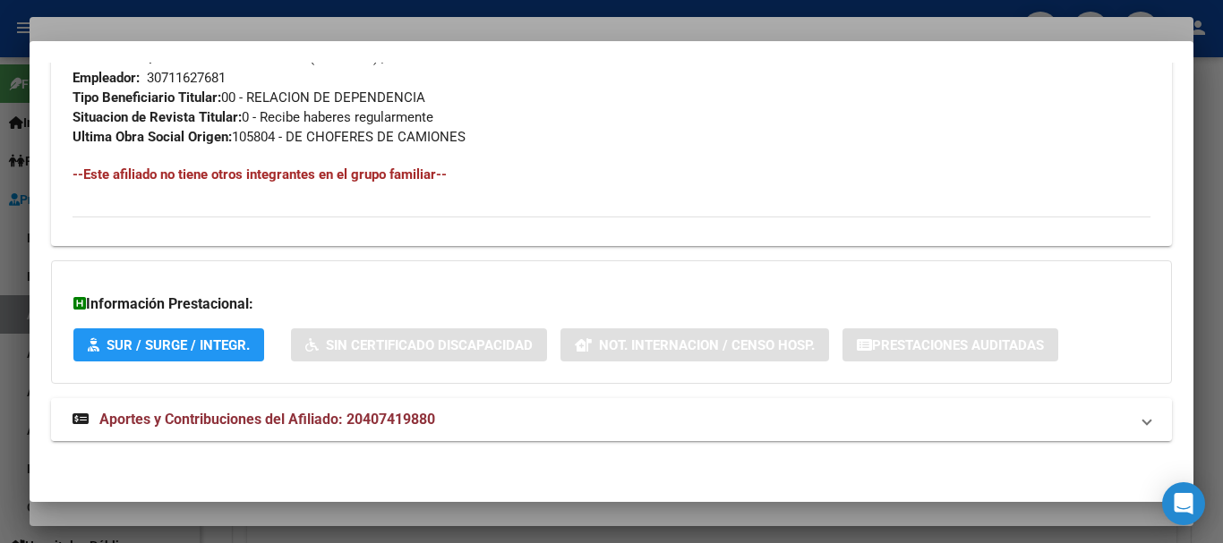
click at [434, 416] on span "Aportes y Contribuciones del Afiliado: 20407419880" at bounding box center [267, 419] width 336 height 17
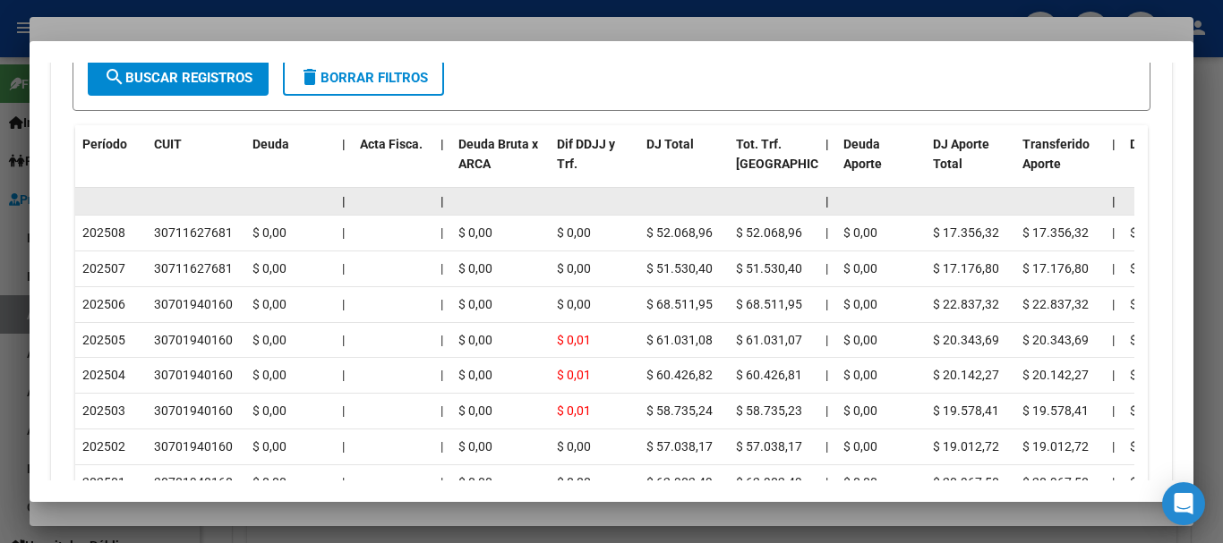
scroll to position [1540, 0]
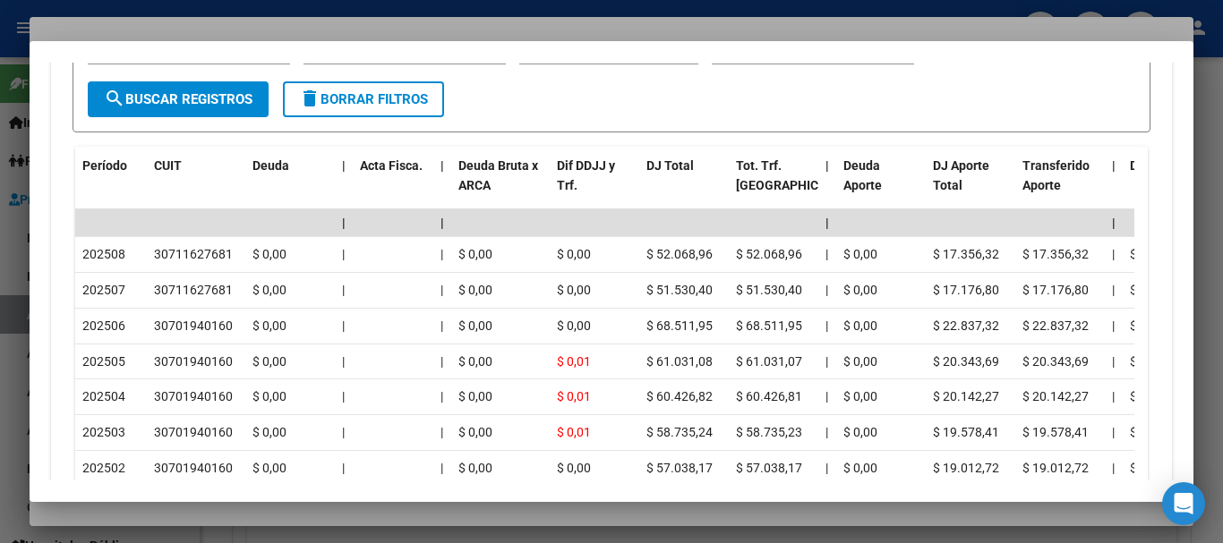
click at [620, 104] on form "Filtros Período Desde (AAAAMM) Período Hasta (AAAAMM) Seleccionar Gerenciador S…" at bounding box center [612, 77] width 1078 height 110
click at [600, 29] on div at bounding box center [611, 271] width 1223 height 543
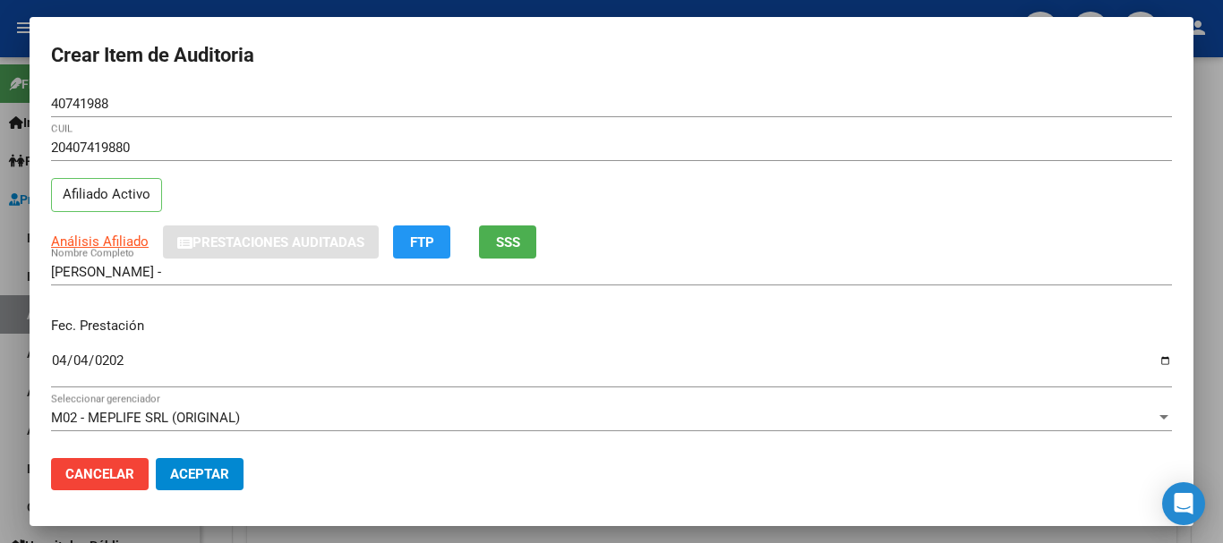
click at [1027, 226] on div "Análisis Afiliado Prestaciones Auditadas FTP SSS" at bounding box center [611, 242] width 1121 height 33
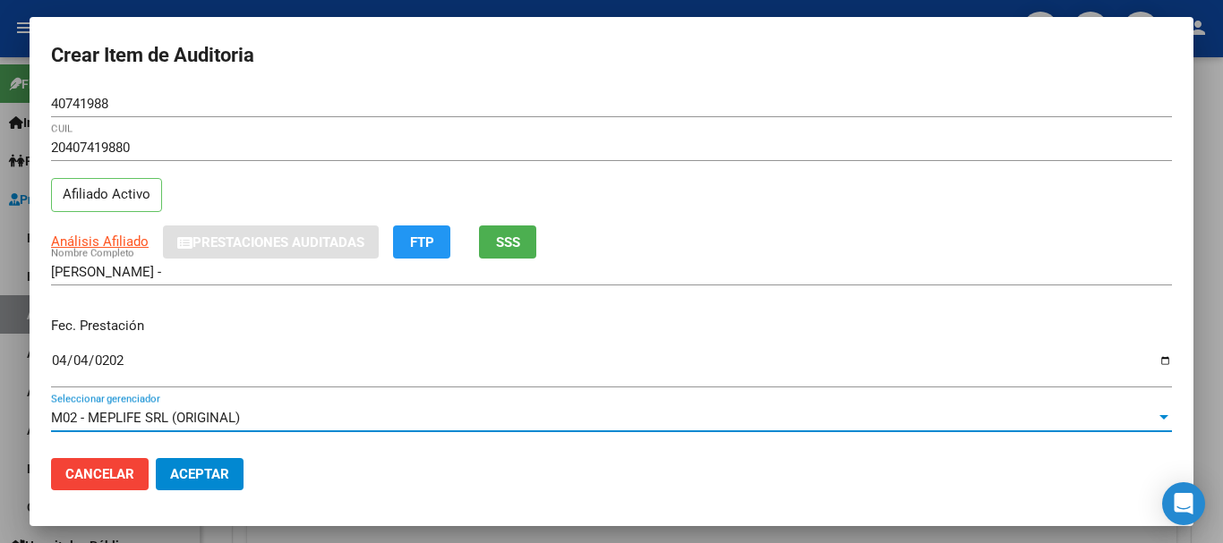
scroll to position [242, 0]
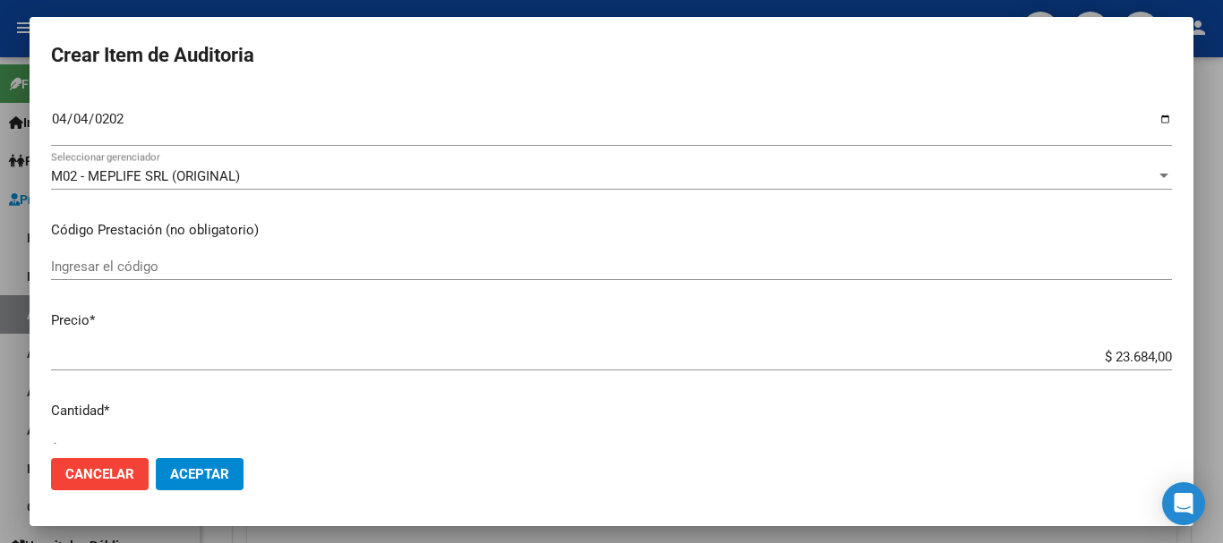
type input "$ 0,03"
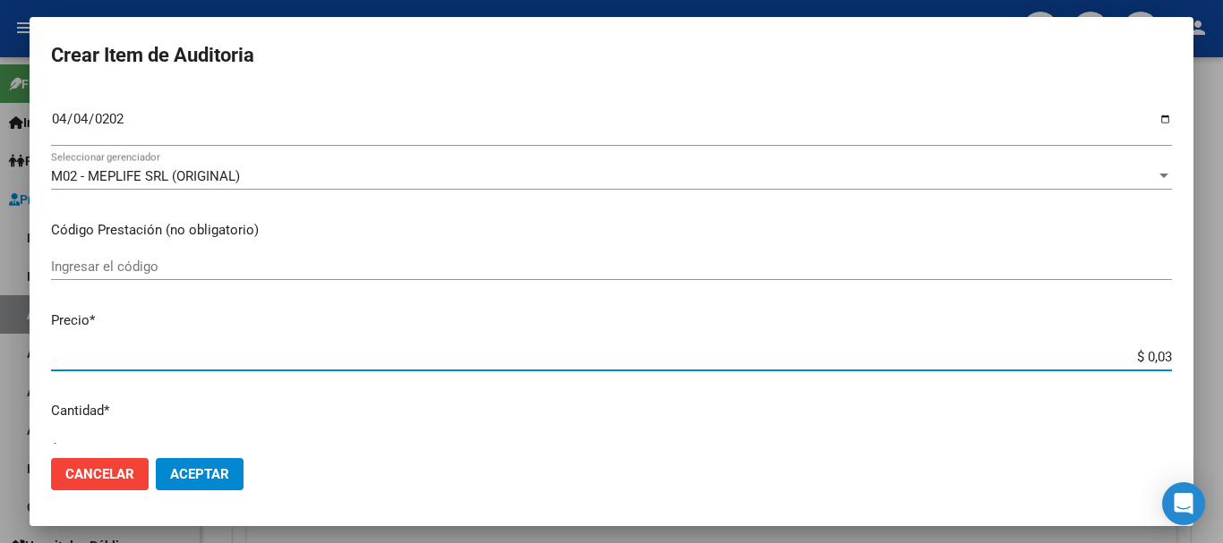
type input "$ 0,39"
type input "$ 3,99"
type input "$ 39,98"
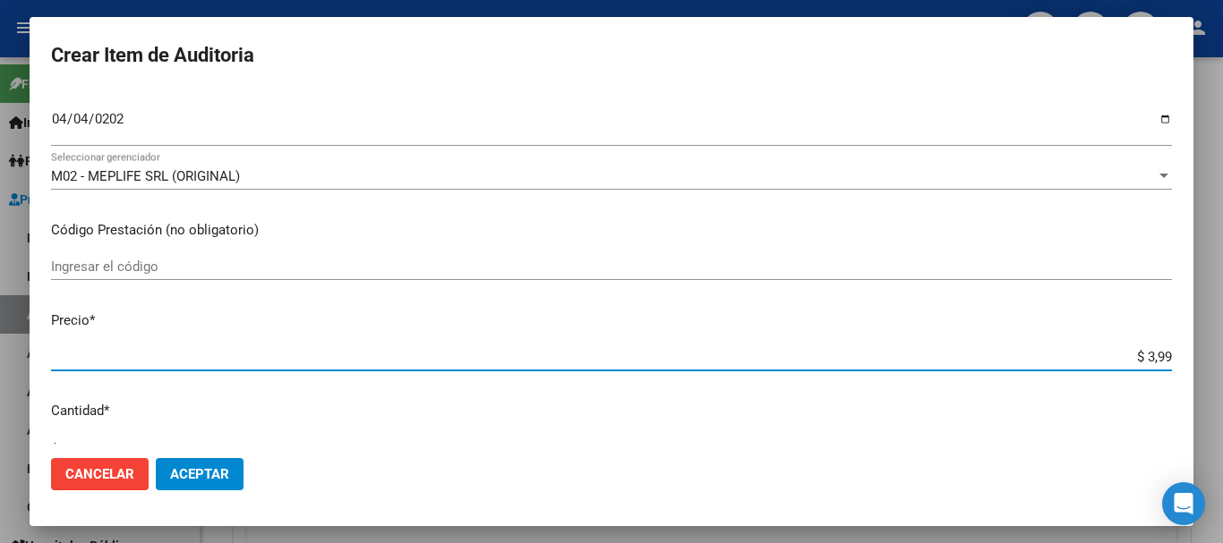
type input "$ 39,98"
type input "$ 399,80"
type input "$ 3.998,00"
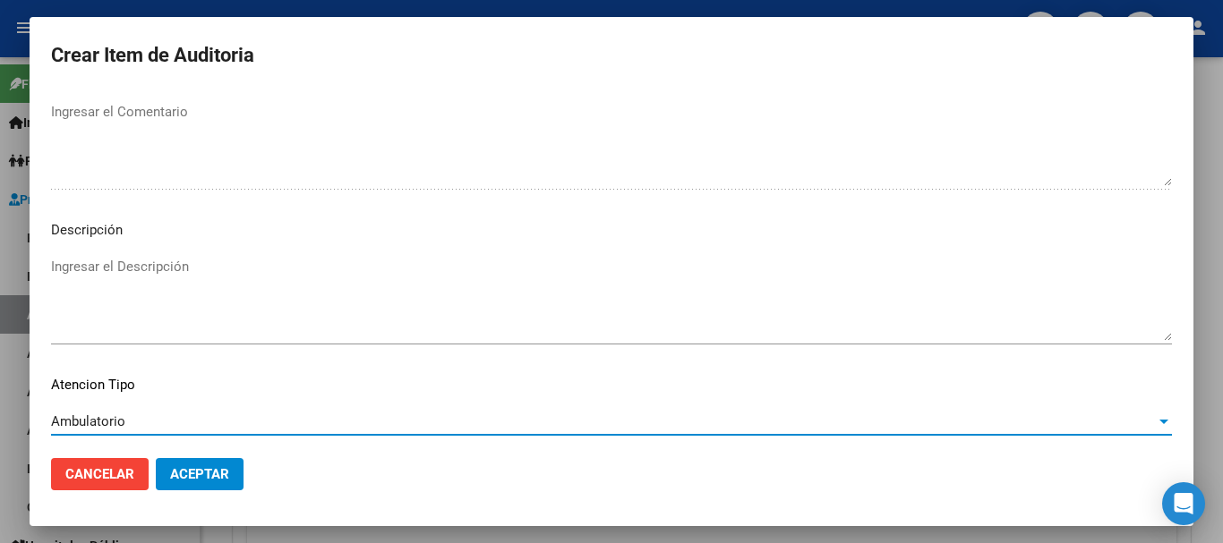
scroll to position [1259, 0]
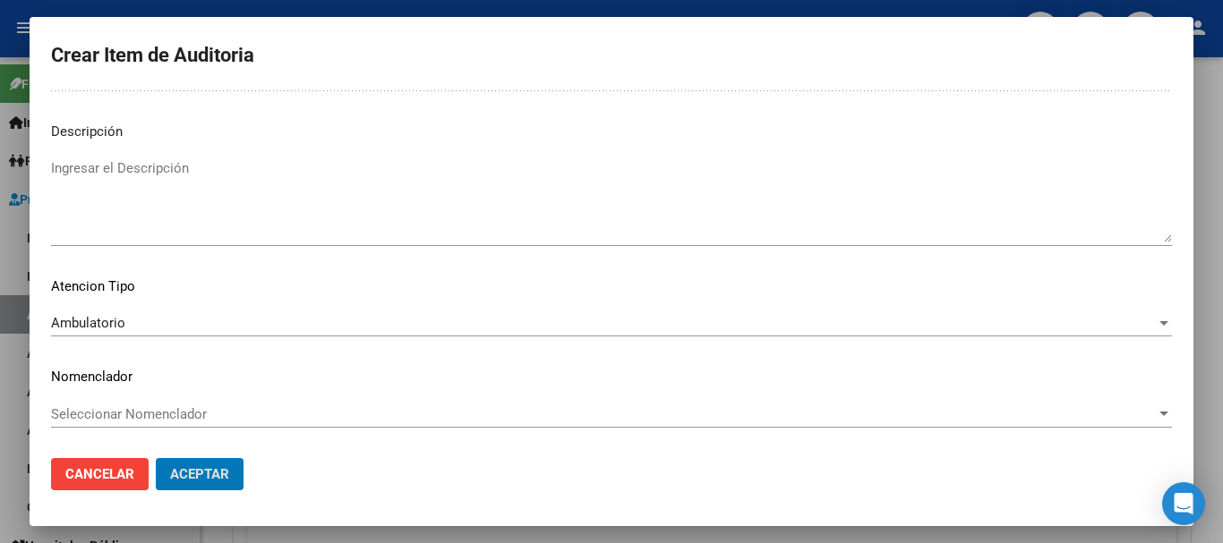
click at [156, 458] on button "Aceptar" at bounding box center [200, 474] width 88 height 32
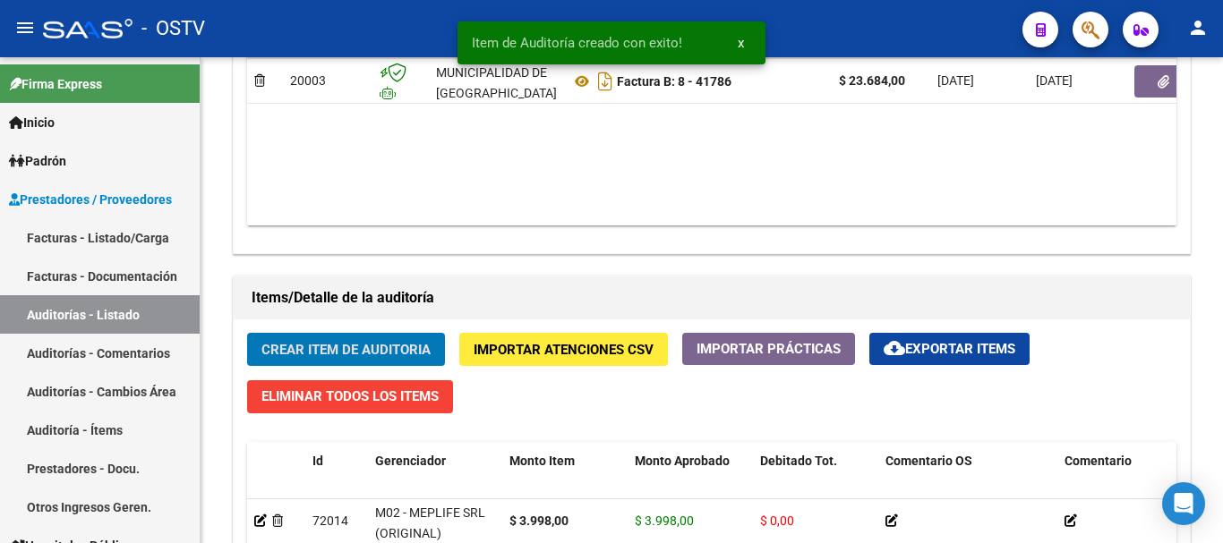
scroll to position [1075, 0]
click at [247, 333] on button "Crear Item de Auditoria" at bounding box center [346, 349] width 198 height 33
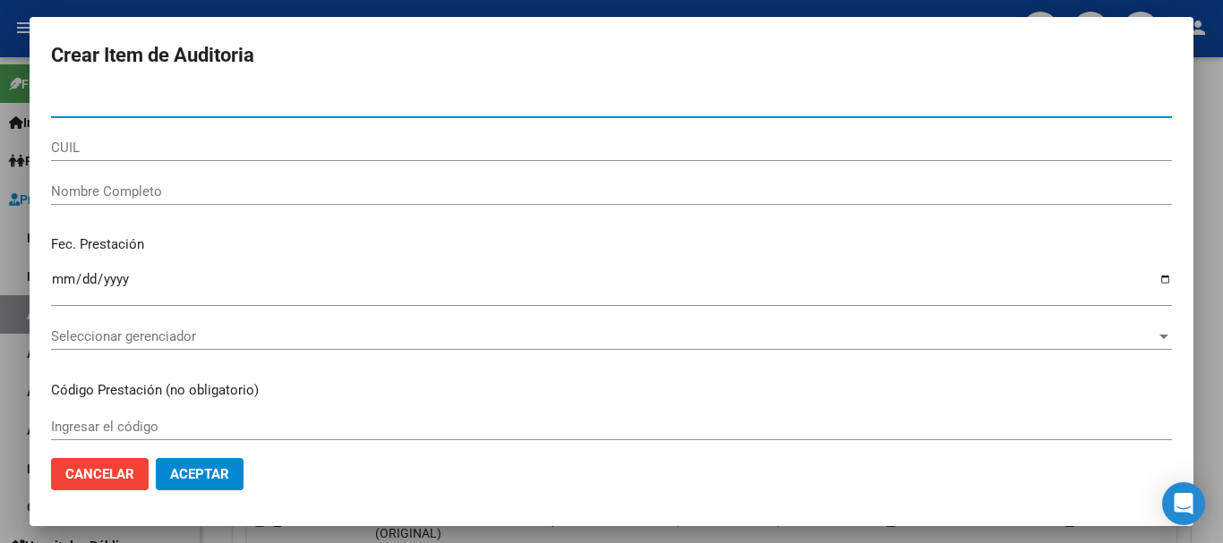
paste input "28628401"
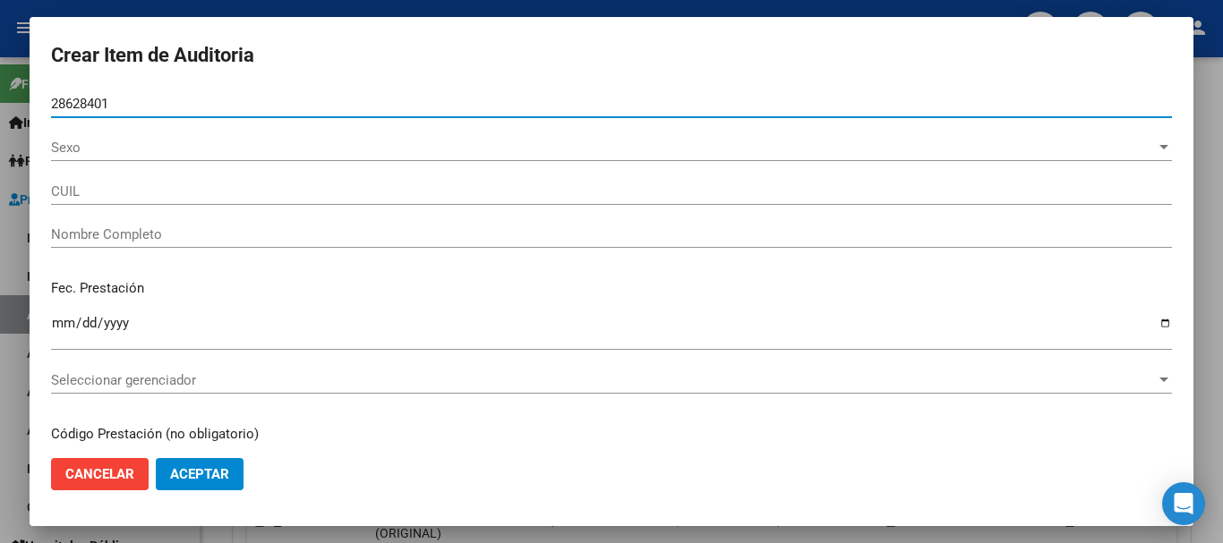
type input "28628401"
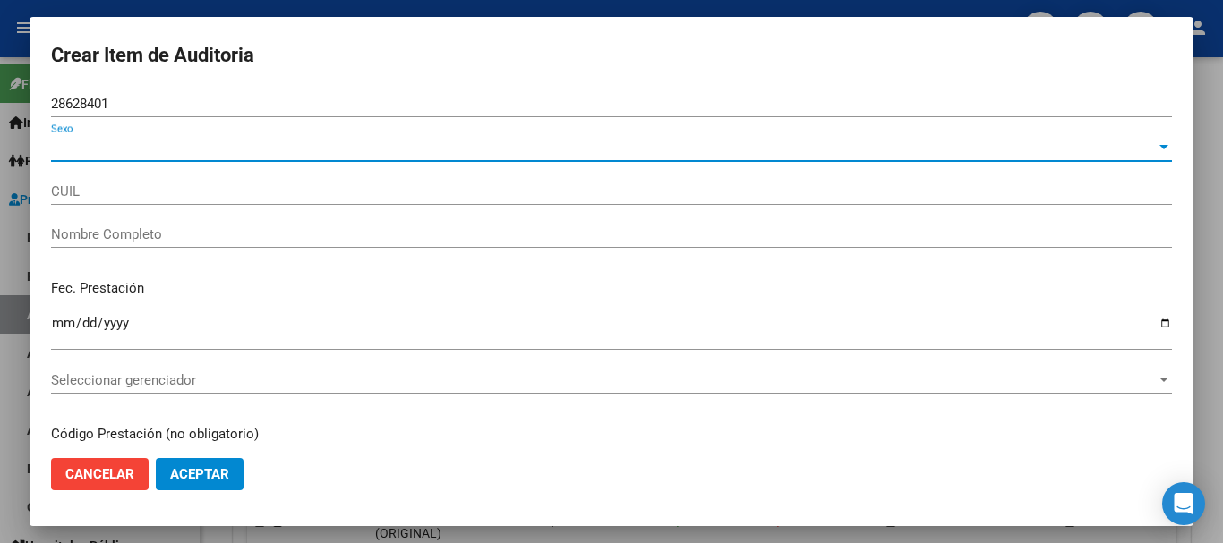
type input "27286284014"
type input "[PERSON_NAME]"
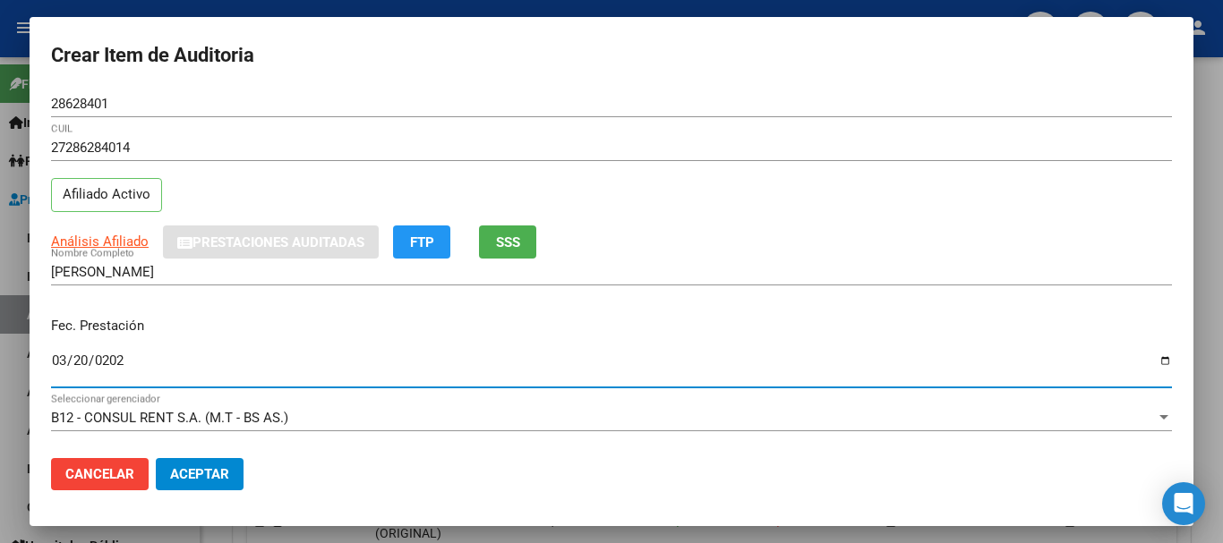
type input "[DATE]"
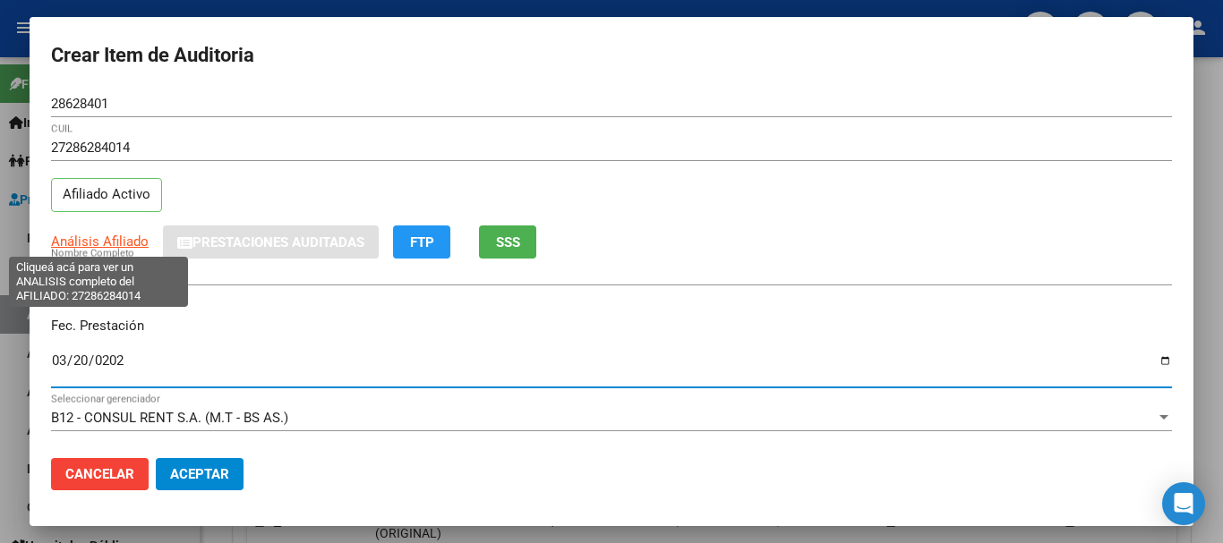
click at [115, 248] on span "Análisis Afiliado" at bounding box center [100, 242] width 98 height 16
copy span "i"
type textarea "27286284014"
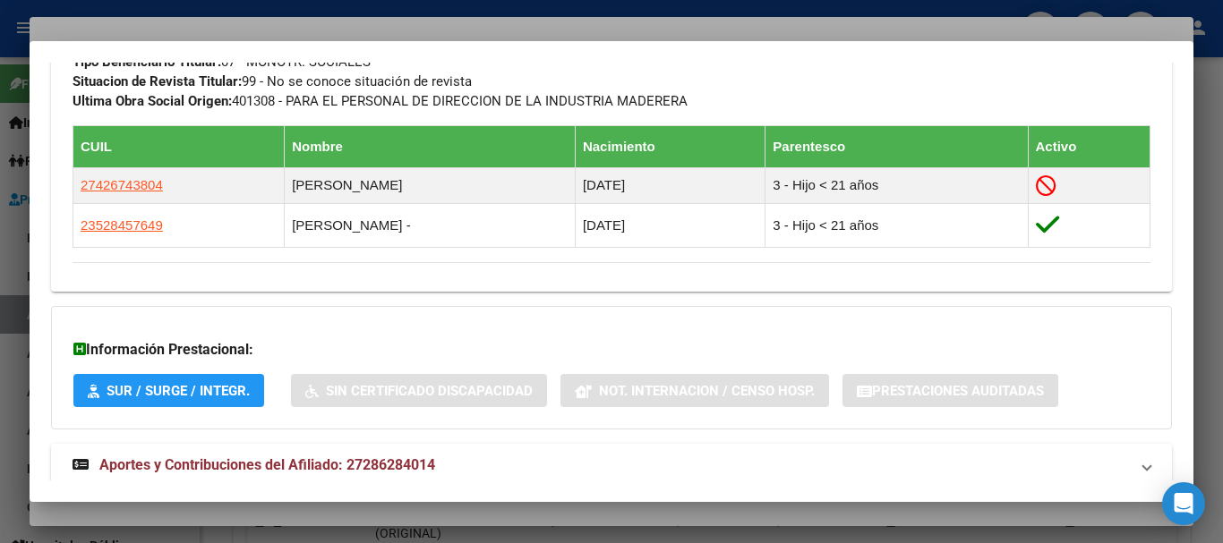
scroll to position [1005, 0]
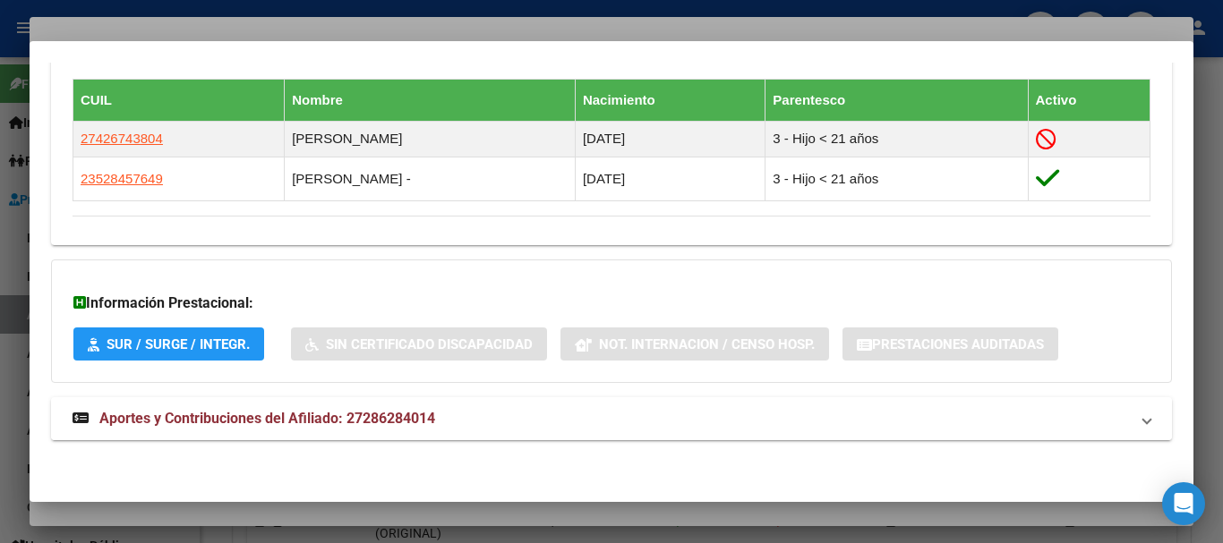
click at [280, 407] on mat-expansion-panel-header "Aportes y Contribuciones del Afiliado: 27286284014" at bounding box center [611, 418] width 1121 height 43
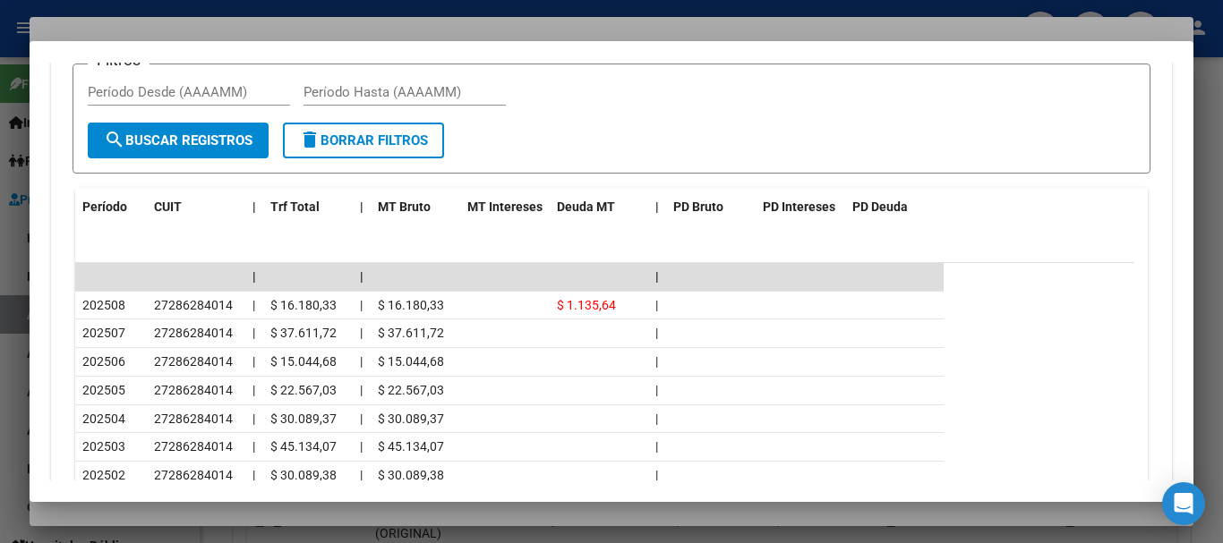
scroll to position [1584, 0]
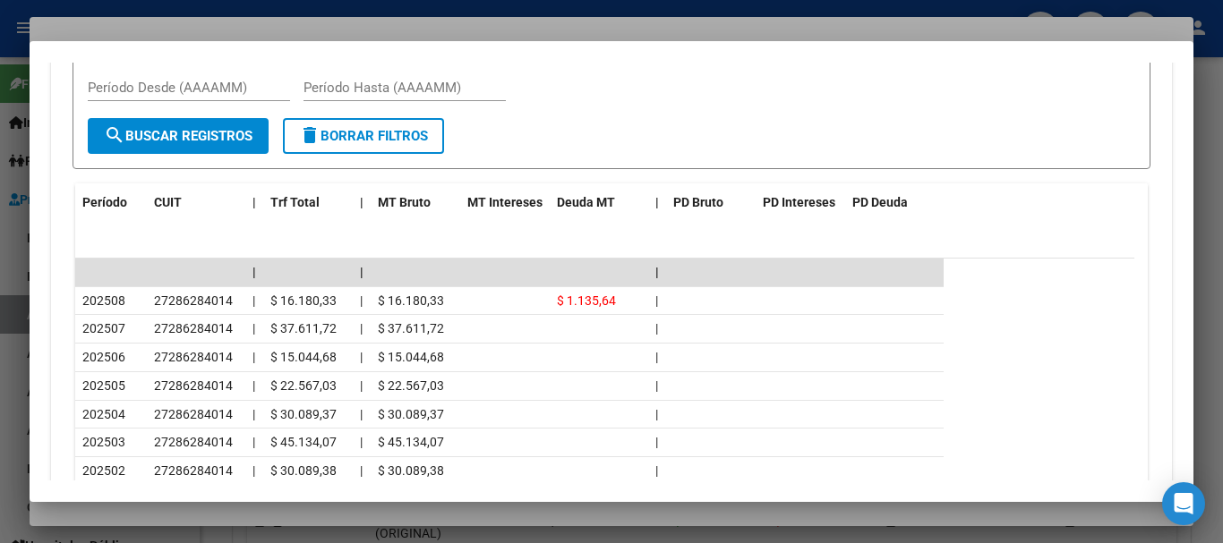
click at [291, 16] on div at bounding box center [611, 271] width 1223 height 543
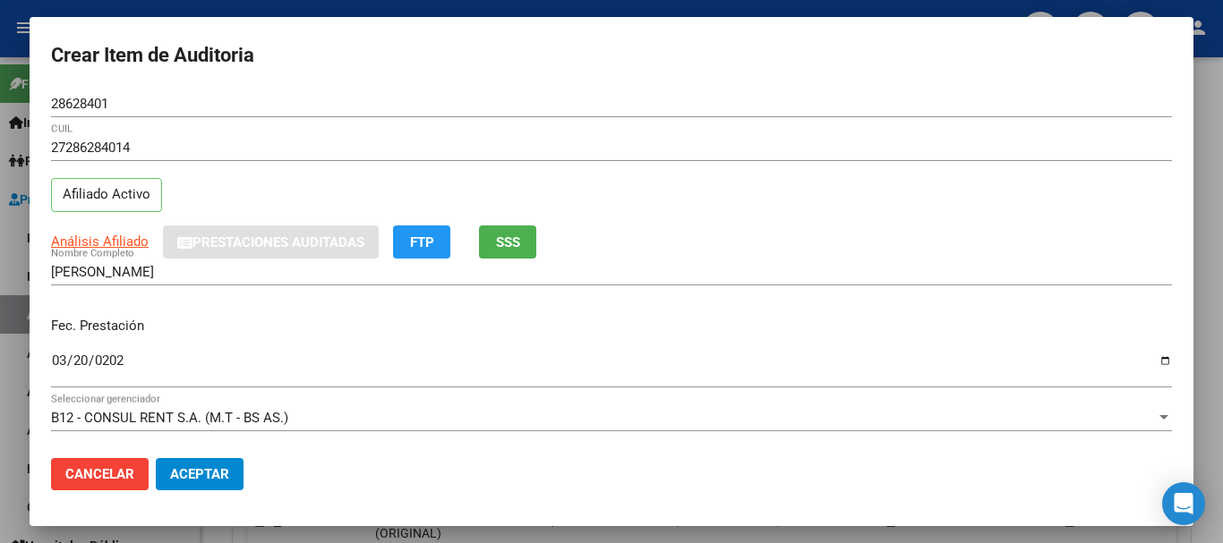
drag, startPoint x: 871, startPoint y: 244, endPoint x: 873, endPoint y: 255, distance: 10.9
click at [873, 250] on div "Análisis Afiliado Prestaciones Auditadas FTP SSS" at bounding box center [611, 242] width 1121 height 33
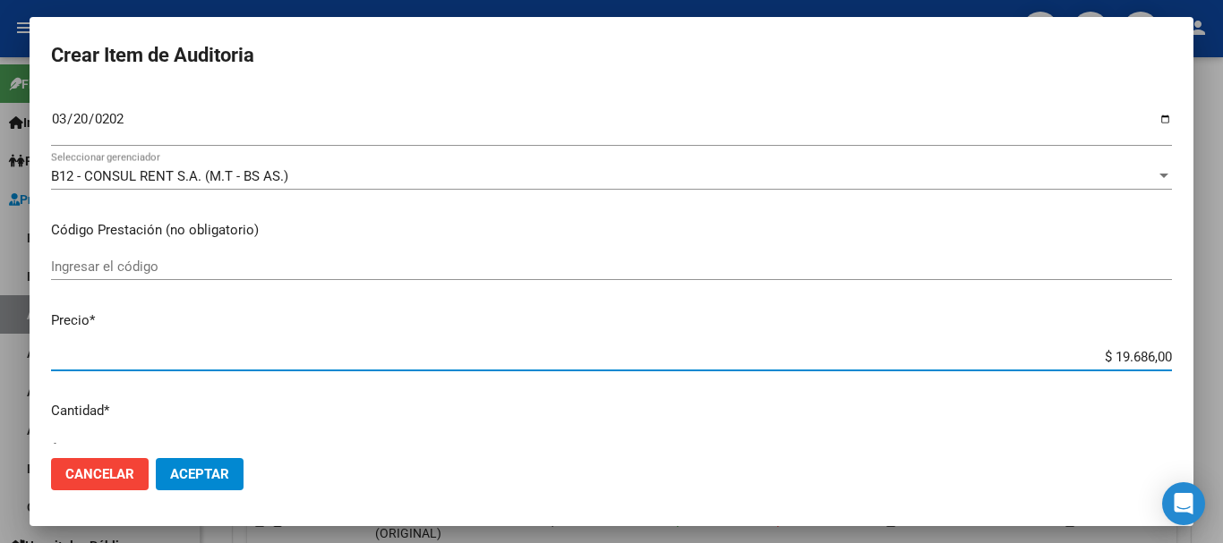
type input "$ 0,01"
type input "$ 0,15"
type input "$ 1,52"
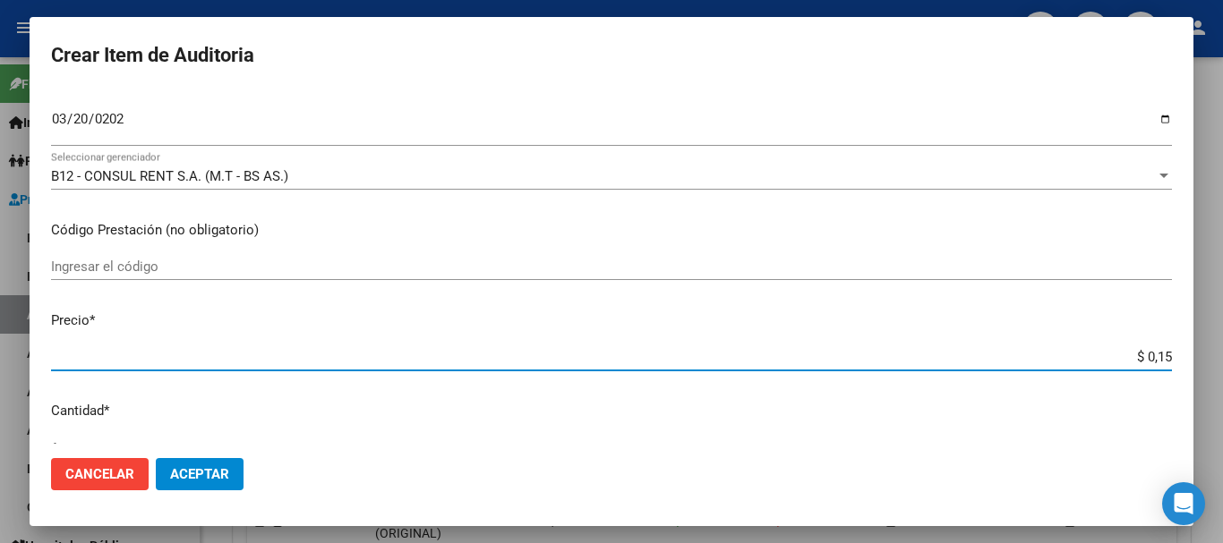
type input "$ 1,52"
type input "$ 15,20"
type input "$ 152,00"
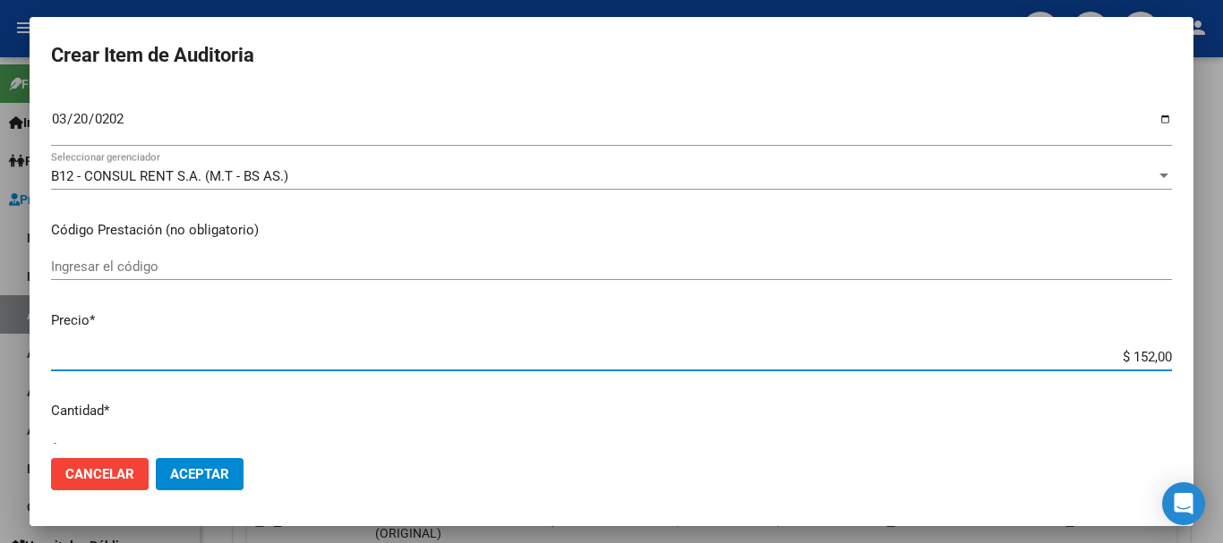
type input "$ 1.520,00"
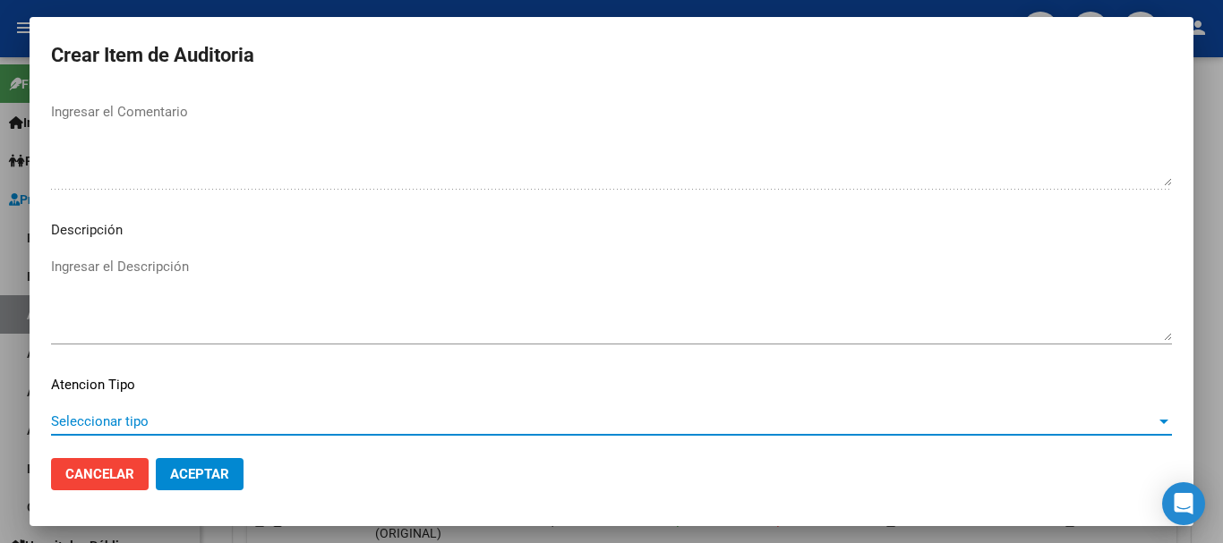
scroll to position [1259, 0]
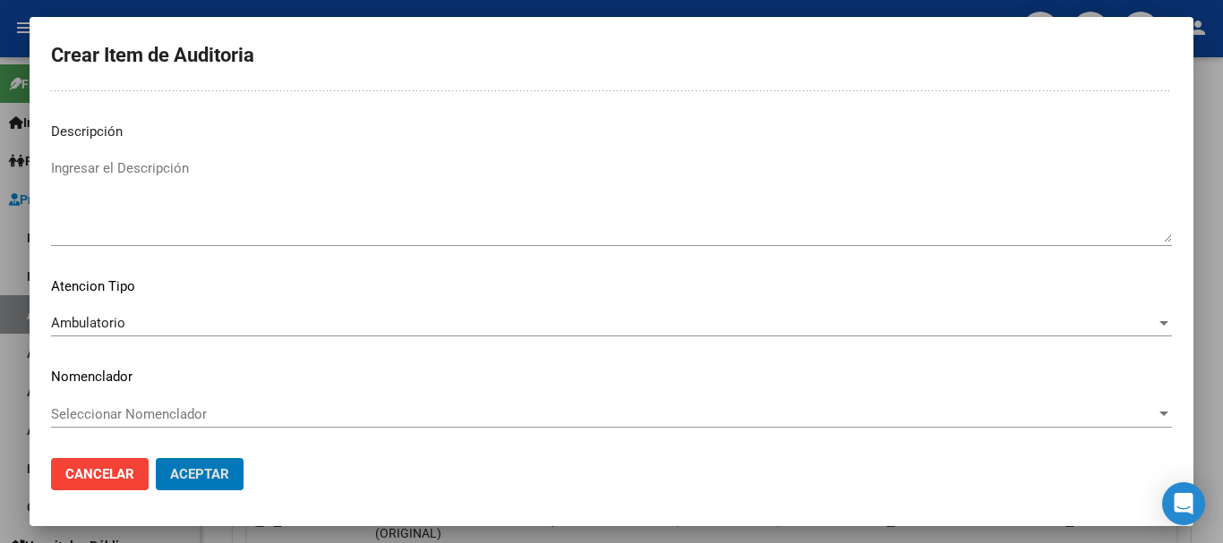
click at [156, 458] on button "Aceptar" at bounding box center [200, 474] width 88 height 32
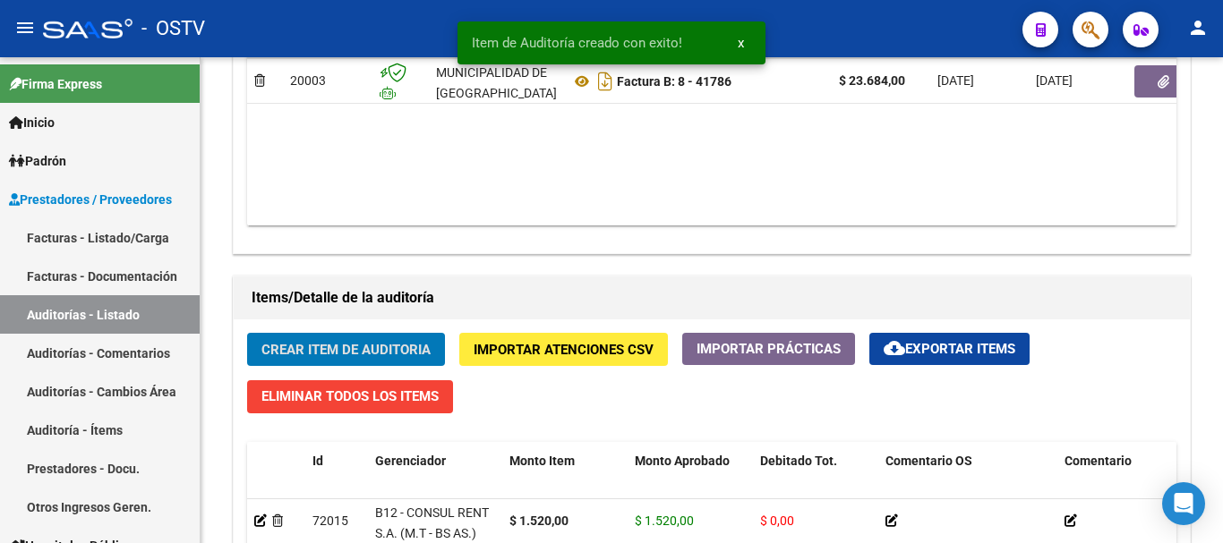
click at [247, 333] on button "Crear Item de Auditoria" at bounding box center [346, 349] width 198 height 33
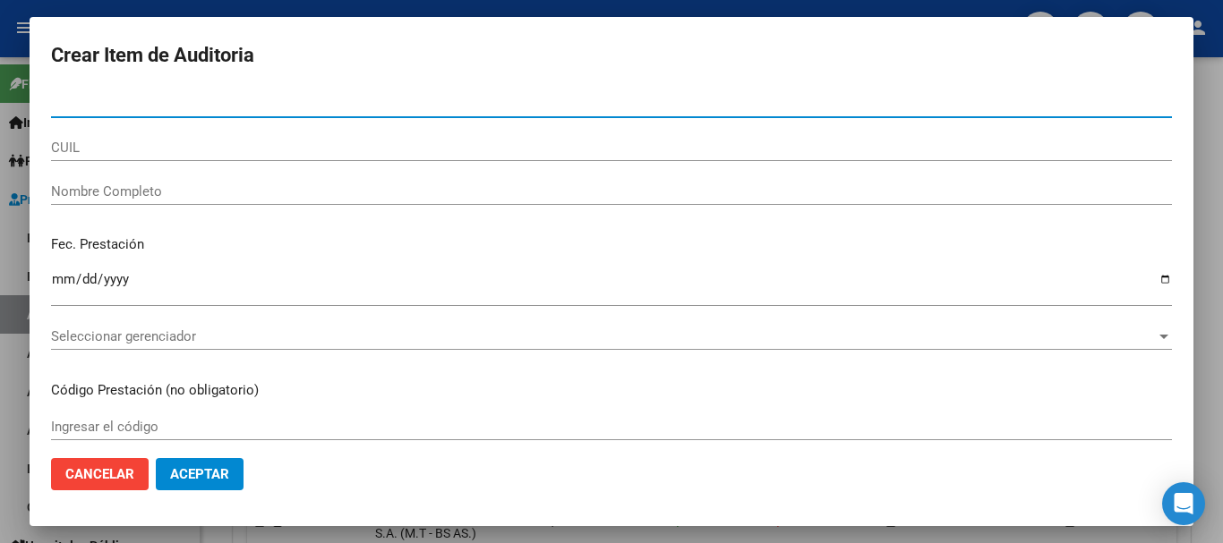
paste input "36601041"
type input "36601041"
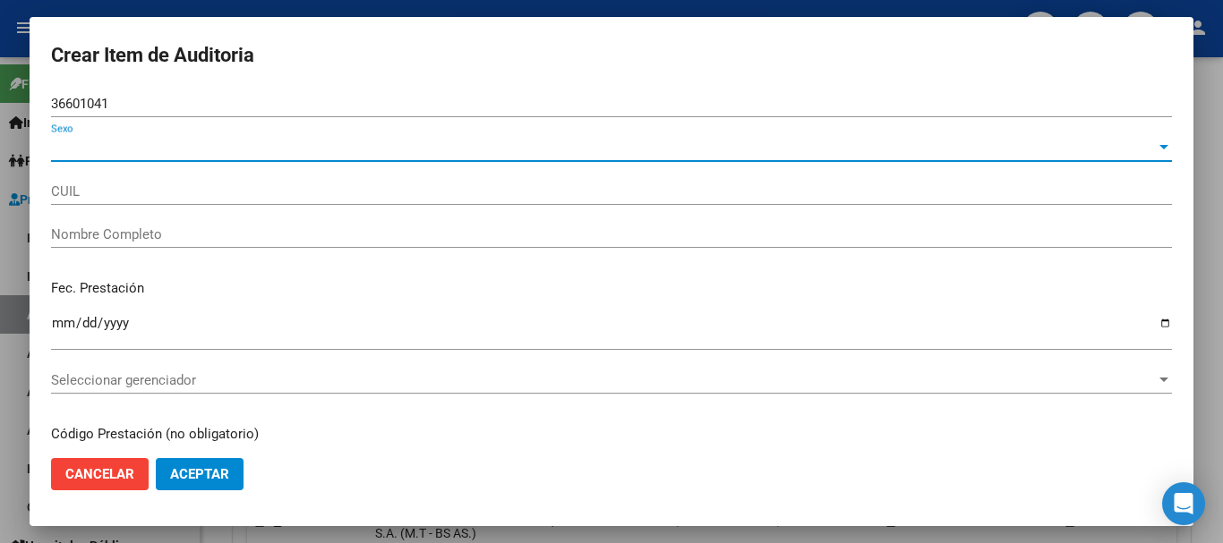
type input "27366010411"
type input "[PERSON_NAME] [PERSON_NAME]"
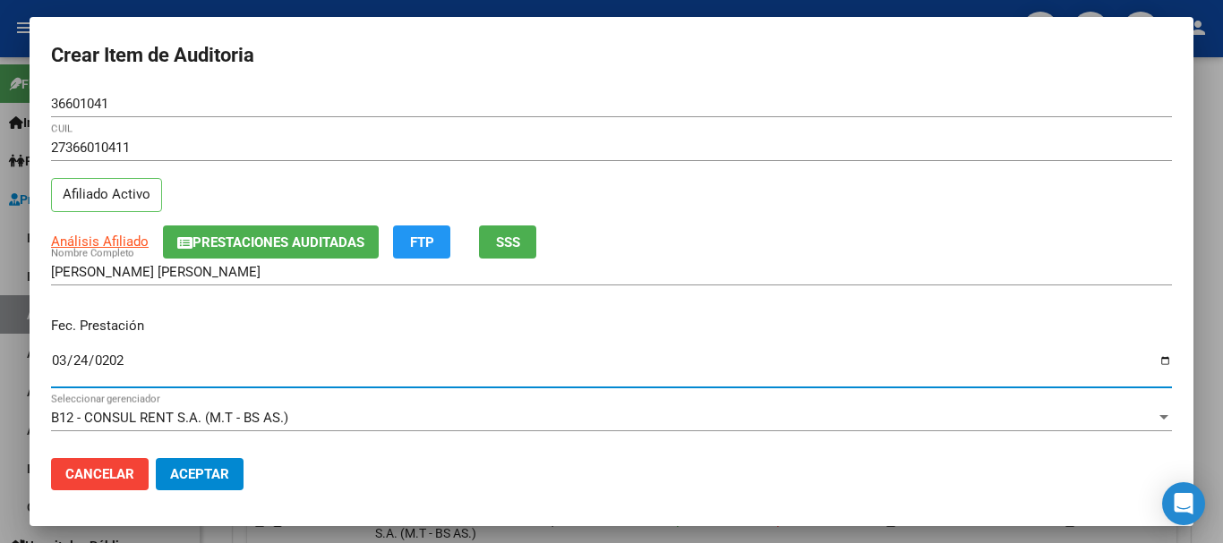
type input "[DATE]"
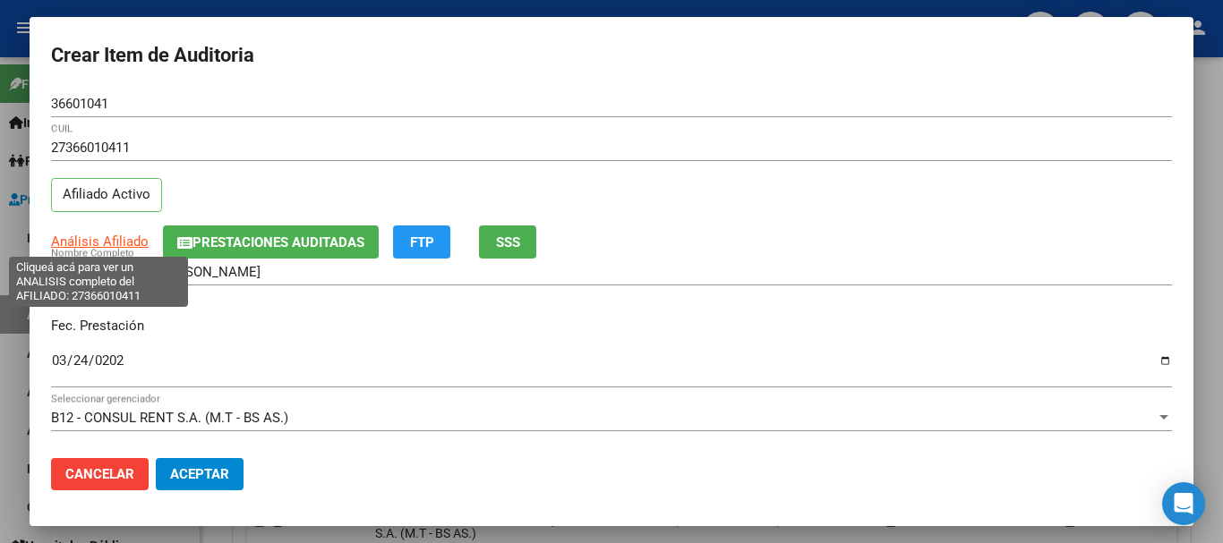
click at [114, 242] on span "Análisis Afiliado" at bounding box center [100, 242] width 98 height 16
type textarea "27366010411"
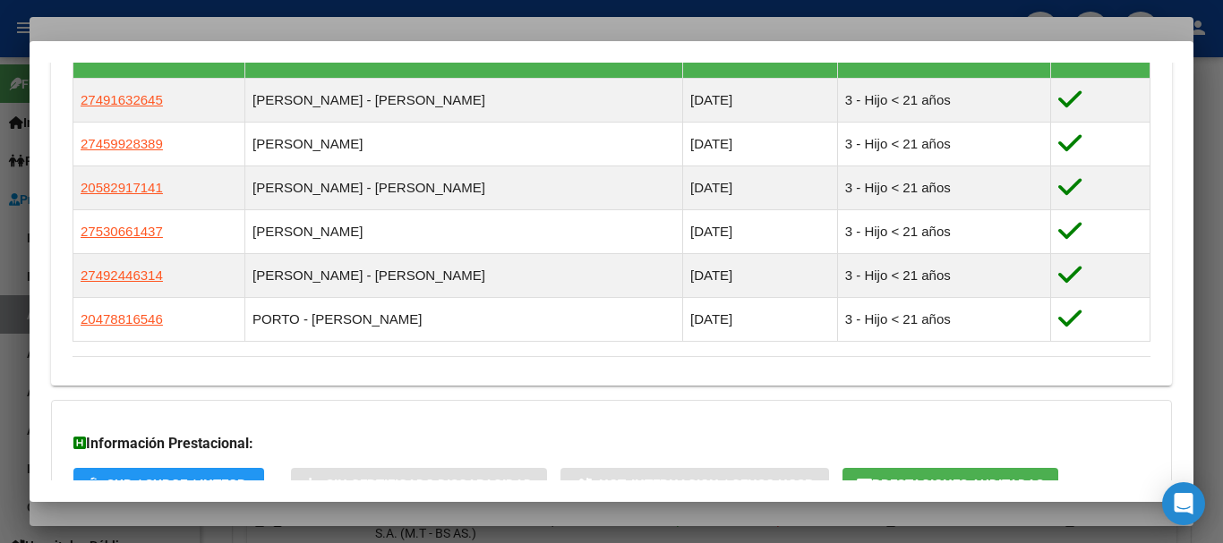
scroll to position [1188, 0]
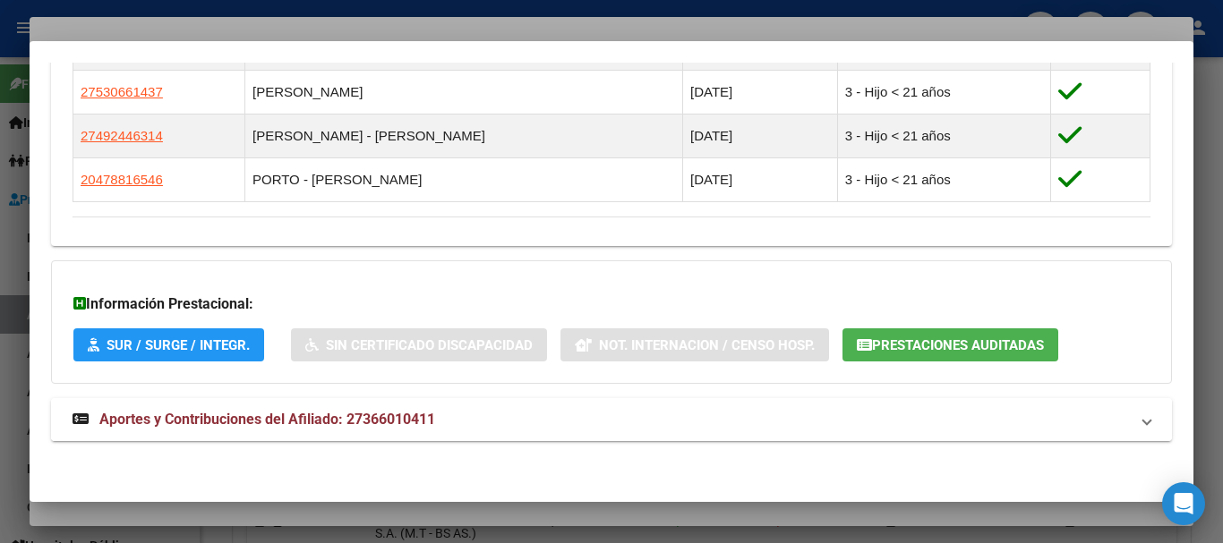
click at [257, 417] on span "Aportes y Contribuciones del Afiliado: 27366010411" at bounding box center [267, 419] width 336 height 17
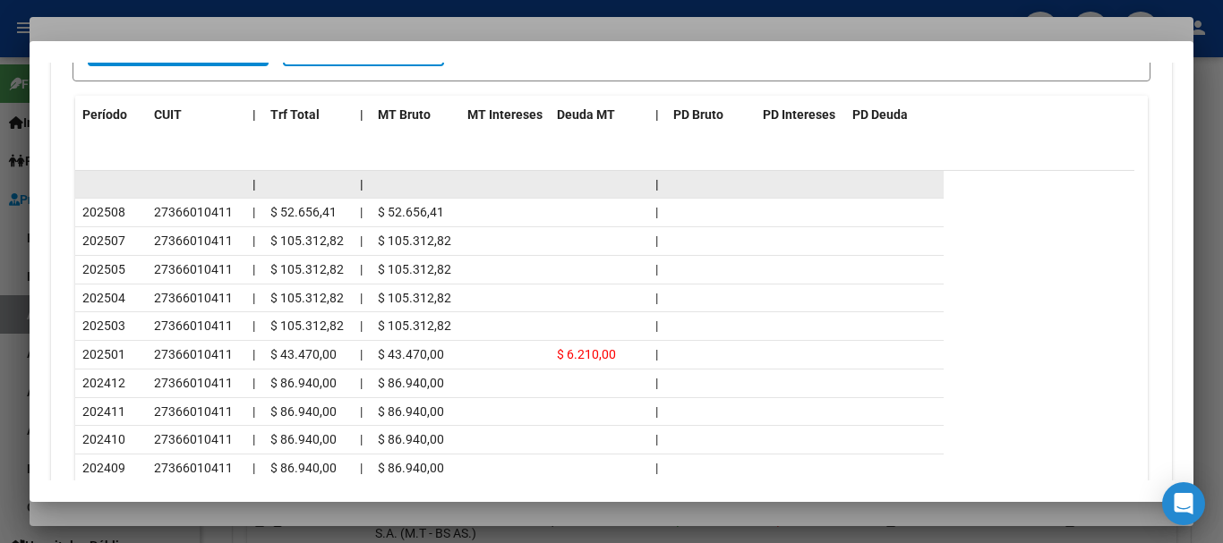
scroll to position [1857, 0]
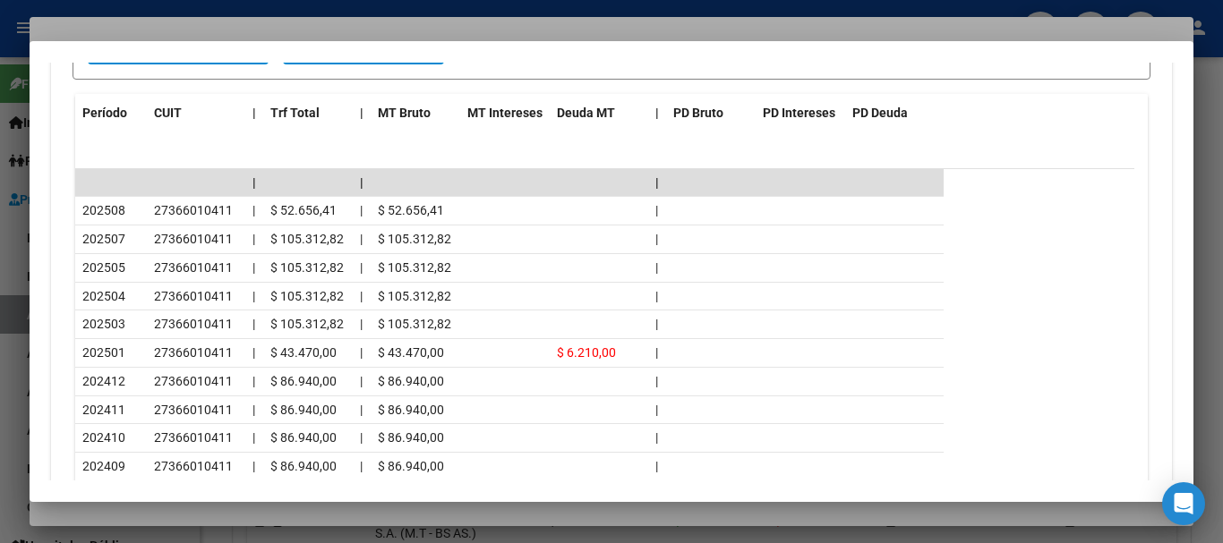
click at [219, 27] on div at bounding box center [611, 271] width 1223 height 543
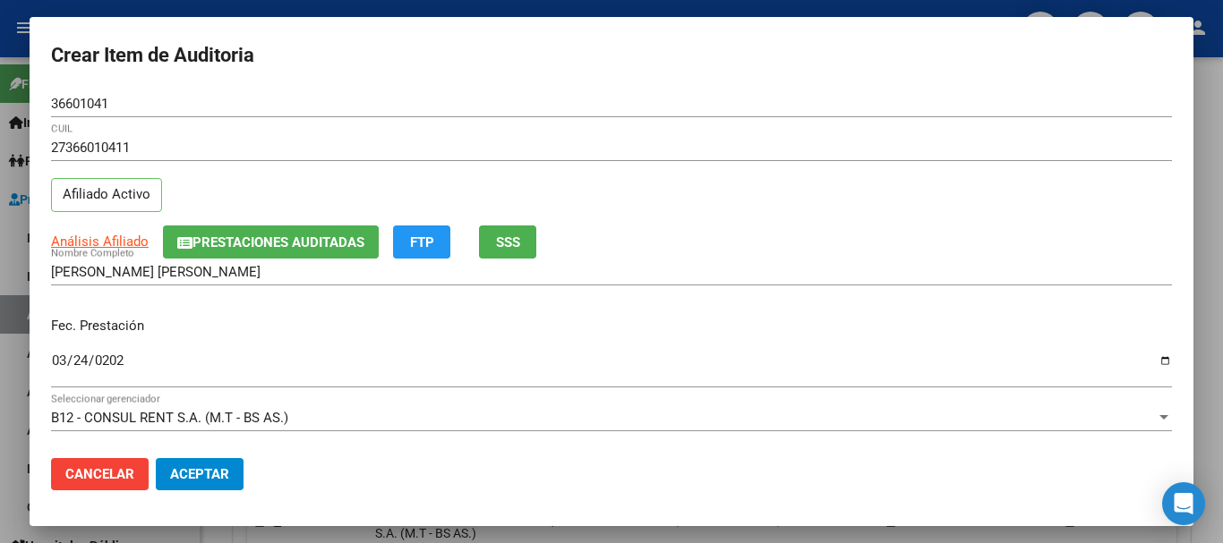
click at [639, 179] on div "27366010411 CUIL Afiliado Activo" at bounding box center [611, 179] width 1121 height 91
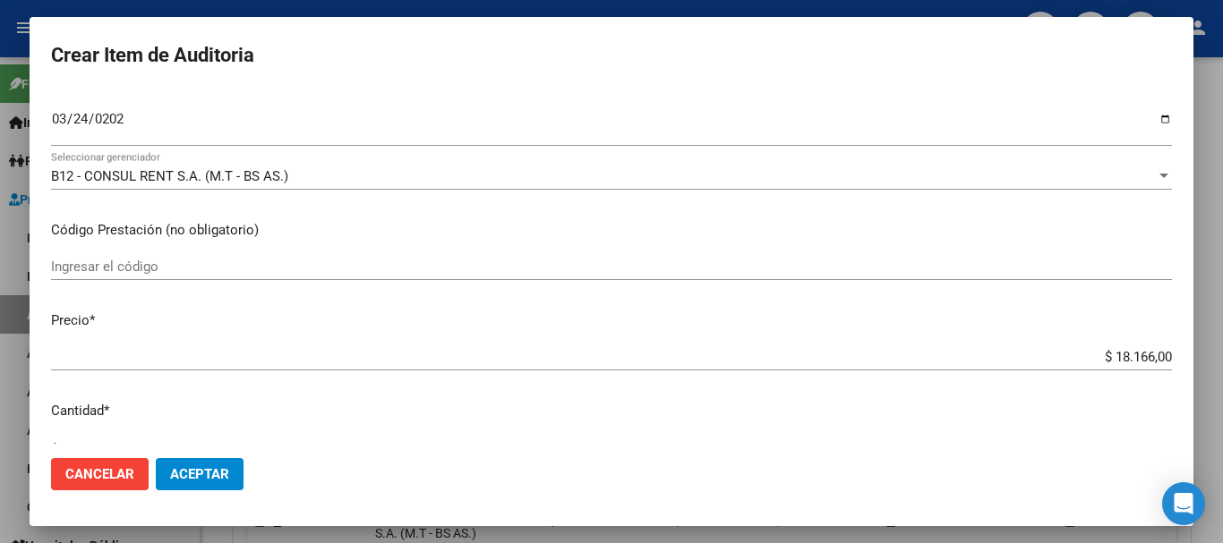
type input "$ 0,03"
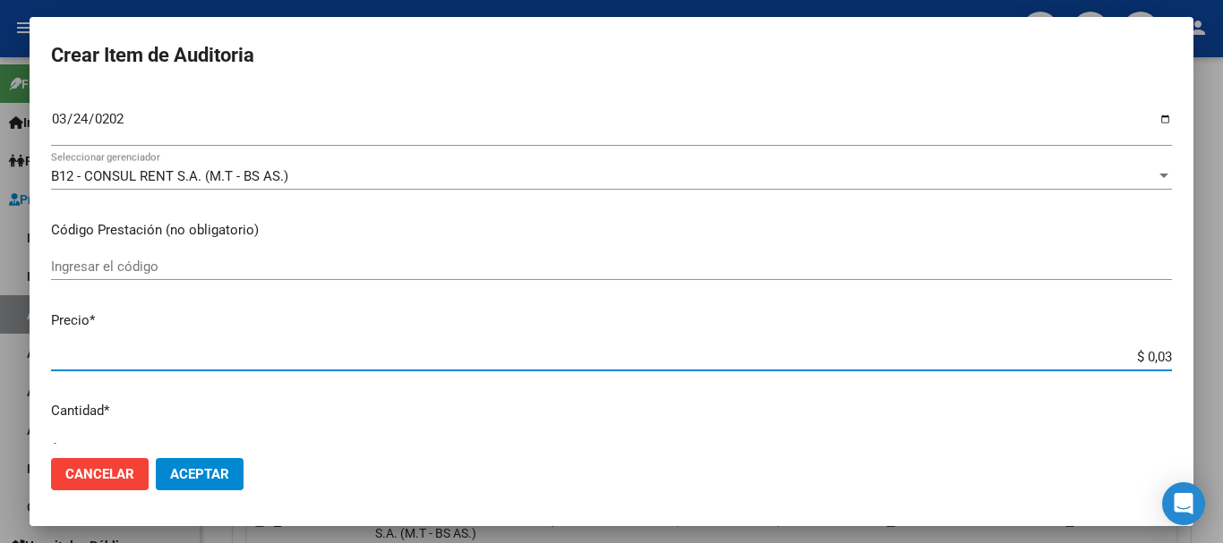
type input "$ 0,39"
type input "$ 3,99"
type input "$ 39,98"
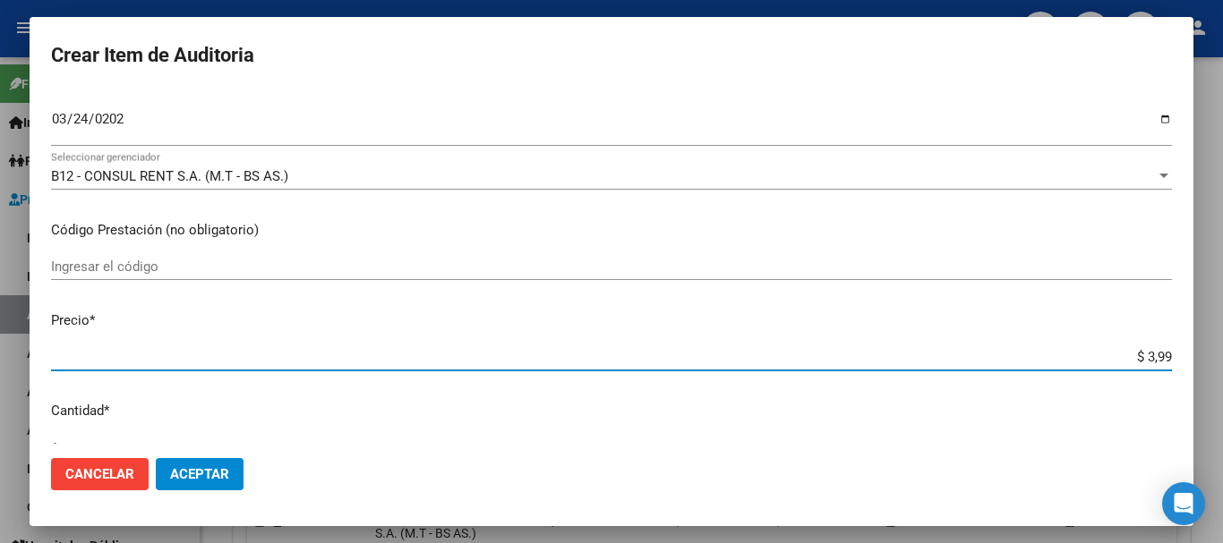
type input "$ 39,98"
type input "$ 399,80"
type input "$ 3.998,00"
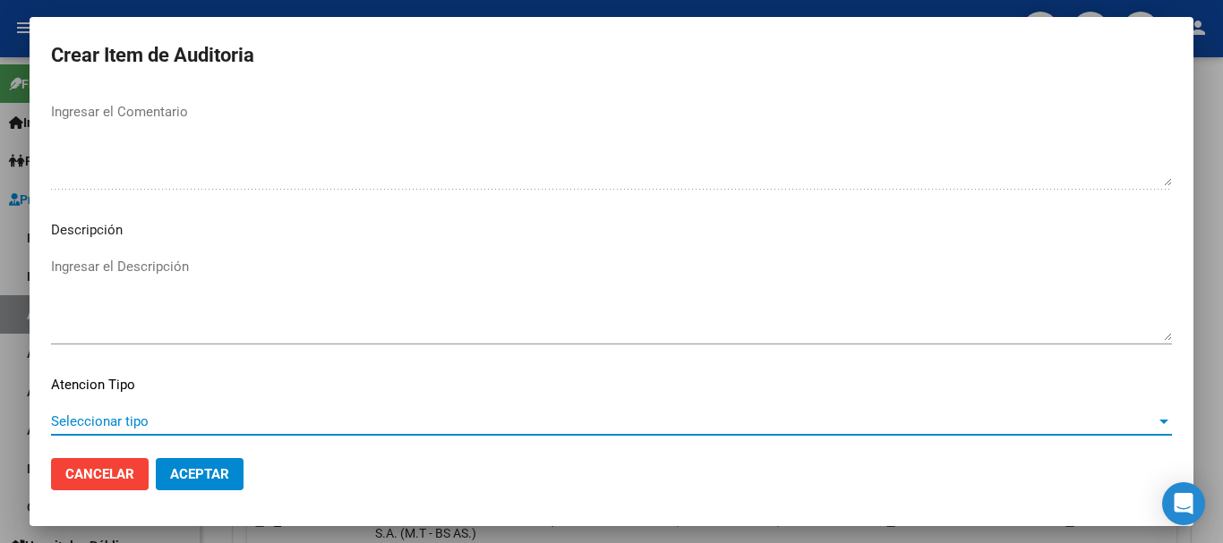
scroll to position [1259, 0]
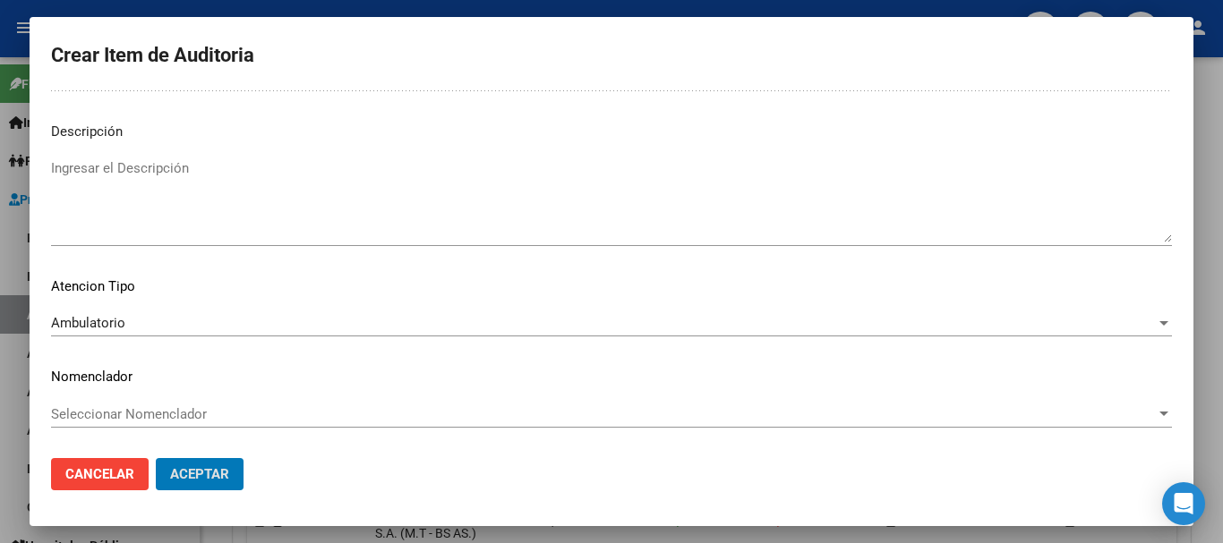
click at [156, 458] on button "Aceptar" at bounding box center [200, 474] width 88 height 32
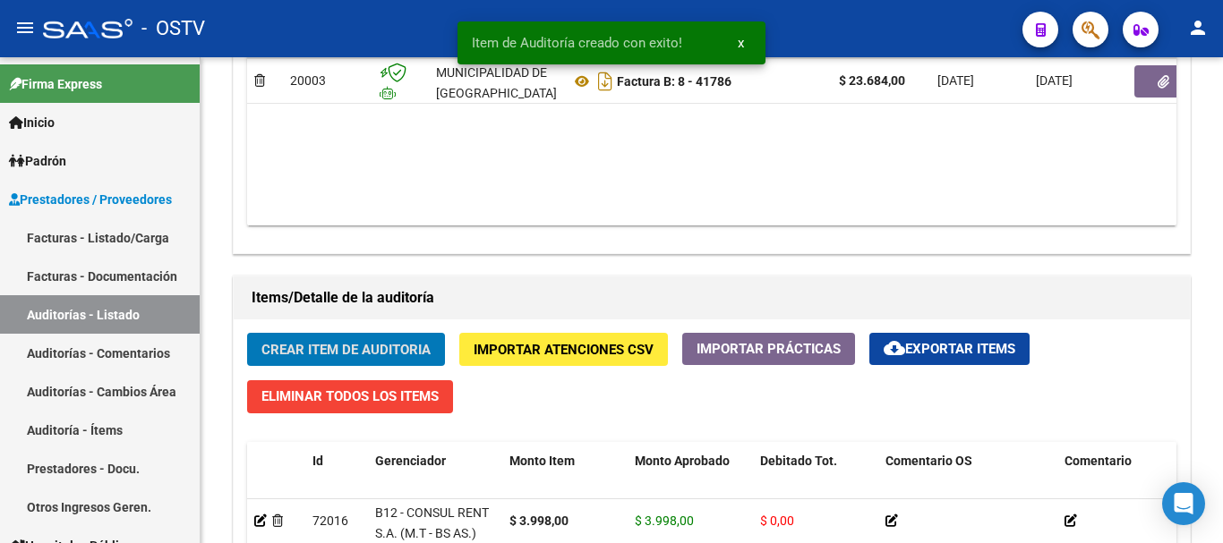
click at [247, 333] on button "Crear Item de Auditoria" at bounding box center [346, 349] width 198 height 33
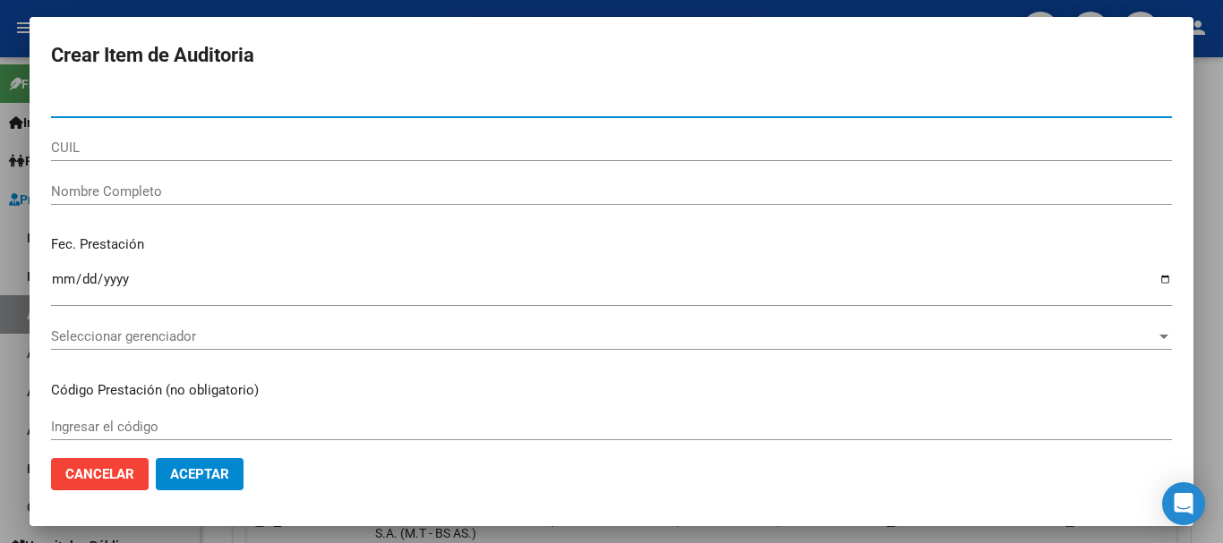
paste input "36601041"
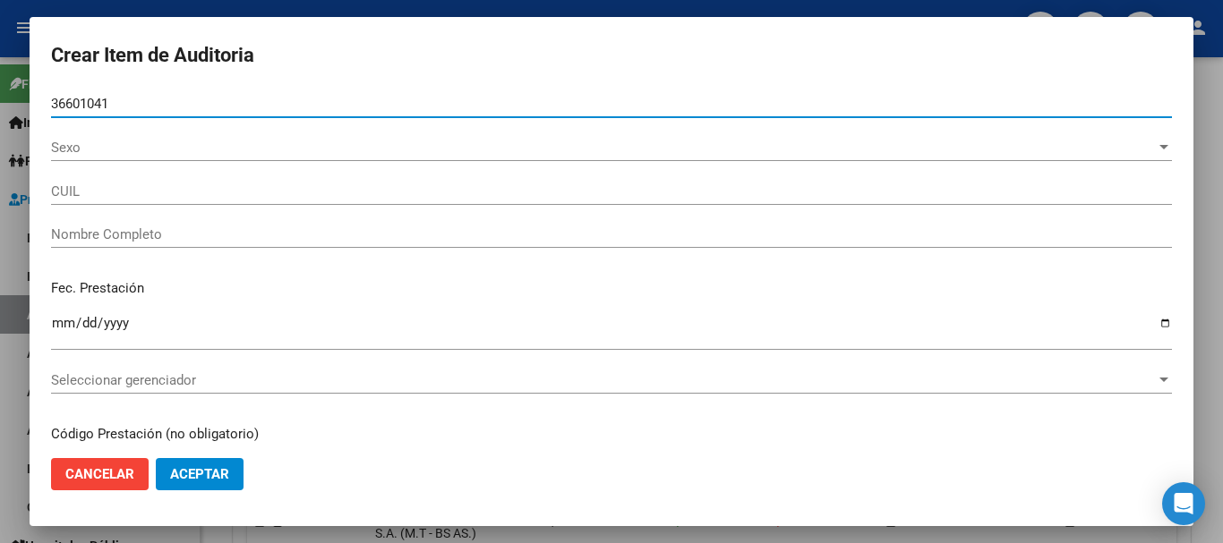
type input "36601041"
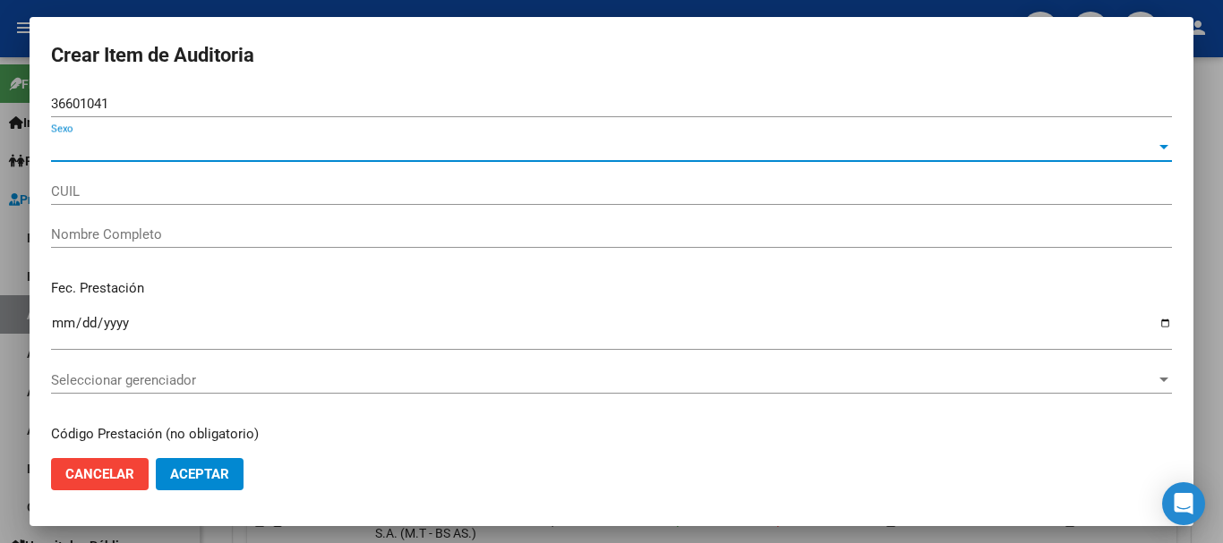
type input "27366010411"
type input "[PERSON_NAME] [PERSON_NAME]"
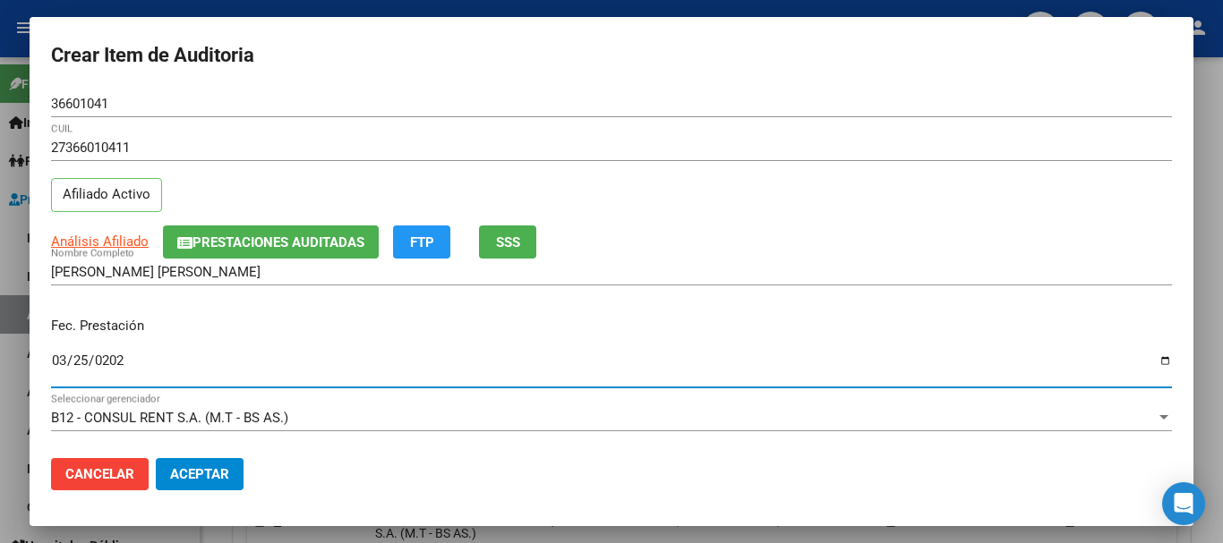
type input "[DATE]"
click at [118, 245] on span "Análisis Afiliado" at bounding box center [100, 242] width 98 height 16
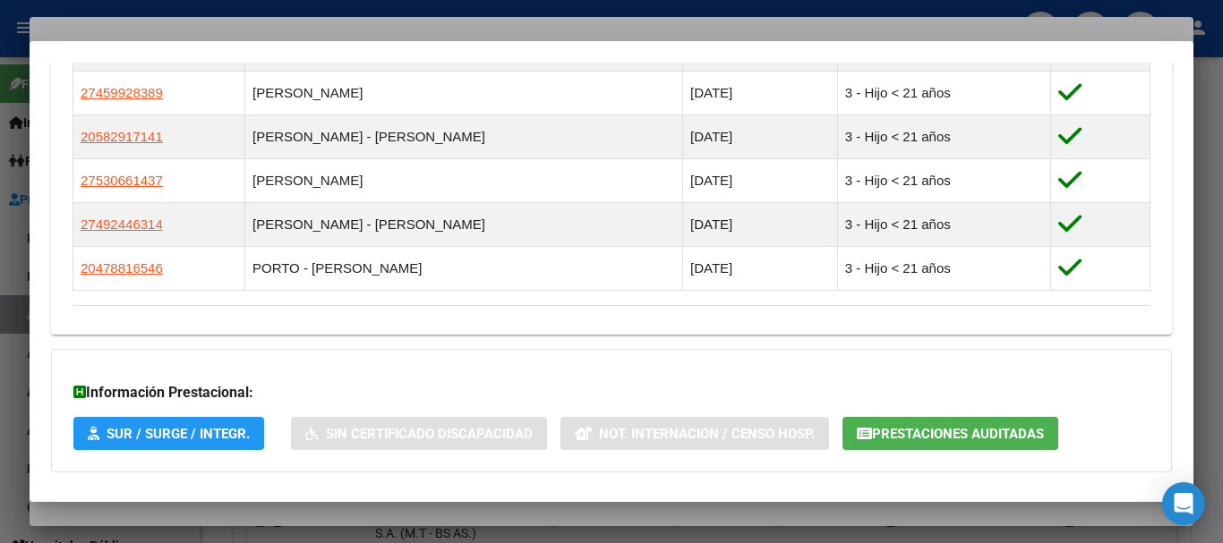
scroll to position [1188, 0]
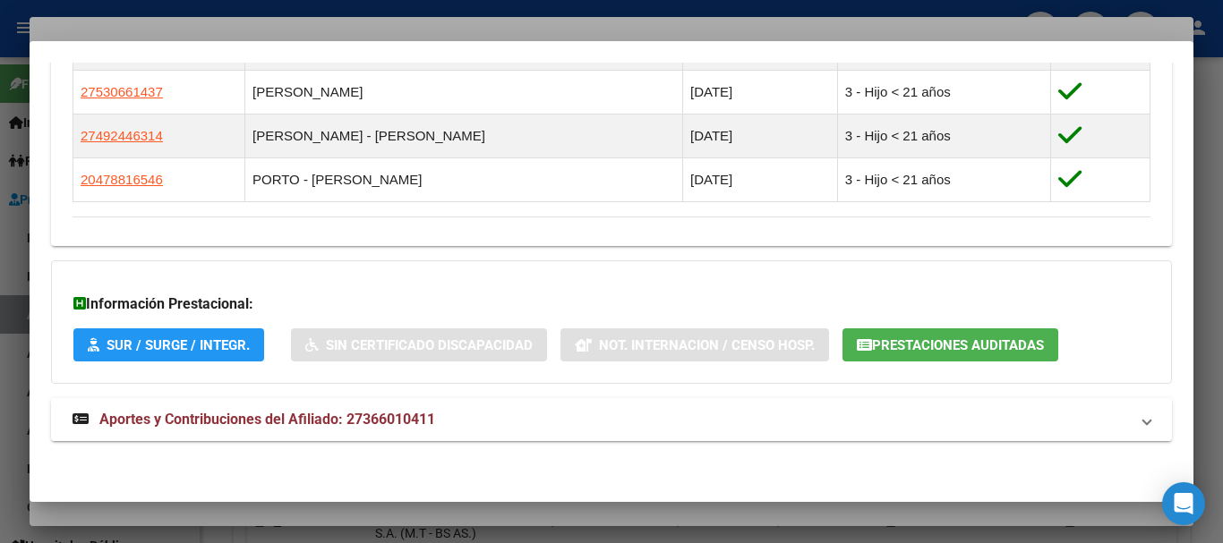
click at [230, 411] on span "Aportes y Contribuciones del Afiliado: 27366010411" at bounding box center [267, 419] width 336 height 17
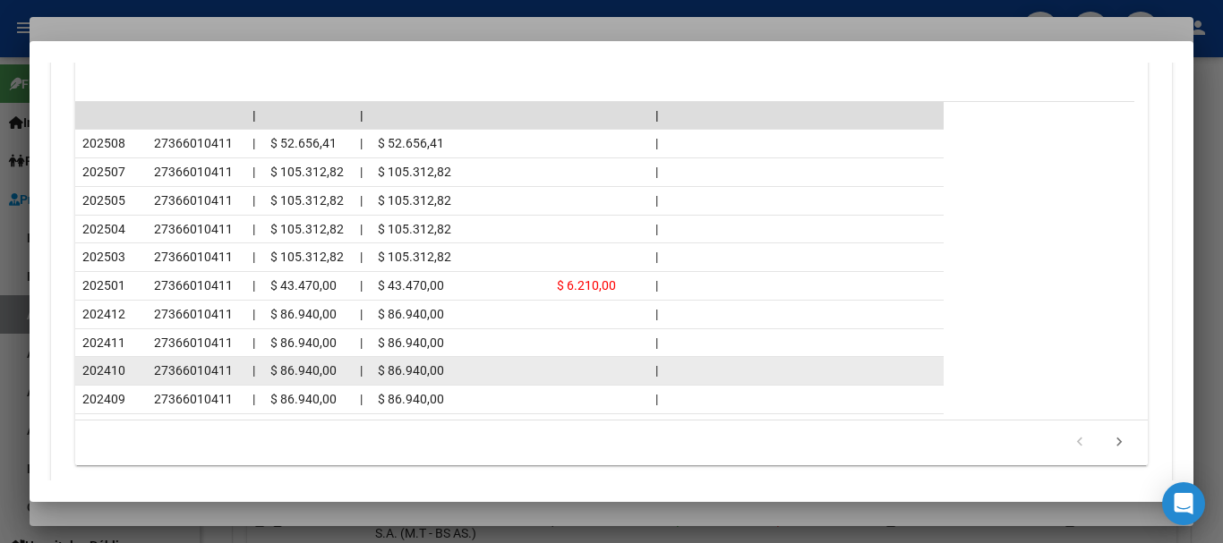
scroll to position [1947, 0]
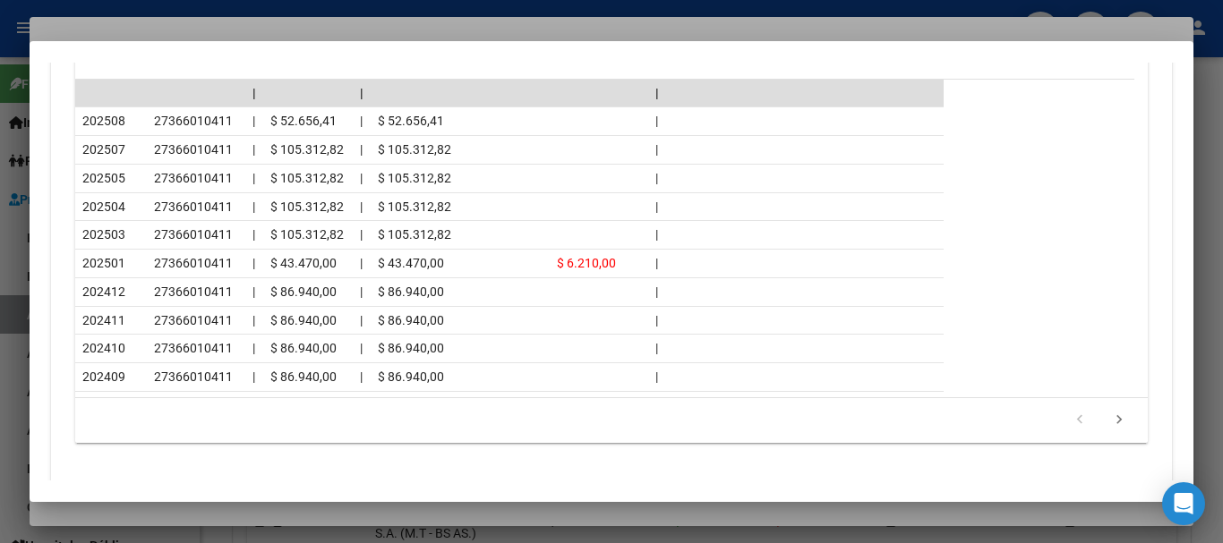
click at [287, 20] on div at bounding box center [611, 271] width 1223 height 543
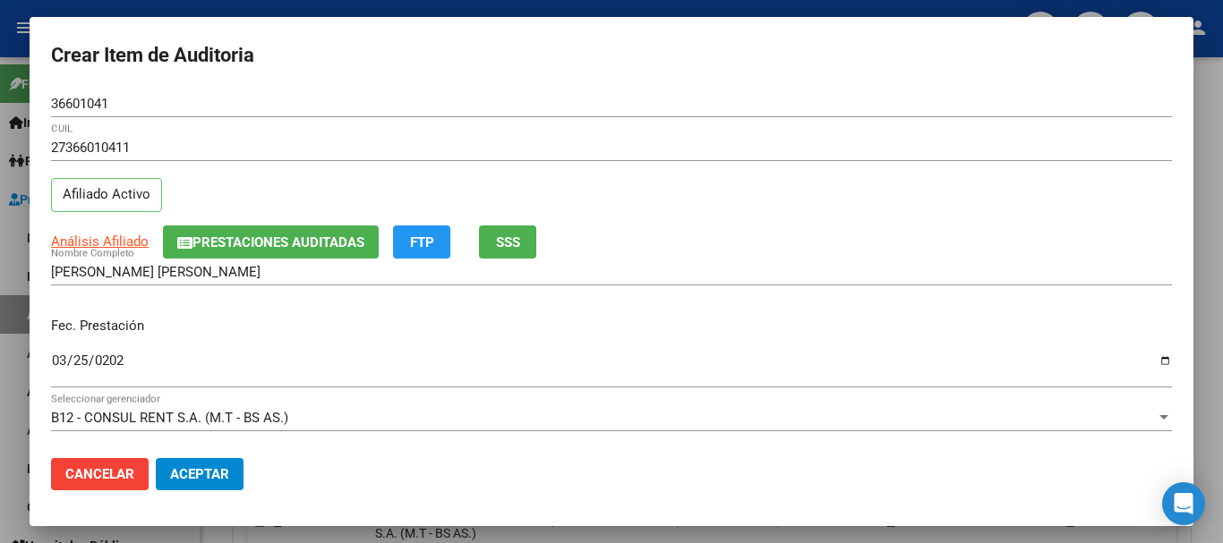
click at [616, 243] on mat-dialog-content "36601041 Nro Documento 27366010411 CUIL Afiliado Activo Análisis Afiliado Prest…" at bounding box center [612, 267] width 1164 height 354
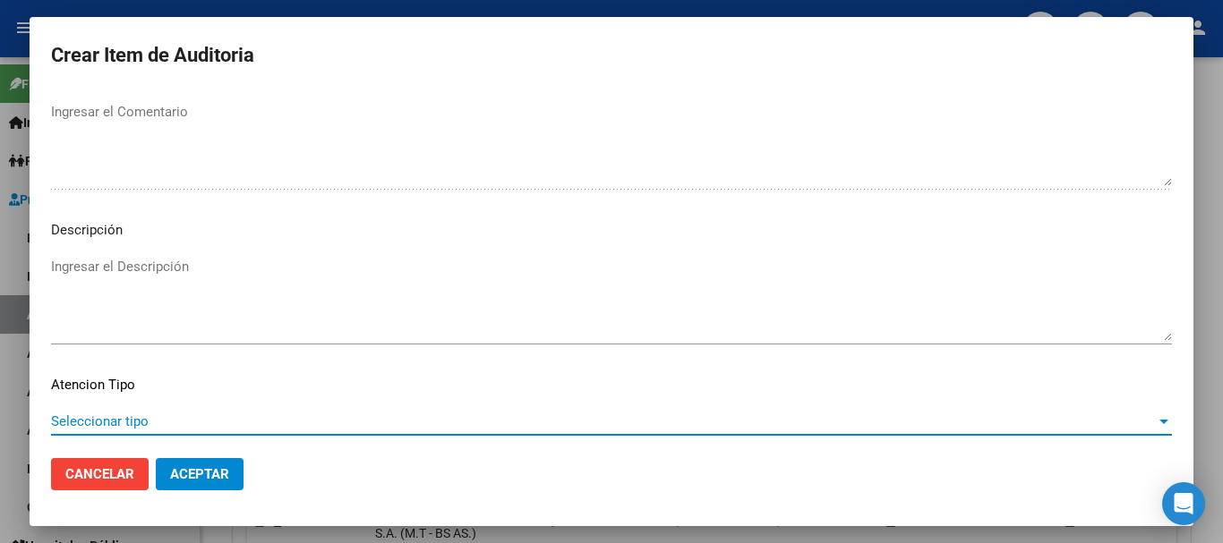
scroll to position [1259, 0]
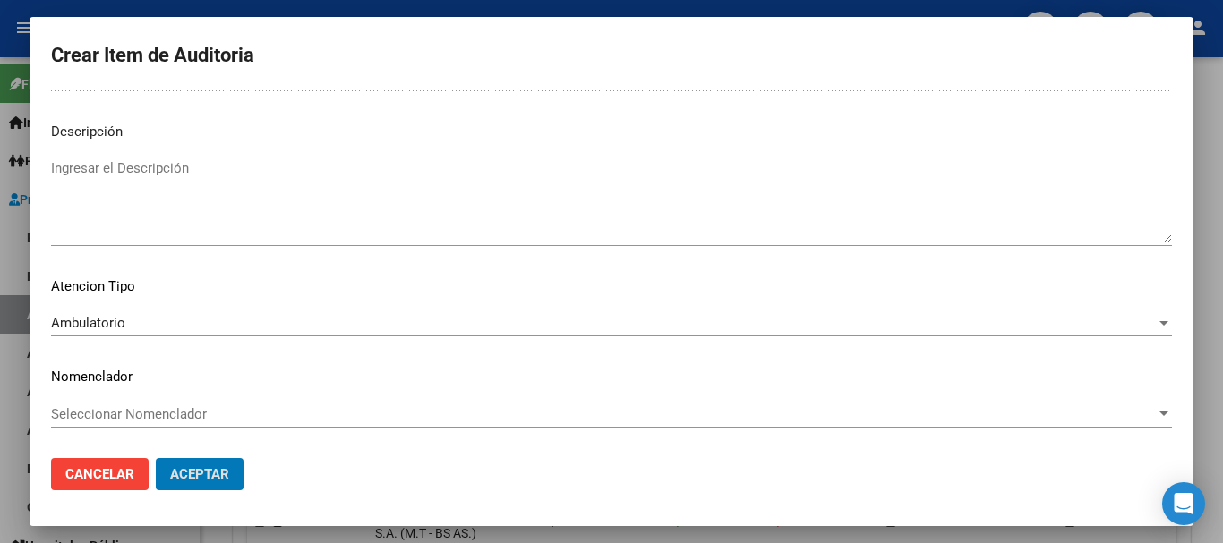
click at [156, 458] on button "Aceptar" at bounding box center [200, 474] width 88 height 32
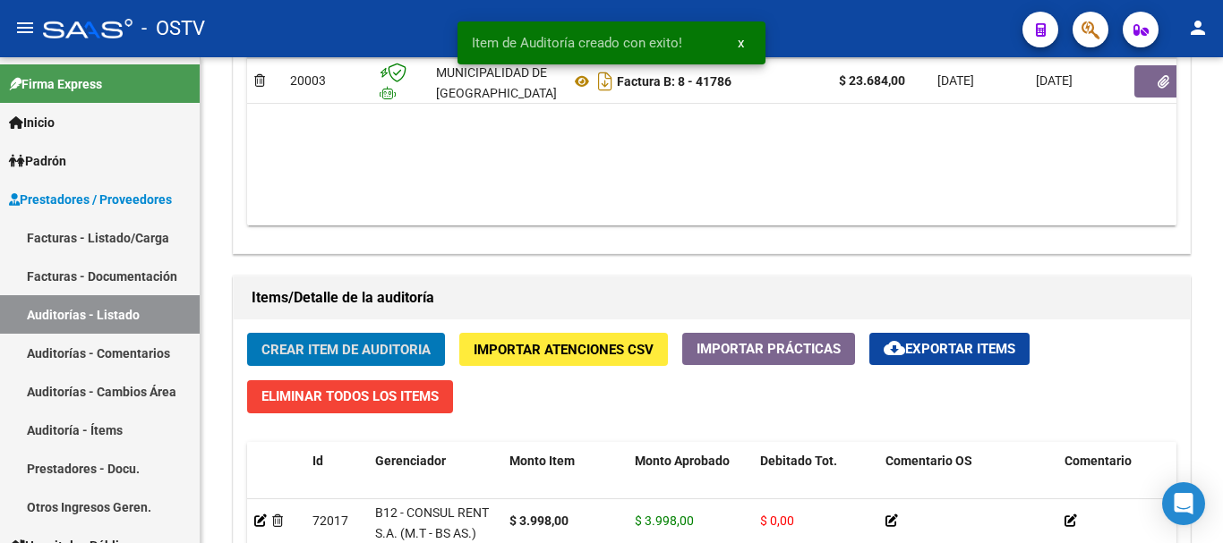
click at [247, 333] on button "Crear Item de Auditoria" at bounding box center [346, 349] width 198 height 33
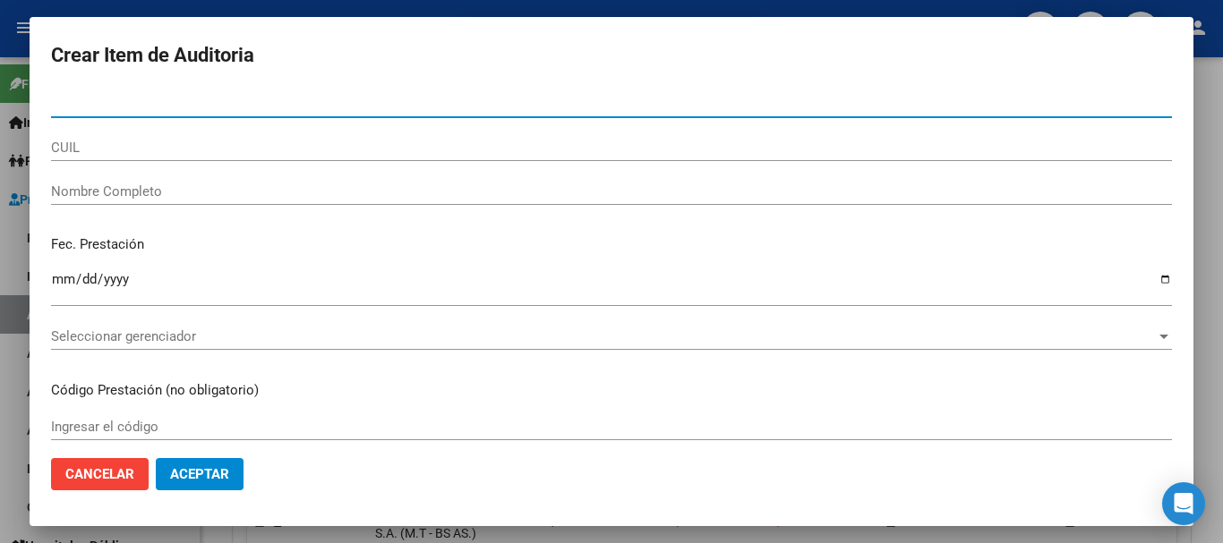
paste input "36601041"
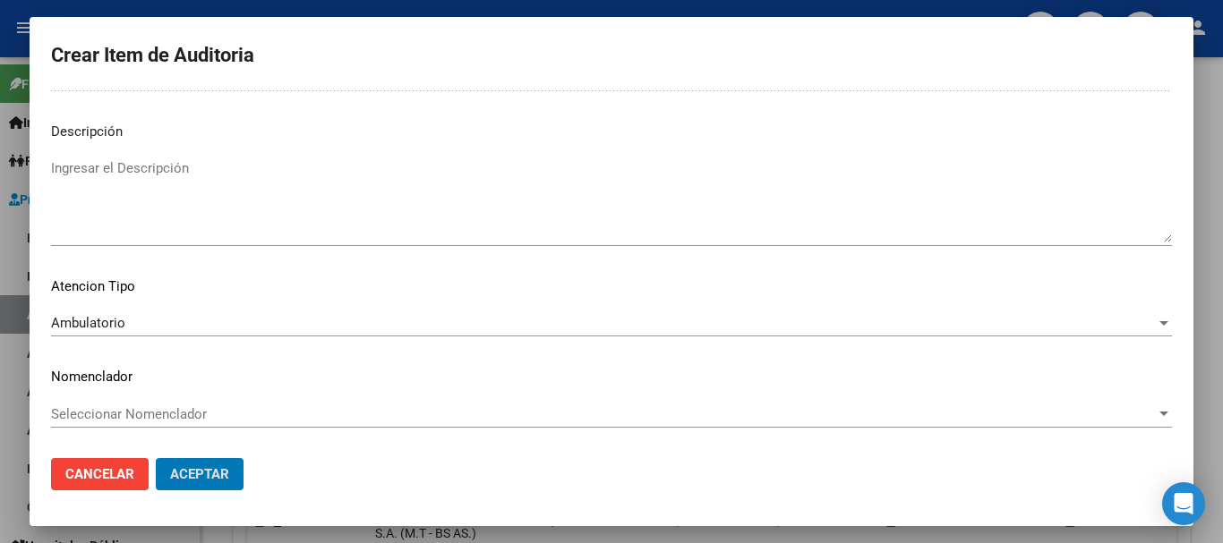
click at [156, 458] on button "Aceptar" at bounding box center [200, 474] width 88 height 32
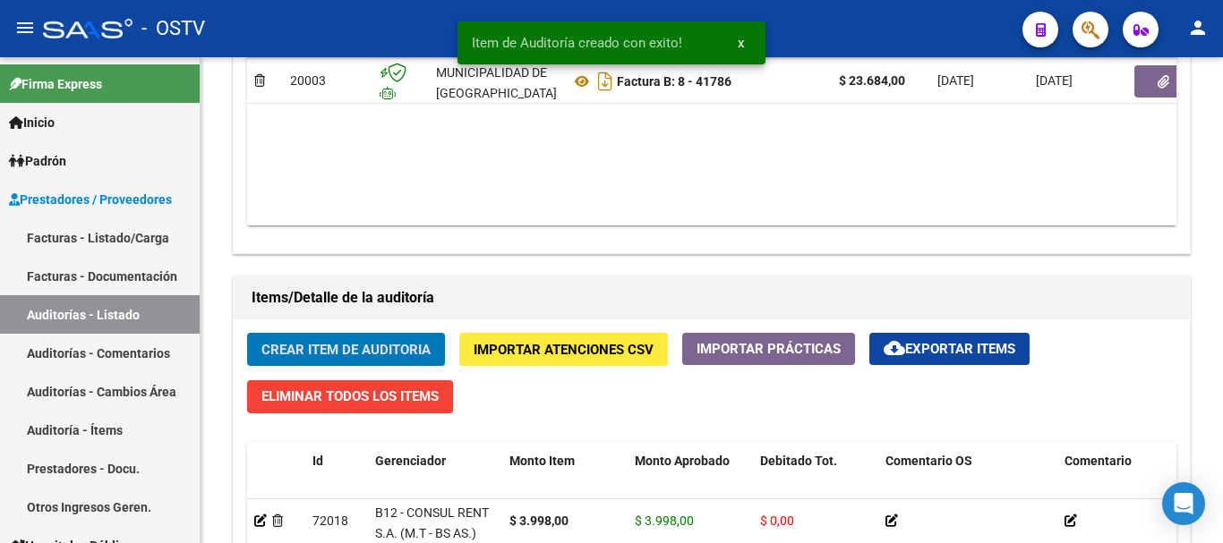
click at [247, 333] on button "Crear Item de Auditoria" at bounding box center [346, 349] width 198 height 33
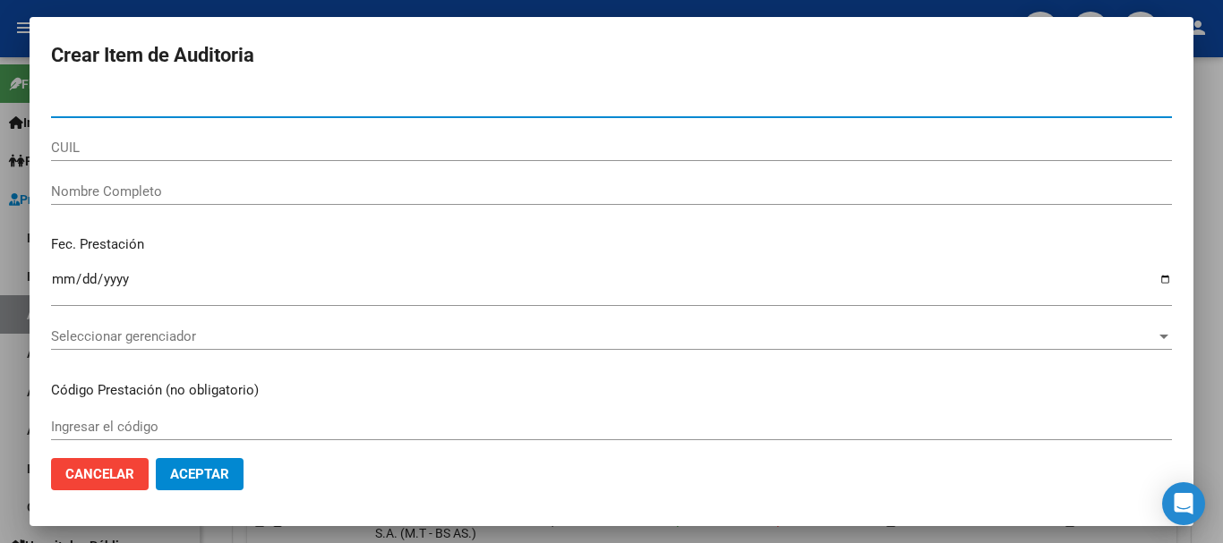
paste input "36601041"
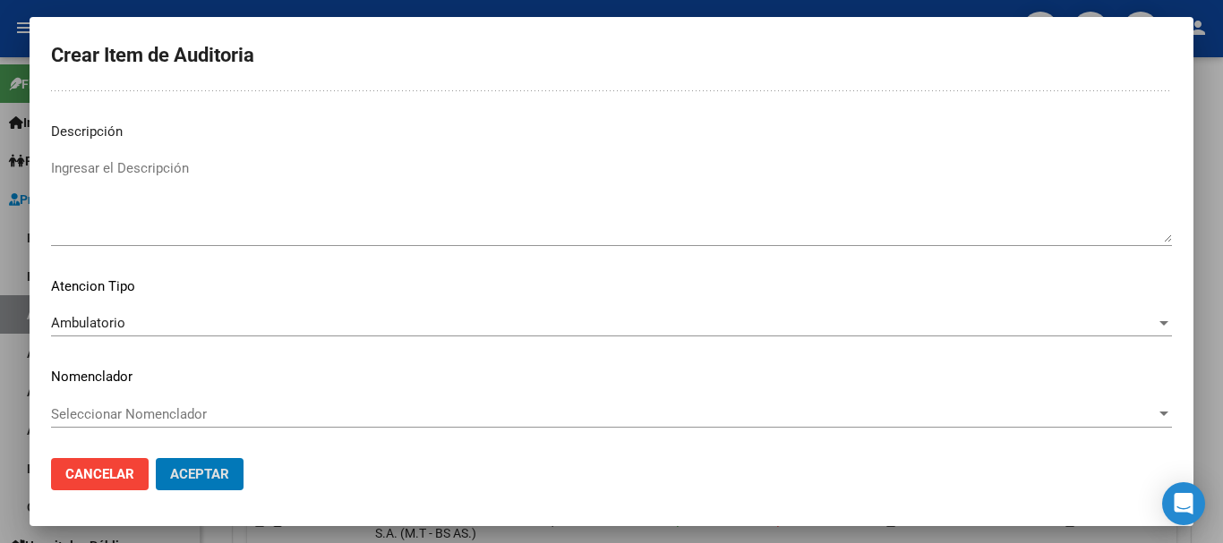
click at [156, 458] on button "Aceptar" at bounding box center [200, 474] width 88 height 32
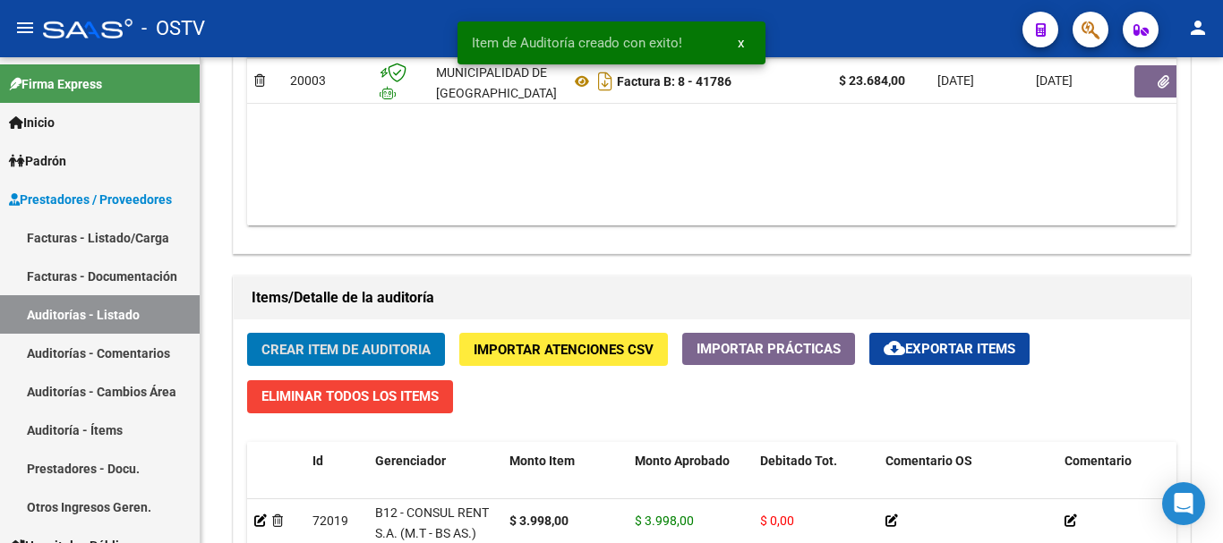
click at [247, 333] on button "Crear Item de Auditoria" at bounding box center [346, 349] width 198 height 33
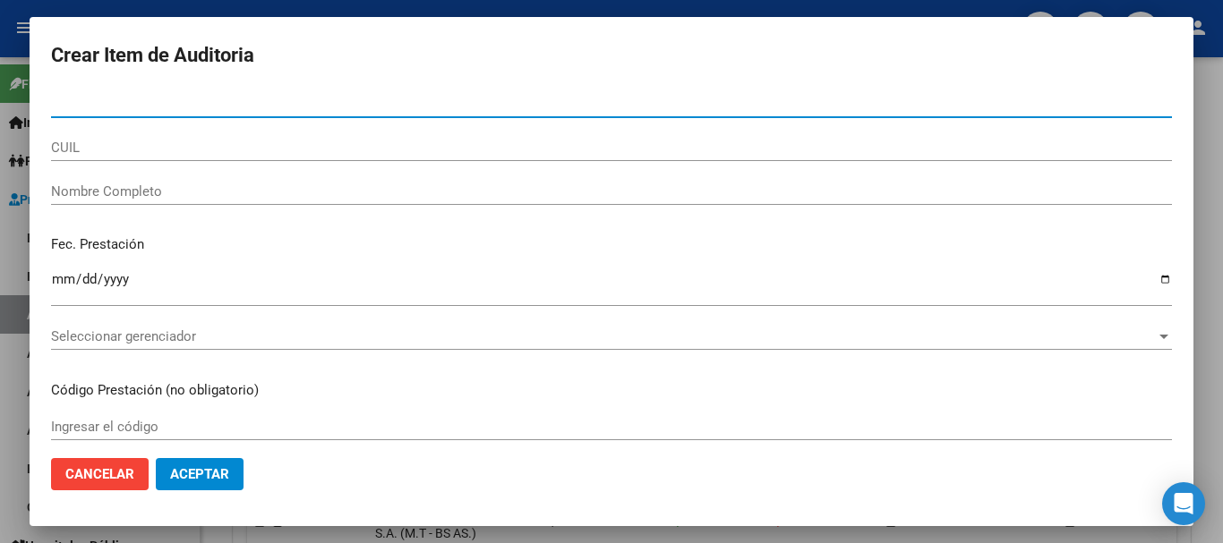
paste input "32062006"
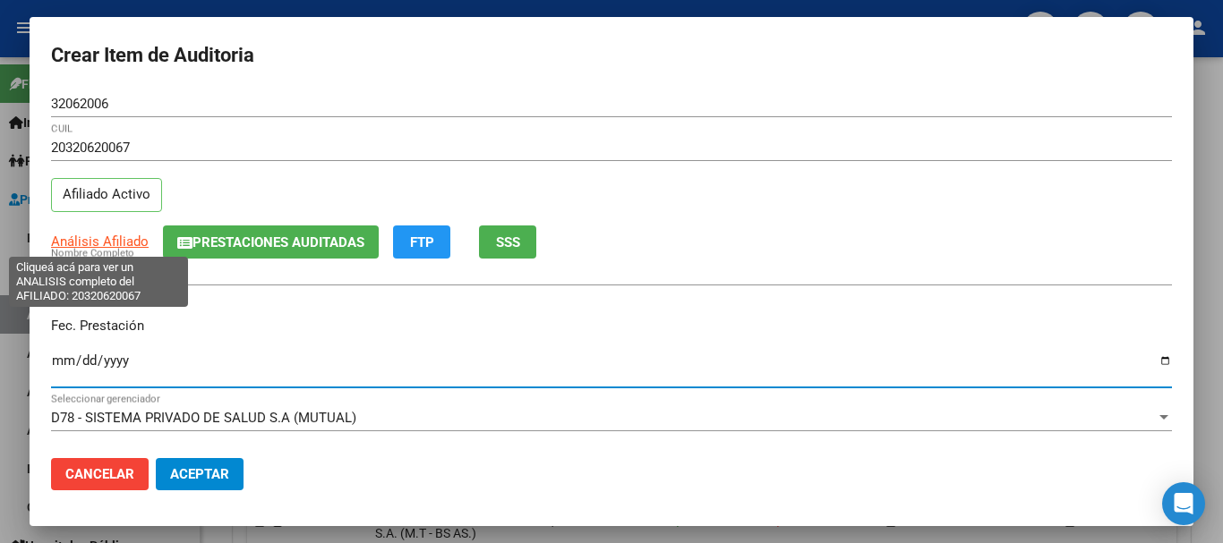
click at [126, 234] on span "Análisis Afiliado" at bounding box center [100, 242] width 98 height 16
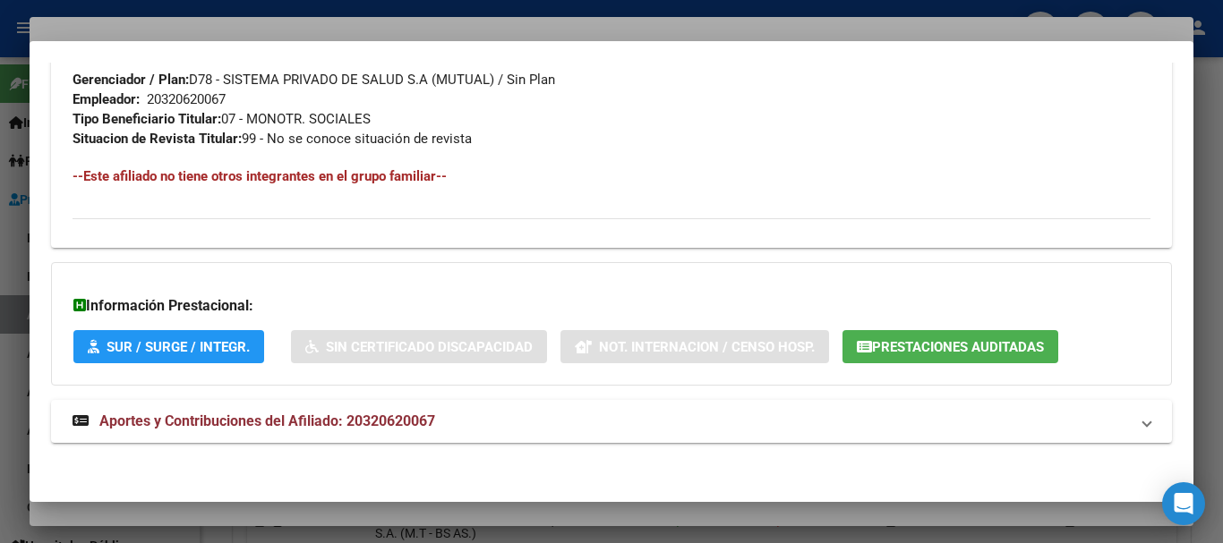
scroll to position [903, 0]
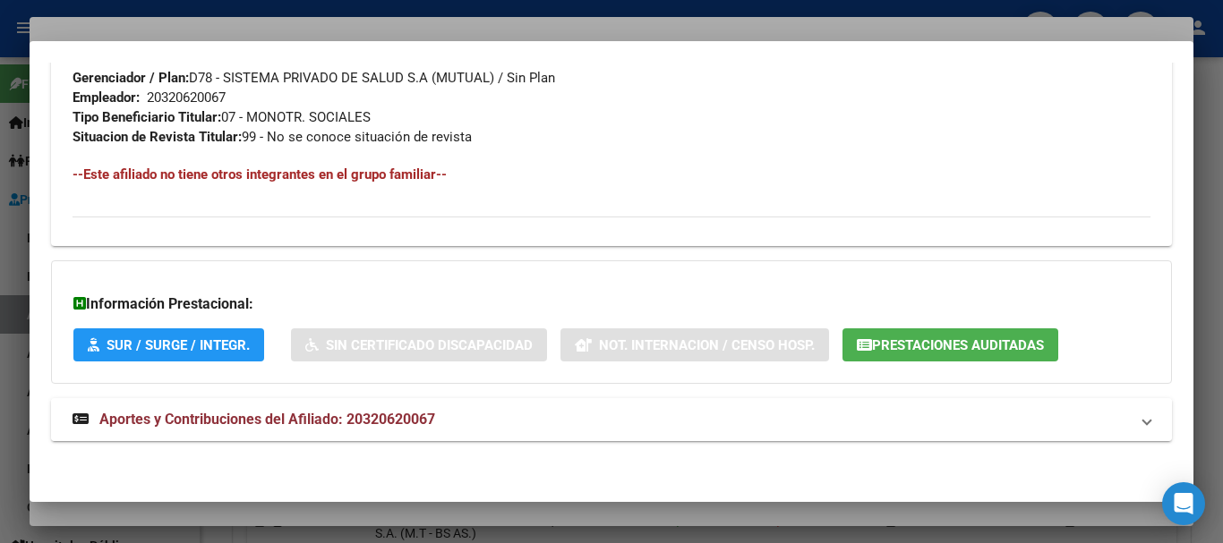
click at [431, 416] on span "Aportes y Contribuciones del Afiliado: 20320620067" at bounding box center [267, 419] width 336 height 17
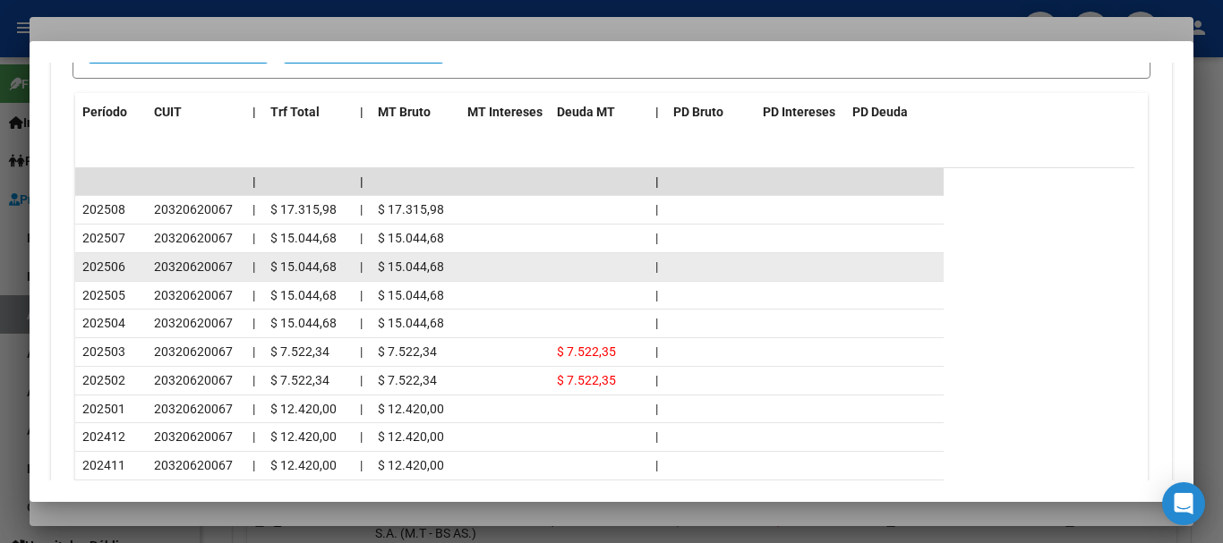
scroll to position [1663, 0]
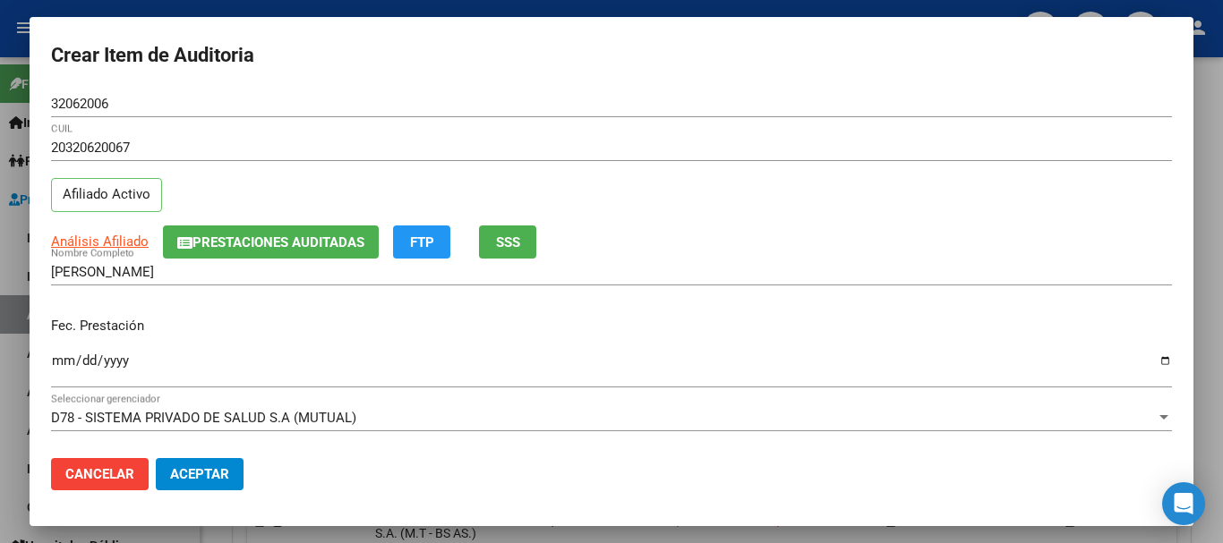
click at [1107, 286] on div "[PERSON_NAME] Nombre Completo" at bounding box center [611, 281] width 1121 height 44
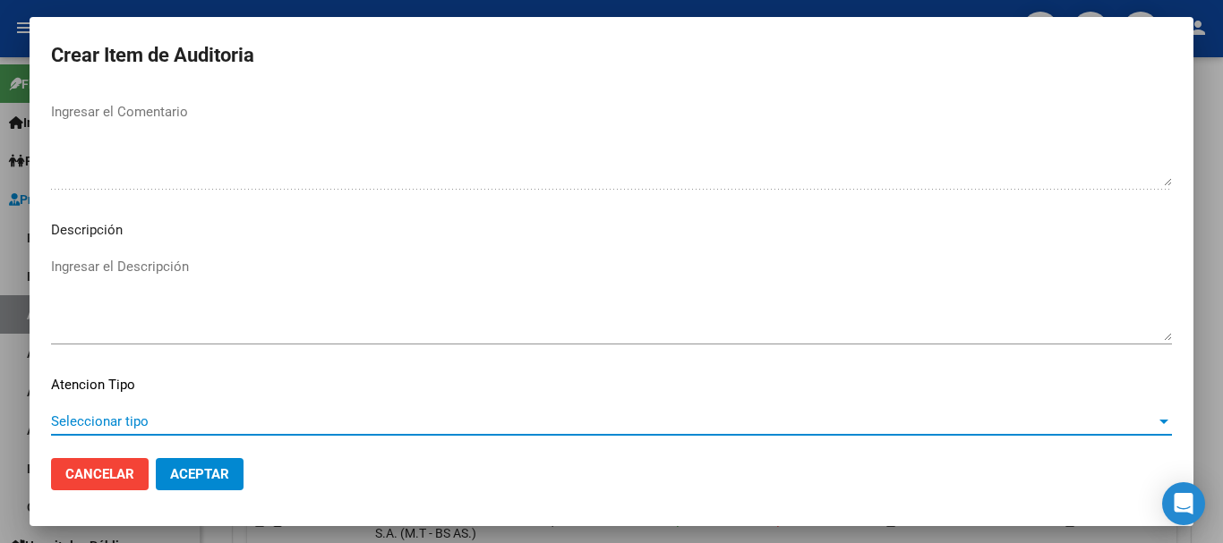
scroll to position [1259, 0]
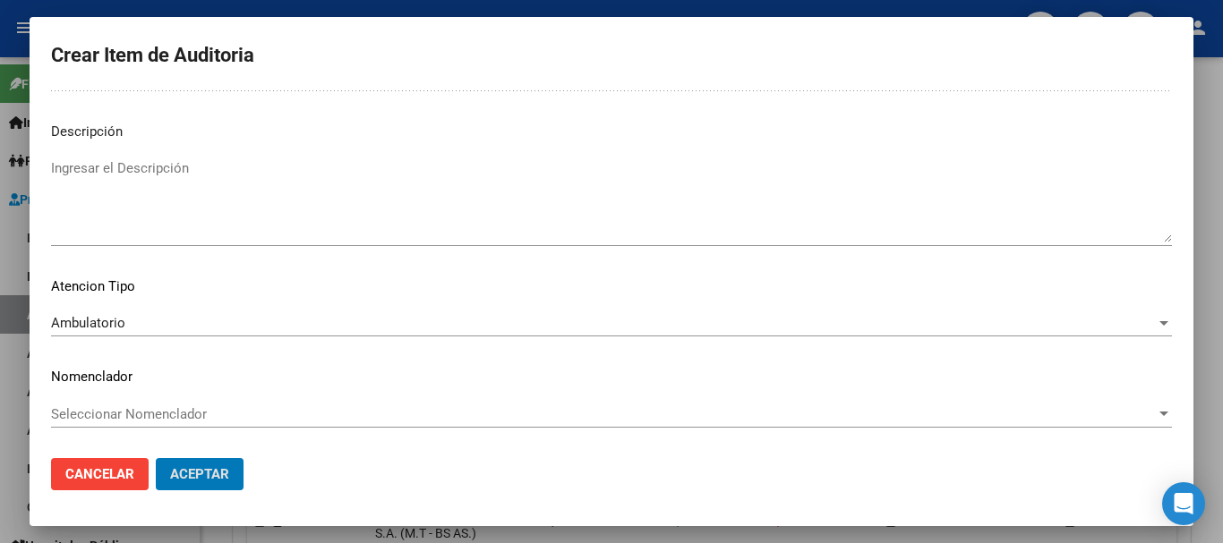
click at [156, 458] on button "Aceptar" at bounding box center [200, 474] width 88 height 32
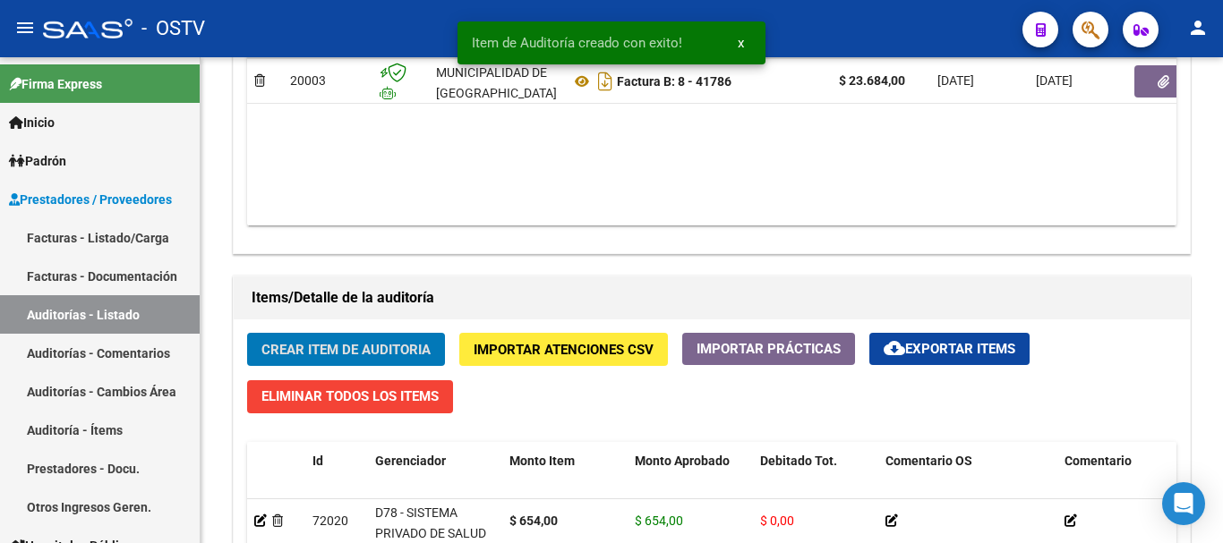
click at [247, 333] on button "Crear Item de Auditoria" at bounding box center [346, 349] width 198 height 33
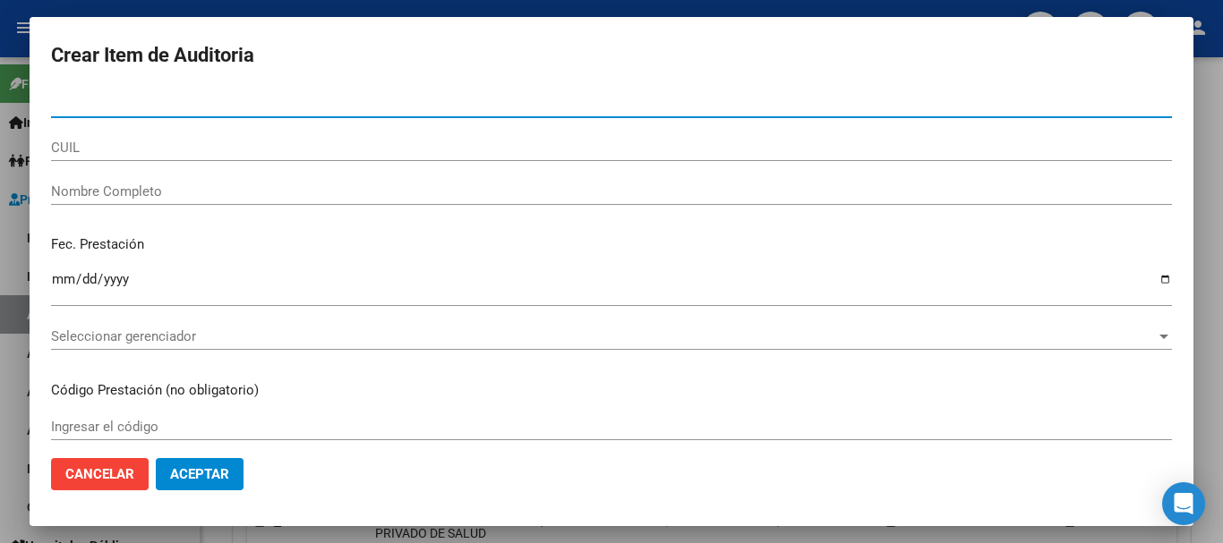
paste input "46696228"
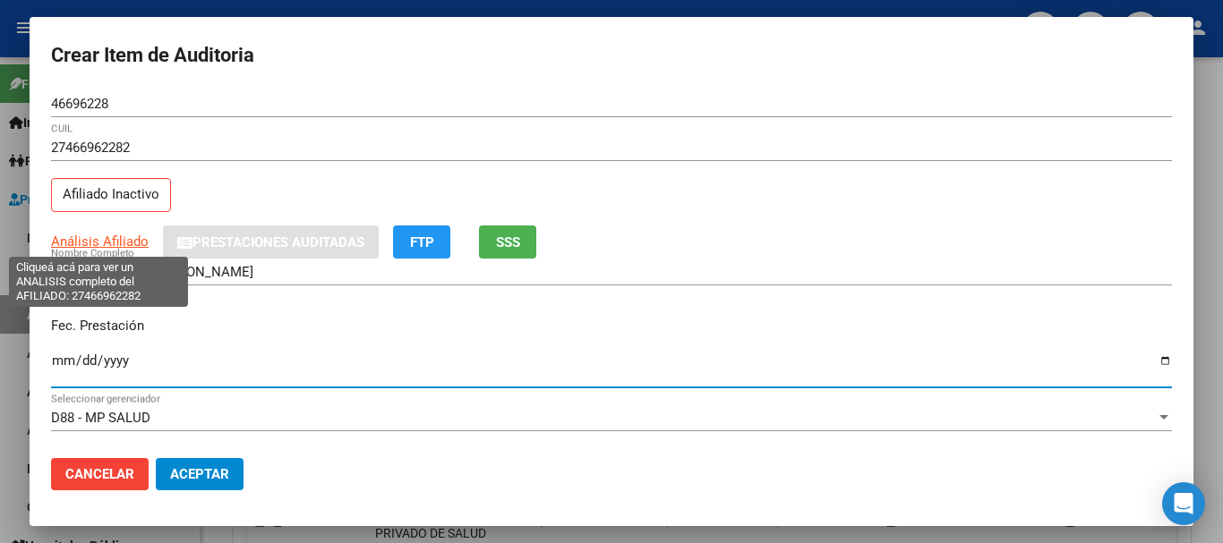
click at [81, 241] on span "Análisis Afiliado" at bounding box center [100, 242] width 98 height 16
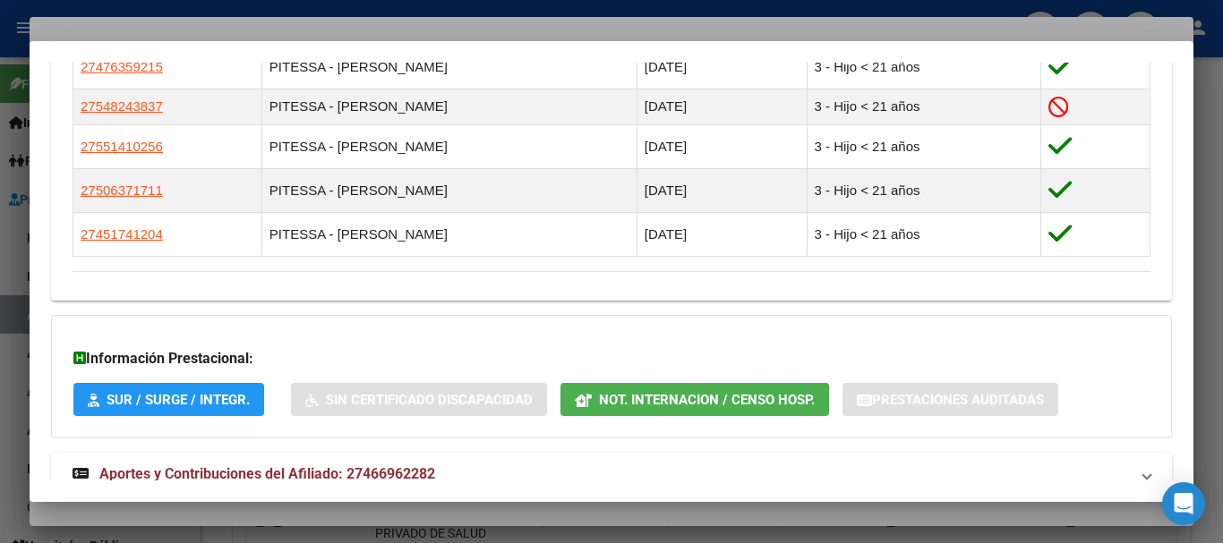
scroll to position [1243, 0]
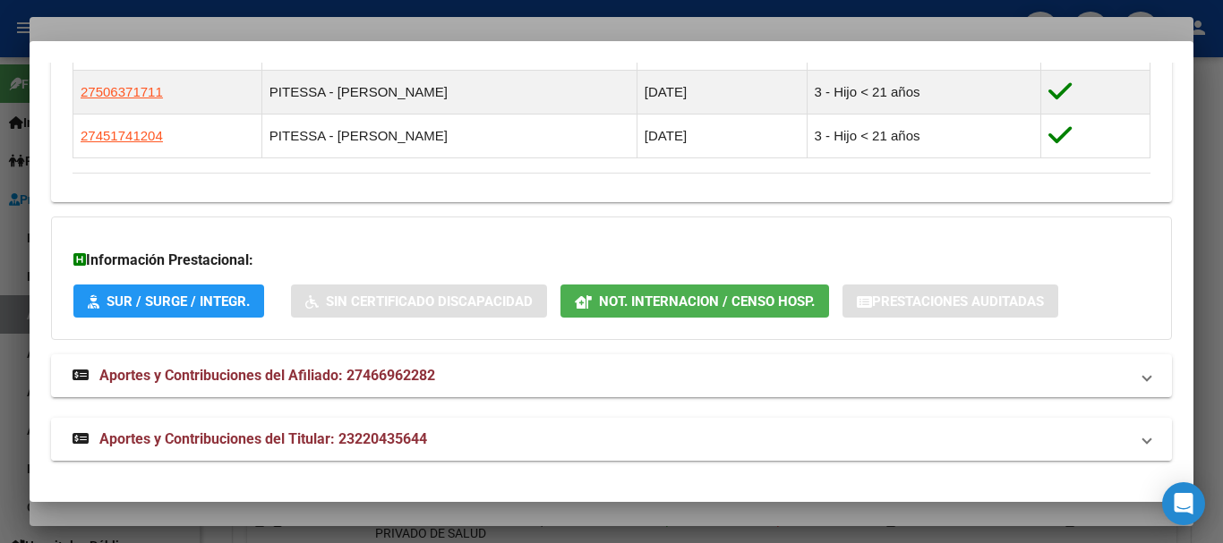
click at [452, 426] on mat-expansion-panel-header "Aportes y Contribuciones del Titular: 23220435644" at bounding box center [611, 439] width 1121 height 43
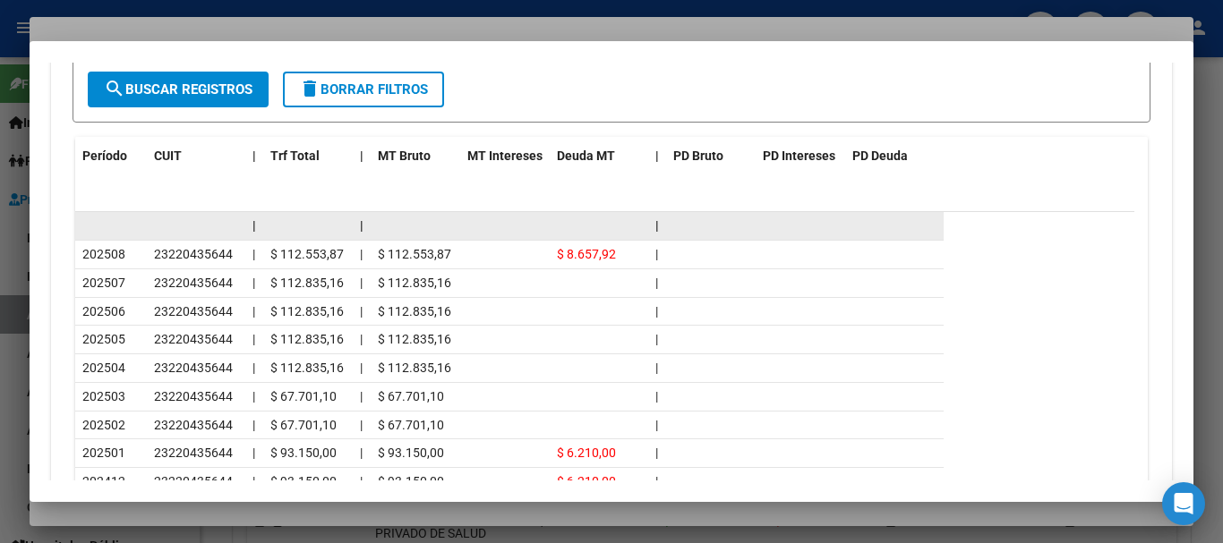
scroll to position [1912, 0]
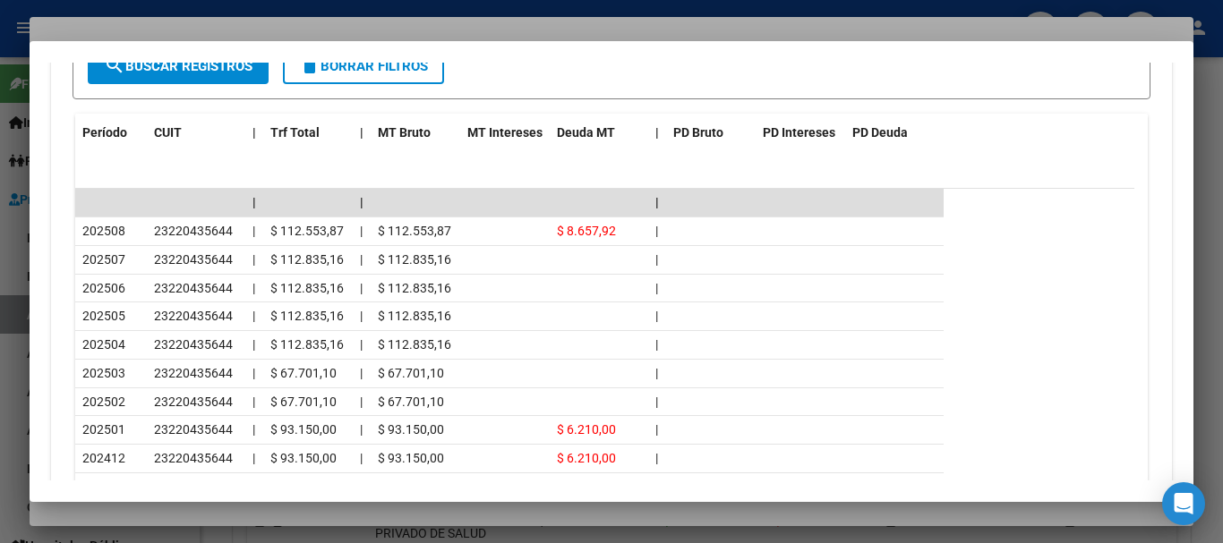
click at [240, 24] on div at bounding box center [611, 271] width 1223 height 543
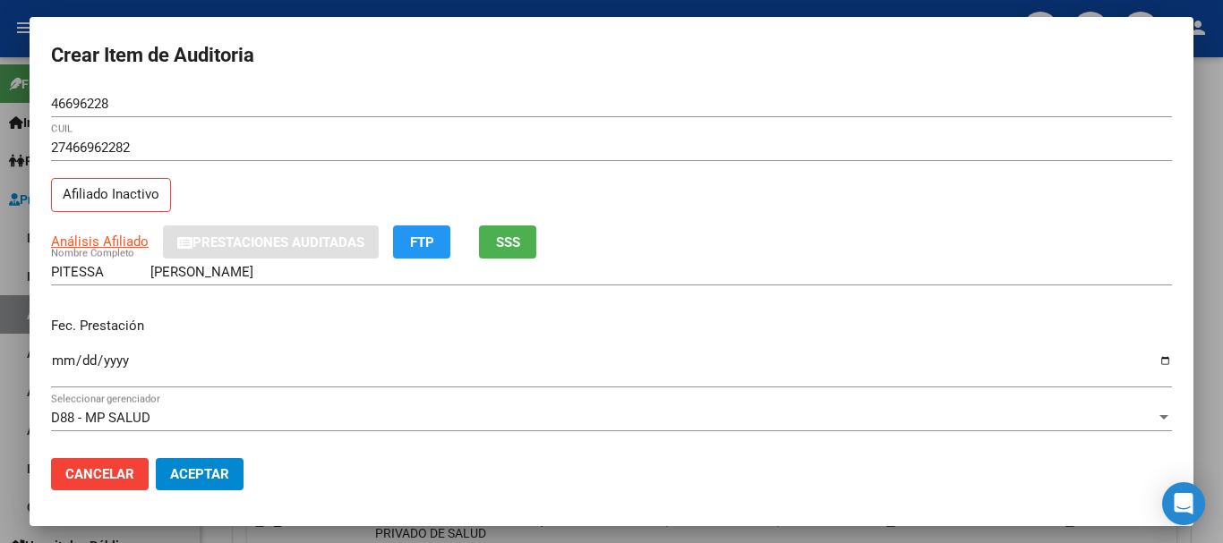
click at [733, 184] on div "27466962282 CUIL Afiliado Inactivo" at bounding box center [611, 179] width 1121 height 91
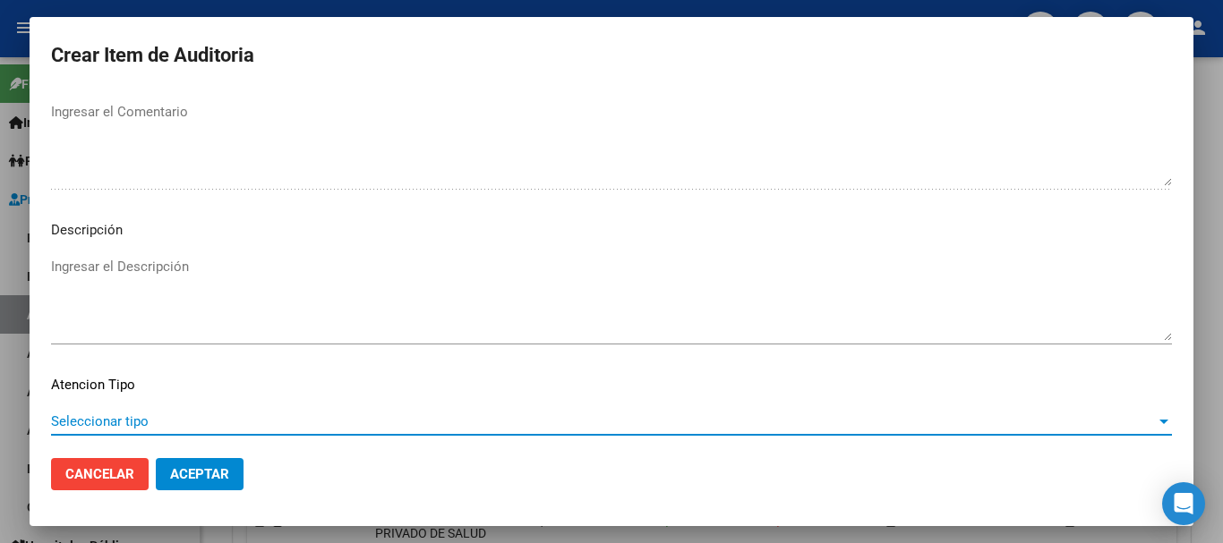
scroll to position [1259, 0]
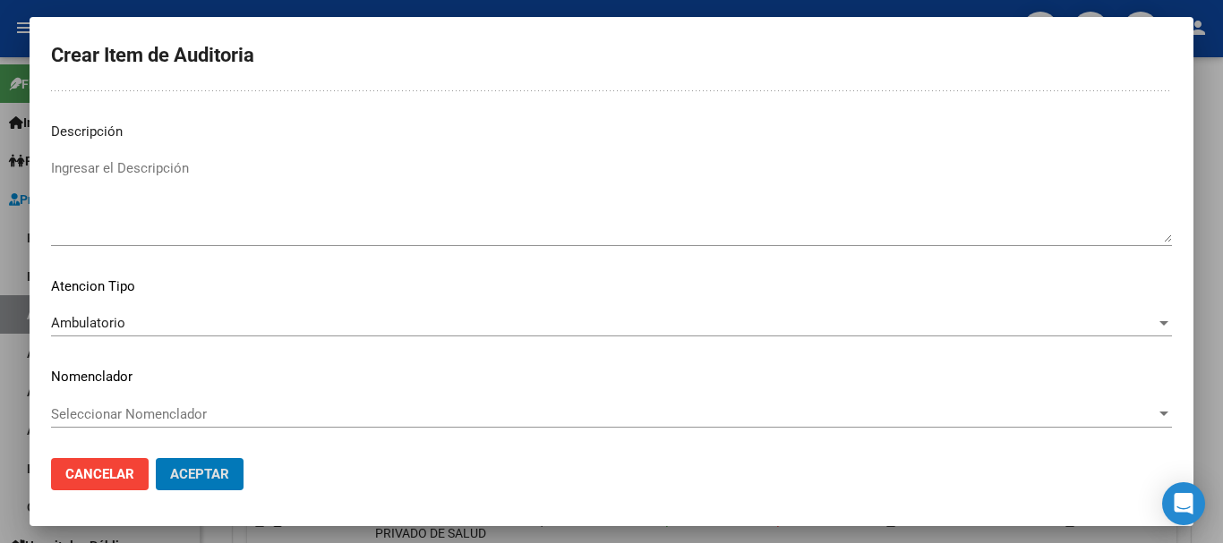
click at [156, 458] on button "Aceptar" at bounding box center [200, 474] width 88 height 32
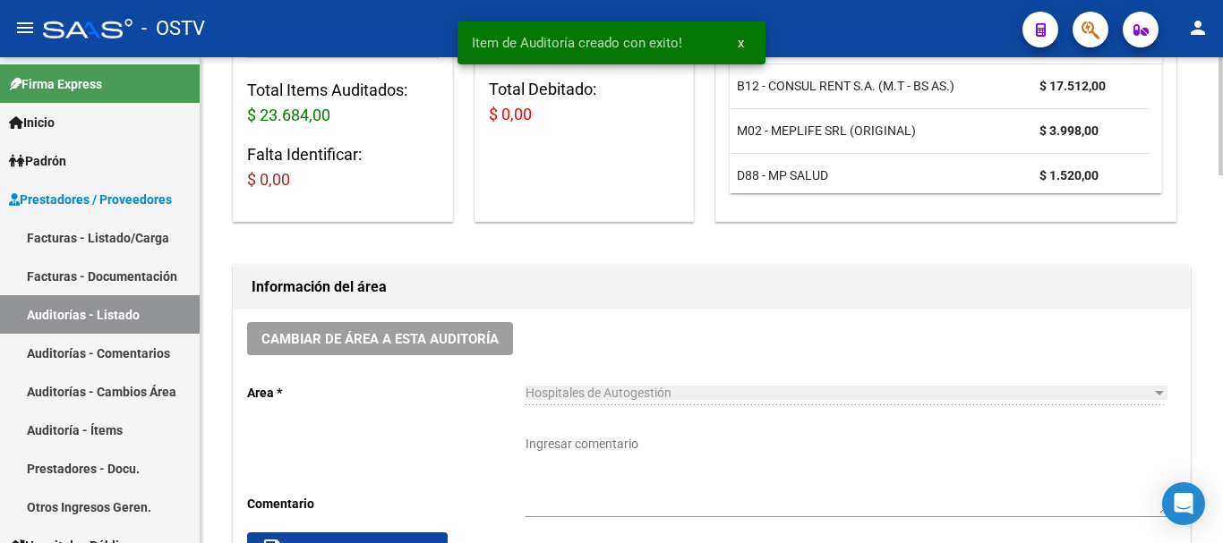
scroll to position [359, 0]
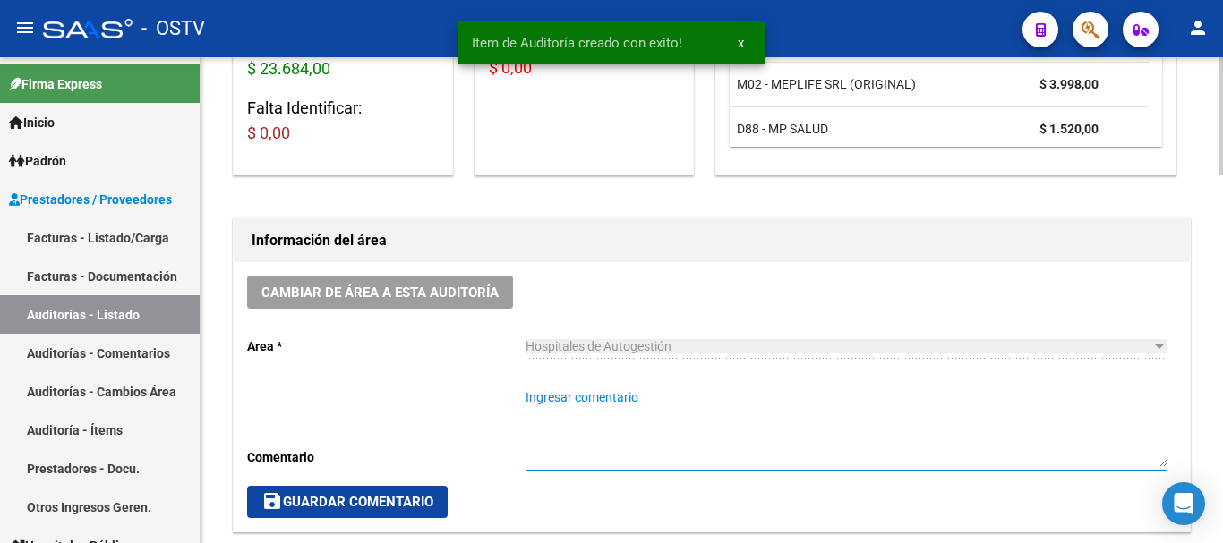
click at [612, 436] on textarea "Ingresar comentario" at bounding box center [845, 427] width 641 height 79
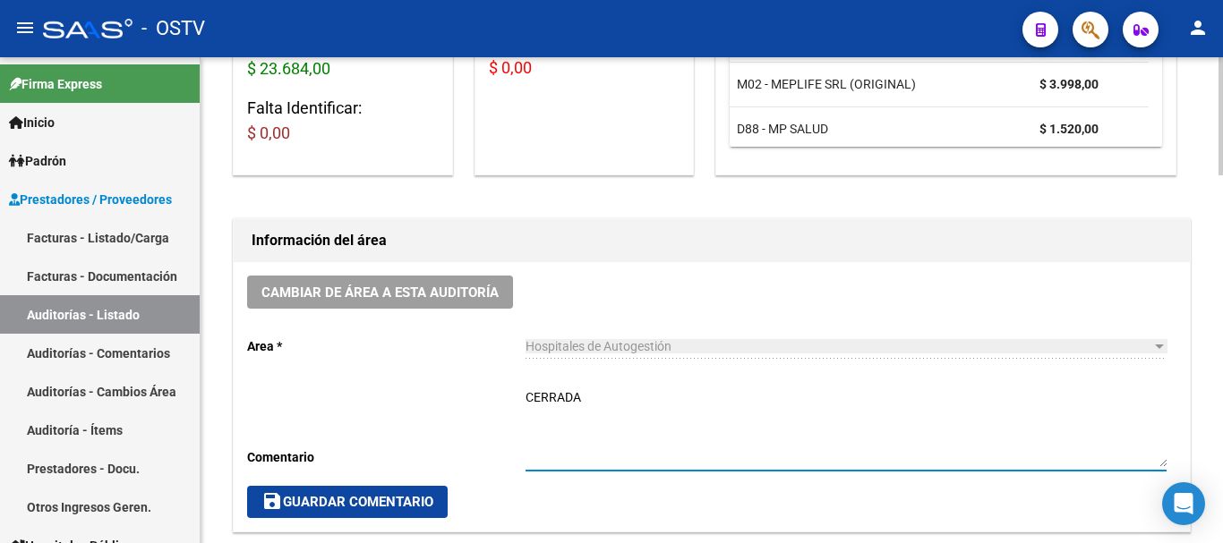
click at [404, 499] on button "save Guardar Comentario" at bounding box center [347, 502] width 201 height 32
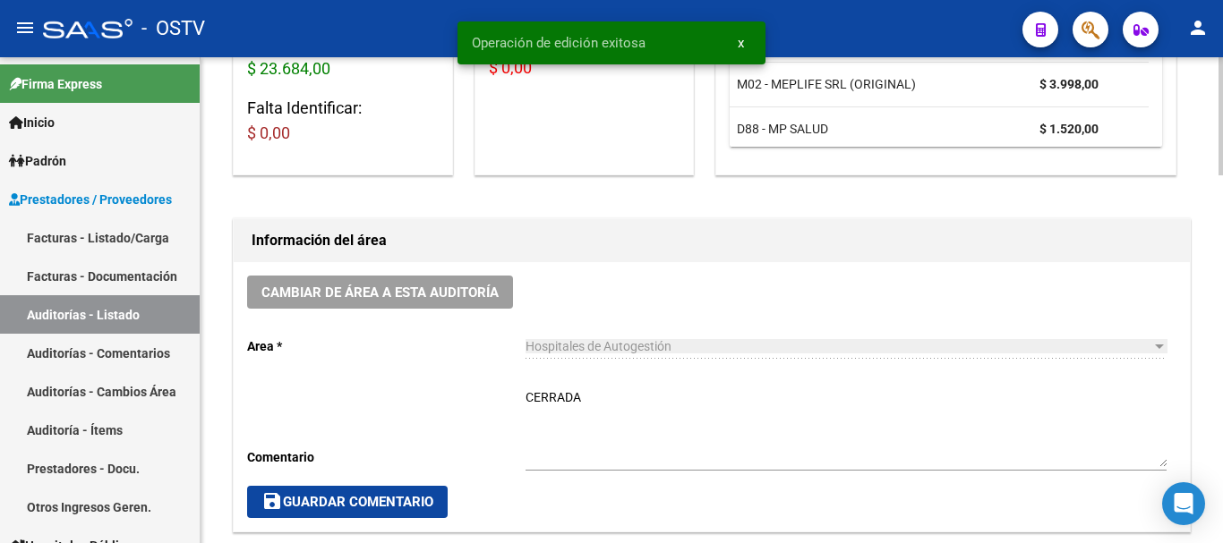
scroll to position [0, 0]
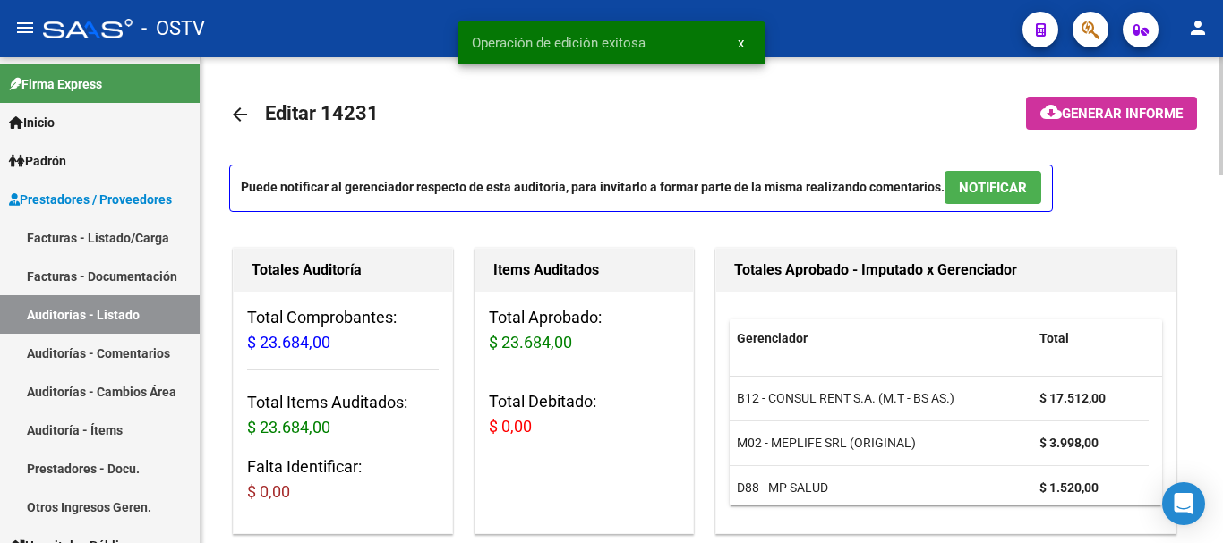
click at [234, 109] on mat-icon "arrow_back" at bounding box center [239, 114] width 21 height 21
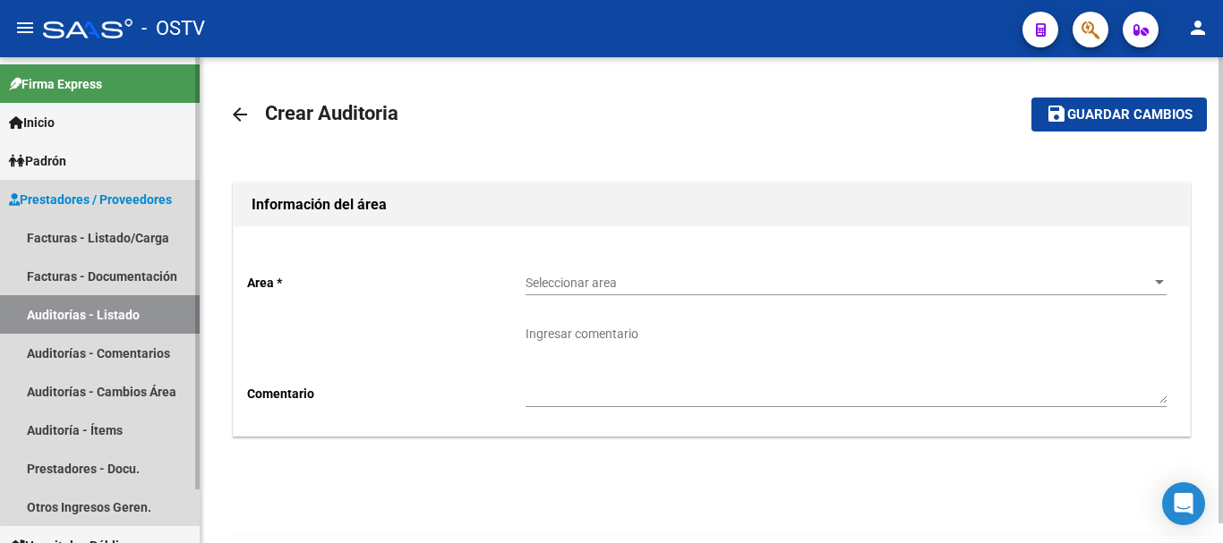
drag, startPoint x: 115, startPoint y: 319, endPoint x: 131, endPoint y: 307, distance: 19.2
click at [117, 318] on link "Auditorías - Listado" at bounding box center [100, 314] width 200 height 38
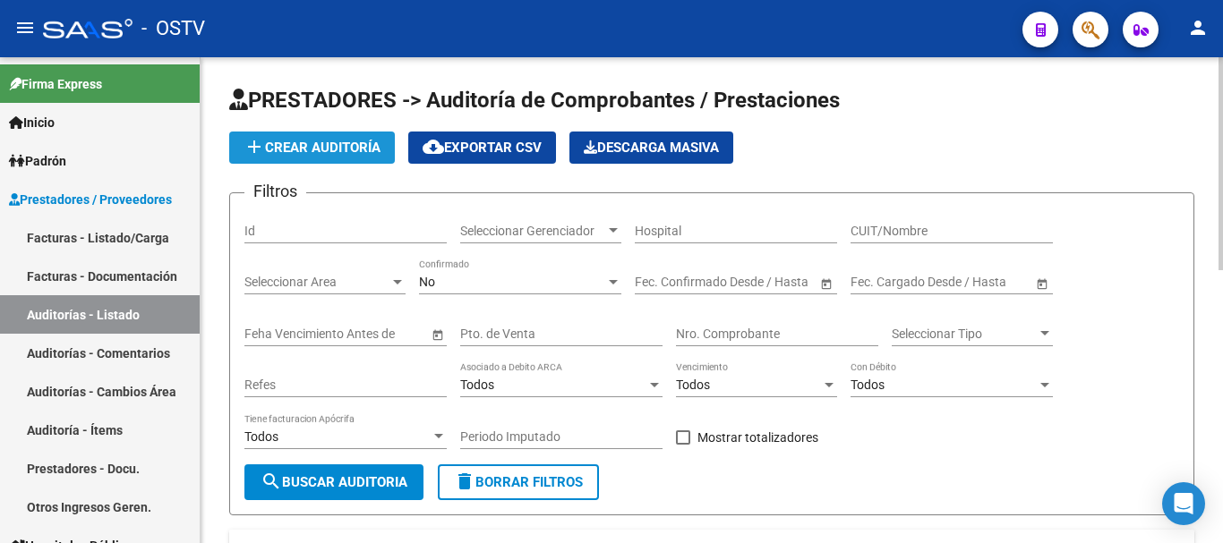
click at [336, 155] on span "add Crear Auditoría" at bounding box center [311, 148] width 137 height 16
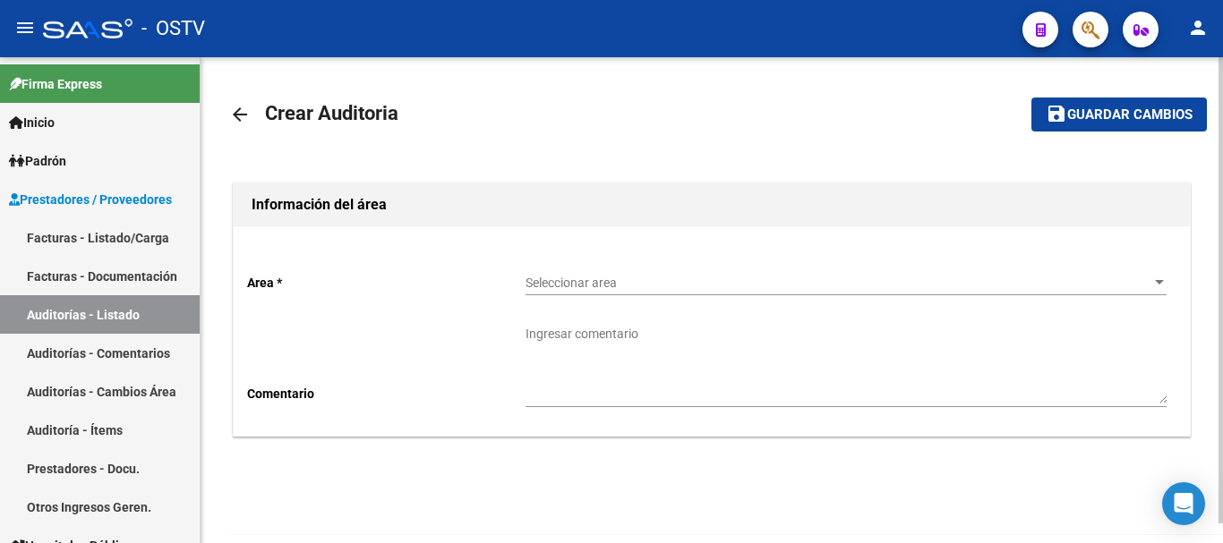
click at [562, 284] on span "Seleccionar area" at bounding box center [837, 283] width 625 height 15
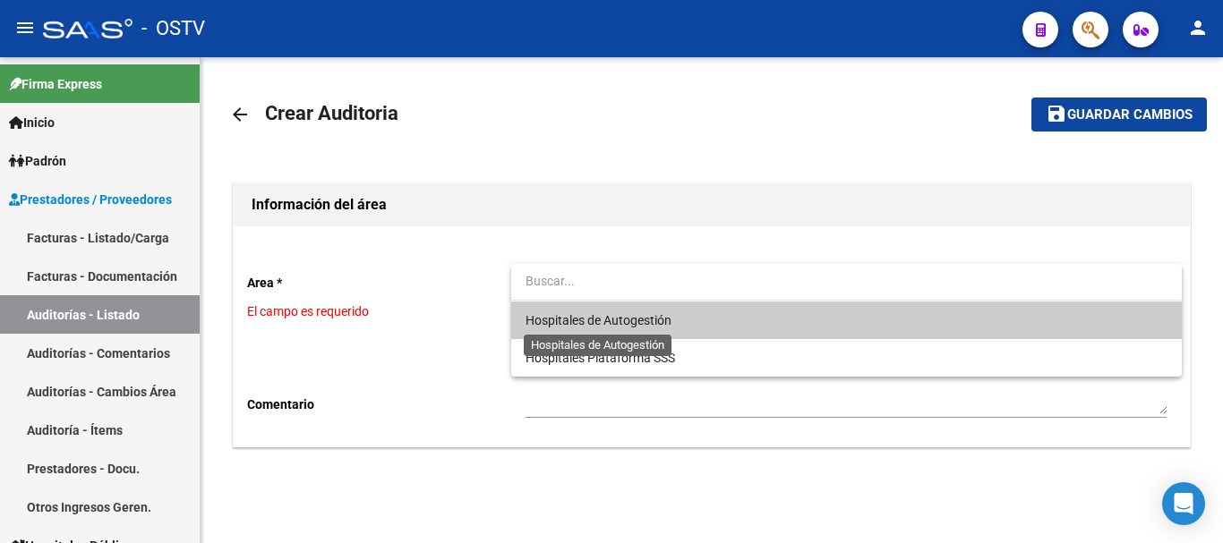
click at [586, 320] on span "Hospitales de Autogestión" at bounding box center [598, 320] width 146 height 14
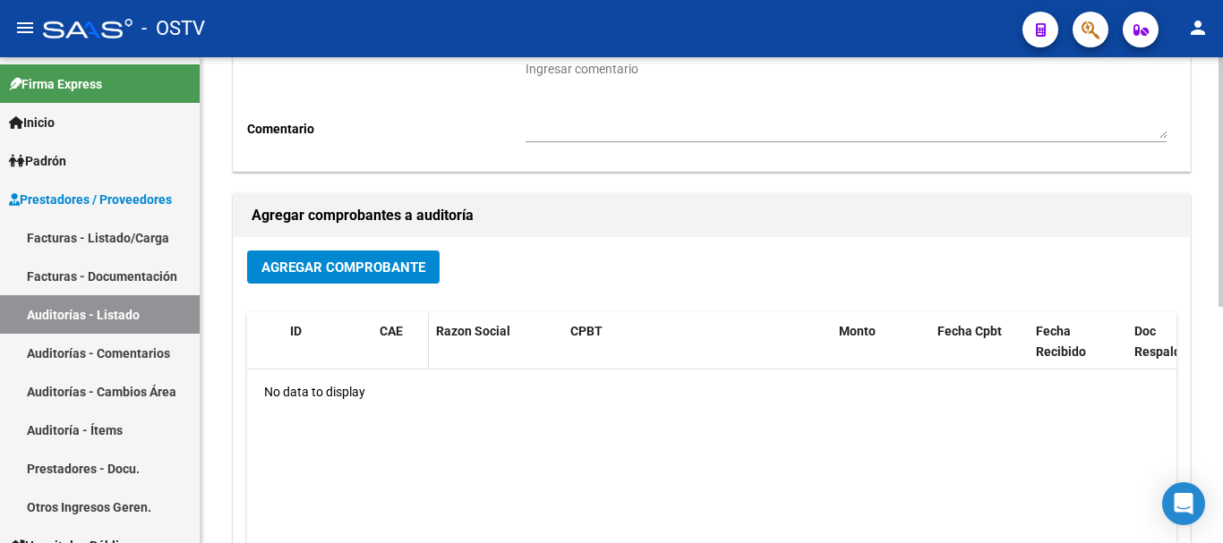
scroll to position [269, 0]
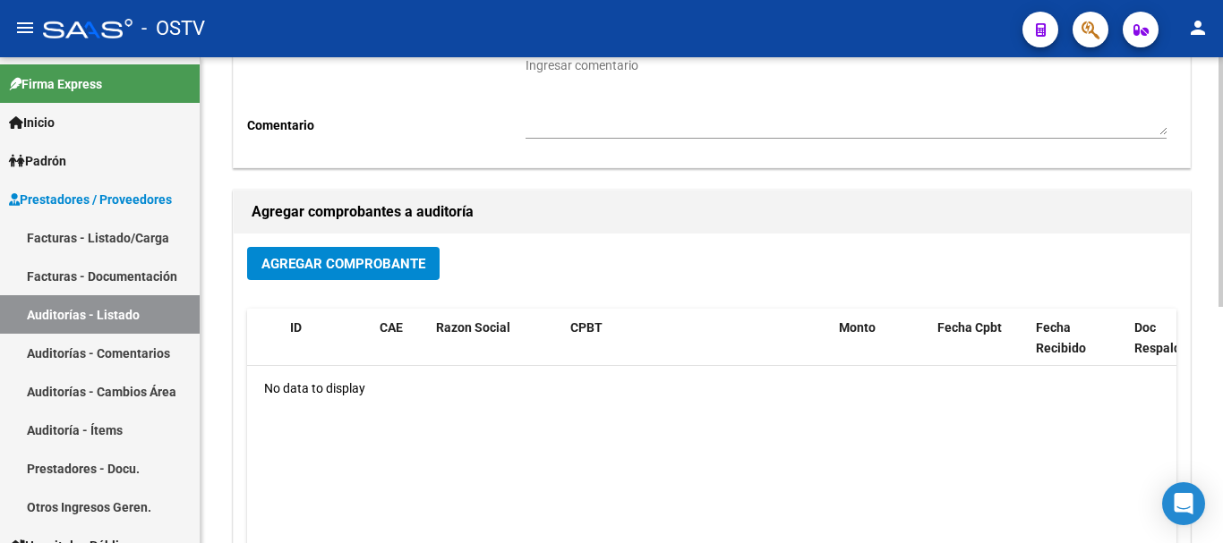
click at [367, 255] on span "Agregar Comprobante" at bounding box center [343, 263] width 164 height 16
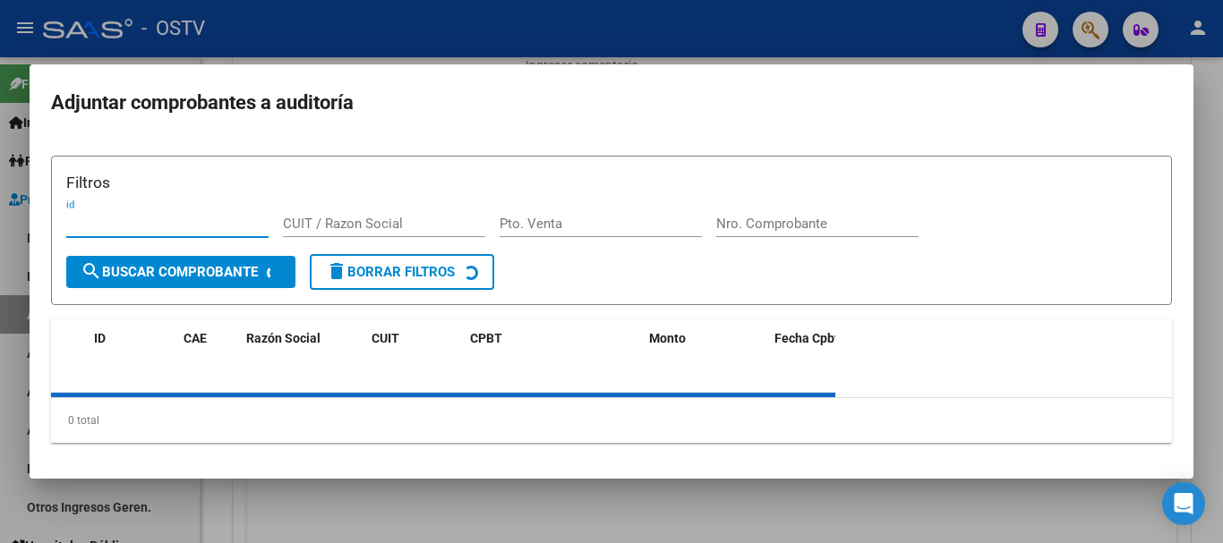
paste input "23031"
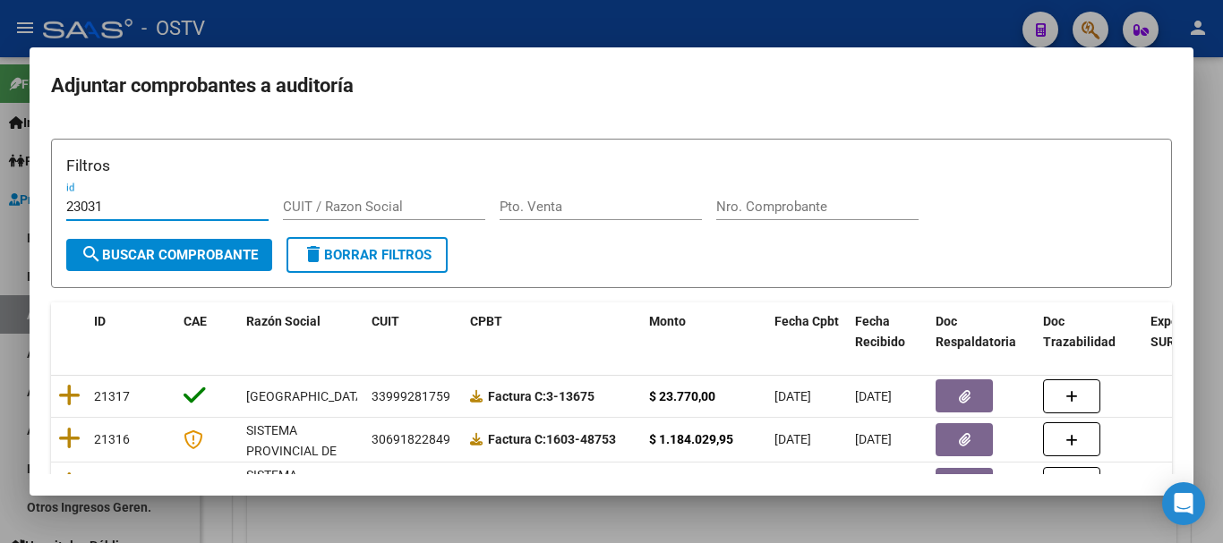
drag, startPoint x: 209, startPoint y: 210, endPoint x: 59, endPoint y: 217, distance: 150.5
click at [59, 217] on form "Filtros 23031 id CUIT / Razon Social Pto. Venta Nro. Comprobante search Buscar …" at bounding box center [611, 213] width 1121 height 149
drag, startPoint x: 757, startPoint y: 194, endPoint x: 759, endPoint y: 204, distance: 10.0
click at [758, 195] on div "Nro. Comprobante" at bounding box center [817, 206] width 202 height 27
paste input "23031"
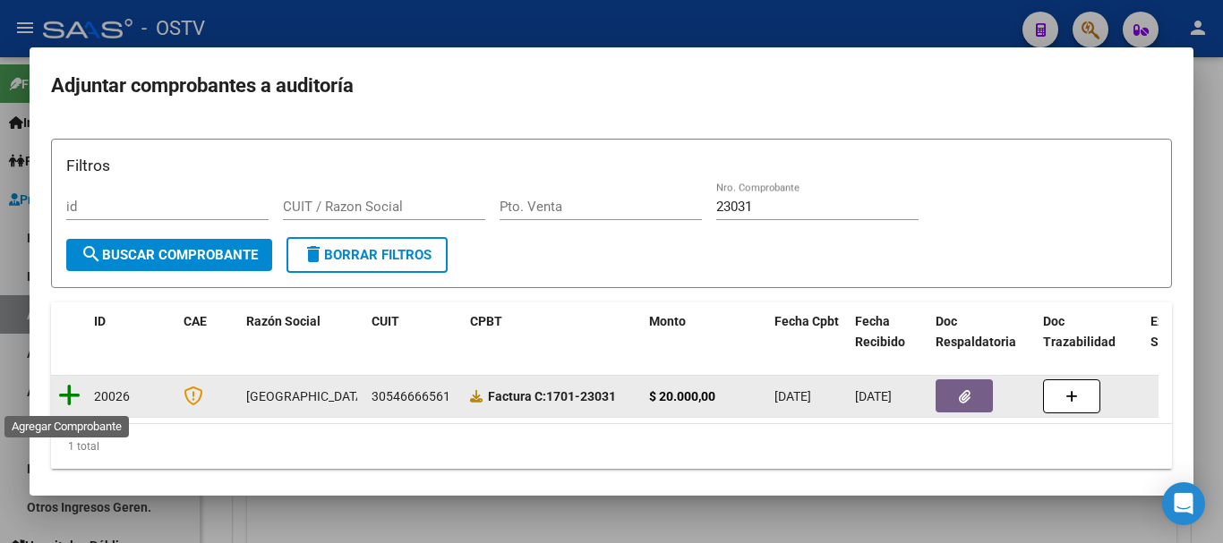
click at [79, 391] on icon at bounding box center [69, 395] width 22 height 25
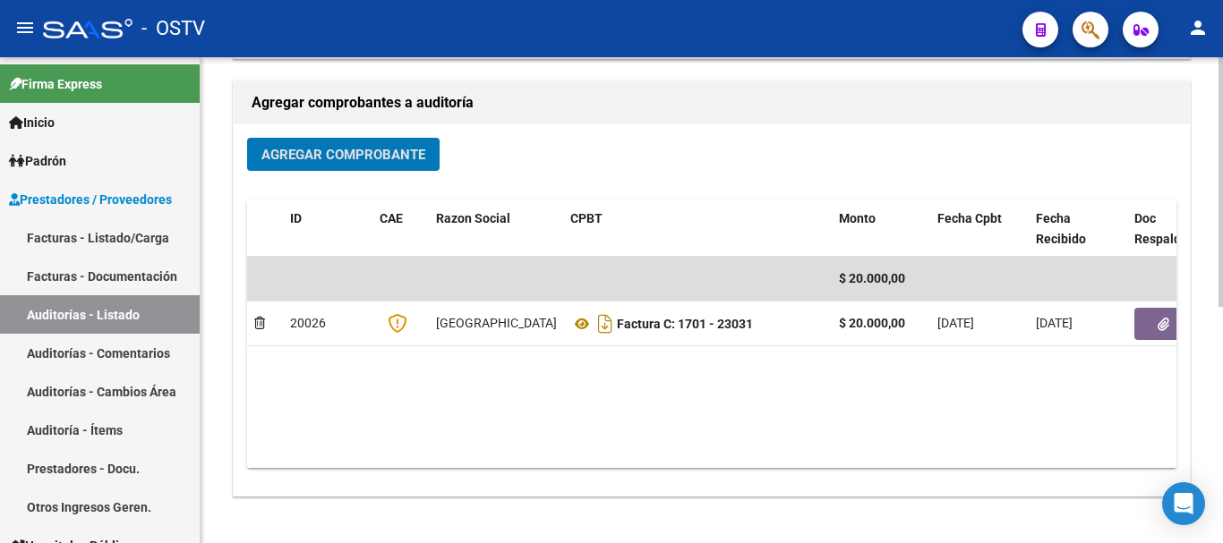
scroll to position [458, 0]
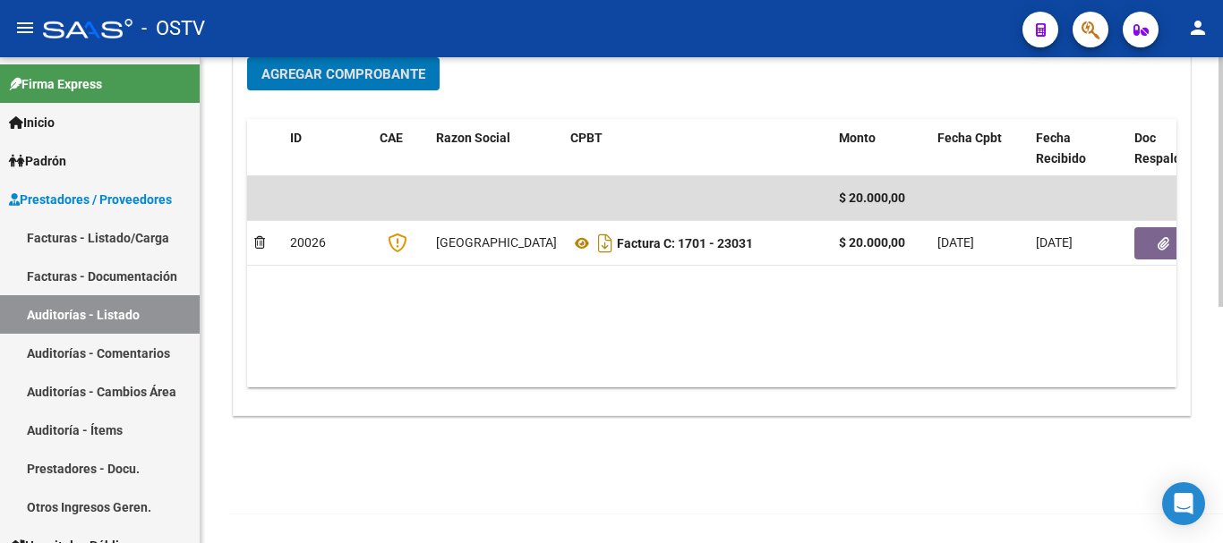
click at [1165, 269] on datatable-body "$ 20.000,00 20026 [GEOGRAPHIC_DATA] Factura C: 1701 - 23031 $ 20.000,00 [DATE] …" at bounding box center [711, 281] width 929 height 211
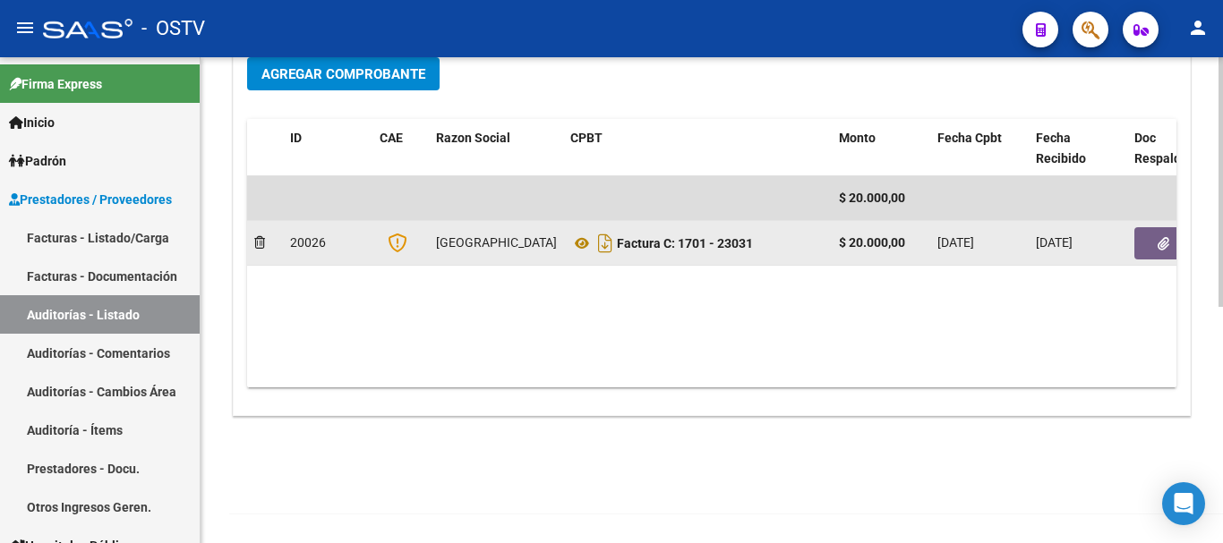
click at [1154, 241] on button "button" at bounding box center [1162, 243] width 57 height 32
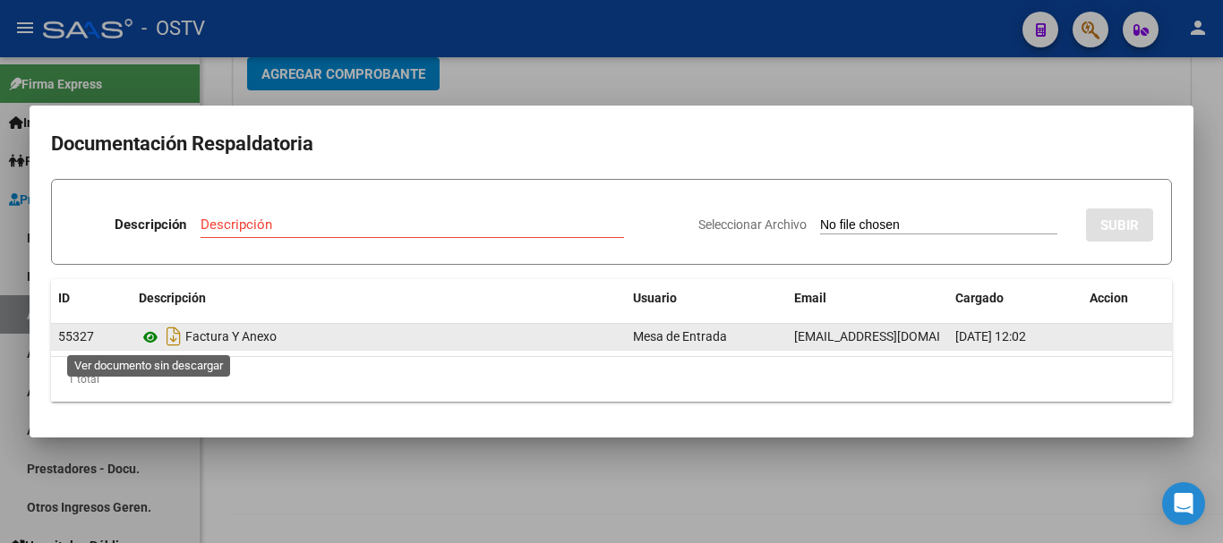
click at [152, 337] on icon at bounding box center [150, 337] width 23 height 21
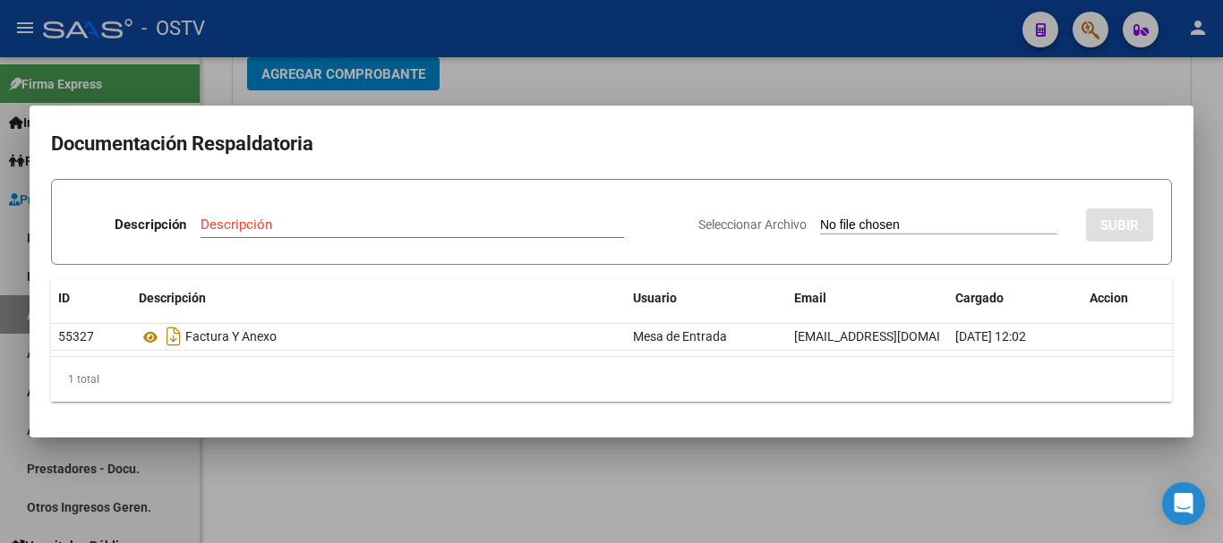
click at [669, 81] on div at bounding box center [611, 271] width 1223 height 543
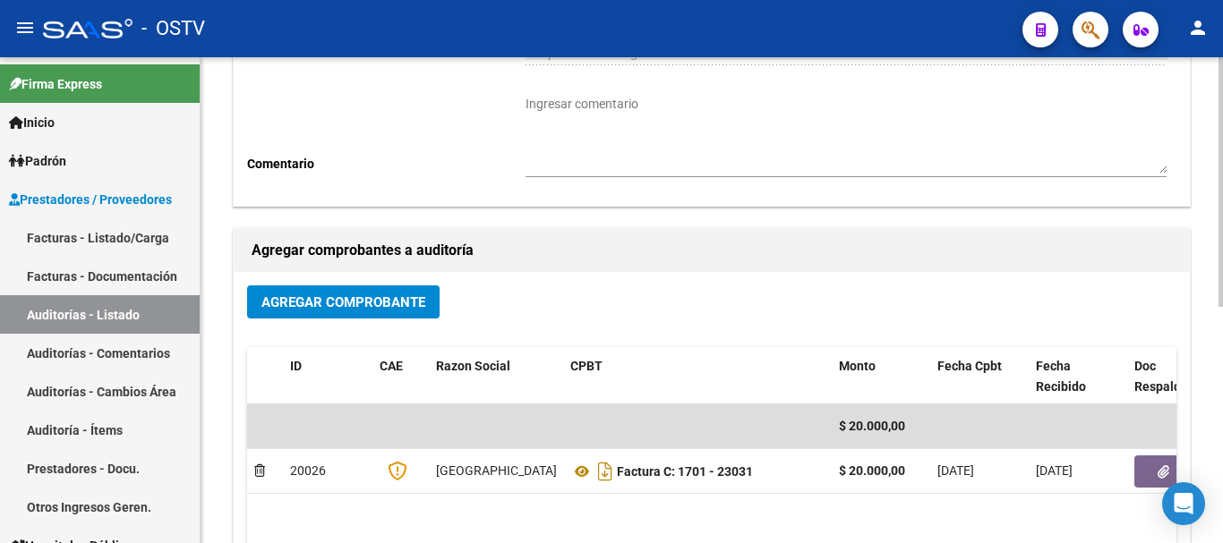
scroll to position [0, 0]
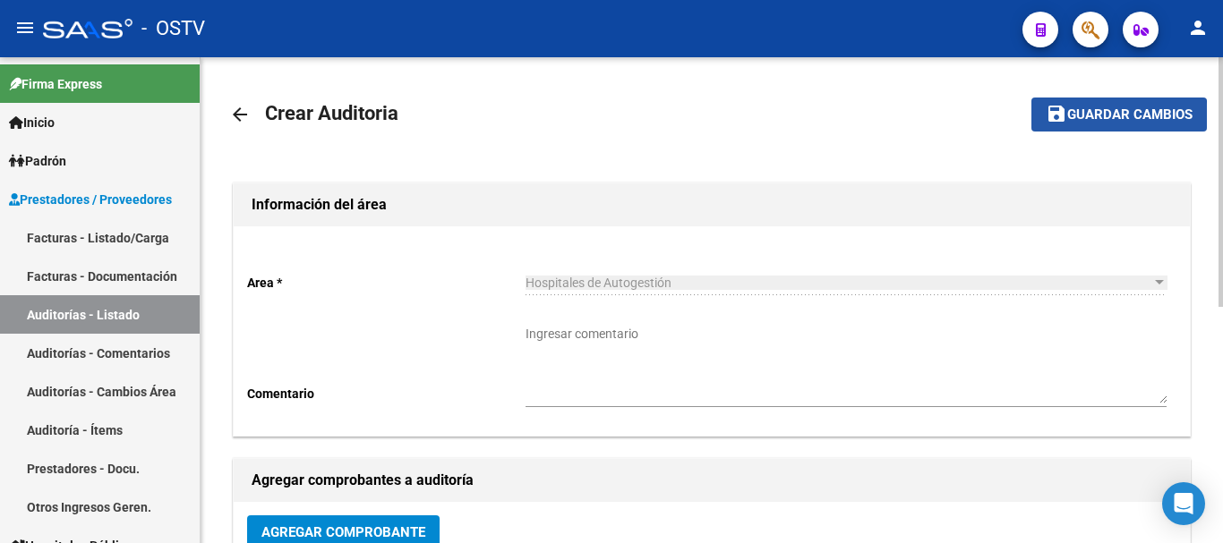
click at [1101, 117] on span "Guardar cambios" at bounding box center [1129, 115] width 125 height 16
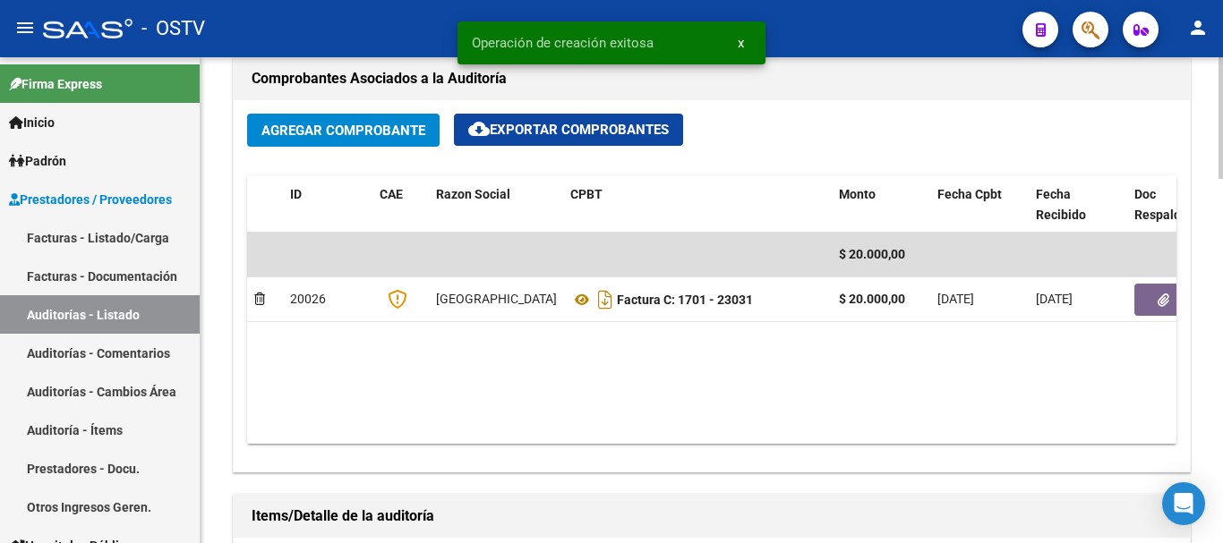
scroll to position [895, 0]
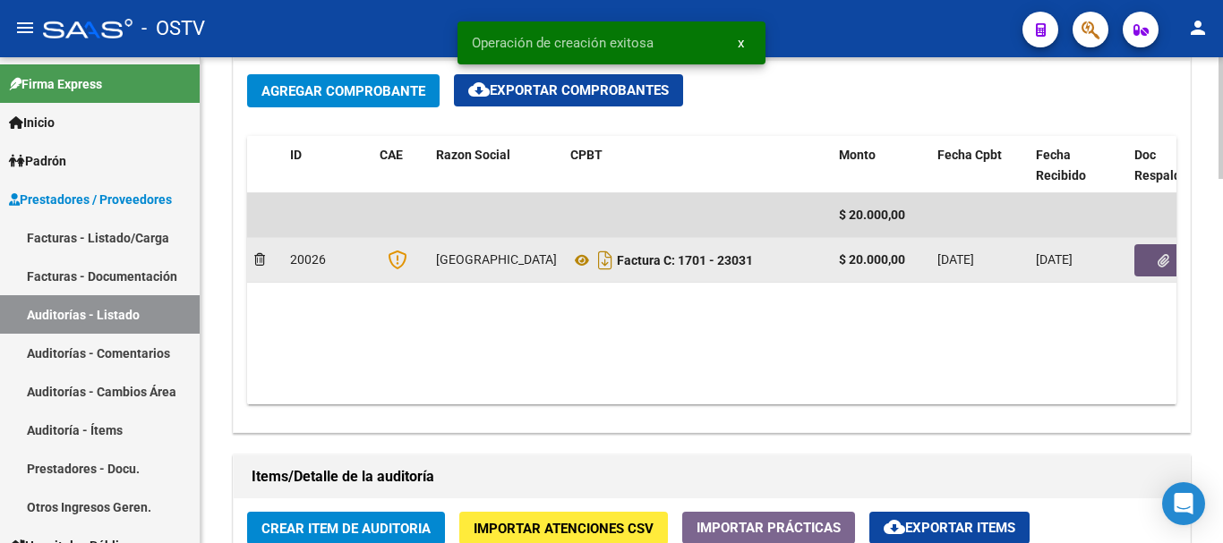
click at [1173, 246] on button "button" at bounding box center [1162, 260] width 57 height 32
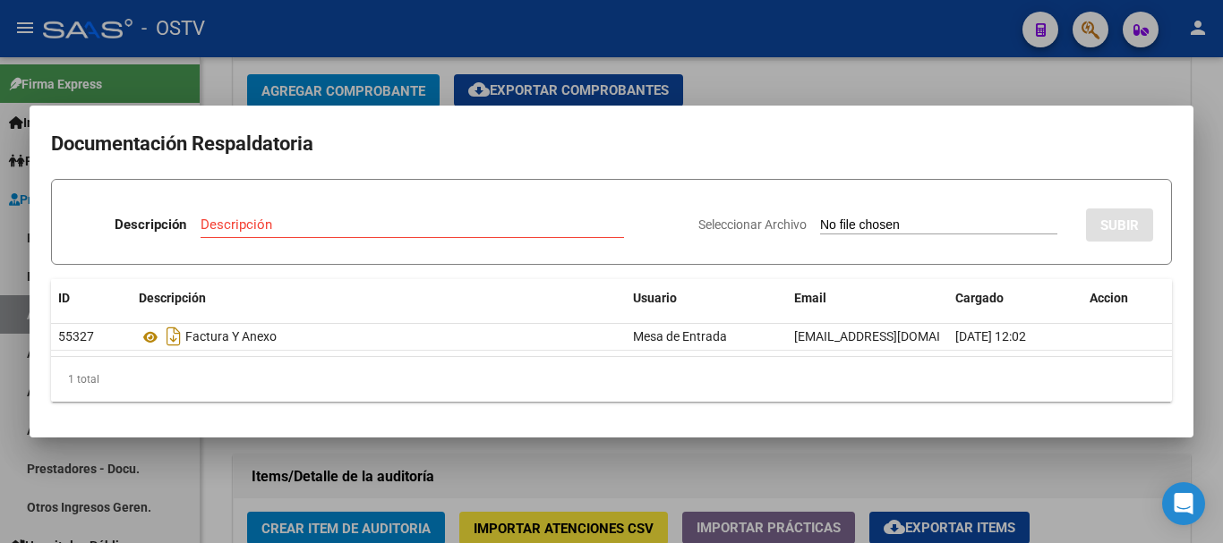
click at [798, 48] on div at bounding box center [611, 271] width 1223 height 543
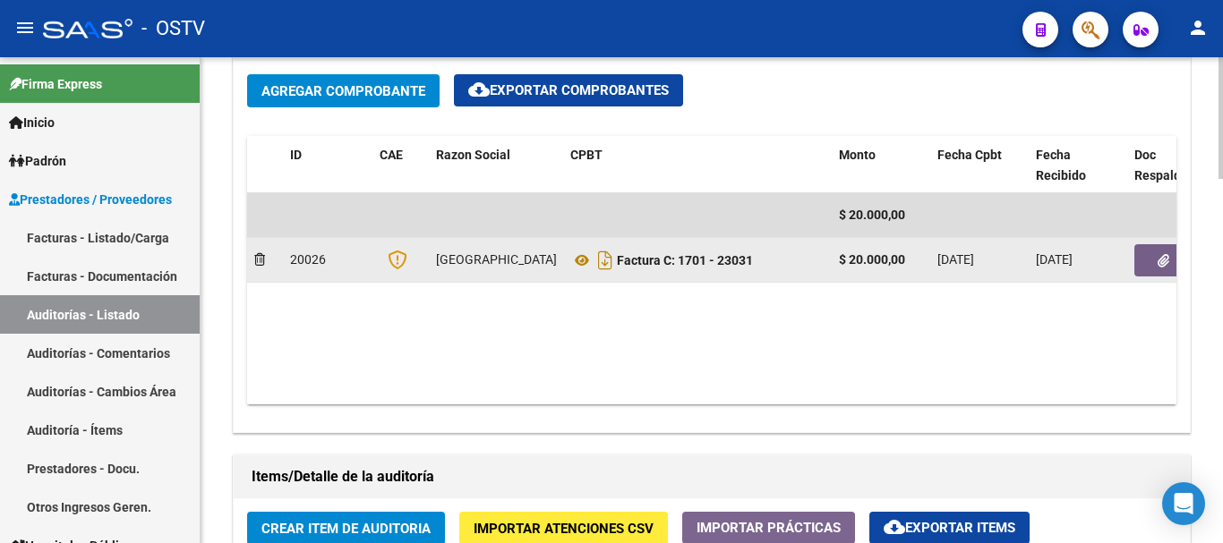
click at [1157, 266] on icon "button" at bounding box center [1163, 260] width 12 height 13
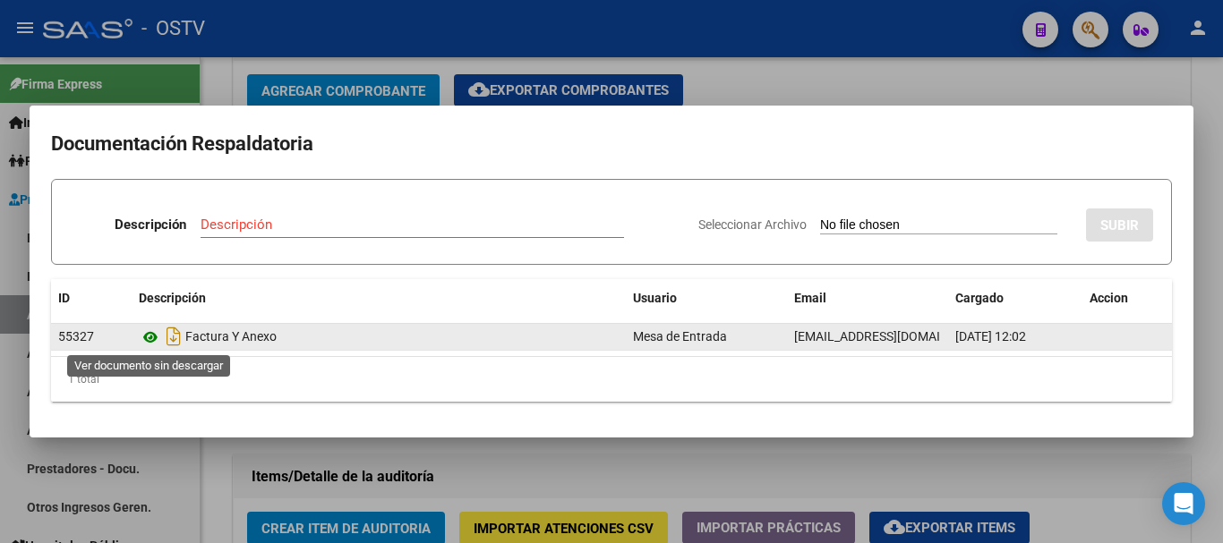
click at [149, 338] on icon at bounding box center [150, 337] width 23 height 21
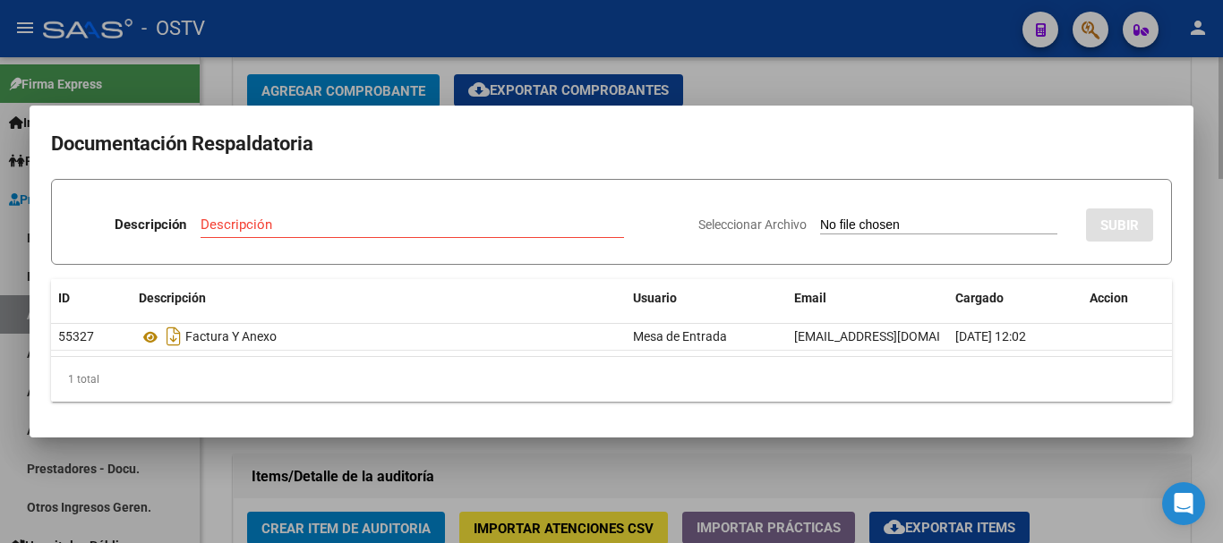
click at [803, 96] on div at bounding box center [611, 271] width 1223 height 543
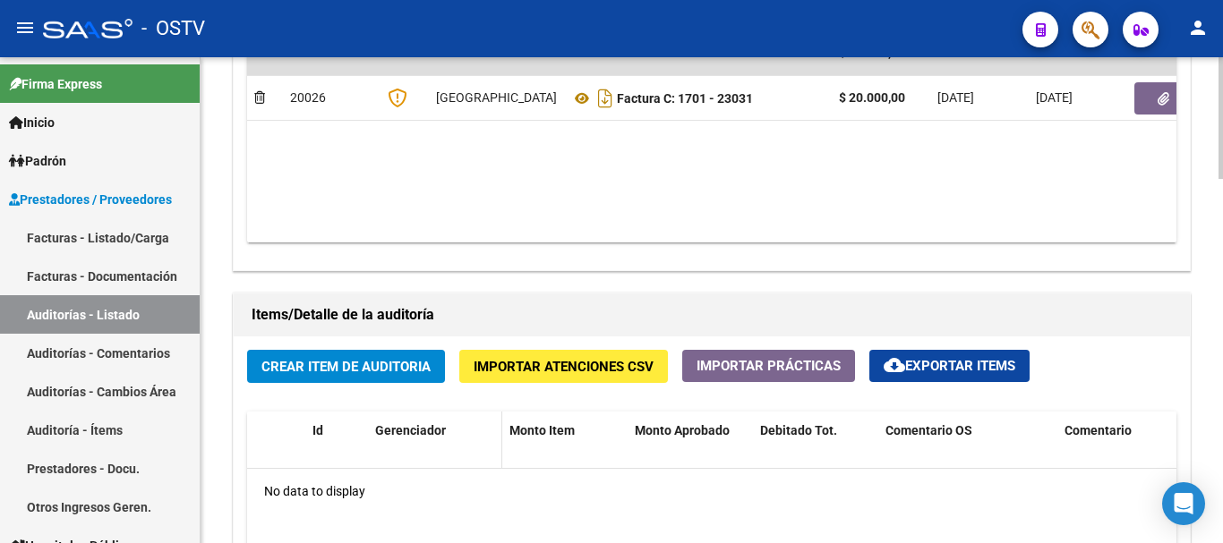
scroll to position [1164, 0]
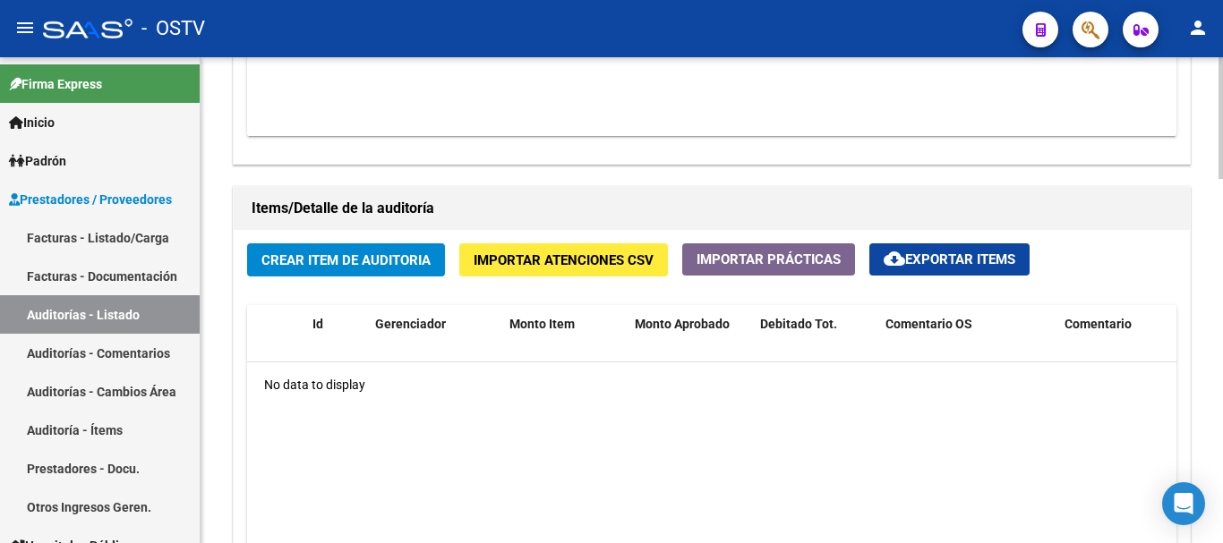
click at [388, 259] on span "Crear Item de Auditoria" at bounding box center [345, 260] width 169 height 16
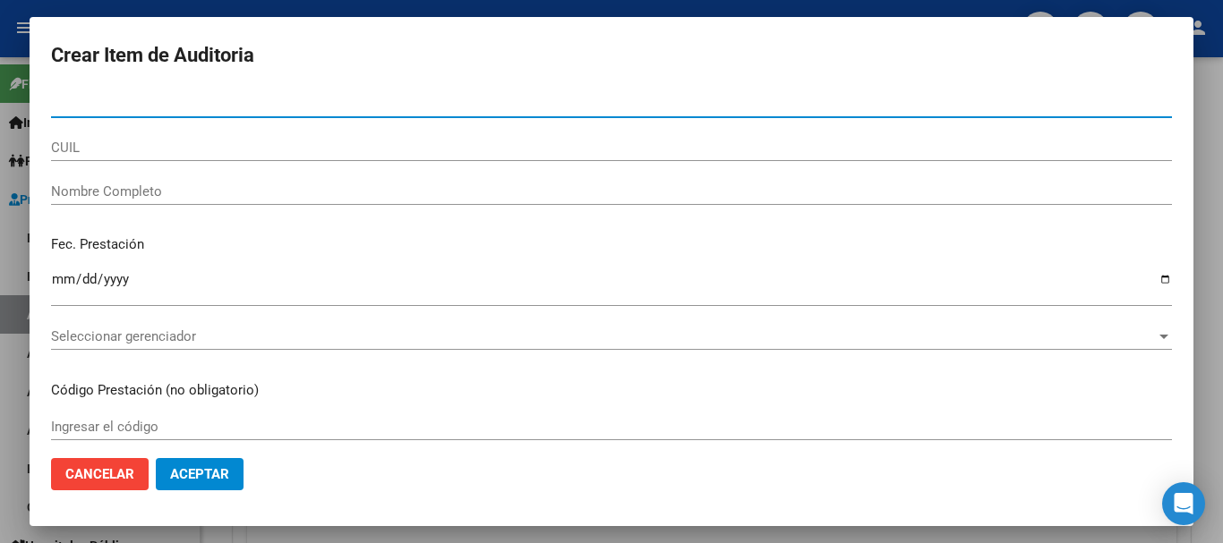
paste input "36466115"
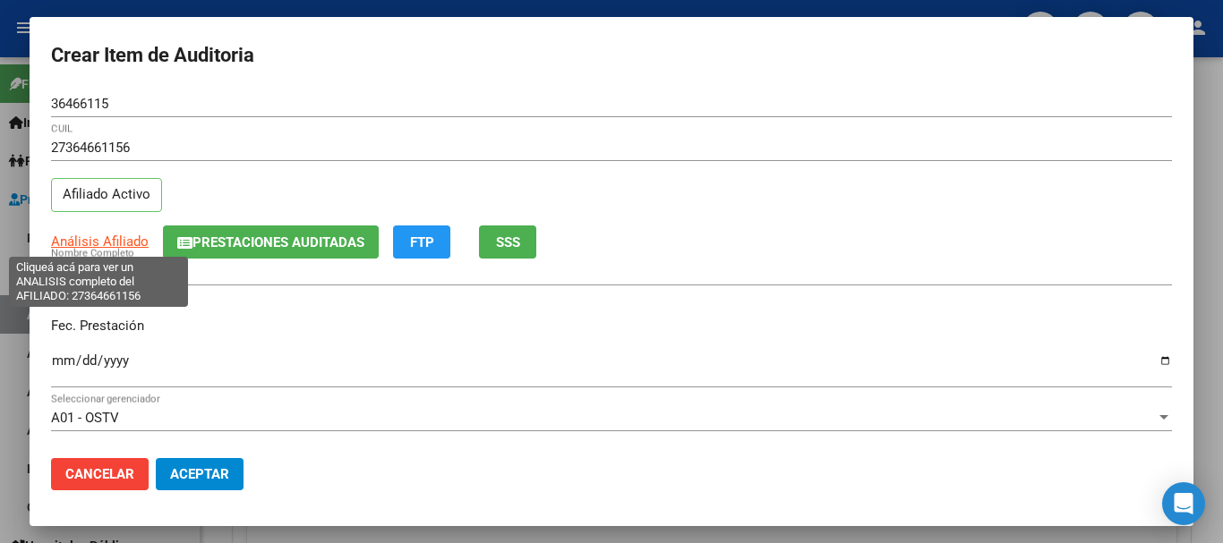
click at [124, 242] on span "Análisis Afiliado" at bounding box center [100, 242] width 98 height 16
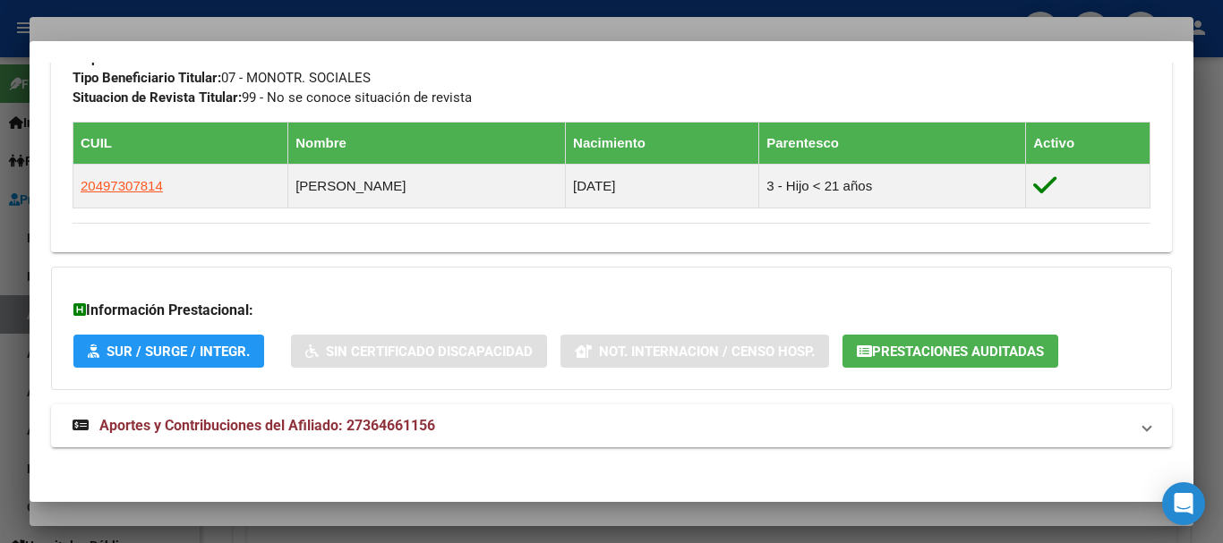
scroll to position [949, 0]
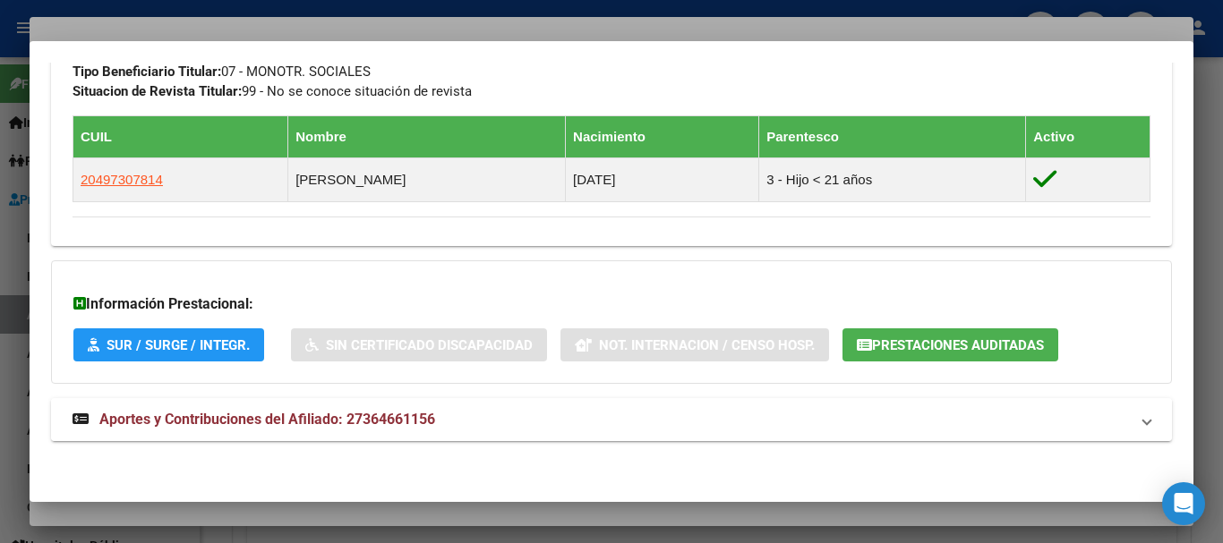
click at [328, 412] on span "Aportes y Contribuciones del Afiliado: 27364661156" at bounding box center [267, 419] width 336 height 17
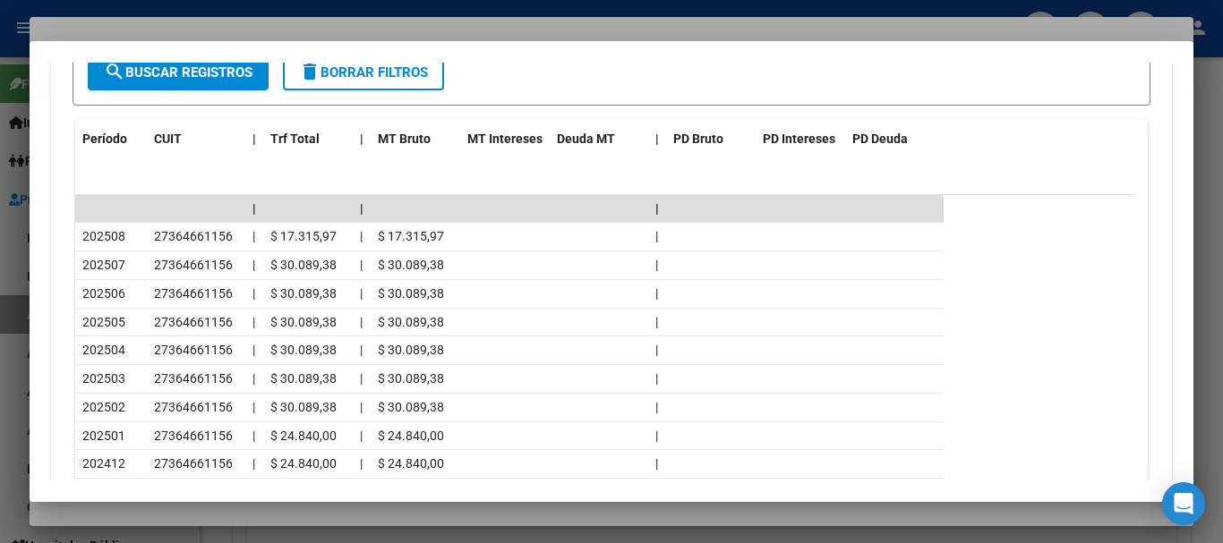
scroll to position [1604, 0]
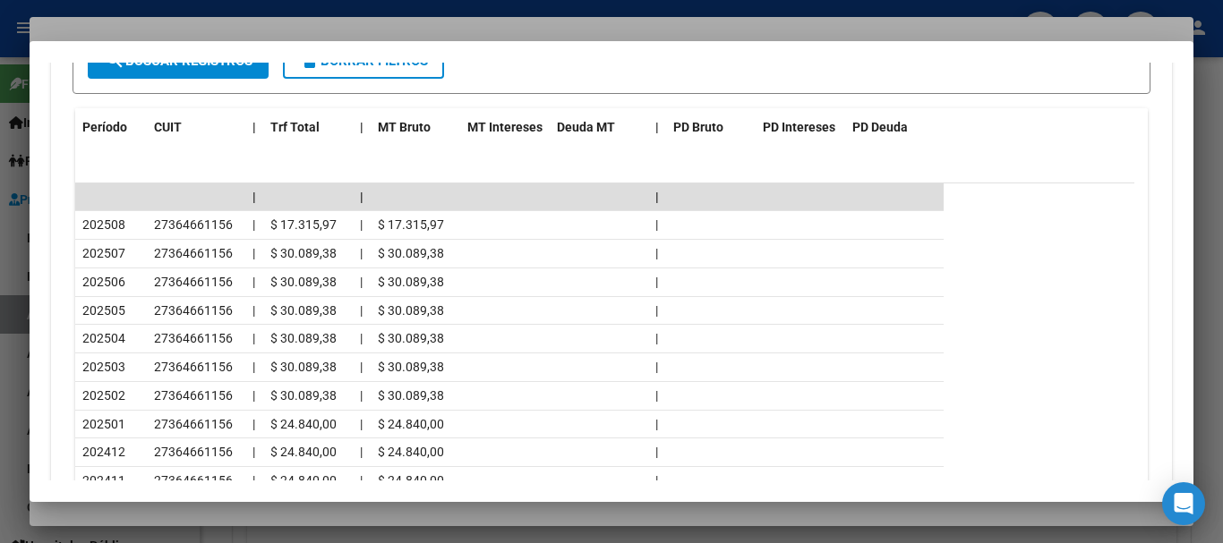
click at [274, 20] on div at bounding box center [611, 271] width 1223 height 543
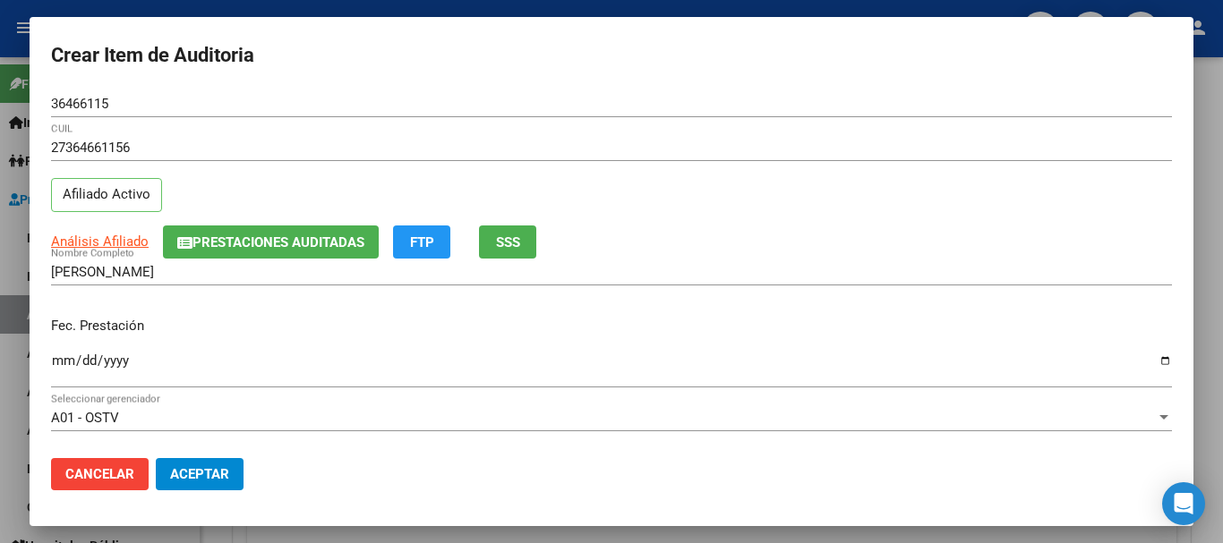
click at [531, 85] on form "Crear Item de Auditoria 36466115 Nro Documento 27364661156 CUIL Afiliado Activo…" at bounding box center [611, 271] width 1121 height 466
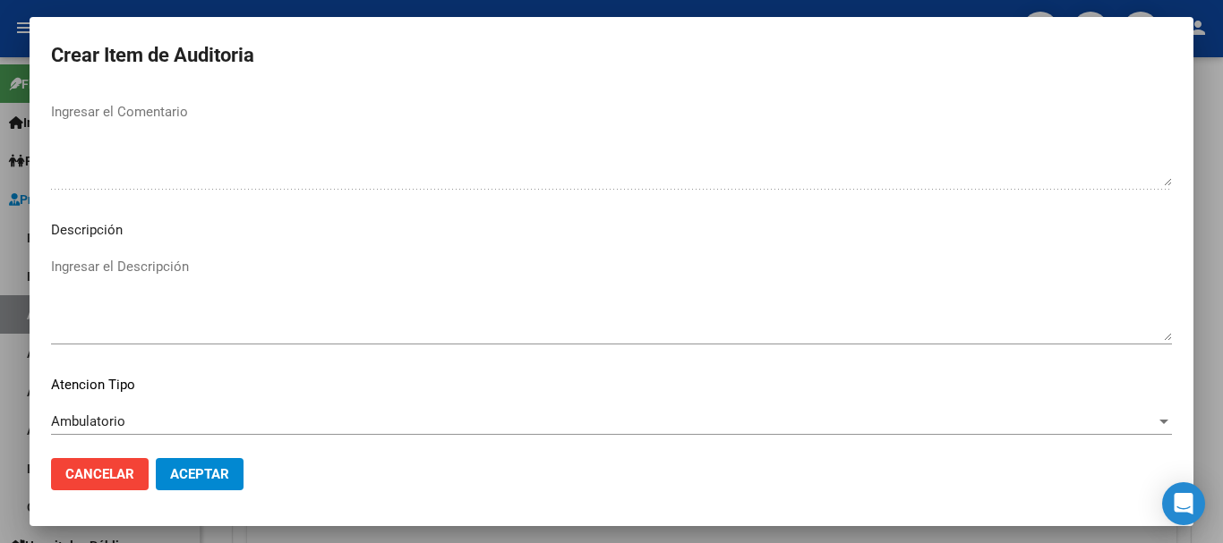
scroll to position [1259, 0]
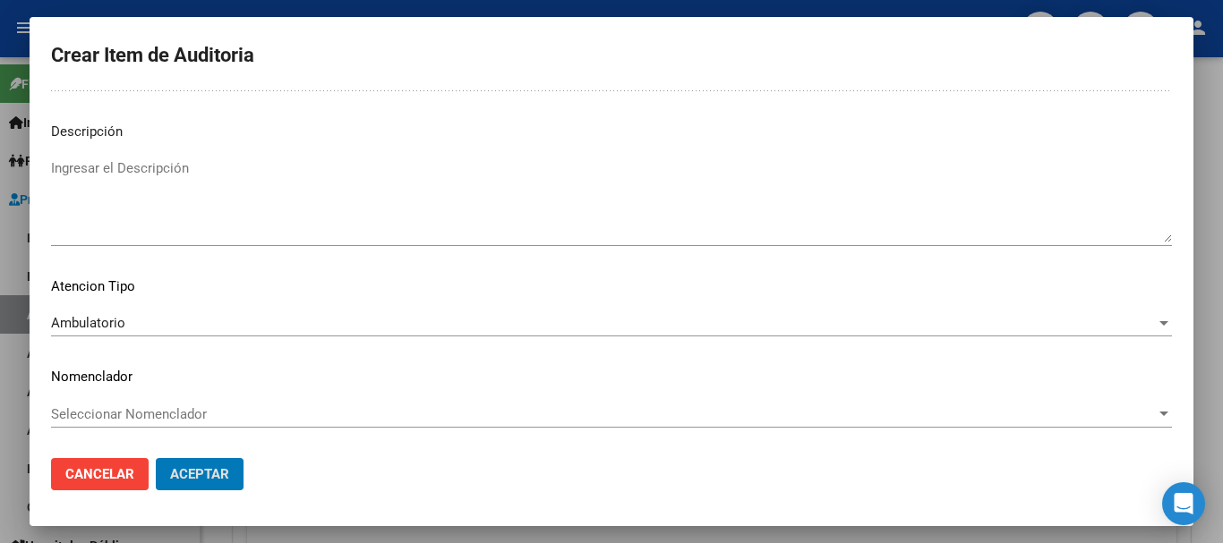
click at [156, 458] on button "Aceptar" at bounding box center [200, 474] width 88 height 32
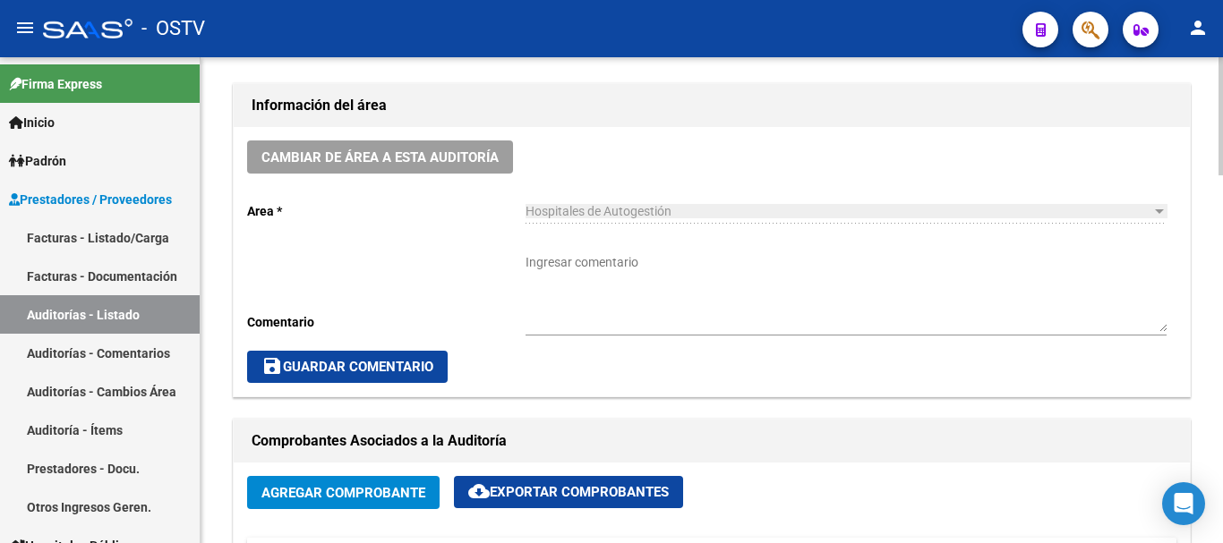
scroll to position [448, 0]
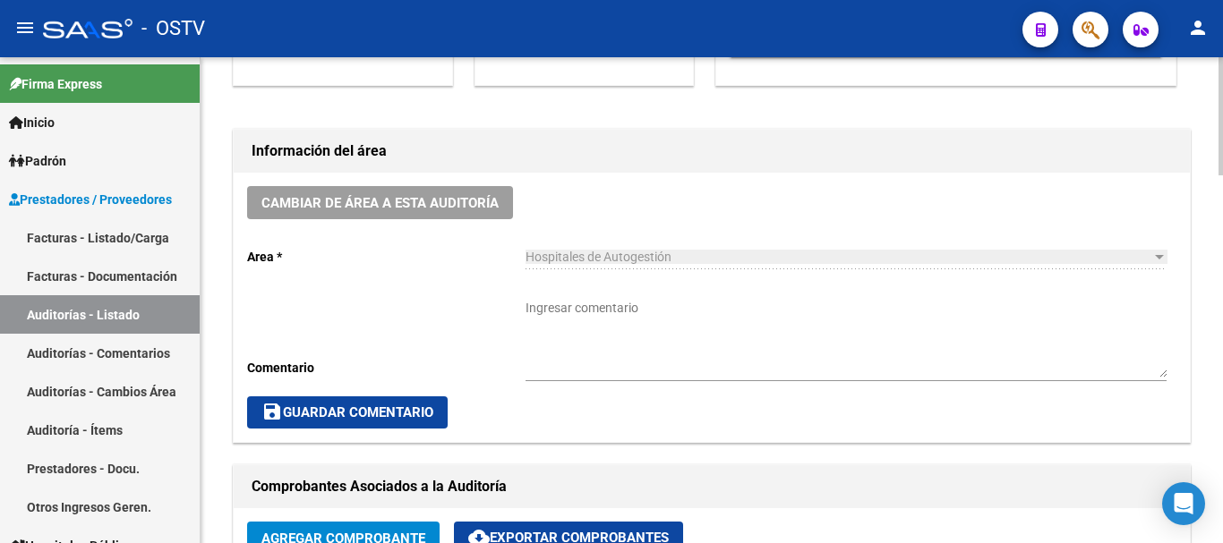
click at [564, 311] on textarea "Ingresar comentario" at bounding box center [845, 338] width 641 height 79
click at [391, 405] on span "save Guardar Comentario" at bounding box center [347, 413] width 172 height 16
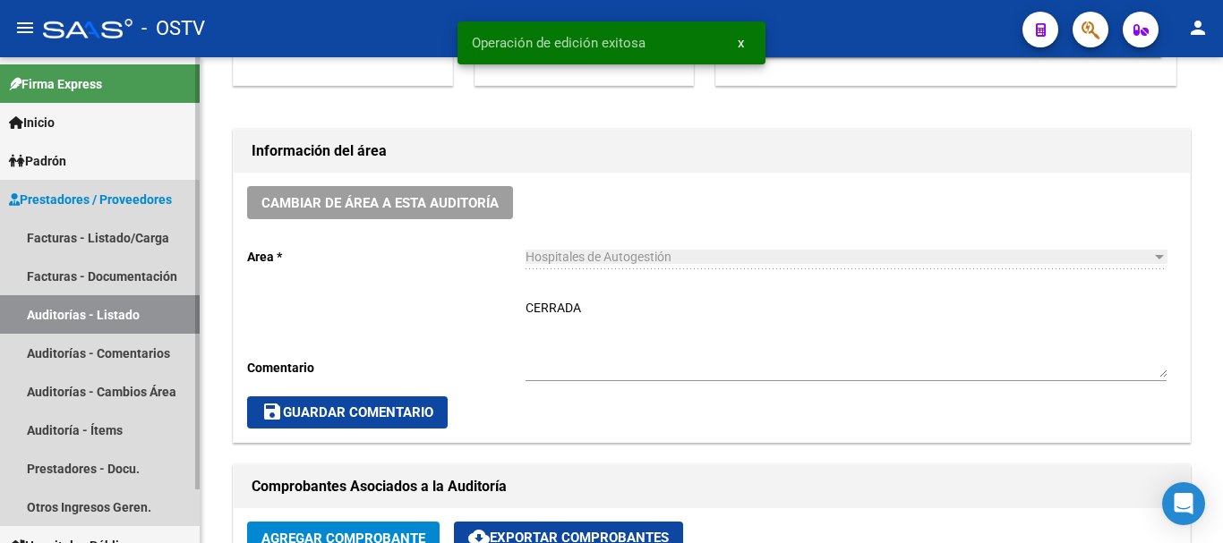
click at [102, 319] on link "Auditorías - Listado" at bounding box center [100, 314] width 200 height 38
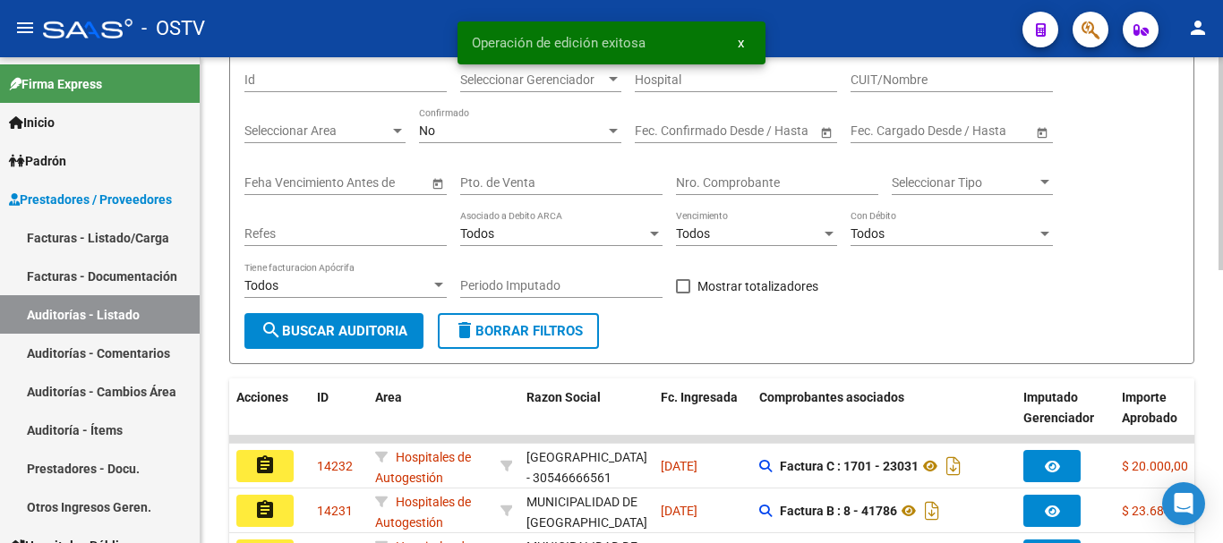
scroll to position [448, 0]
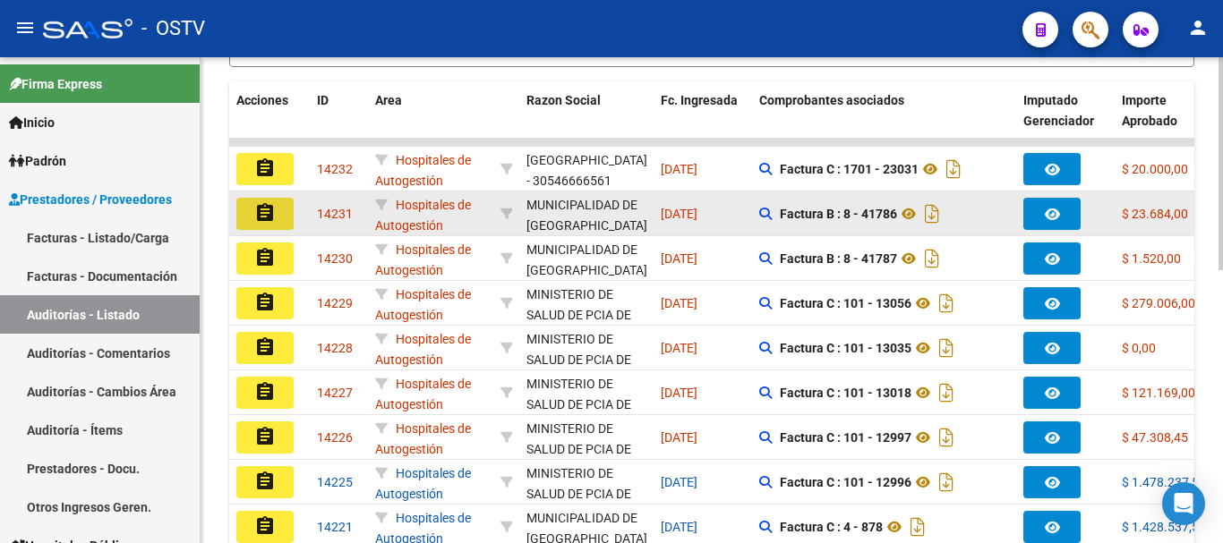
click at [264, 216] on mat-icon "assignment" at bounding box center [264, 212] width 21 height 21
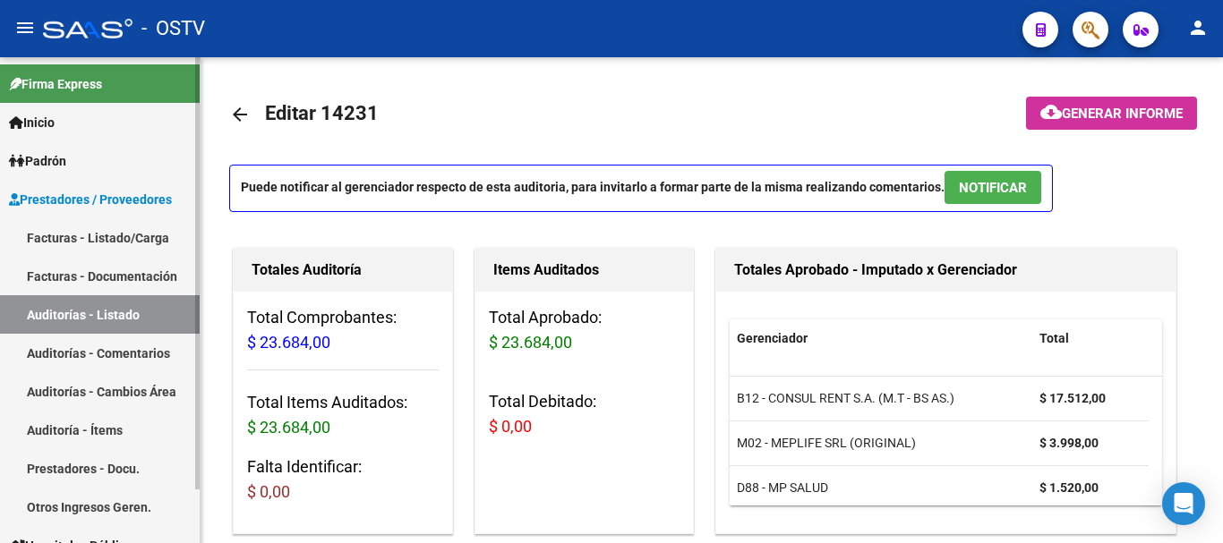
click at [73, 318] on link "Auditorías - Listado" at bounding box center [100, 314] width 200 height 38
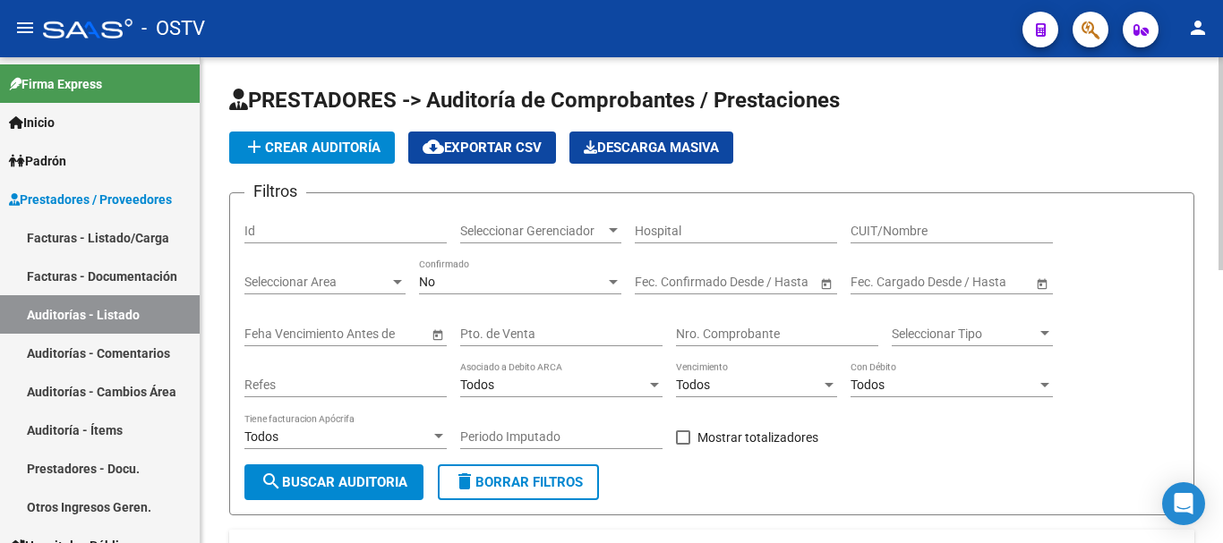
click at [297, 159] on button "add Crear Auditoría" at bounding box center [312, 148] width 166 height 32
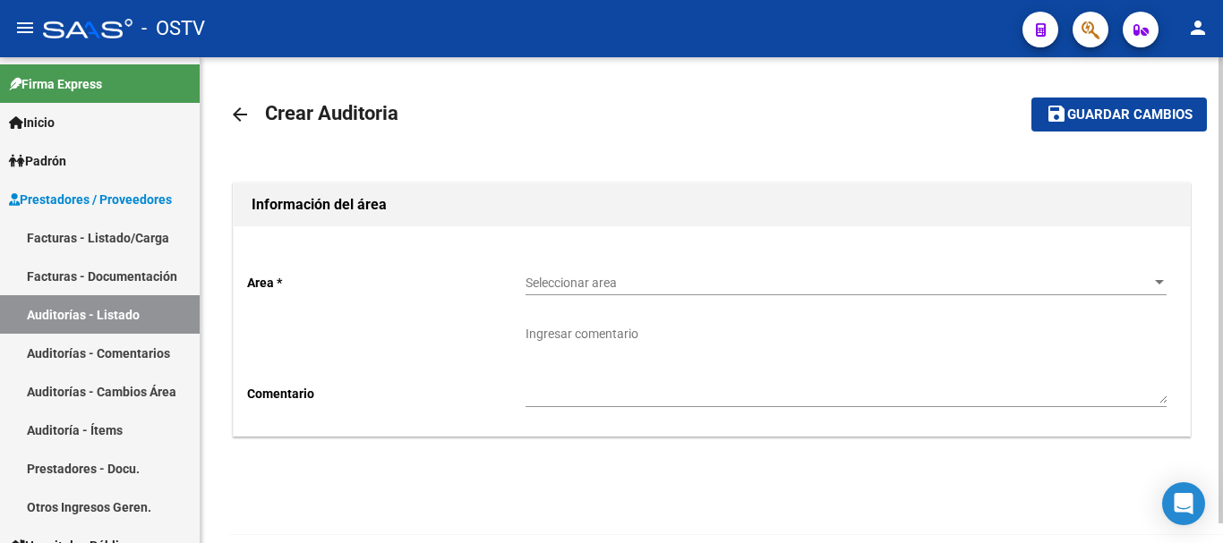
click at [606, 272] on div "Seleccionar area Seleccionar area" at bounding box center [845, 278] width 641 height 36
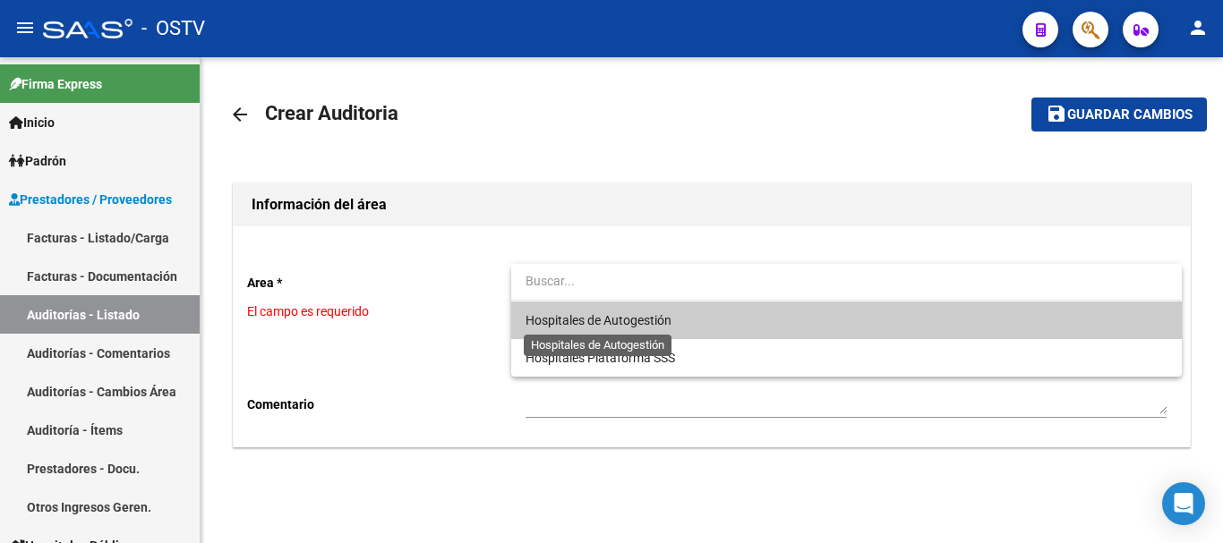
click at [601, 316] on span "Hospitales de Autogestión" at bounding box center [598, 320] width 146 height 14
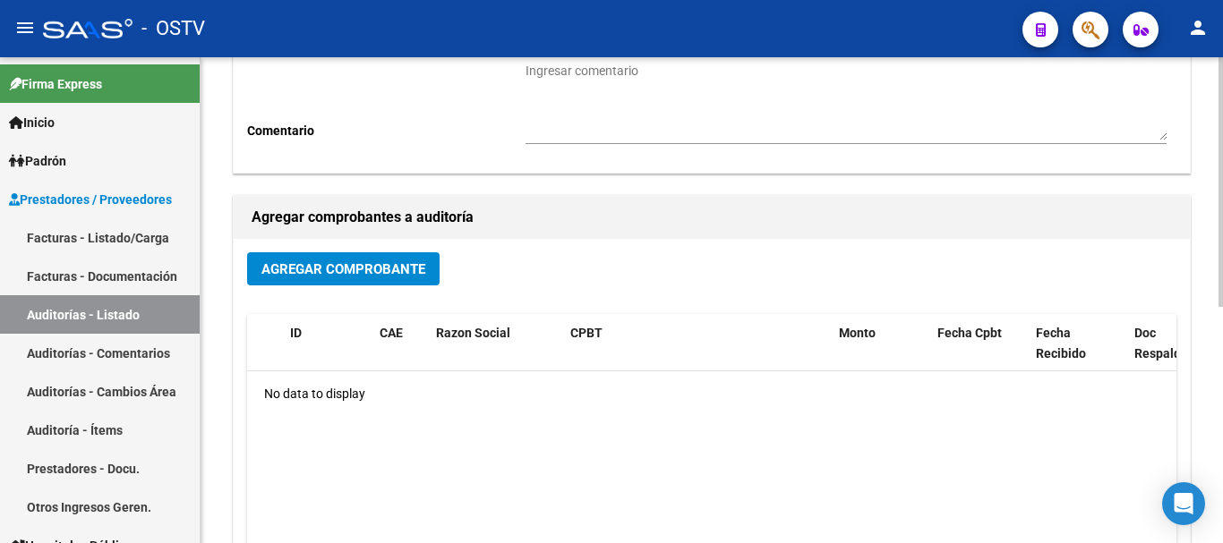
scroll to position [358, 0]
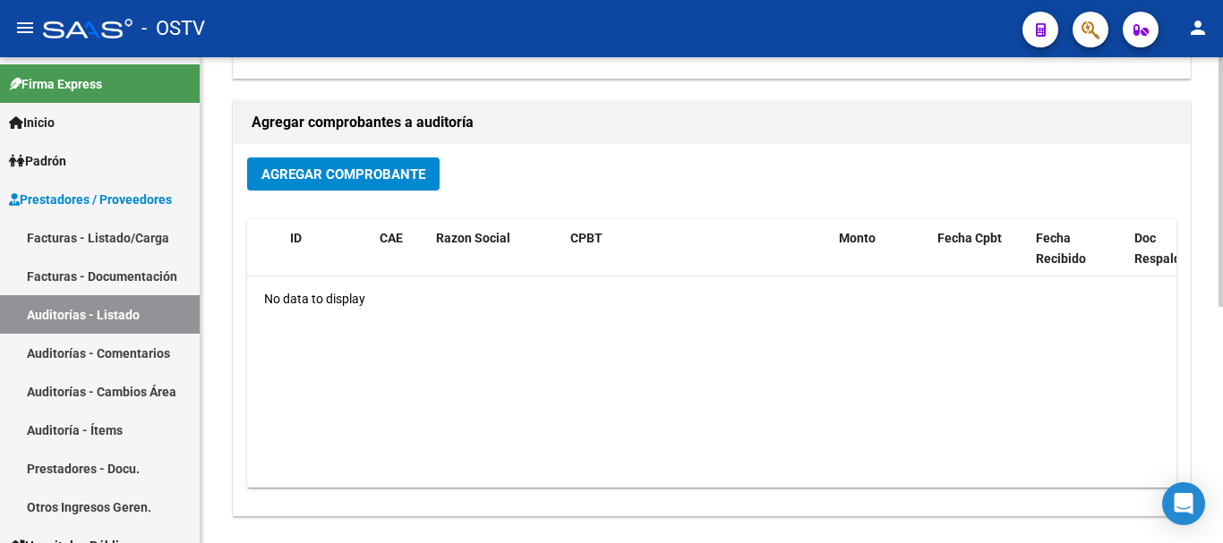
click at [363, 163] on button "Agregar Comprobante" at bounding box center [343, 174] width 192 height 33
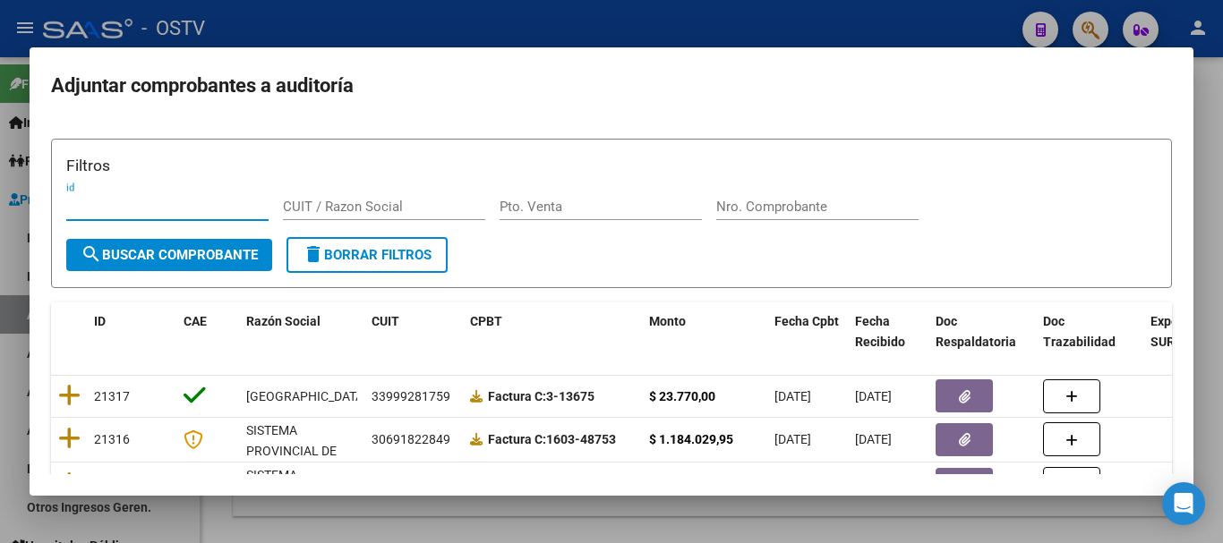
click at [799, 211] on input "Nro. Comprobante" at bounding box center [817, 207] width 202 height 16
paste input "22439"
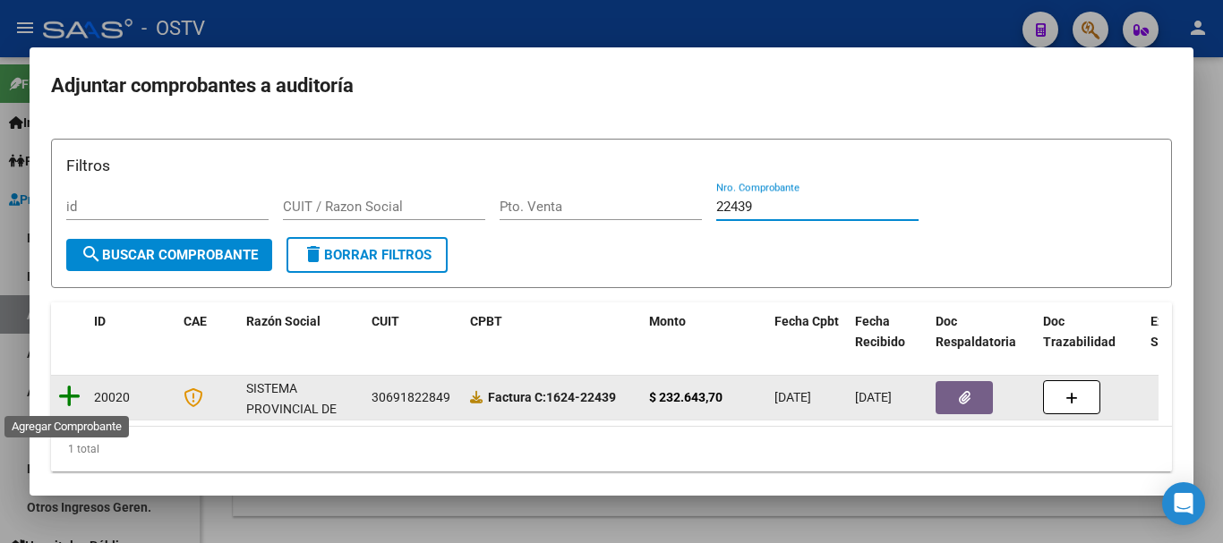
click at [73, 394] on icon at bounding box center [69, 396] width 22 height 25
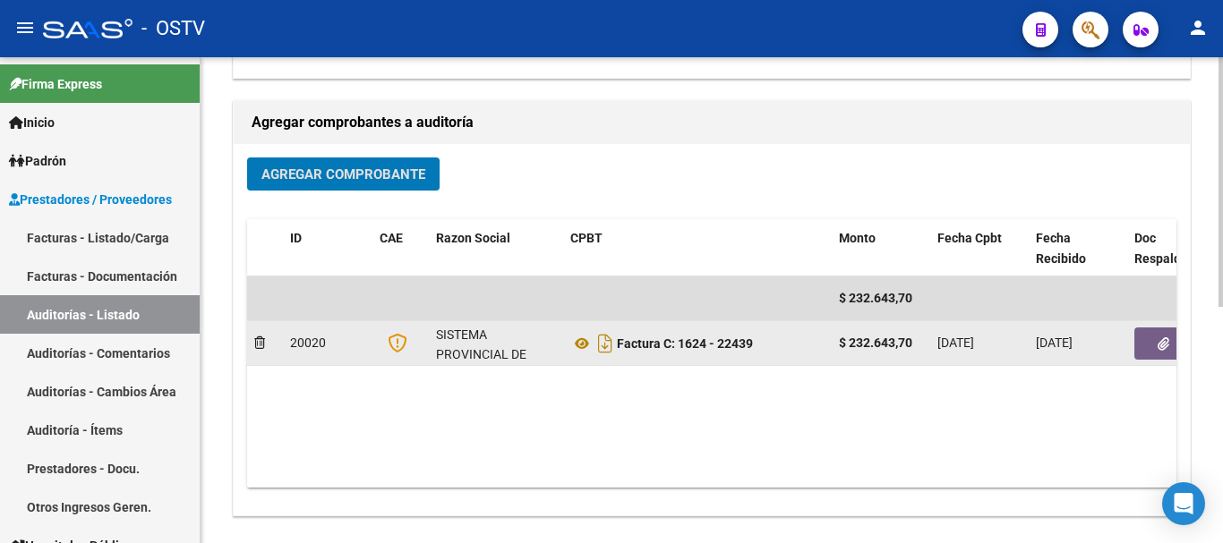
click at [1163, 340] on icon "button" at bounding box center [1163, 343] width 12 height 13
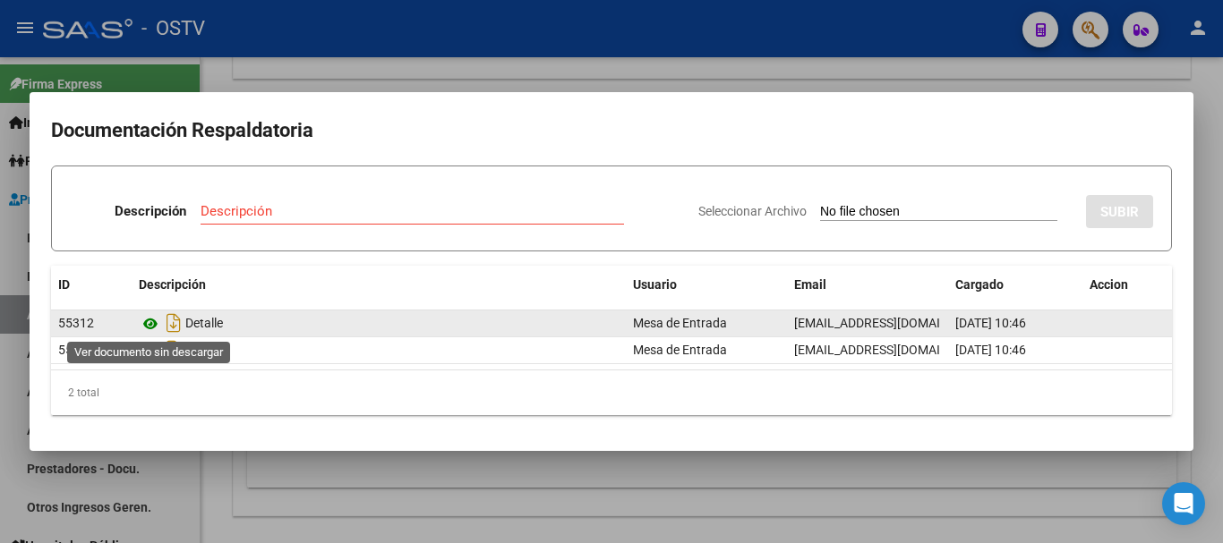
click at [156, 328] on icon at bounding box center [150, 323] width 23 height 21
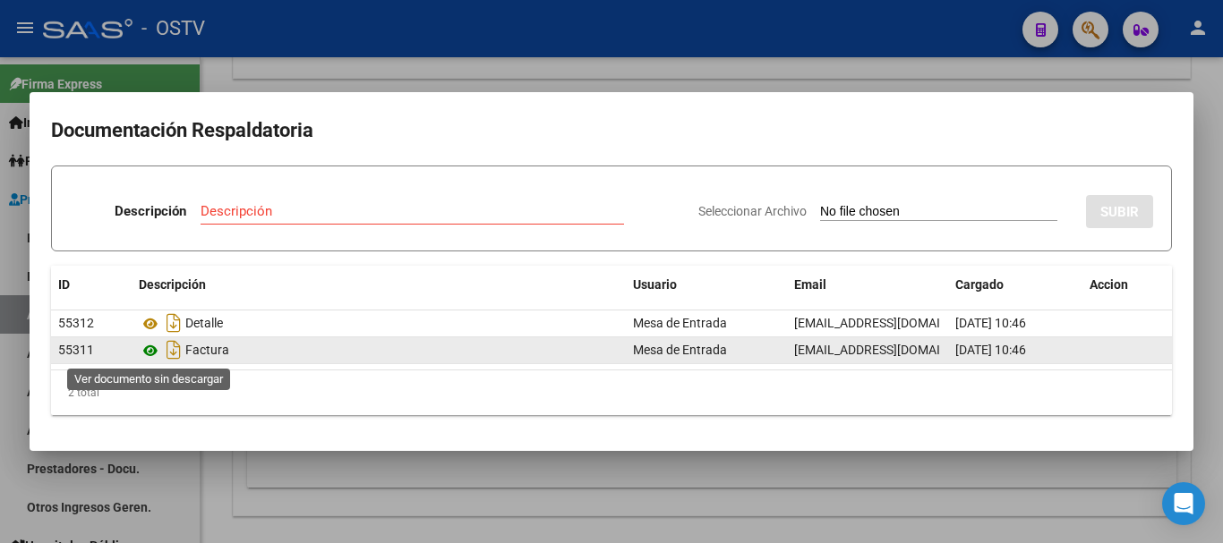
click at [149, 346] on icon at bounding box center [150, 350] width 23 height 21
